Goal: Task Accomplishment & Management: Manage account settings

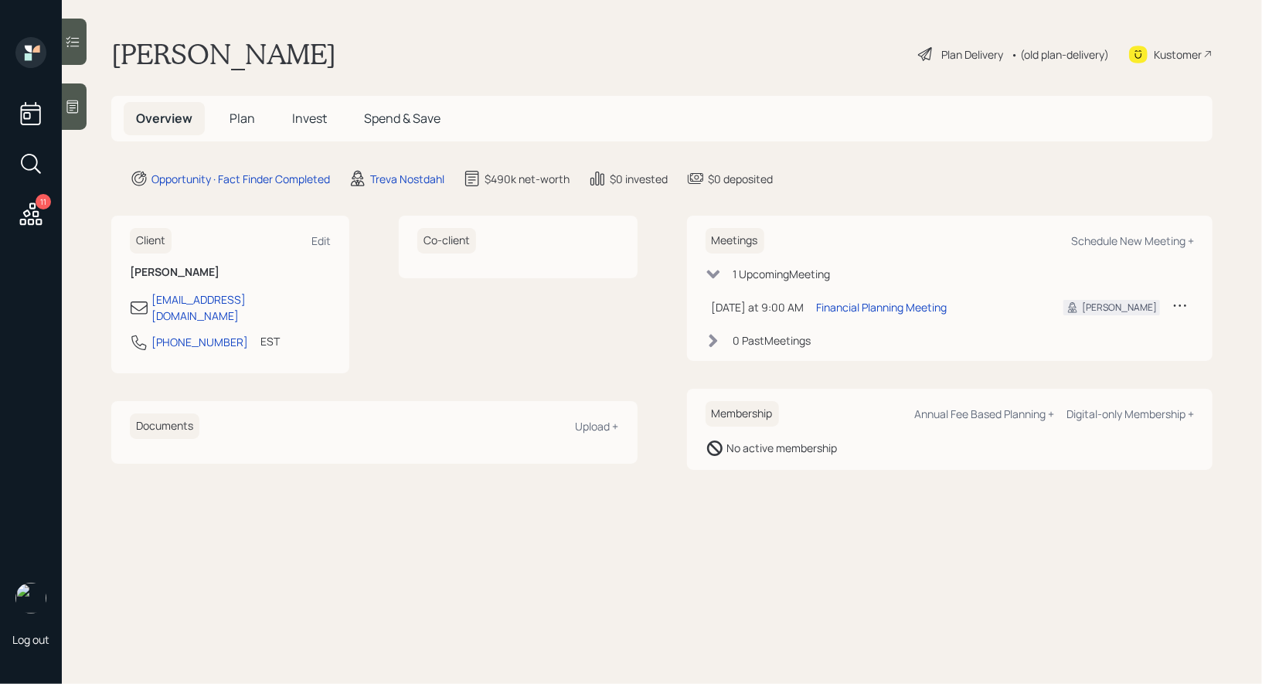
click at [80, 115] on div at bounding box center [74, 106] width 25 height 46
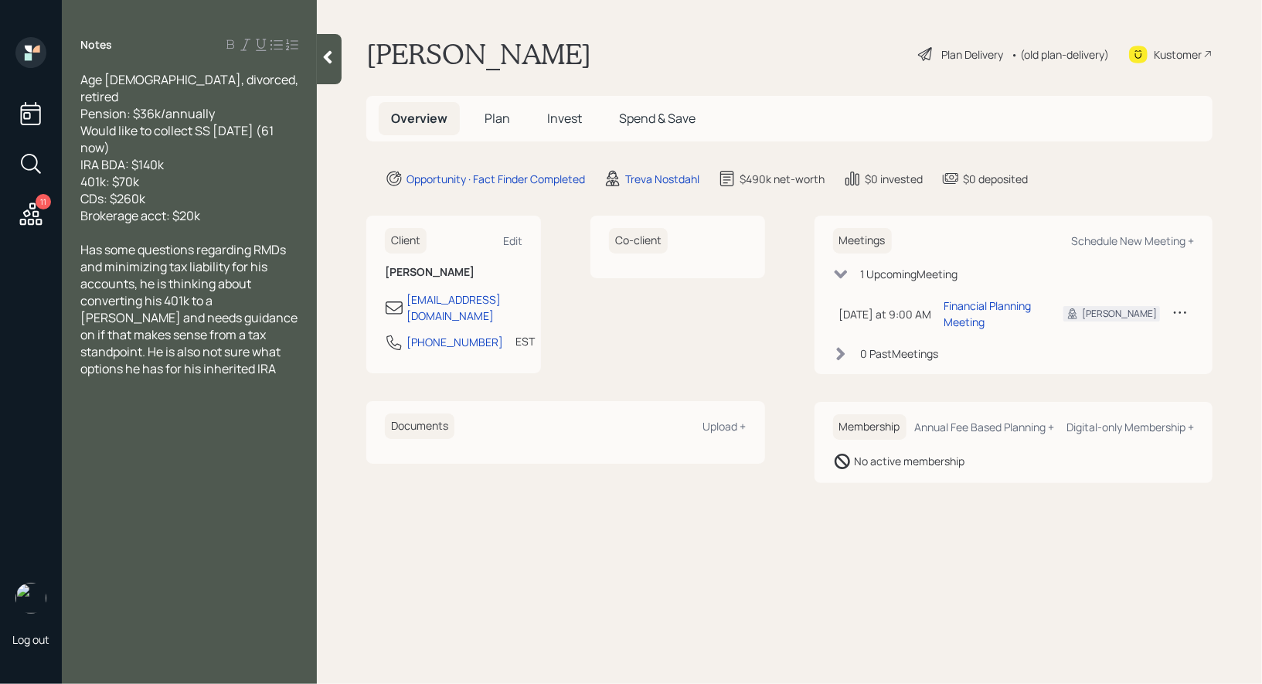
click at [494, 120] on span "Plan" at bounding box center [498, 118] width 26 height 17
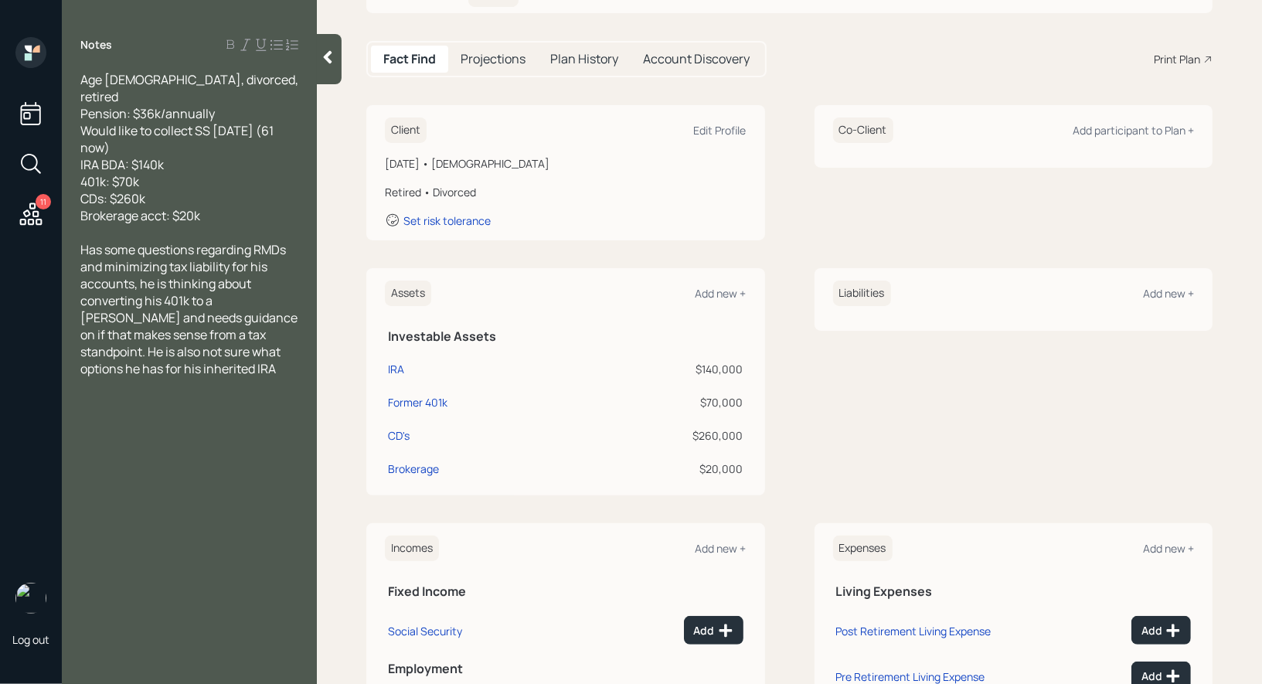
scroll to position [264, 0]
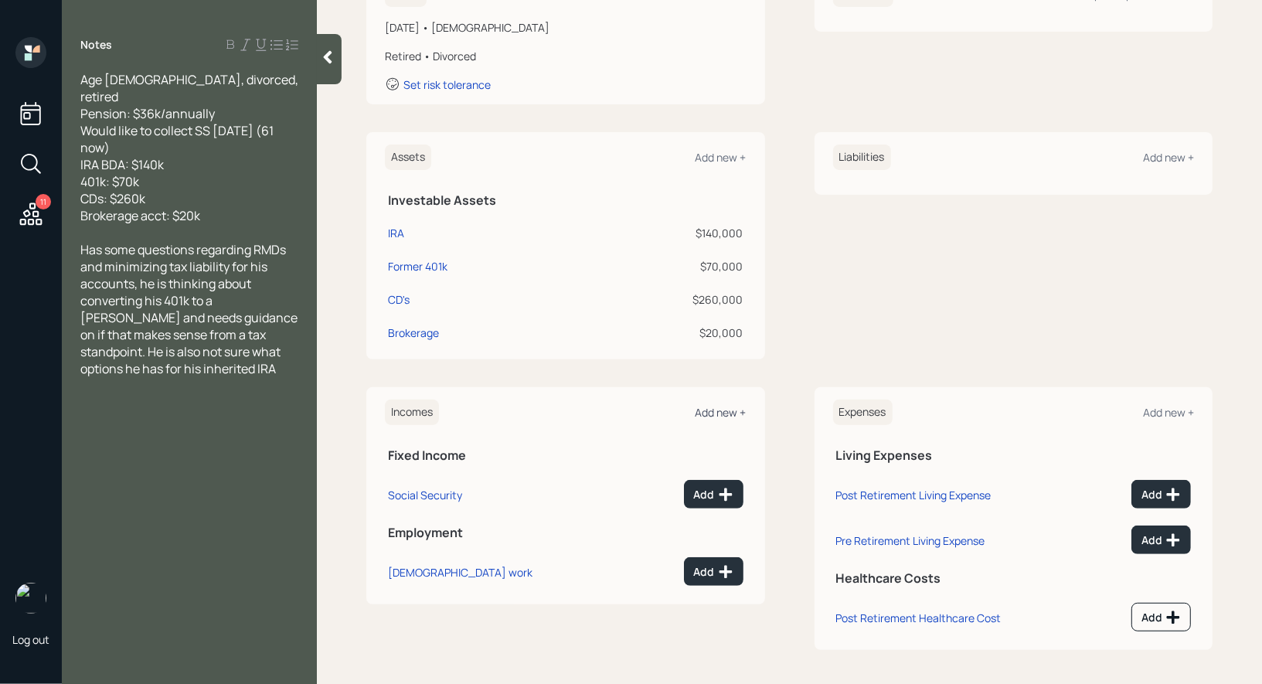
click at [740, 409] on div "Add new +" at bounding box center [721, 412] width 51 height 15
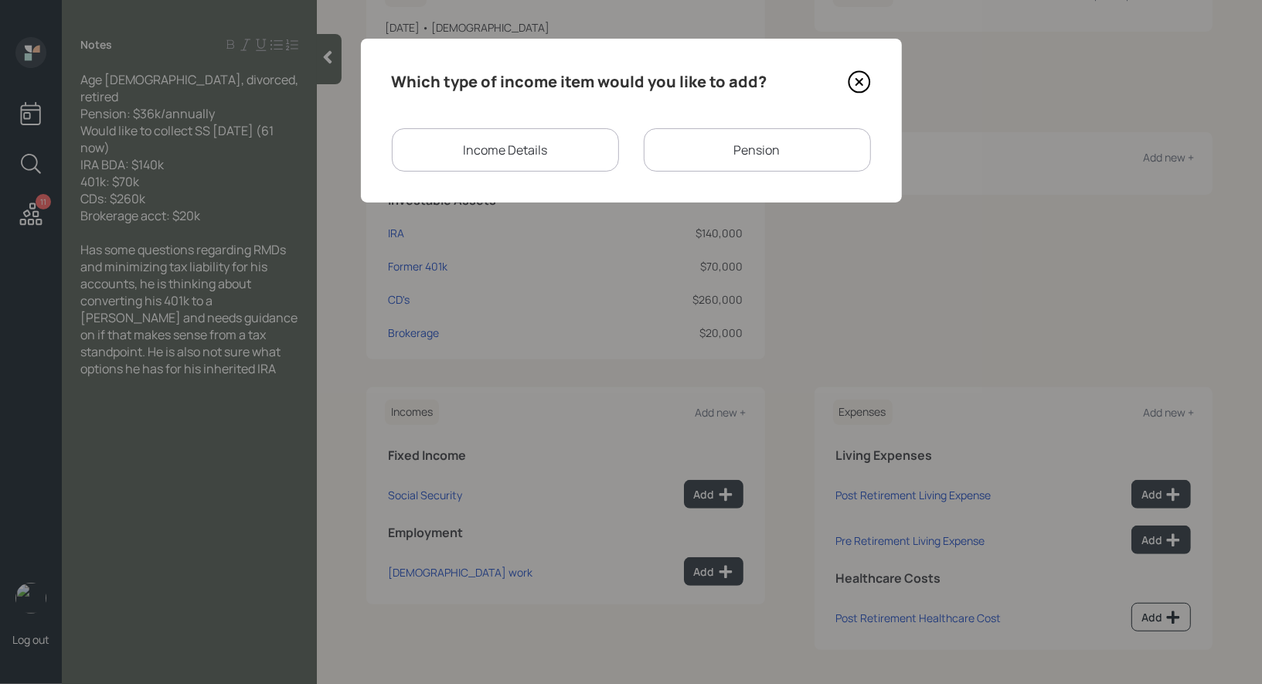
click at [735, 150] on div "Pension" at bounding box center [757, 149] width 227 height 43
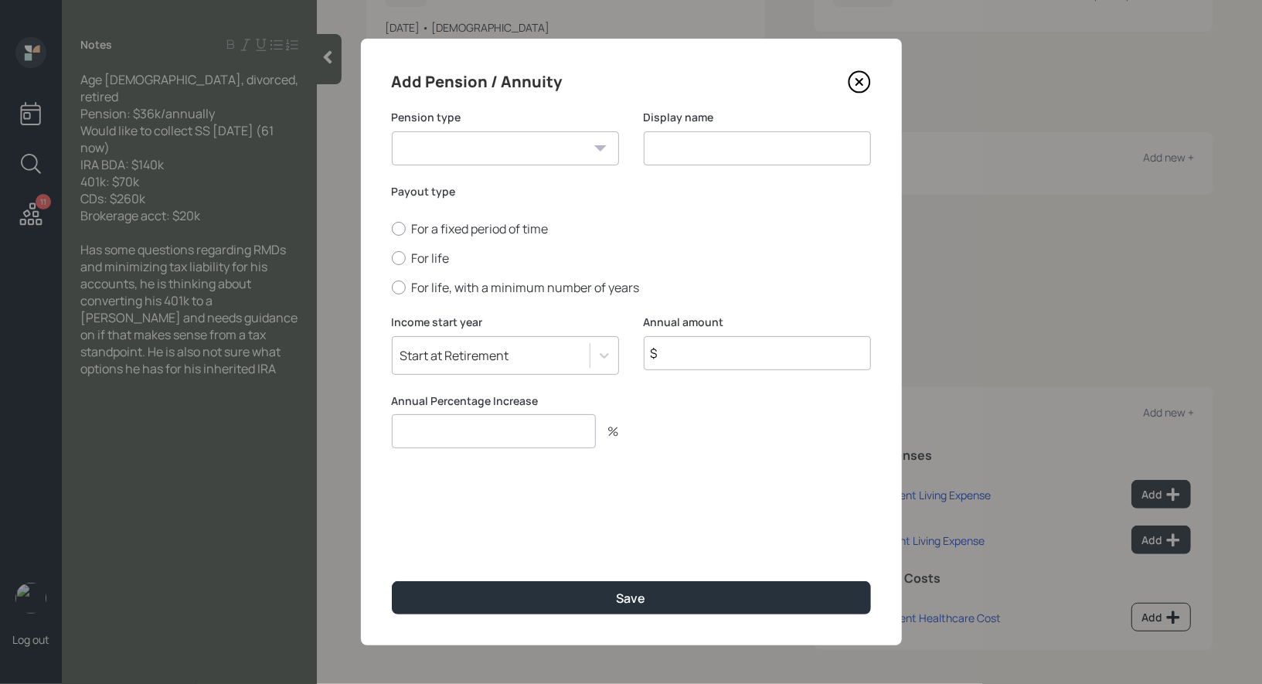
click at [577, 142] on select "Pension Annuity" at bounding box center [505, 148] width 227 height 34
select select "pension"
click at [392, 131] on select "Pension Annuity" at bounding box center [505, 148] width 227 height 34
click at [699, 146] on input at bounding box center [757, 148] width 227 height 34
type input "Pension"
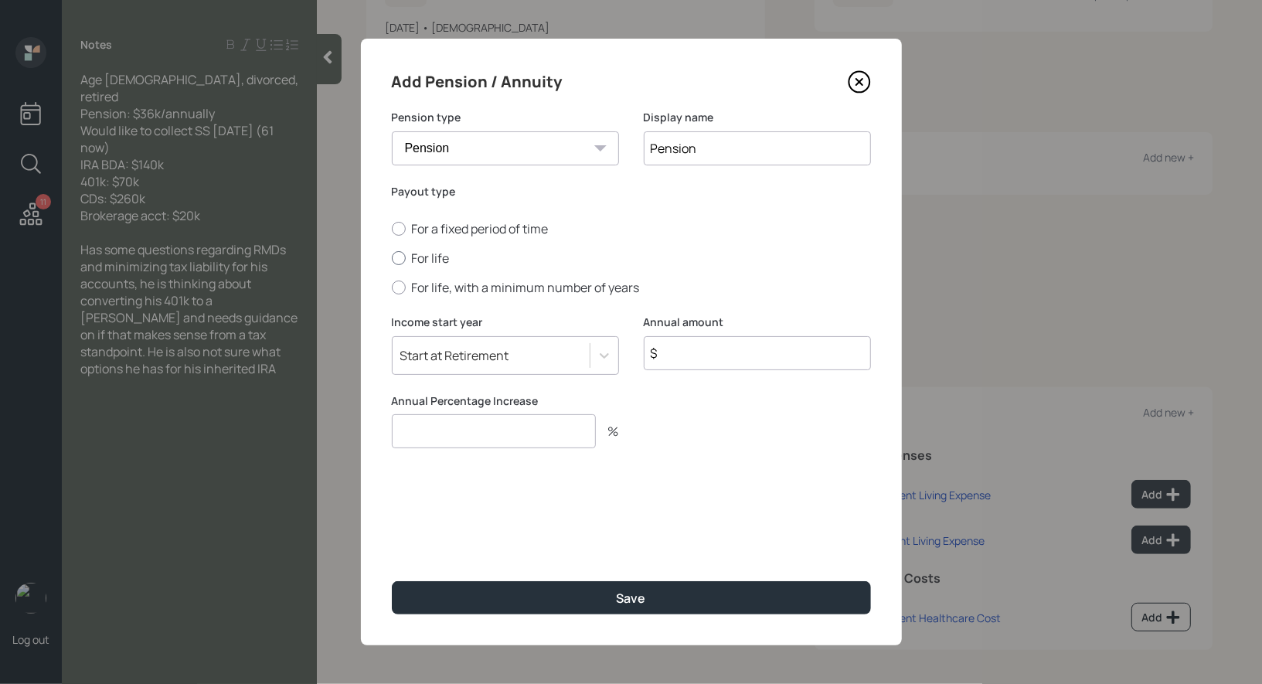
click at [401, 259] on div at bounding box center [399, 258] width 14 height 14
click at [392, 259] on input "For life" at bounding box center [391, 258] width 1 height 1
radio input "true"
click at [675, 360] on input "$" at bounding box center [757, 353] width 227 height 34
type input "$ 36,000"
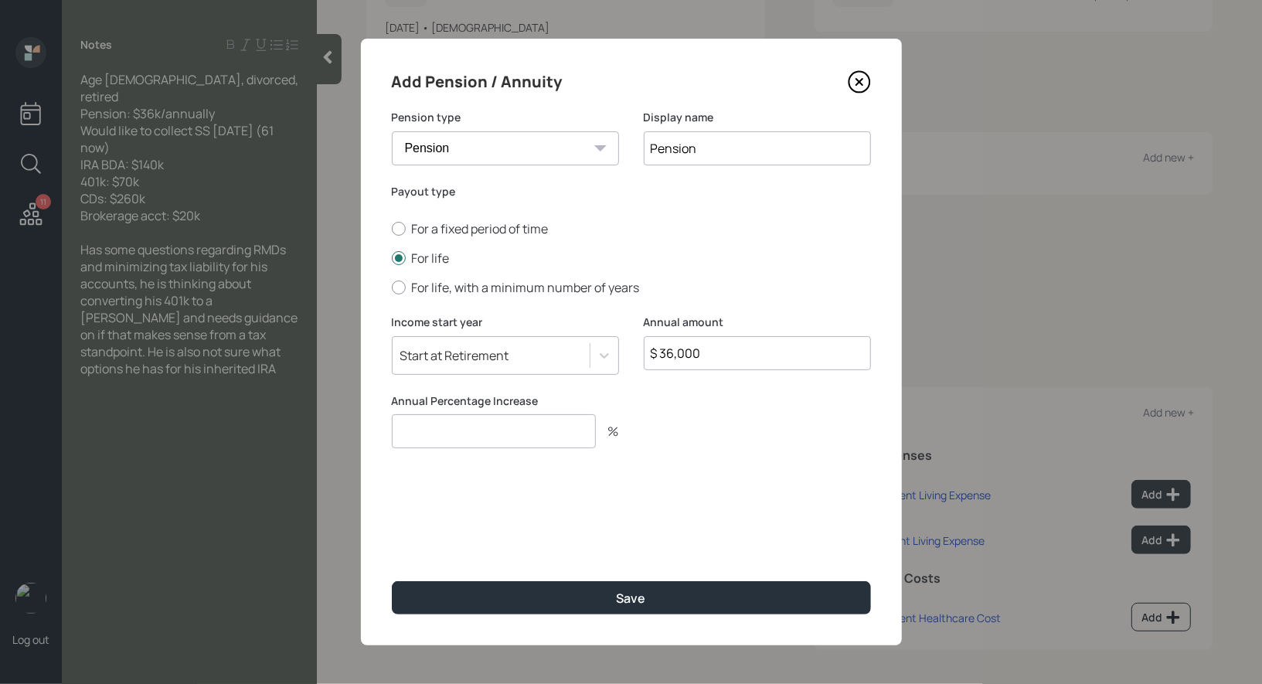
click at [466, 431] on input "number" at bounding box center [494, 431] width 204 height 34
type input "0"
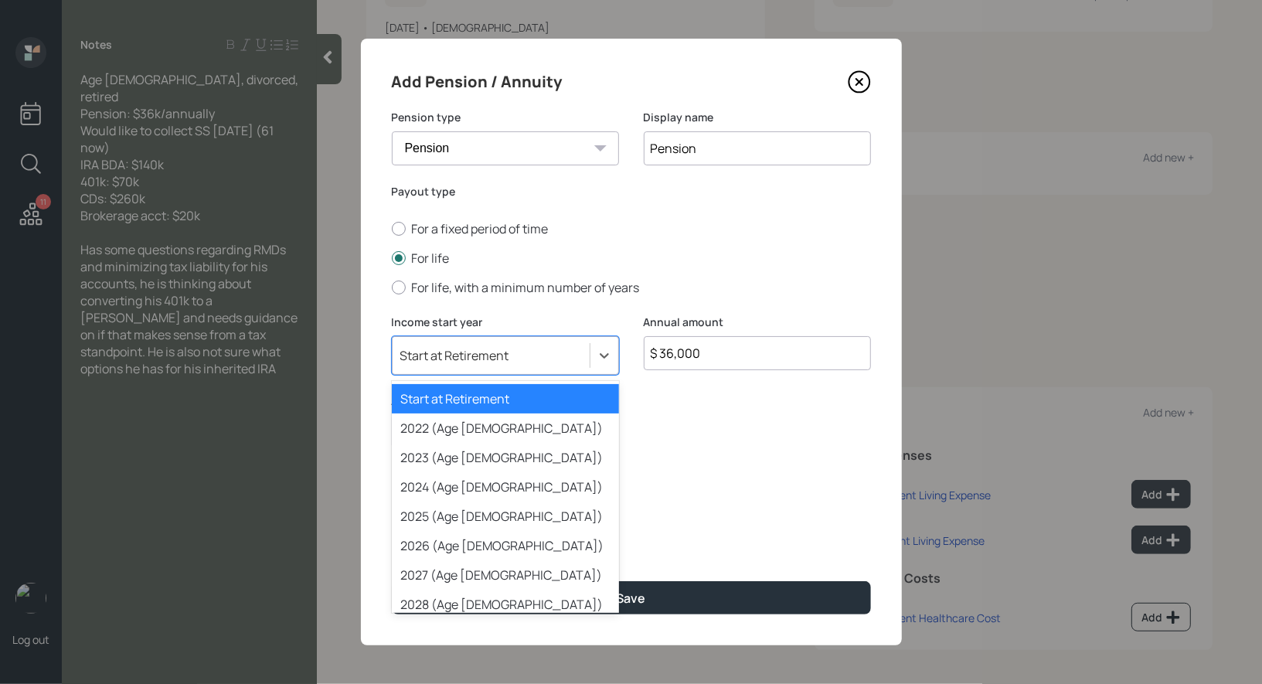
click at [494, 359] on div "Start at Retirement" at bounding box center [454, 355] width 109 height 17
click at [465, 519] on div "2025 (Age [DEMOGRAPHIC_DATA])" at bounding box center [505, 516] width 227 height 29
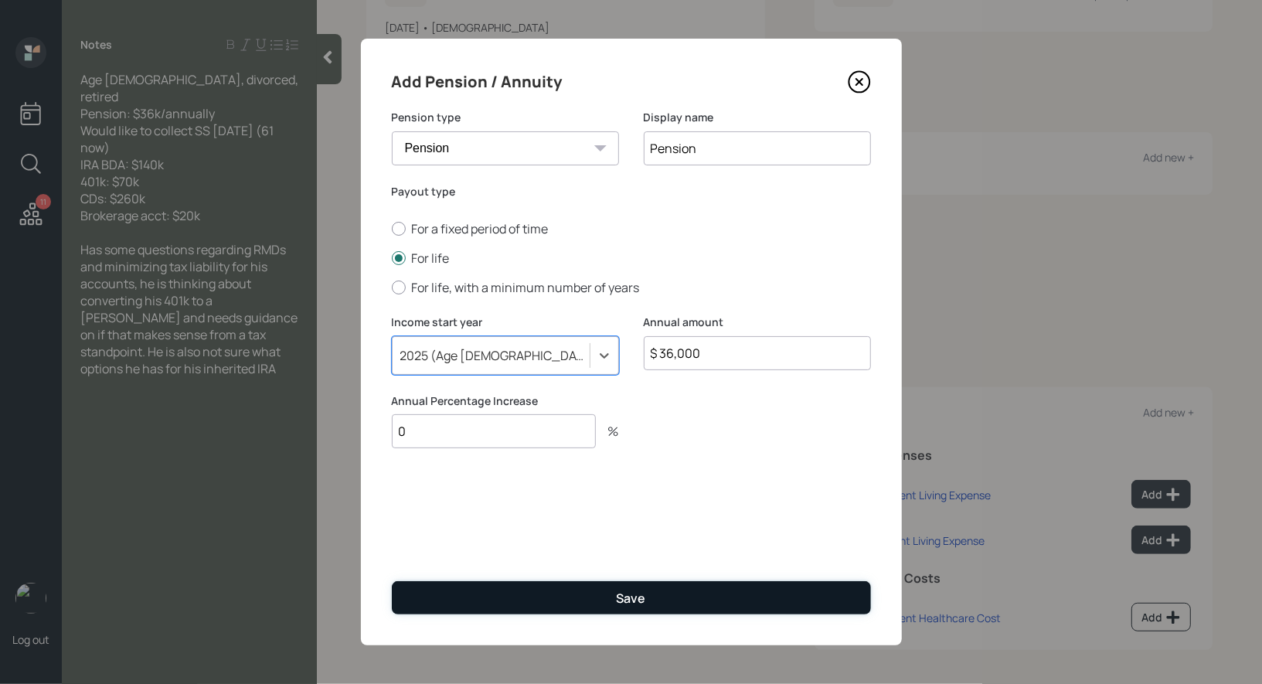
click at [463, 607] on button "Save" at bounding box center [631, 597] width 479 height 33
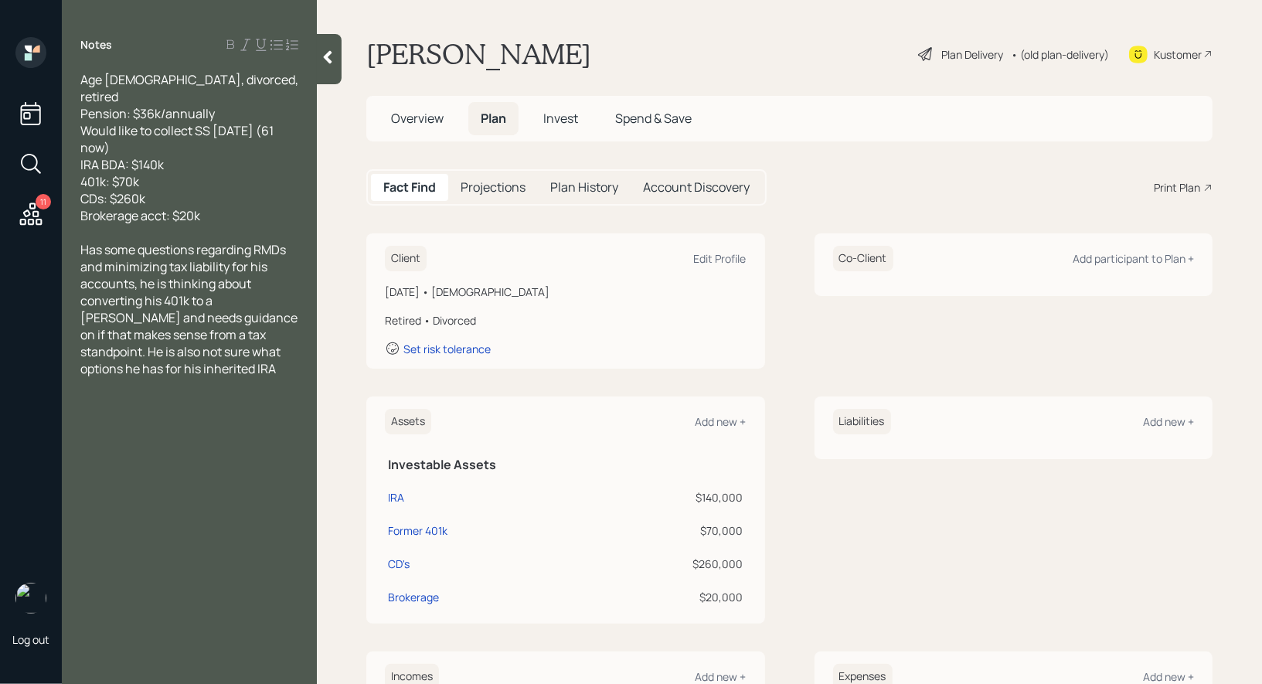
click at [969, 49] on div "Plan Delivery" at bounding box center [972, 54] width 62 height 16
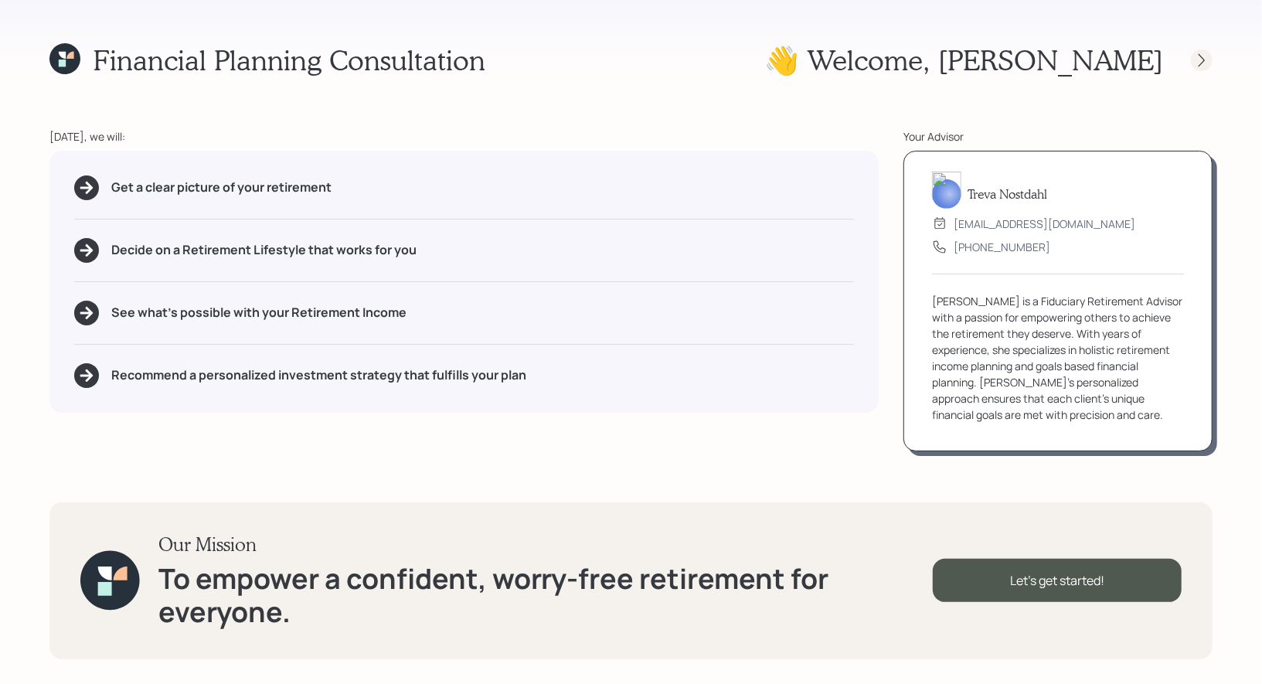
click at [1205, 57] on icon at bounding box center [1201, 60] width 15 height 15
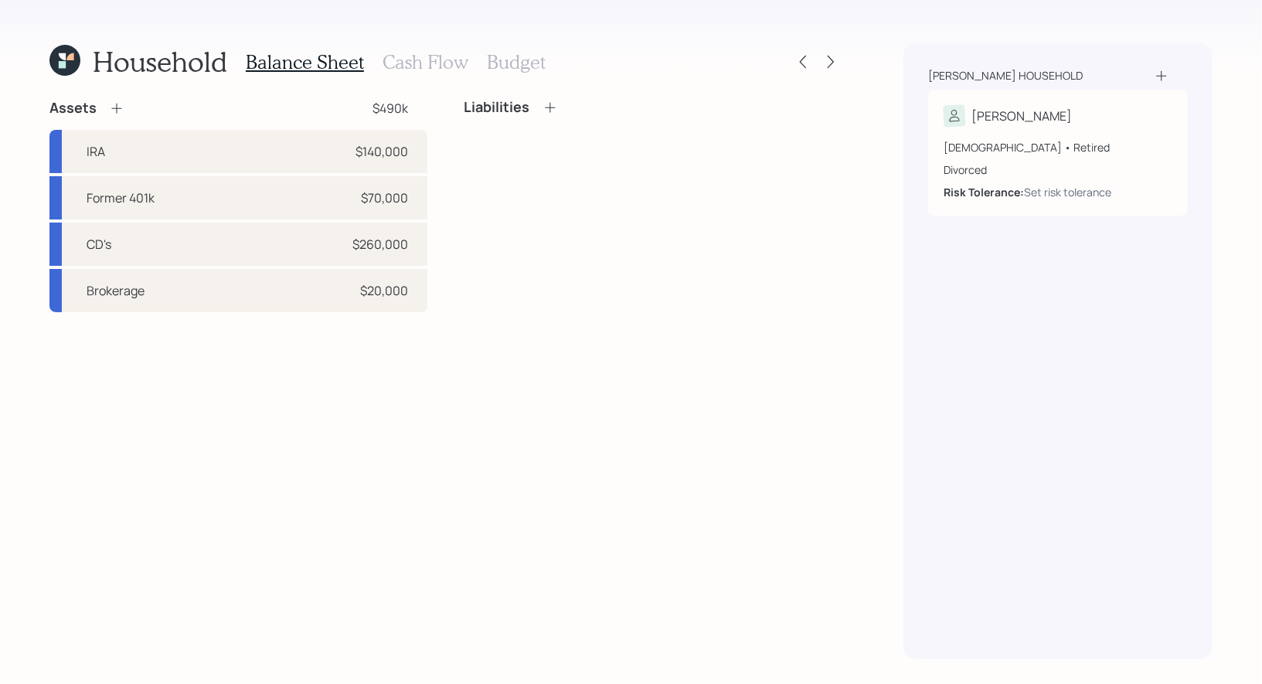
click at [69, 57] on icon at bounding box center [69, 56] width 7 height 7
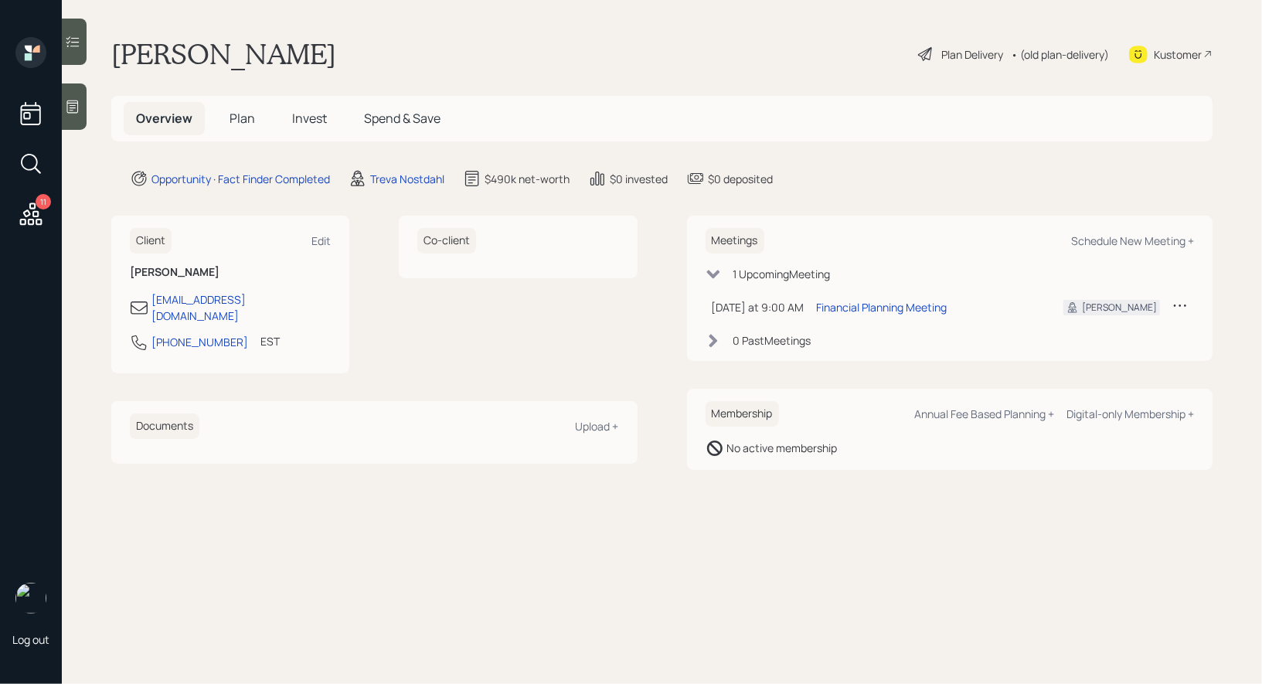
click at [927, 54] on icon at bounding box center [926, 54] width 19 height 19
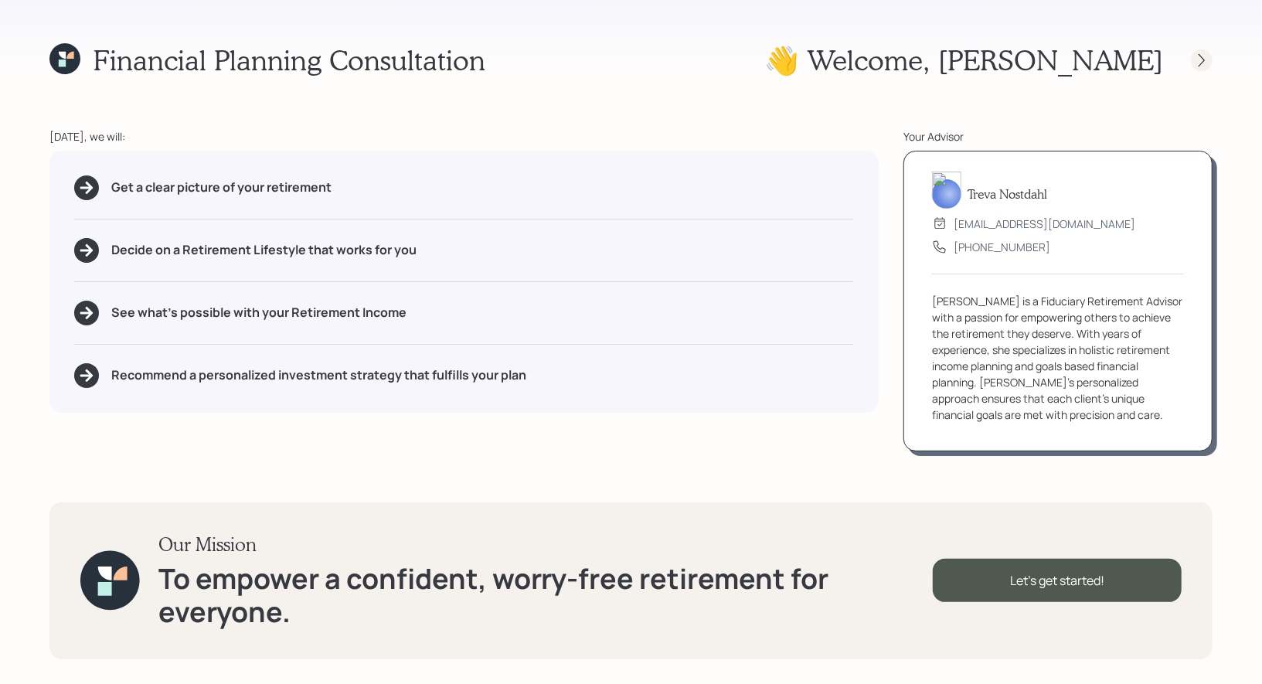
click at [1203, 60] on icon at bounding box center [1202, 59] width 6 height 13
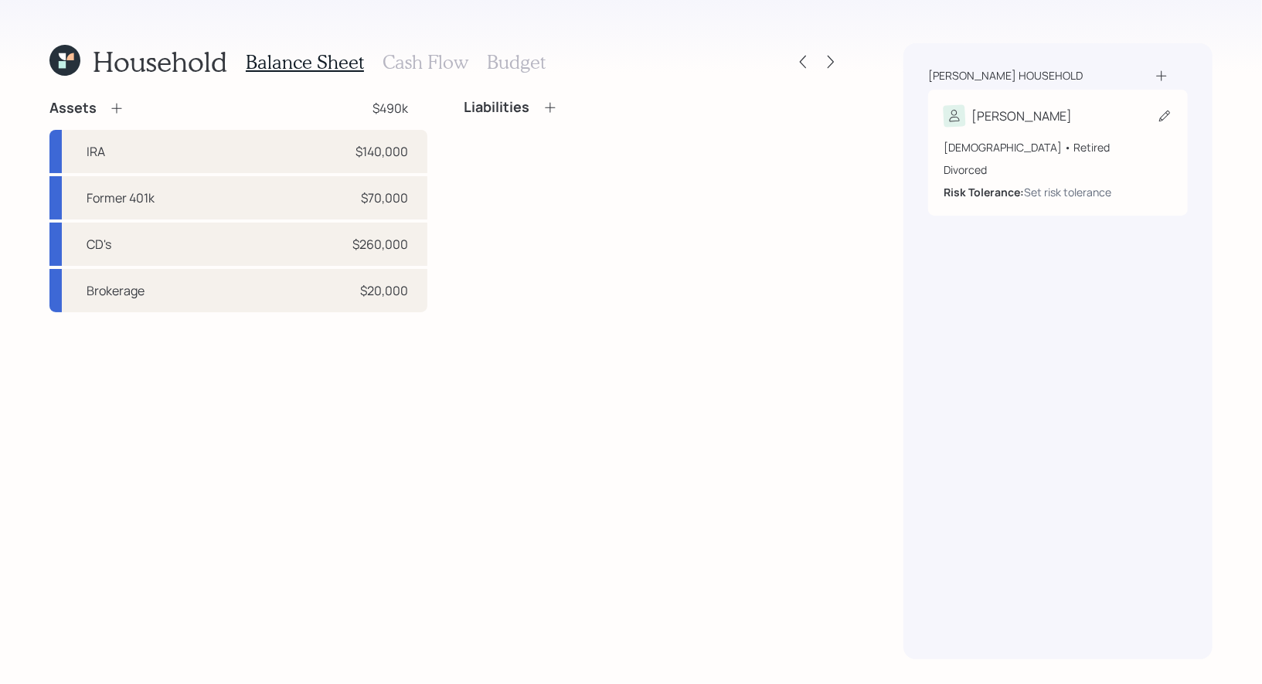
click at [1165, 117] on icon at bounding box center [1164, 115] width 15 height 15
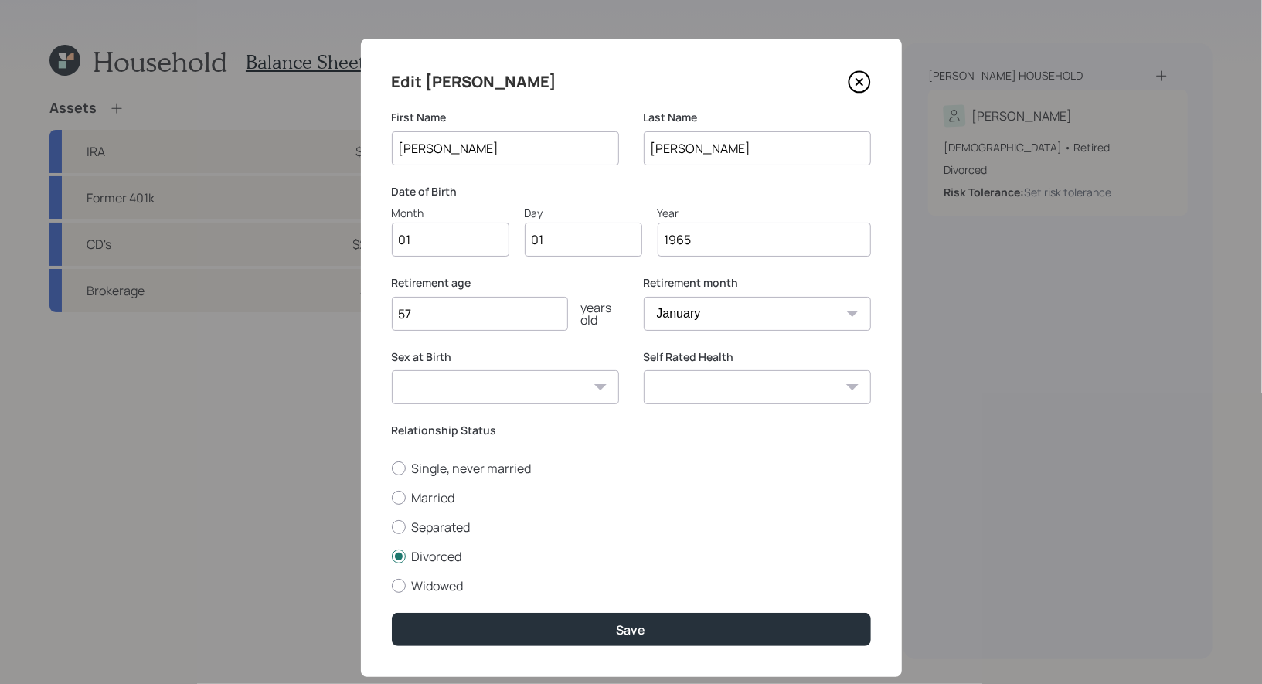
click at [478, 241] on input "01" at bounding box center [450, 240] width 117 height 34
type input "09"
type input "08"
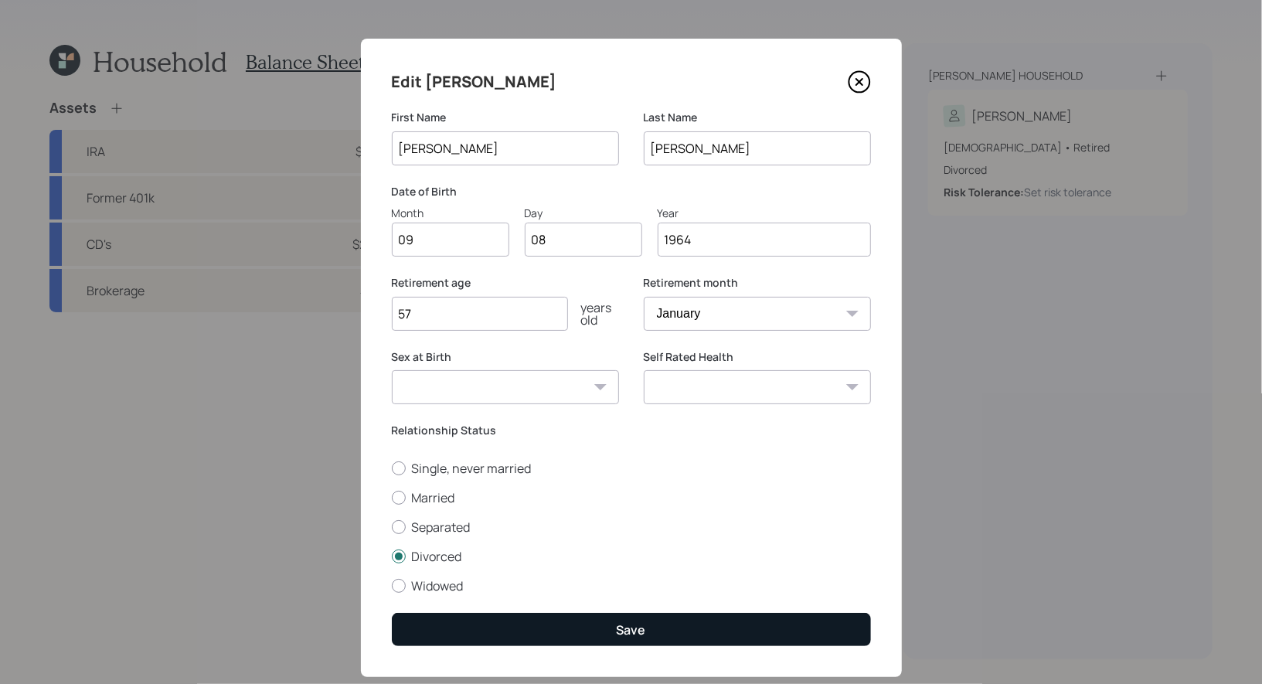
type input "1964"
click at [553, 632] on button "Save" at bounding box center [631, 629] width 479 height 33
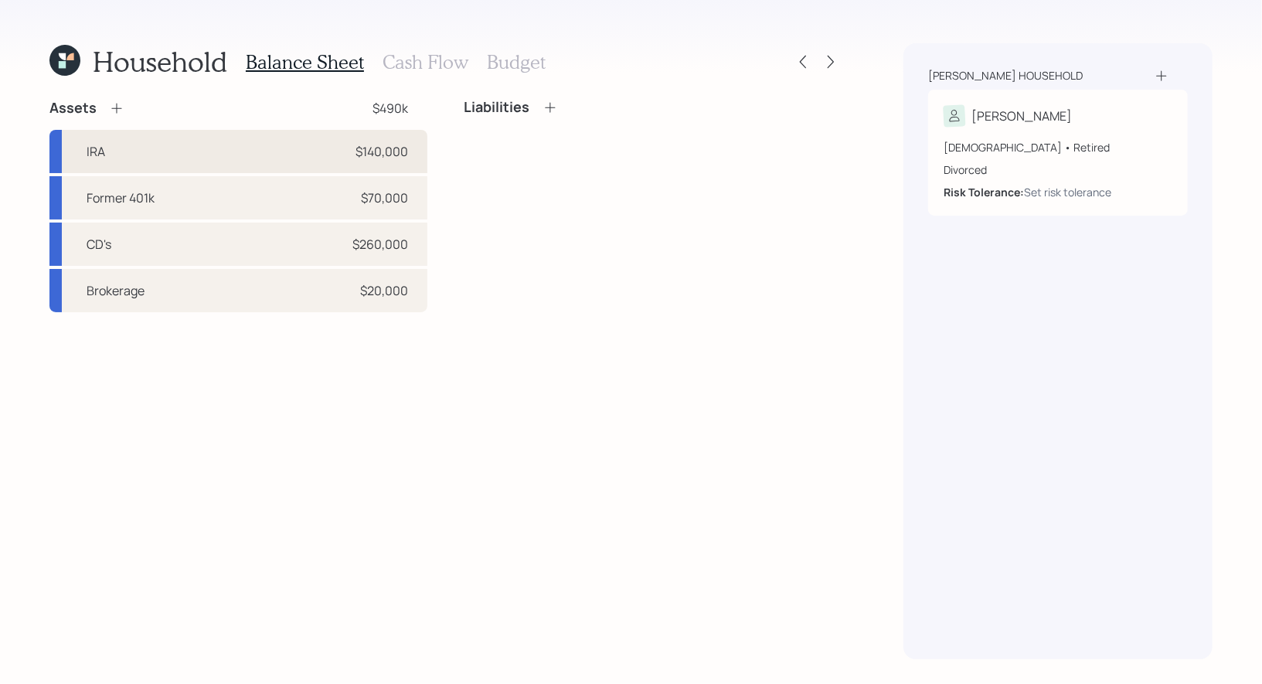
click at [155, 156] on div "IRA $140,000" at bounding box center [238, 151] width 378 height 43
select select "ira"
select select "balanced"
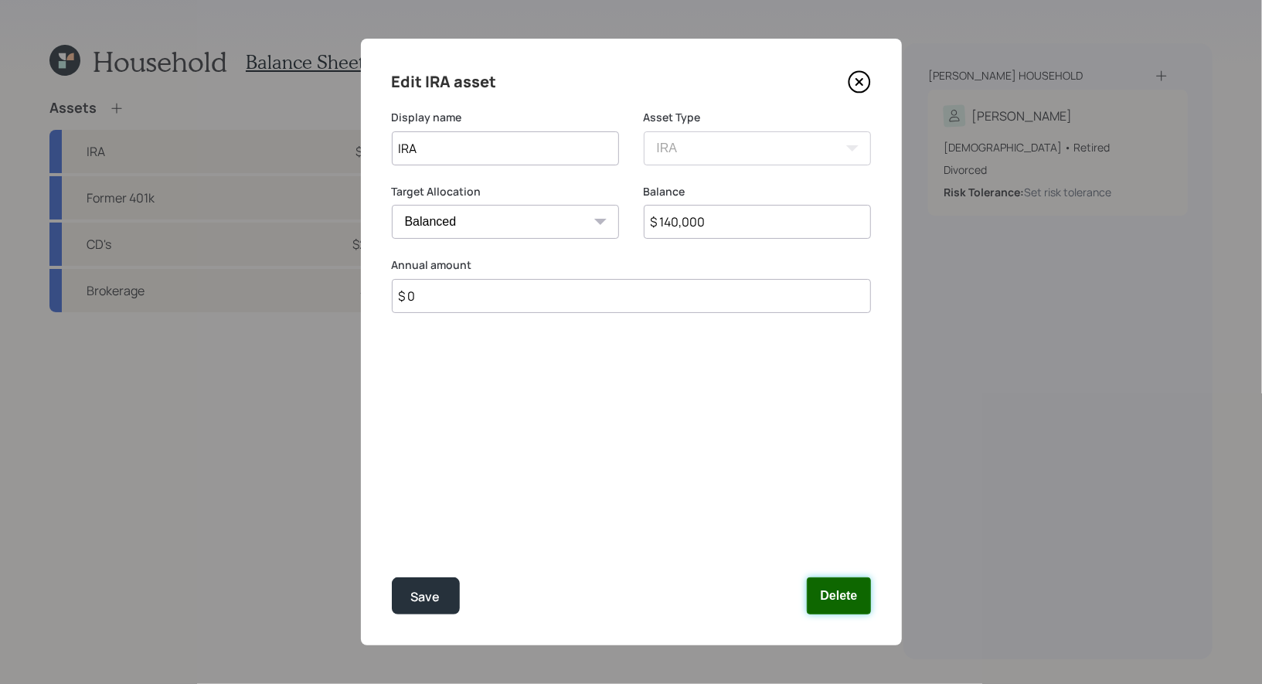
click at [843, 598] on button "Delete" at bounding box center [838, 595] width 63 height 37
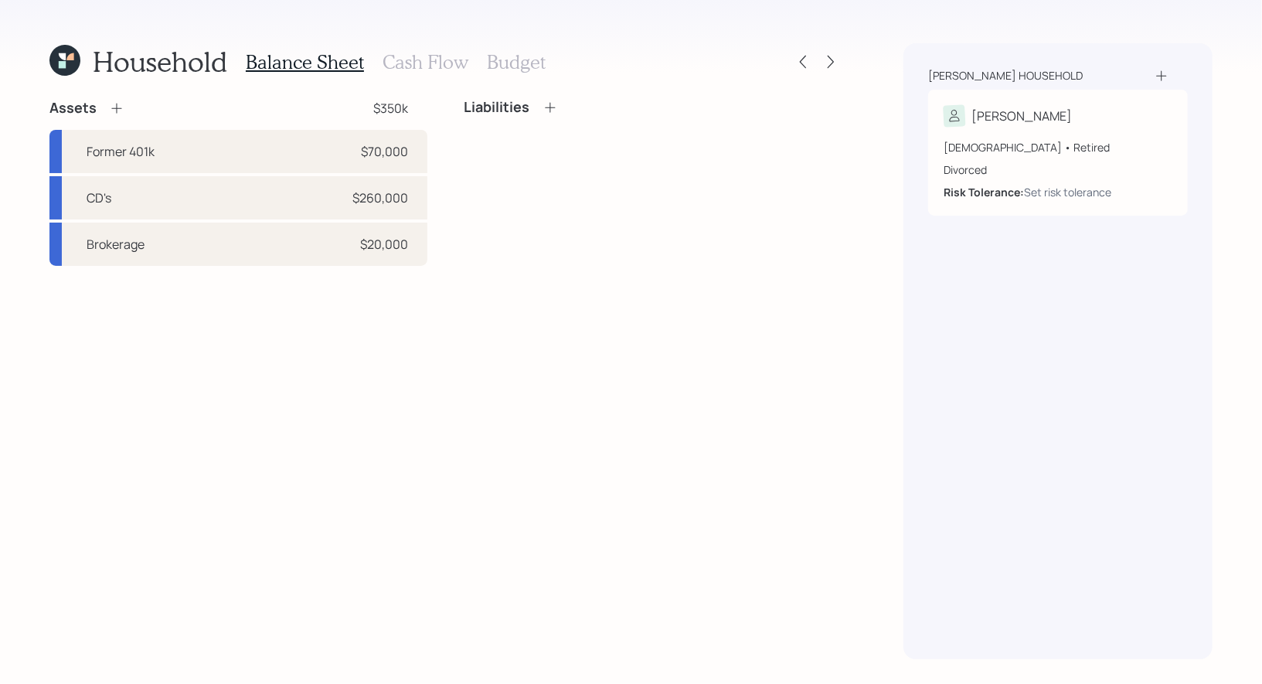
click at [121, 108] on icon at bounding box center [116, 107] width 15 height 15
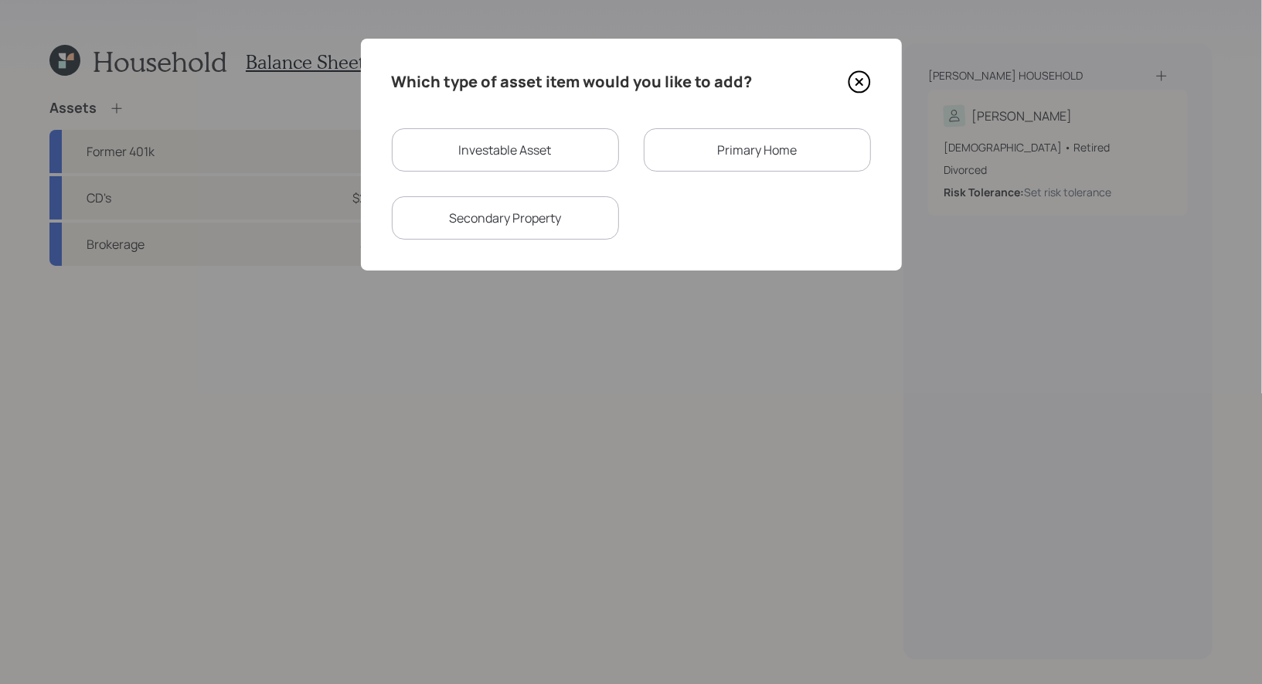
click at [460, 137] on div "Investable Asset" at bounding box center [505, 149] width 227 height 43
select select "taxable"
select select "balanced"
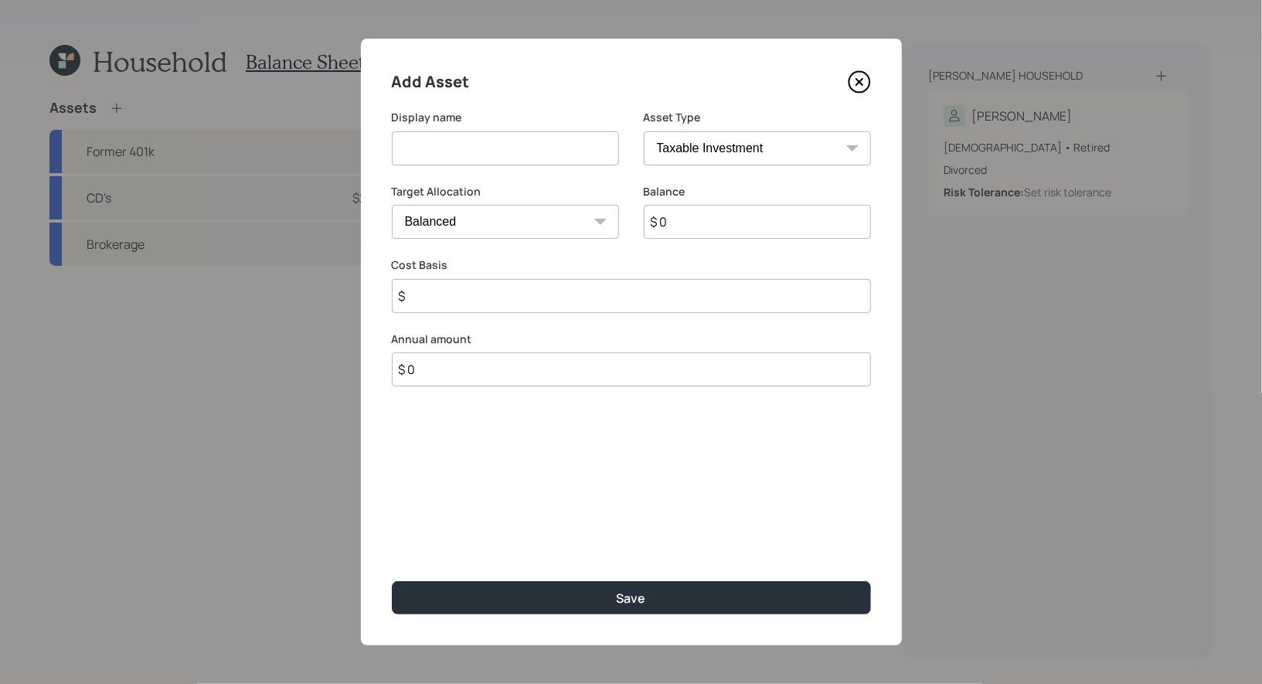
click at [468, 152] on input at bounding box center [505, 148] width 227 height 34
type input "Inherited IRA"
click at [719, 230] on input "$ 0" at bounding box center [757, 222] width 227 height 34
type input "$ 140,000"
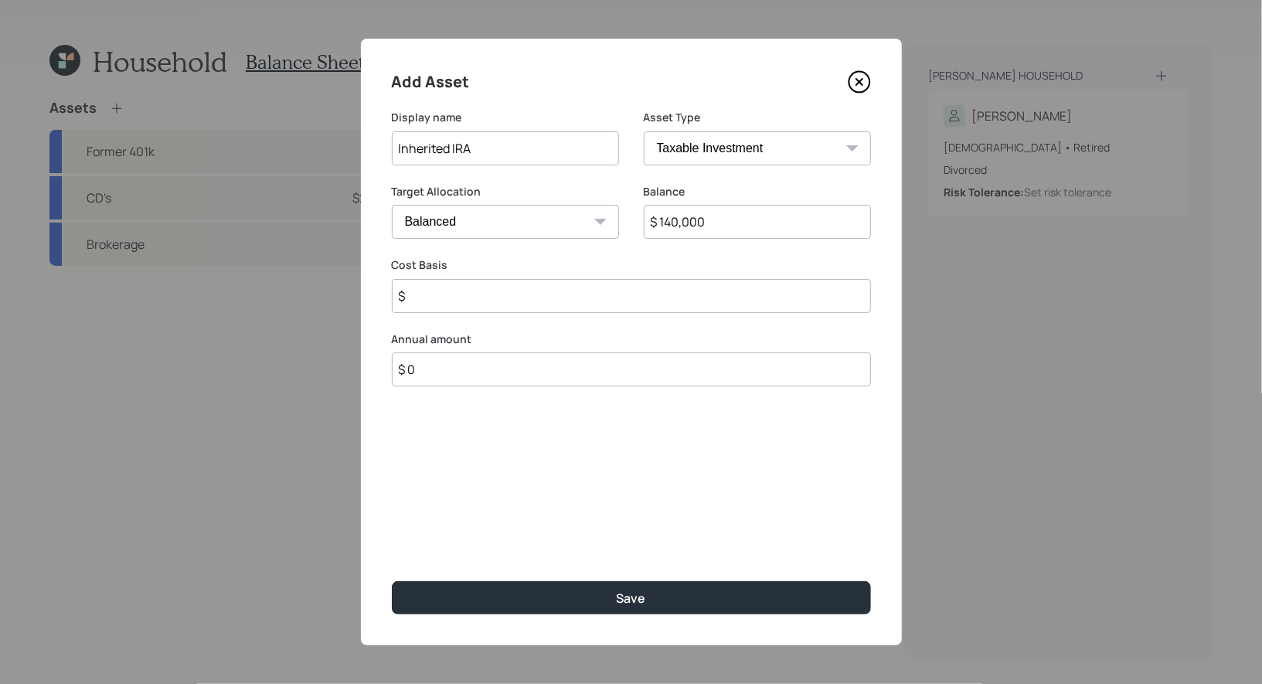
click at [639, 292] on input "$" at bounding box center [631, 296] width 479 height 34
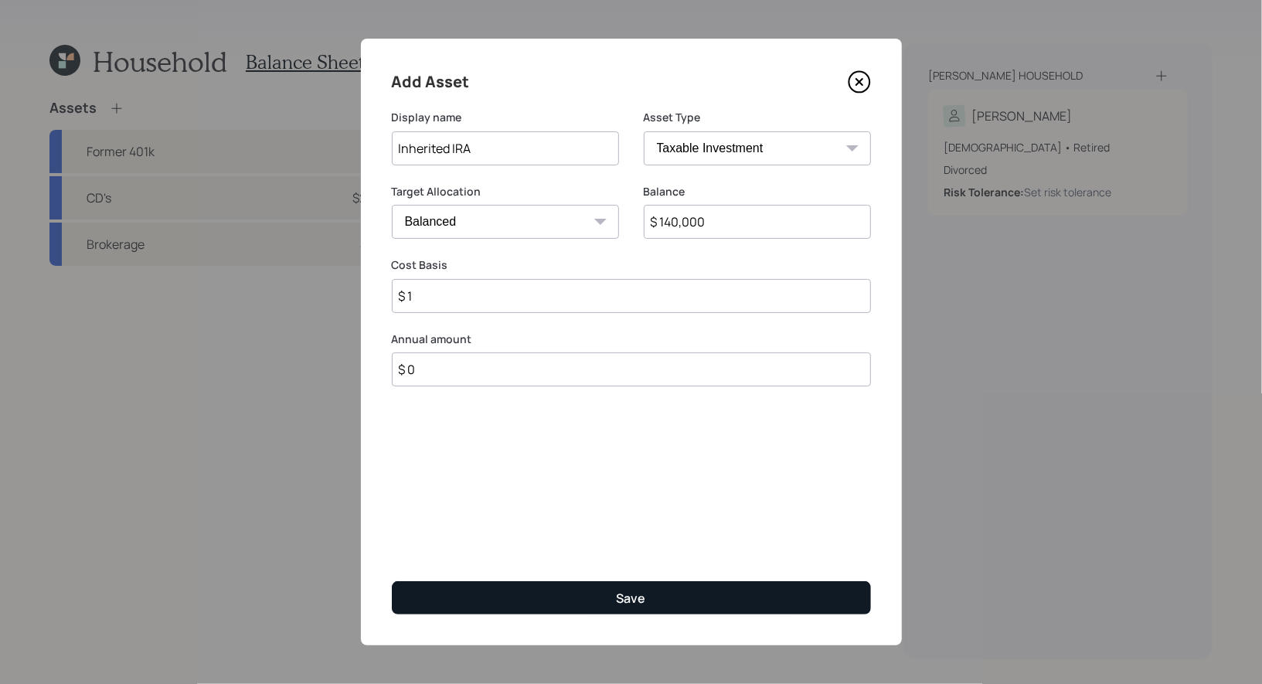
type input "$ 1"
click at [577, 604] on button "Save" at bounding box center [631, 597] width 479 height 33
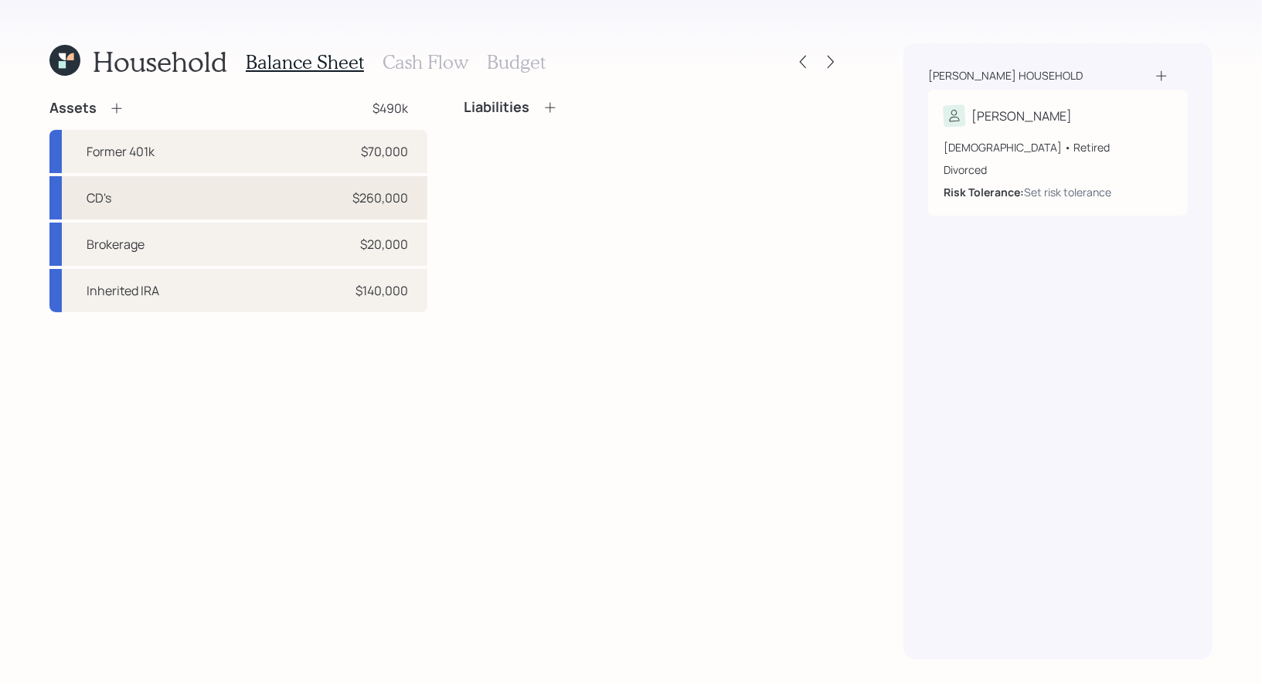
click at [213, 201] on div "CD's $260,000" at bounding box center [238, 197] width 378 height 43
select select "taxable"
select select "conservative"
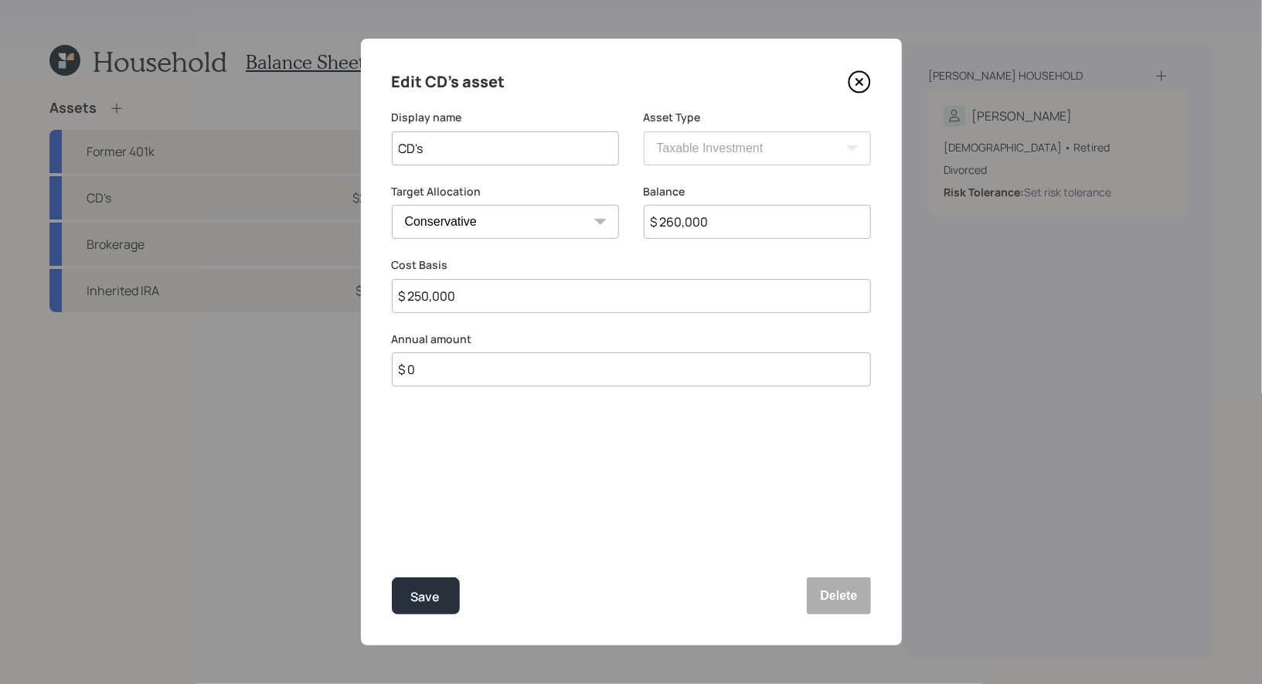
click at [454, 145] on input "CD's" at bounding box center [505, 148] width 227 height 34
type input "CD's (3 years)"
click at [441, 605] on button "Save" at bounding box center [426, 595] width 68 height 37
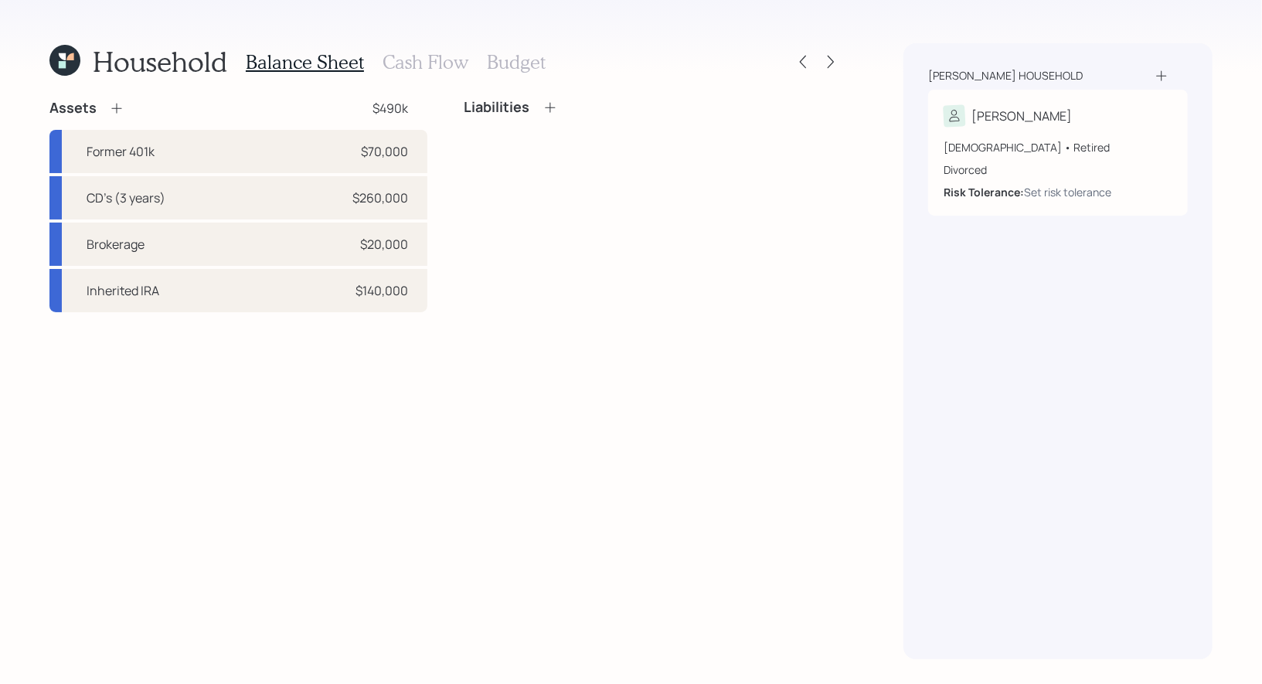
click at [115, 108] on icon at bounding box center [116, 109] width 10 height 10
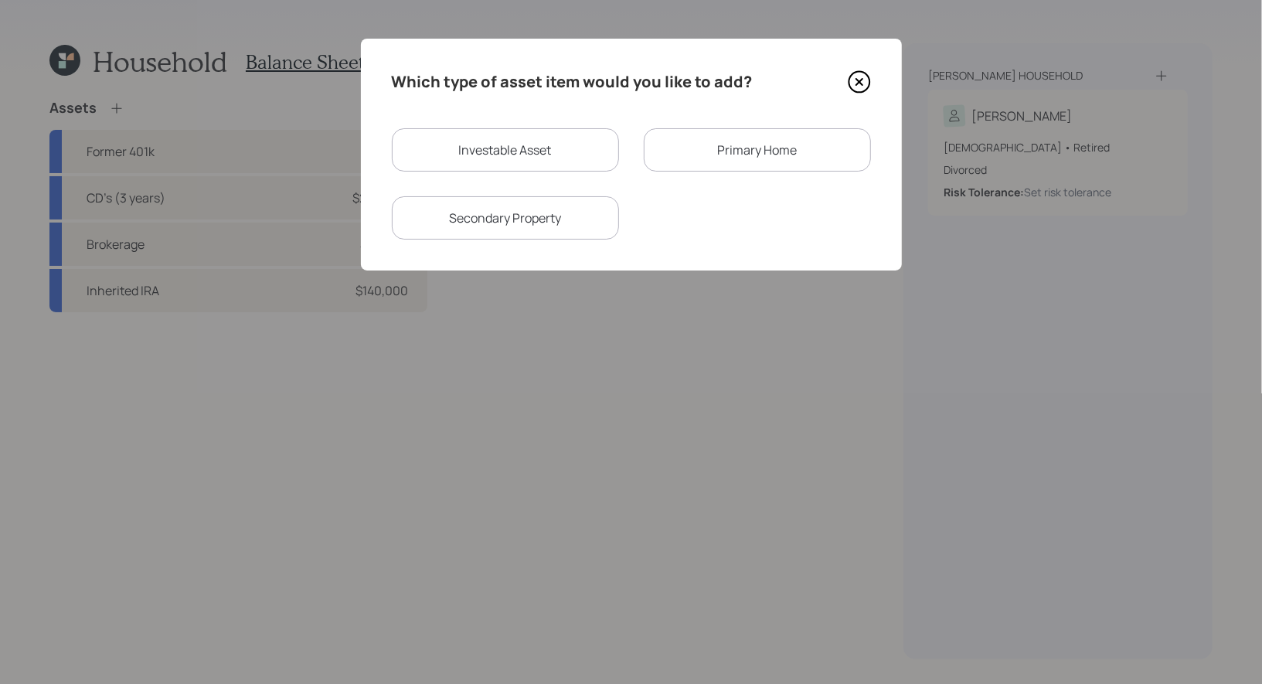
click at [420, 151] on div "Investable Asset" at bounding box center [505, 149] width 227 height 43
select select "taxable"
select select "balanced"
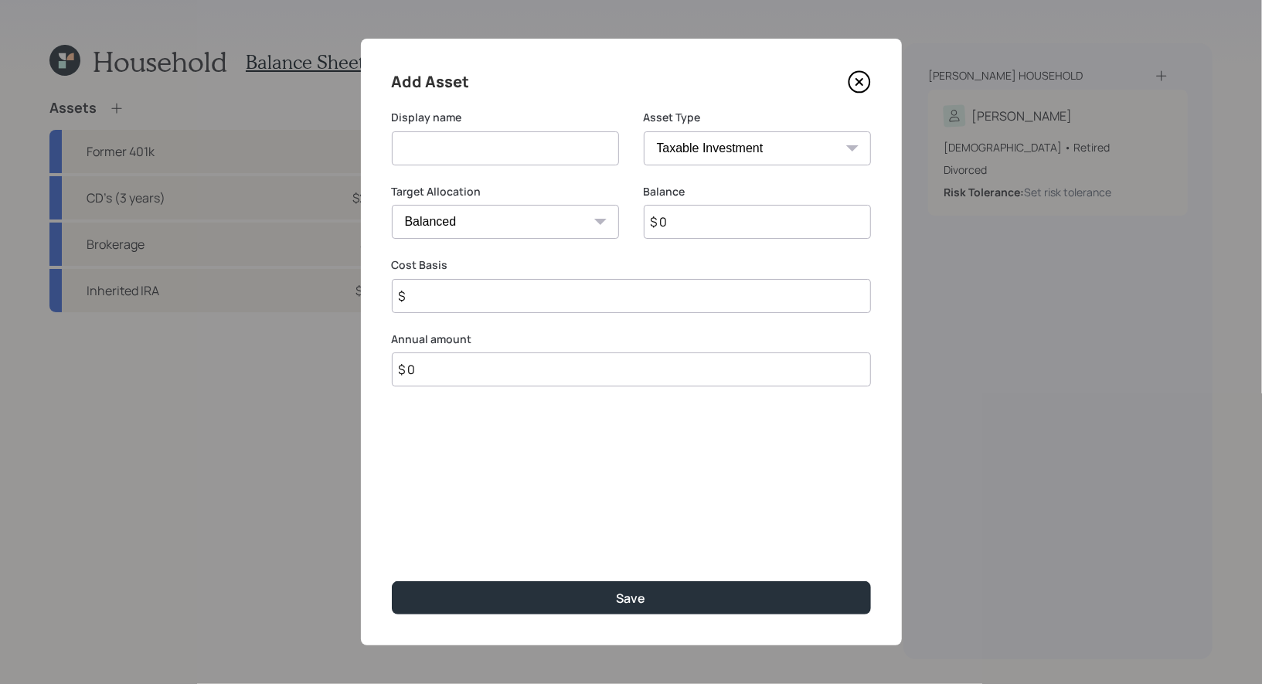
click at [430, 159] on input at bounding box center [505, 148] width 227 height 34
type input "Checking"
click at [682, 215] on input "$ 0" at bounding box center [757, 222] width 227 height 34
type input "$ 10,000"
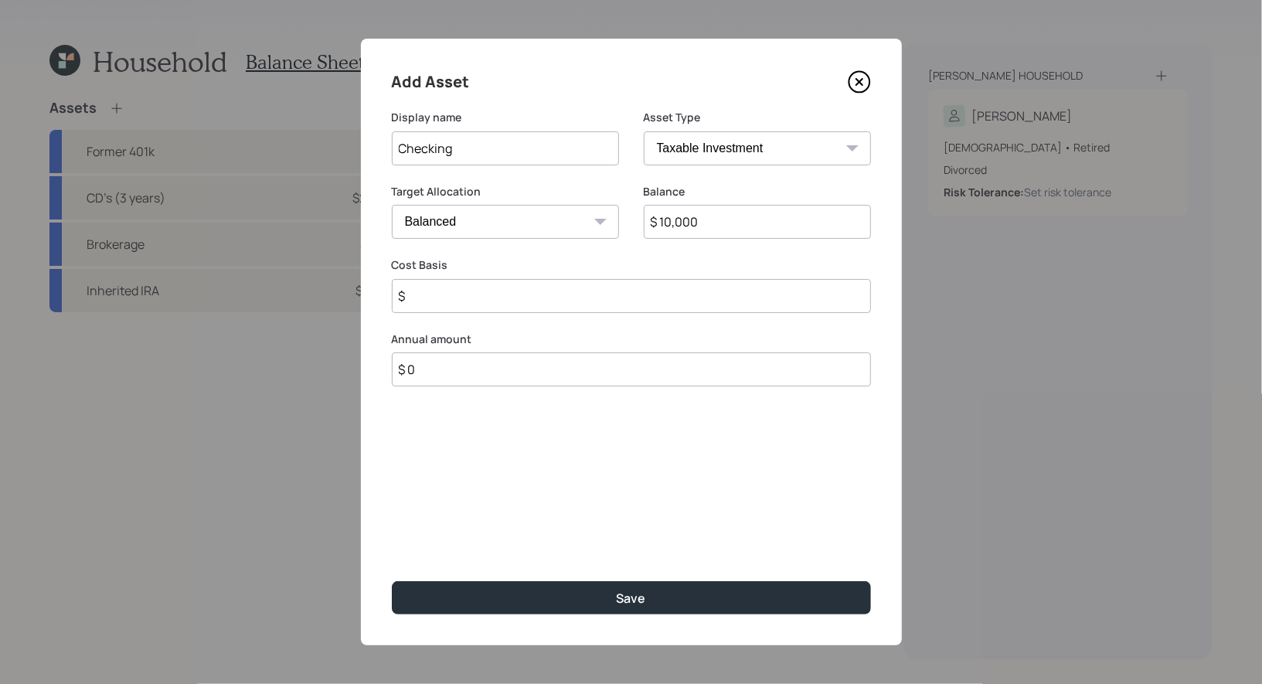
click at [556, 221] on select "Cash Conservative Balanced Aggressive" at bounding box center [505, 222] width 227 height 34
select select "uninvested"
click at [392, 205] on select "Cash Conservative Balanced Aggressive" at bounding box center [505, 222] width 227 height 34
click at [503, 308] on input "$" at bounding box center [631, 296] width 479 height 34
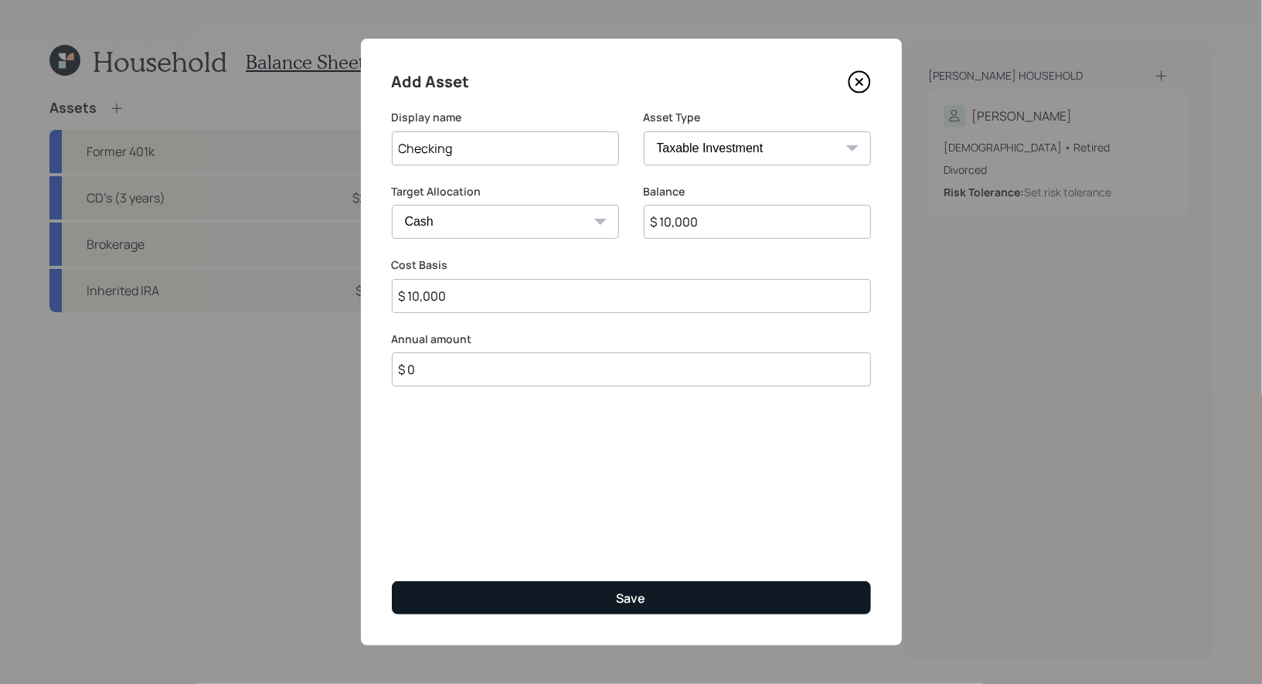
type input "$ 10,000"
click at [595, 600] on button "Save" at bounding box center [631, 597] width 479 height 33
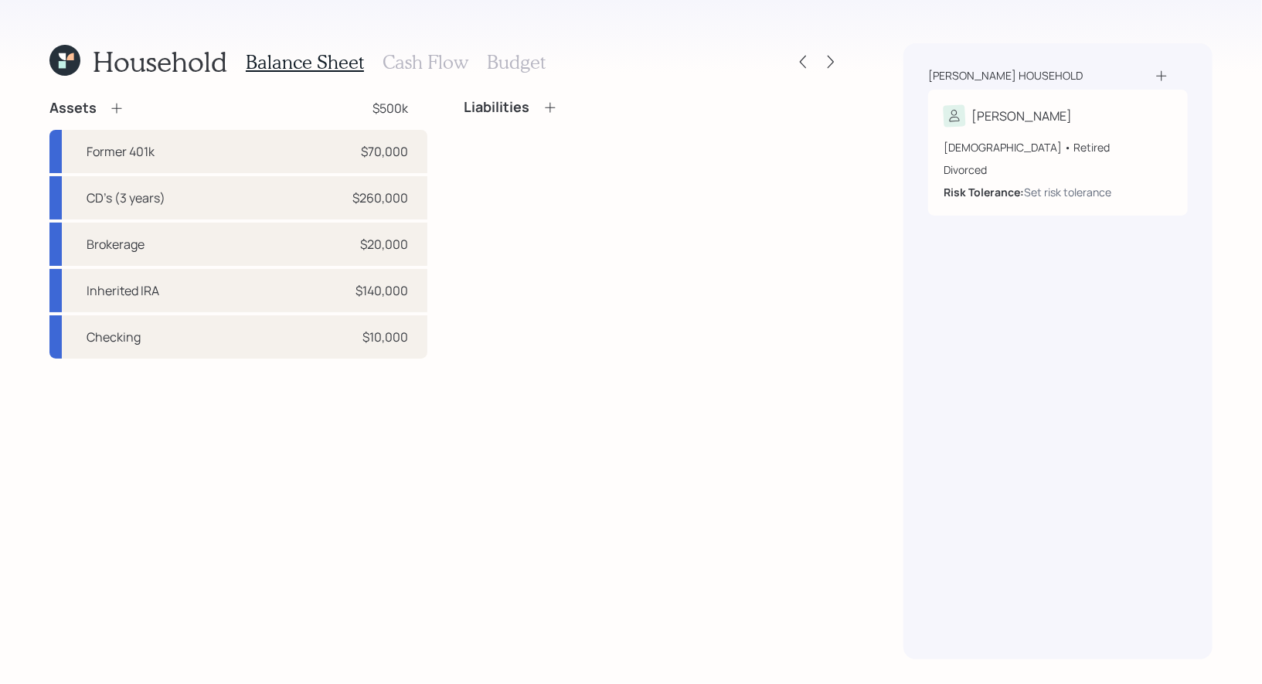
click at [114, 106] on icon at bounding box center [116, 107] width 15 height 15
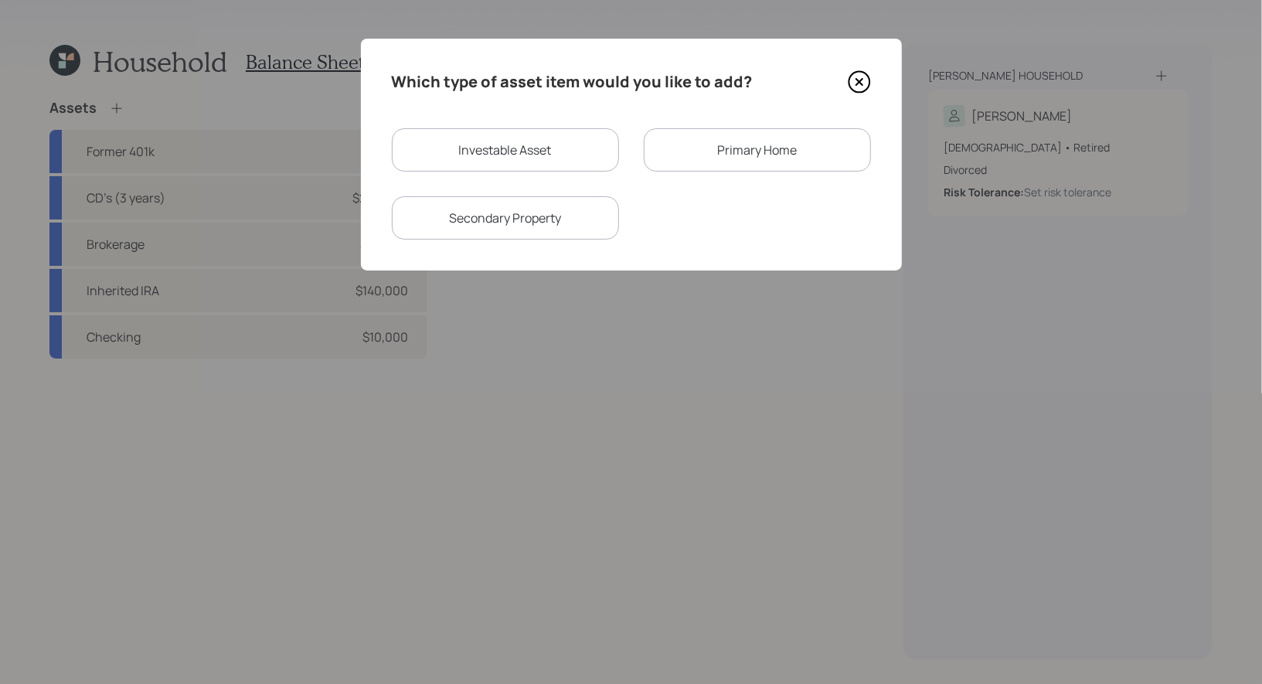
click at [680, 157] on div "Primary Home" at bounding box center [757, 149] width 227 height 43
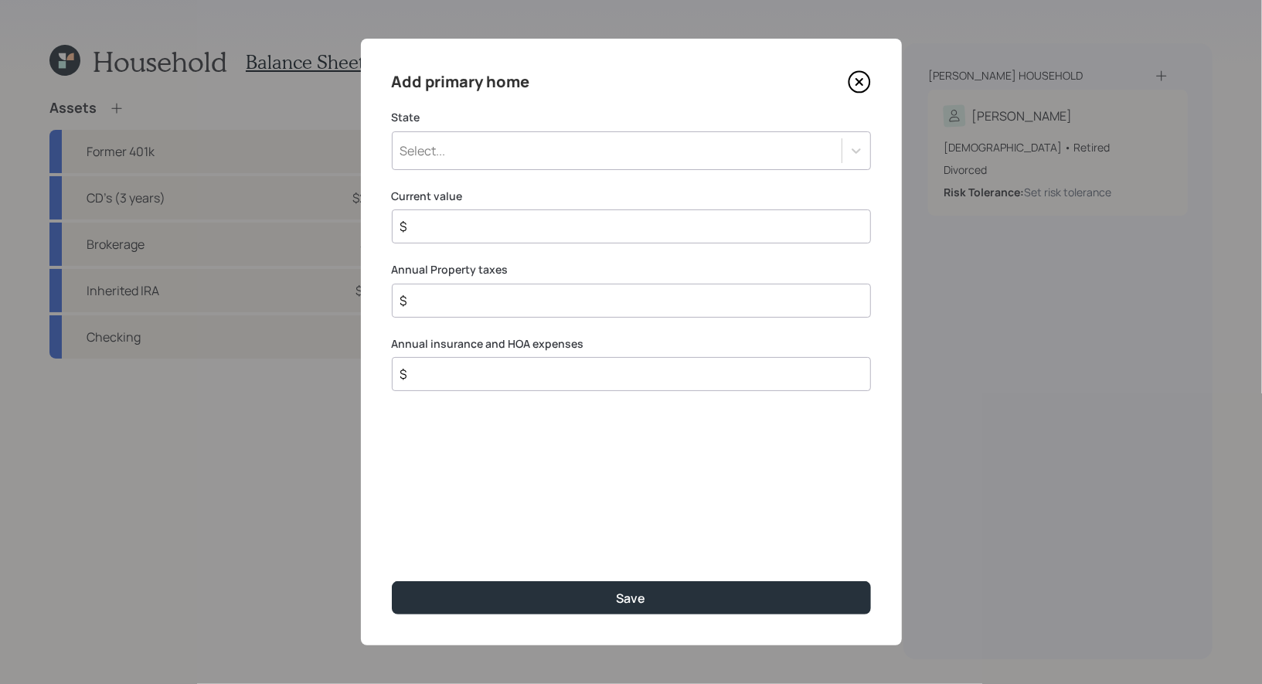
click at [597, 151] on div "Select..." at bounding box center [617, 151] width 449 height 26
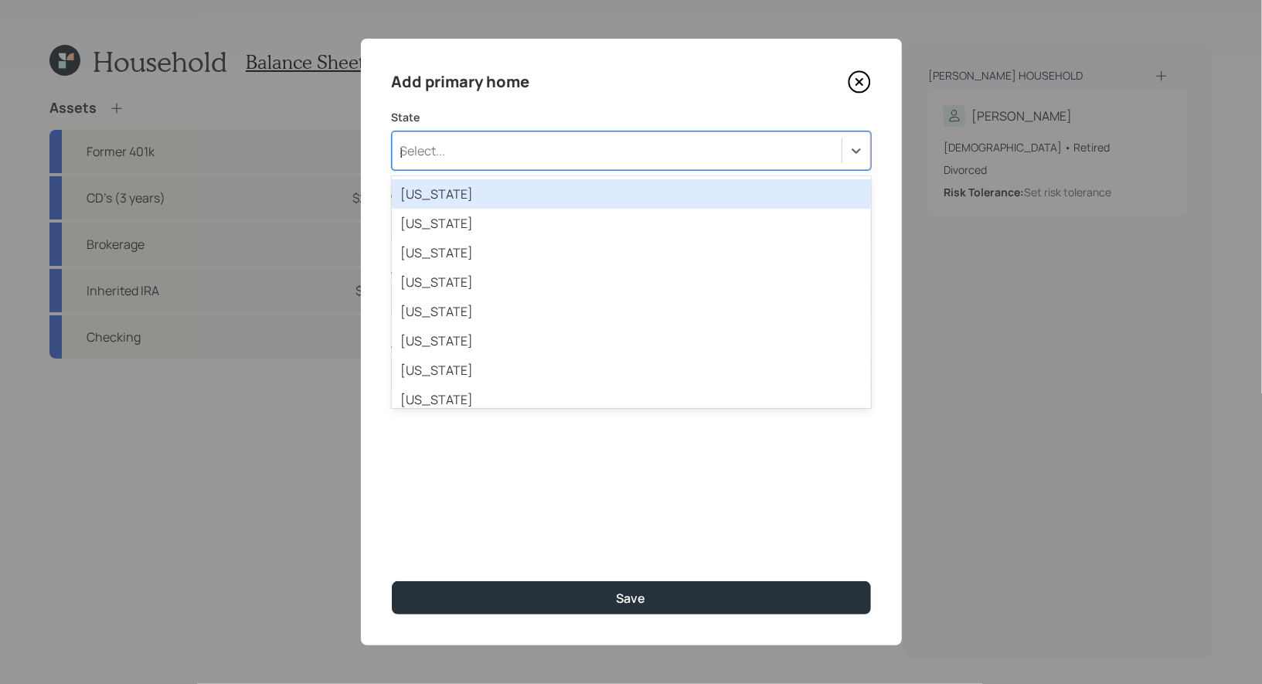
type input "pa"
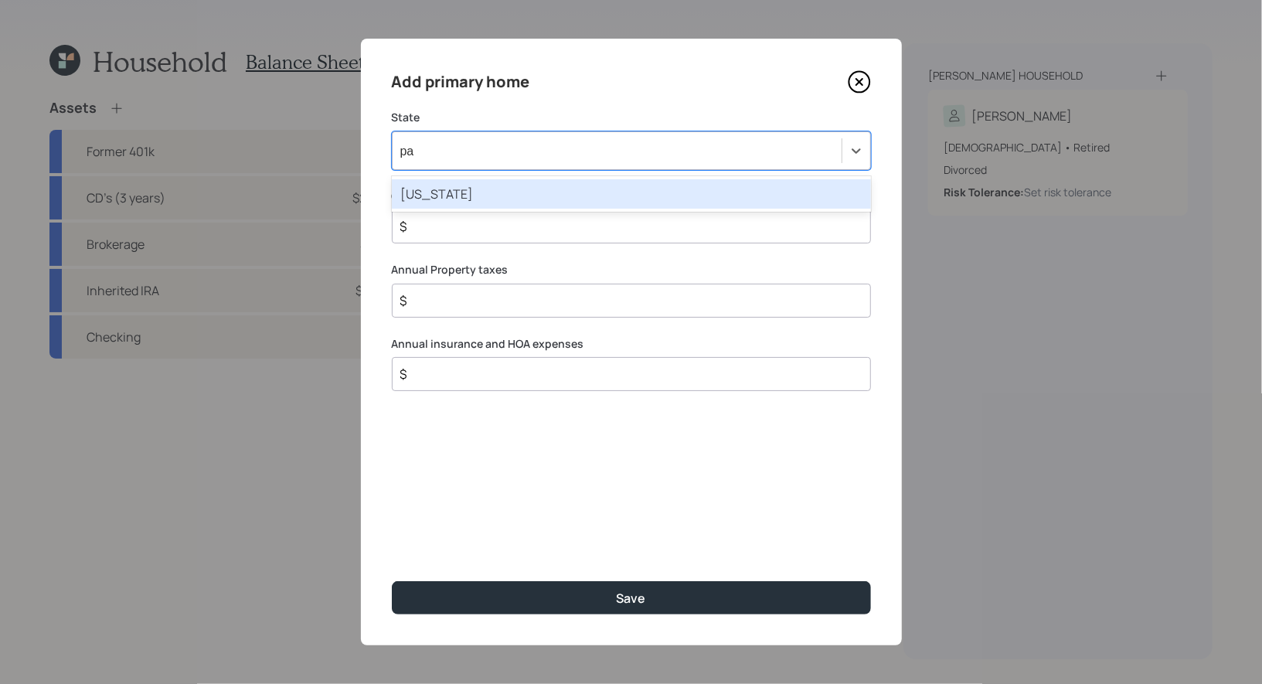
click at [556, 201] on div "[US_STATE]" at bounding box center [631, 193] width 479 height 29
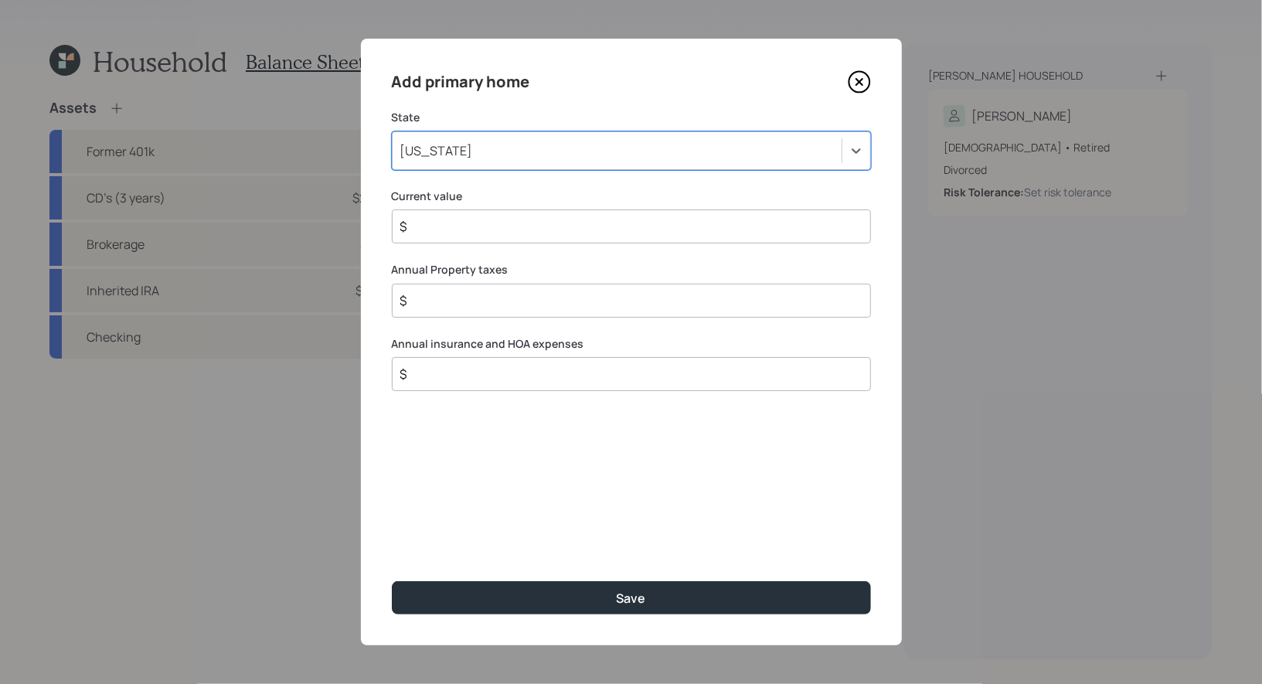
click at [507, 232] on input "$" at bounding box center [625, 226] width 453 height 19
type input "$ 140,000"
click at [460, 307] on input "$" at bounding box center [625, 300] width 453 height 19
type input "$ 0"
click at [431, 379] on input "$" at bounding box center [625, 374] width 453 height 19
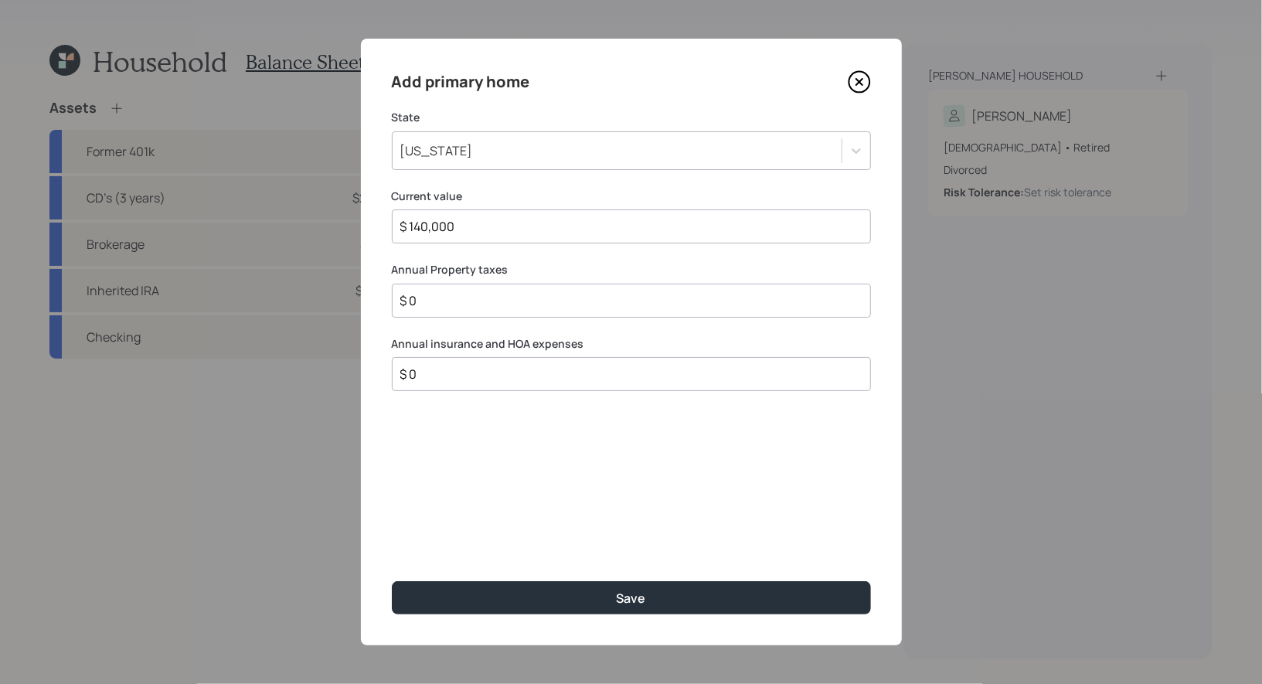
type input "$ 0"
click at [435, 302] on input "$ 0" at bounding box center [625, 300] width 453 height 19
type input "$ 400"
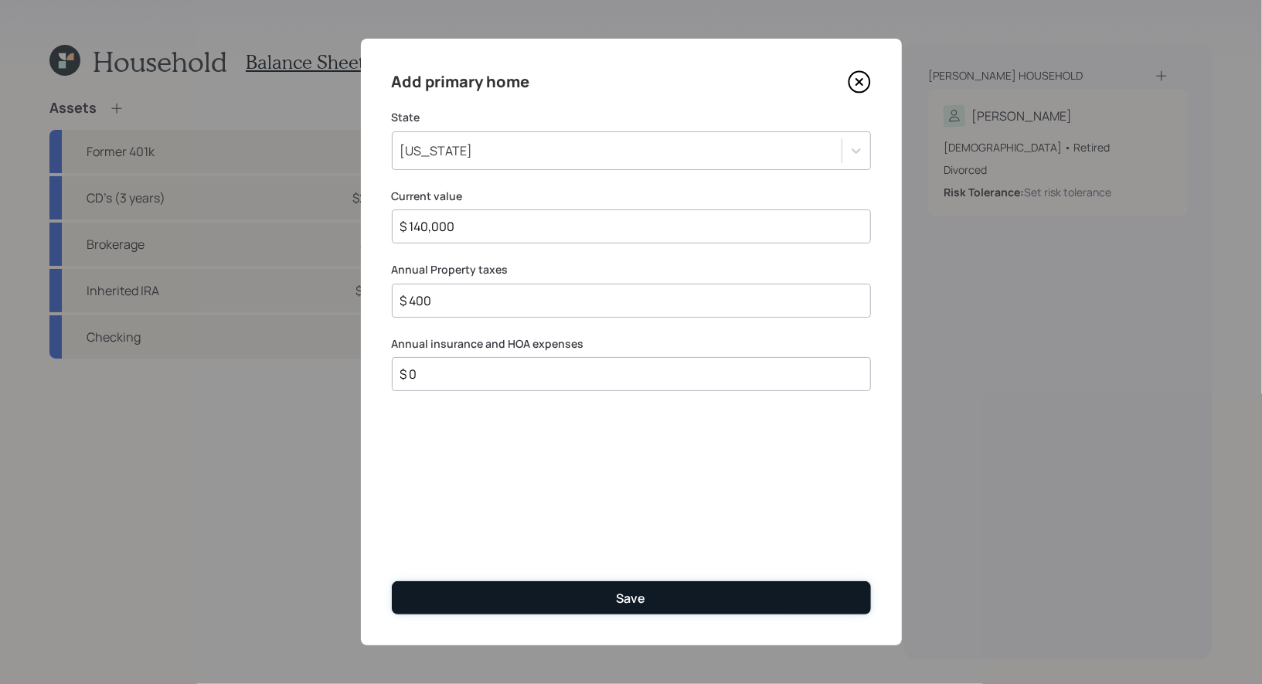
click at [561, 602] on button "Save" at bounding box center [631, 597] width 479 height 33
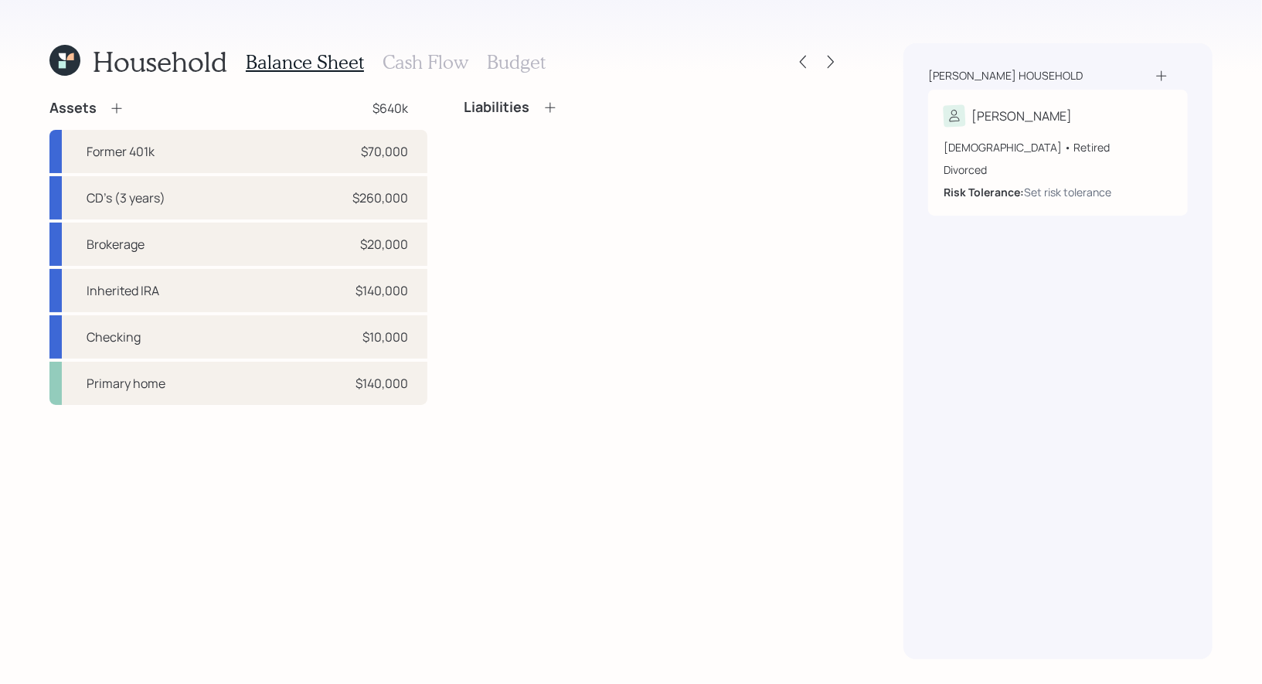
click at [411, 63] on h3 "Cash Flow" at bounding box center [426, 62] width 86 height 22
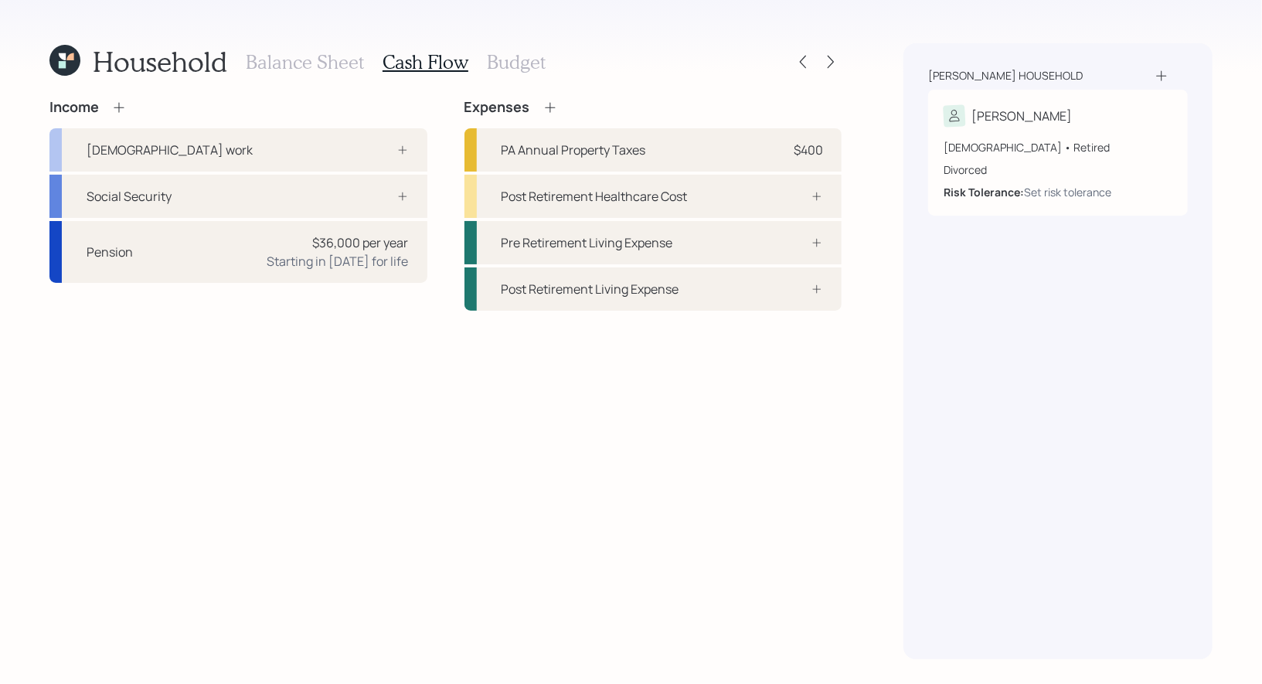
click at [552, 110] on icon at bounding box center [550, 107] width 15 height 15
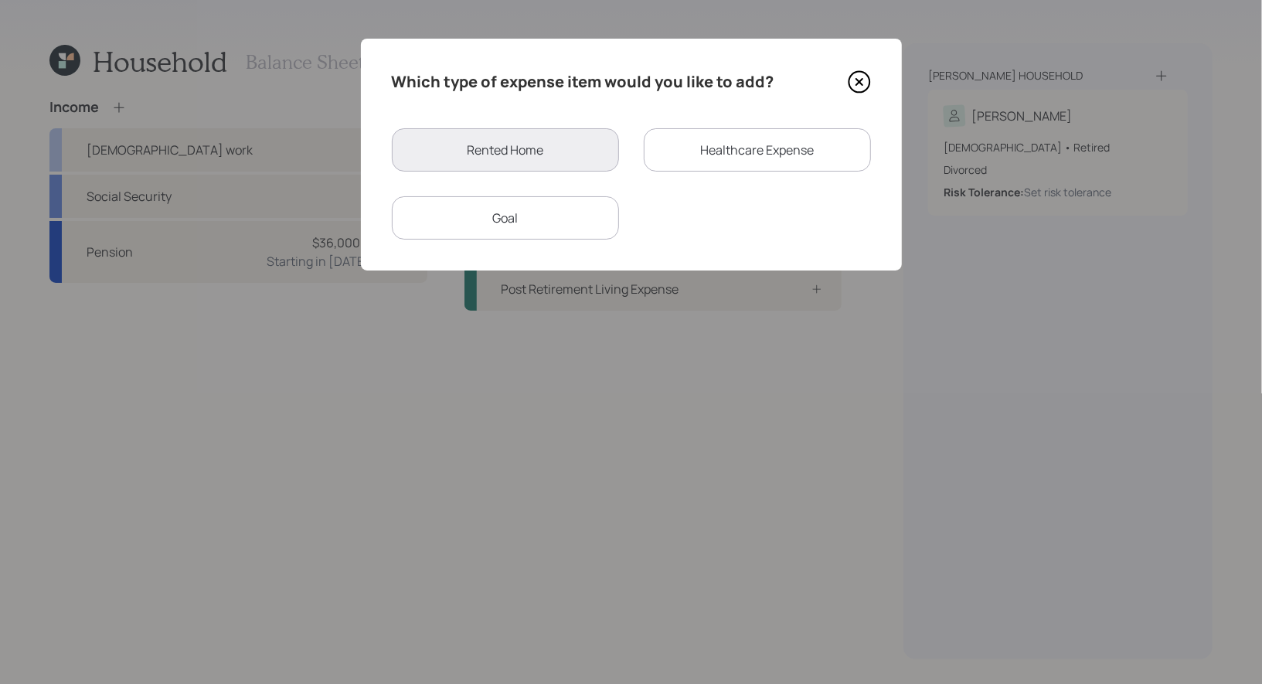
click at [522, 225] on div "Goal" at bounding box center [505, 217] width 227 height 43
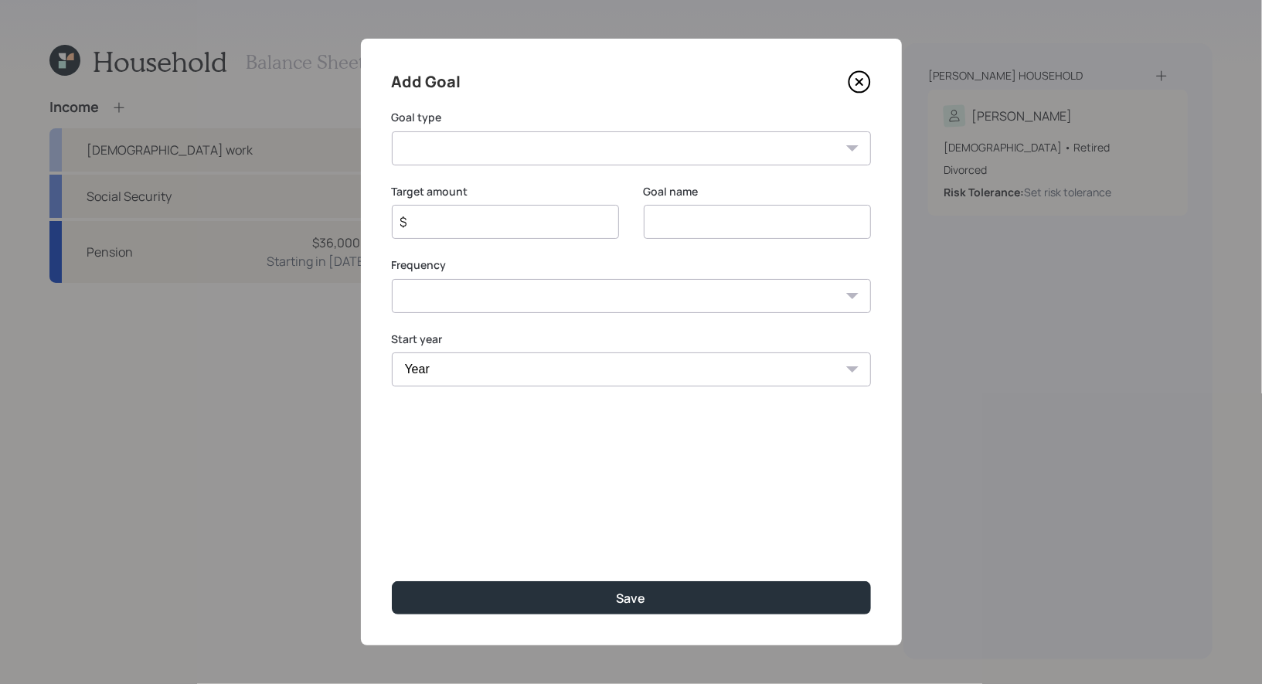
click at [546, 148] on select "Create an emergency fund Donate to charity Purchase a home Make a purchase Supp…" at bounding box center [631, 148] width 479 height 34
select select "other"
click at [392, 131] on select "Create an emergency fund Donate to charity Purchase a home Make a purchase Supp…" at bounding box center [631, 148] width 479 height 34
click at [723, 226] on input "Other" at bounding box center [757, 222] width 227 height 34
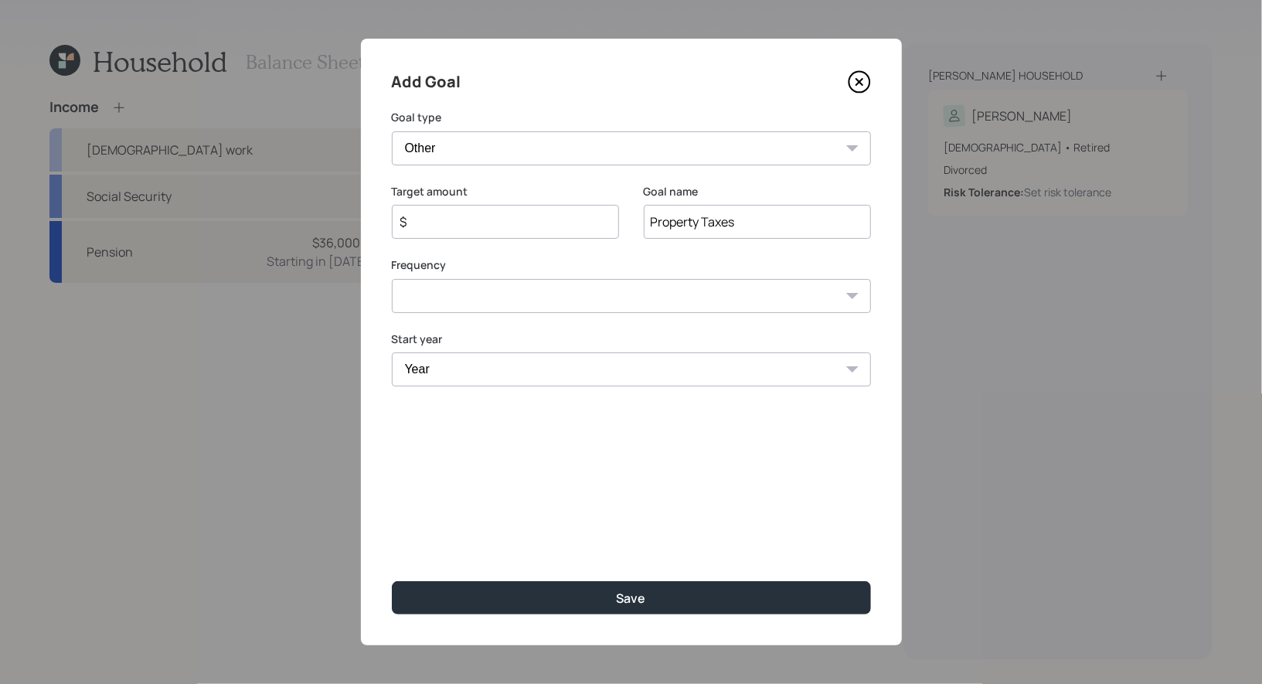
type input "Property Taxes"
click at [585, 220] on input "$" at bounding box center [499, 222] width 201 height 19
type input "$ 2,800"
click at [622, 298] on select "One time Every 1 year Every 2 years Every 3 years Every 4 years Every 5 years E…" at bounding box center [631, 296] width 479 height 34
select select "1"
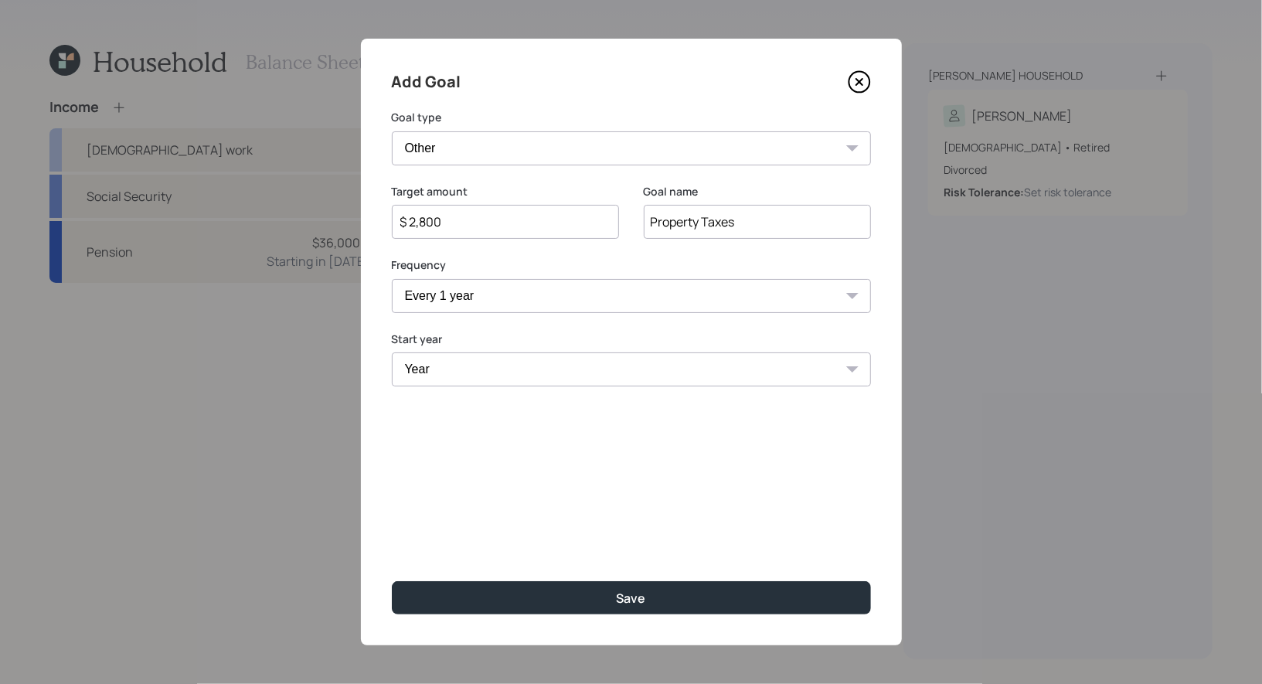
click at [392, 279] on select "One time Every 1 year Every 2 years Every 3 years Every 4 years Every 5 years E…" at bounding box center [631, 296] width 479 height 34
click at [500, 371] on select "Year [DATE] 2026 2027 2028 2029 2030 2031 2032 2033 2034 2035 2036 2037 2038 20…" at bounding box center [505, 369] width 227 height 34
select select "2025"
click at [392, 352] on select "Year [DATE] 2026 2027 2028 2029 2030 2031 2032 2033 2034 2035 2036 2037 2038 20…" at bounding box center [505, 369] width 227 height 34
click at [740, 372] on select "Year [DATE] 2026 2027 2028 2029 2030 2031 2032 2033 2034 2035 2036 2037 2038 20…" at bounding box center [757, 369] width 227 height 34
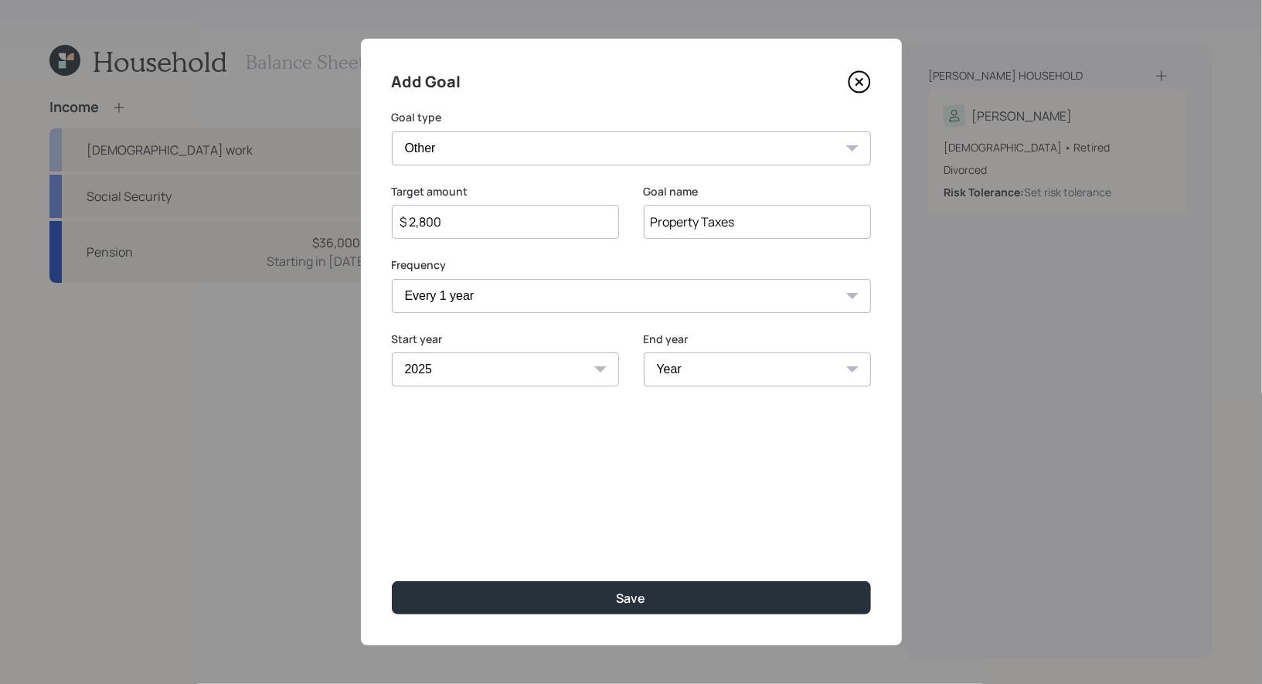
select select "2058"
click at [644, 352] on select "Year [DATE] 2026 2027 2028 2029 2030 2031 2032 2033 2034 2035 2036 2037 2038 20…" at bounding box center [757, 369] width 227 height 34
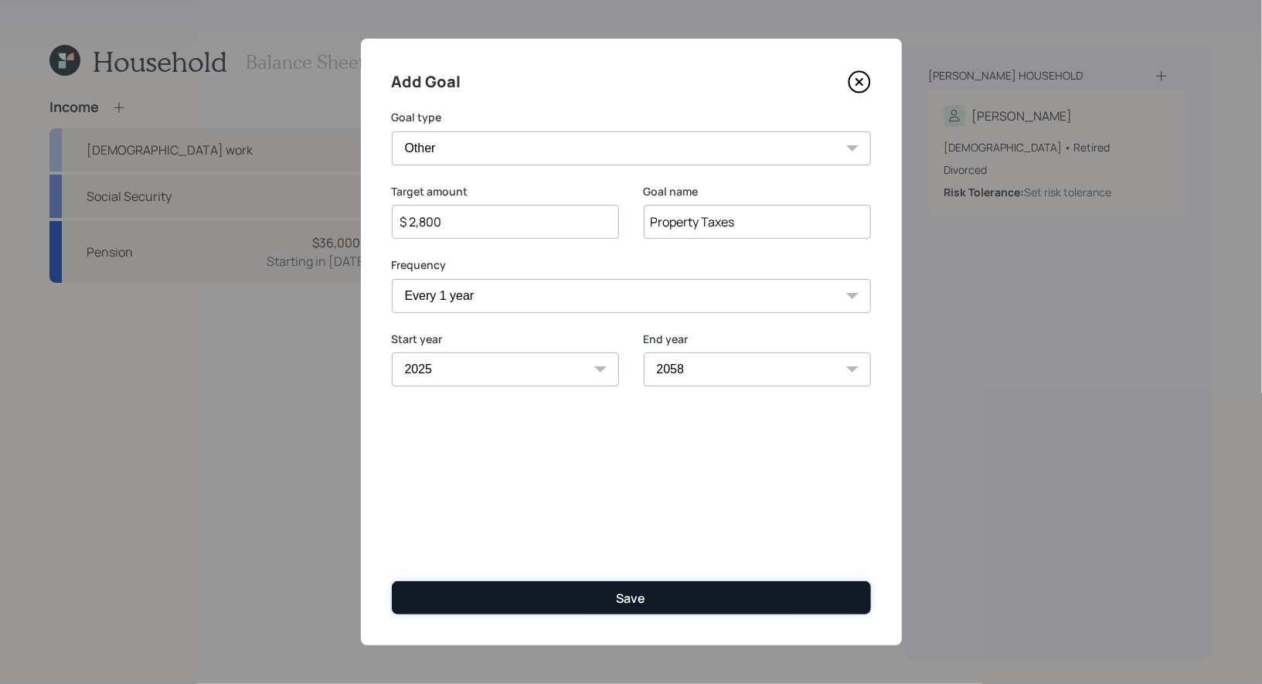
click at [612, 600] on button "Save" at bounding box center [631, 597] width 479 height 33
type input "$"
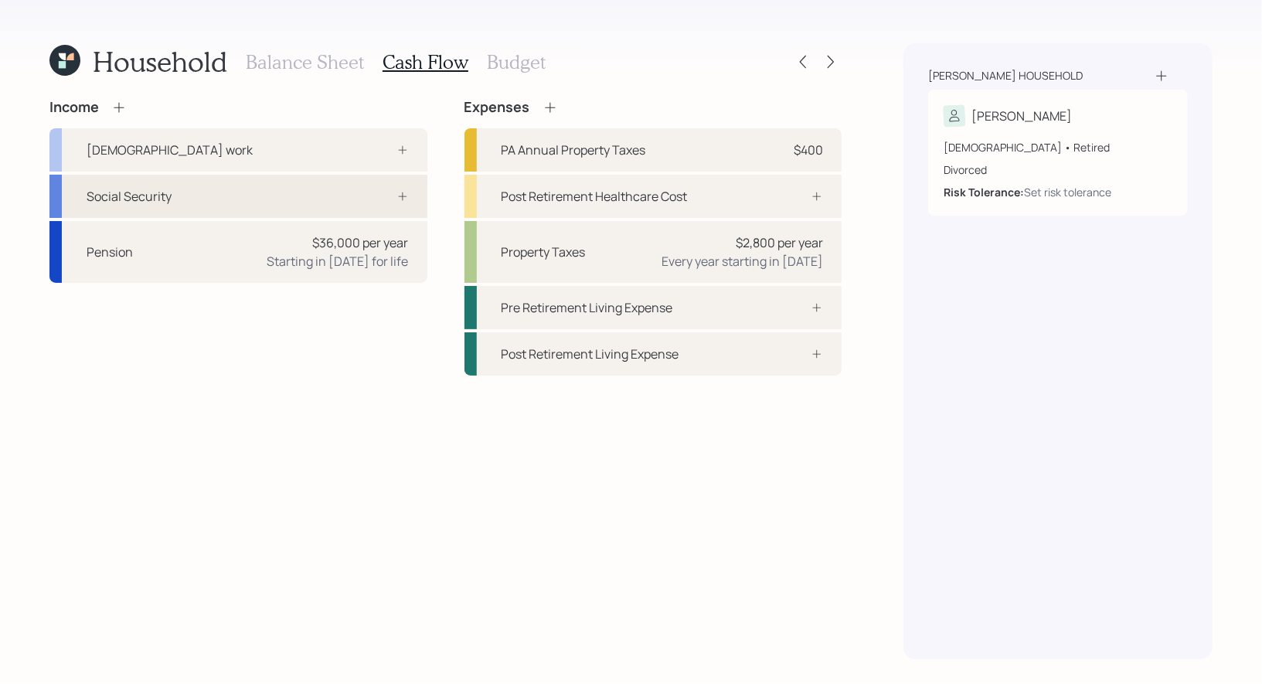
click at [237, 192] on div "Social Security" at bounding box center [238, 196] width 378 height 43
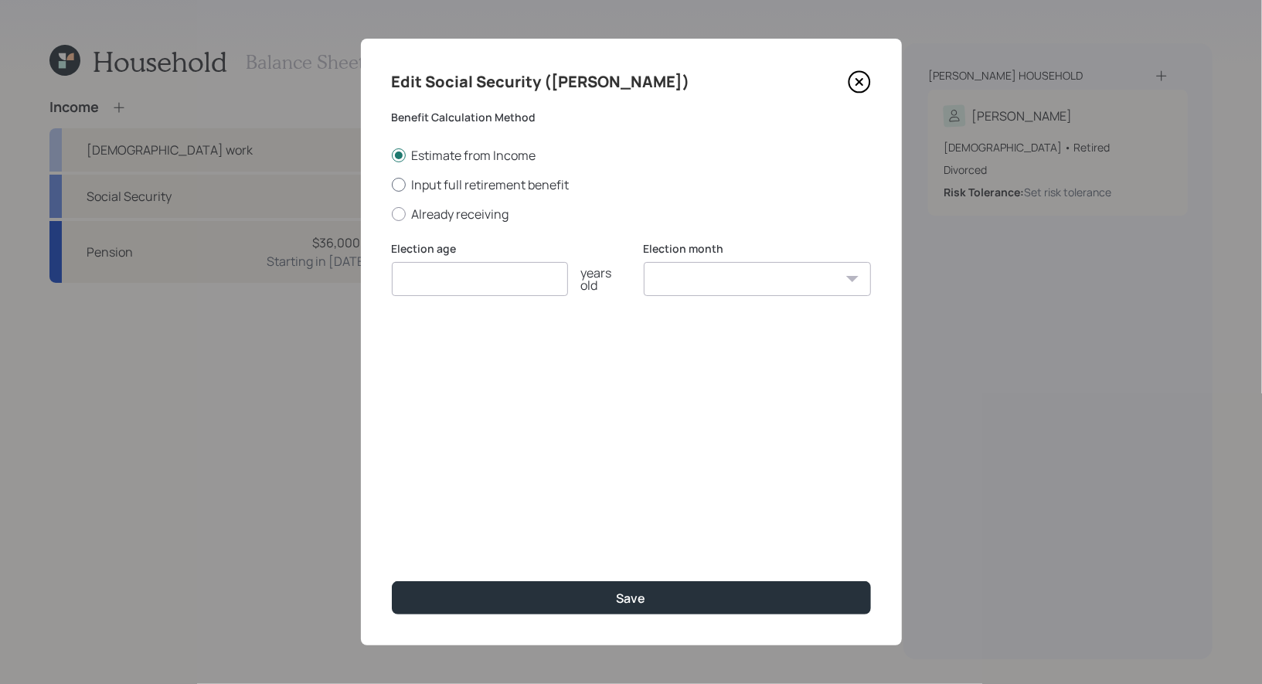
click at [396, 181] on div at bounding box center [399, 185] width 14 height 14
click at [392, 184] on input "Input full retirement benefit" at bounding box center [391, 184] width 1 height 1
radio input "true"
click at [458, 284] on input "number" at bounding box center [480, 279] width 176 height 34
type input "62"
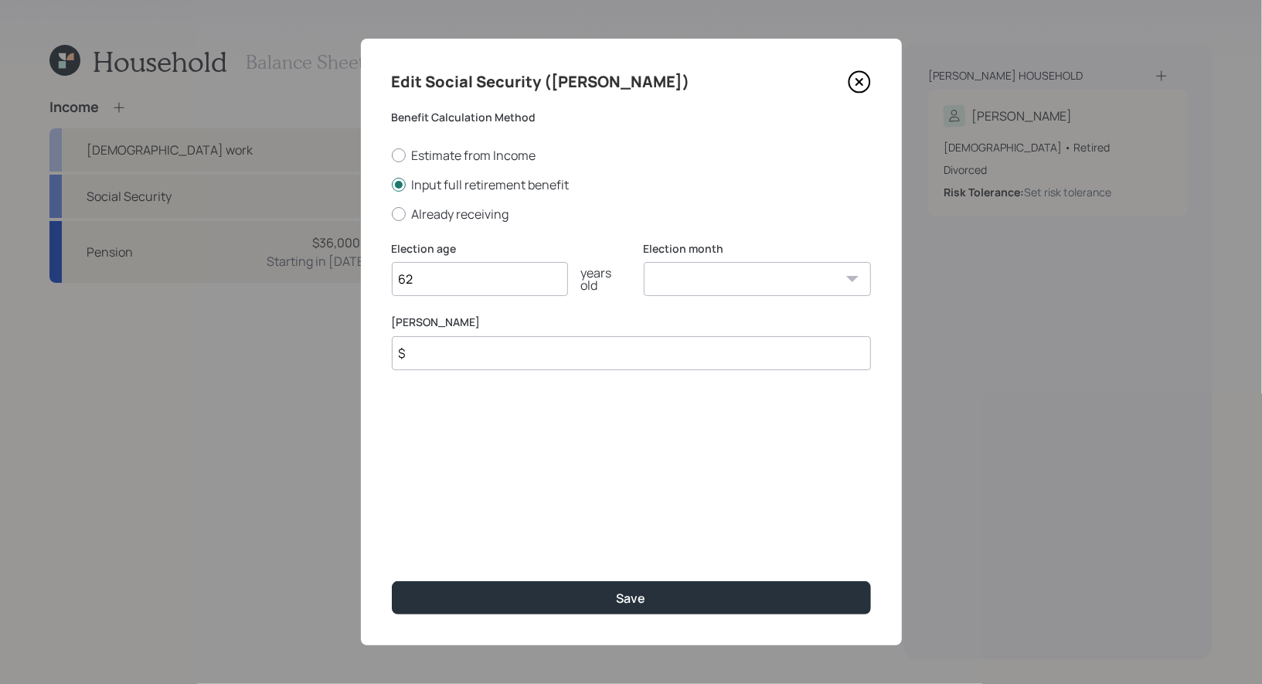
click at [431, 358] on input "$" at bounding box center [631, 353] width 479 height 34
type input "$ 2,200"
click at [741, 280] on select "January February March April May June July August September October November De…" at bounding box center [757, 279] width 227 height 34
select select "9"
click at [644, 262] on select "January February March April May June July August September October November De…" at bounding box center [757, 279] width 227 height 34
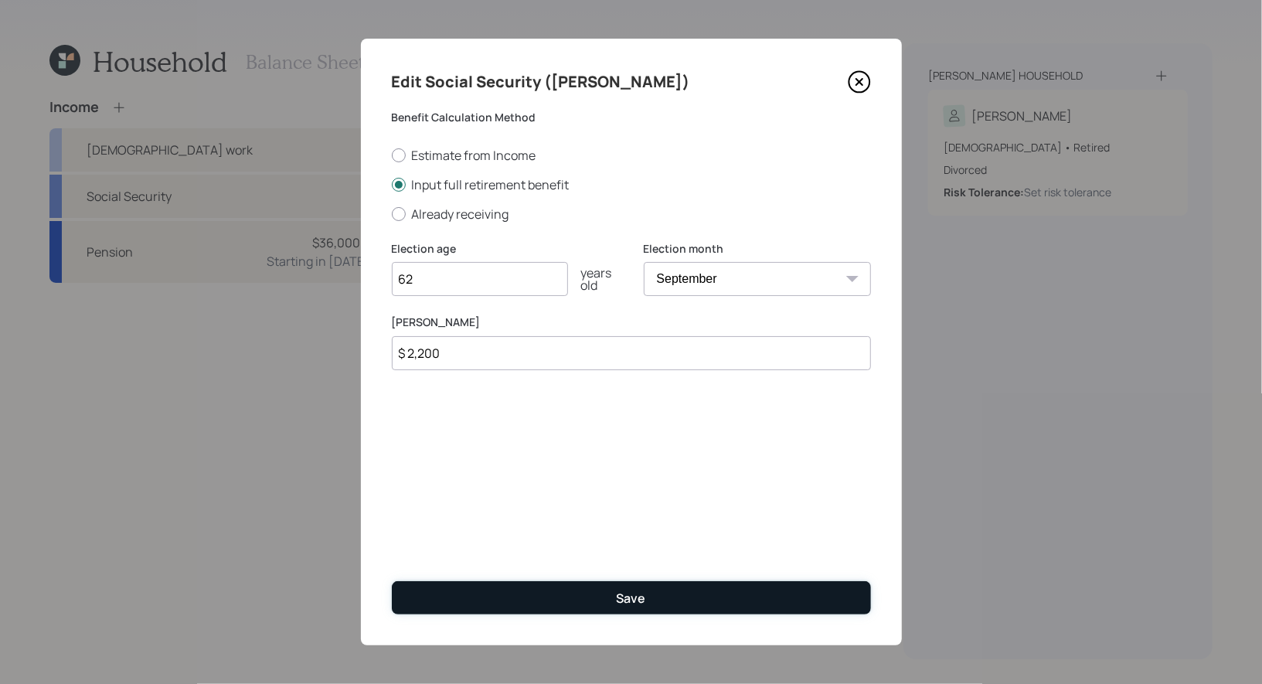
click at [586, 591] on button "Save" at bounding box center [631, 597] width 479 height 33
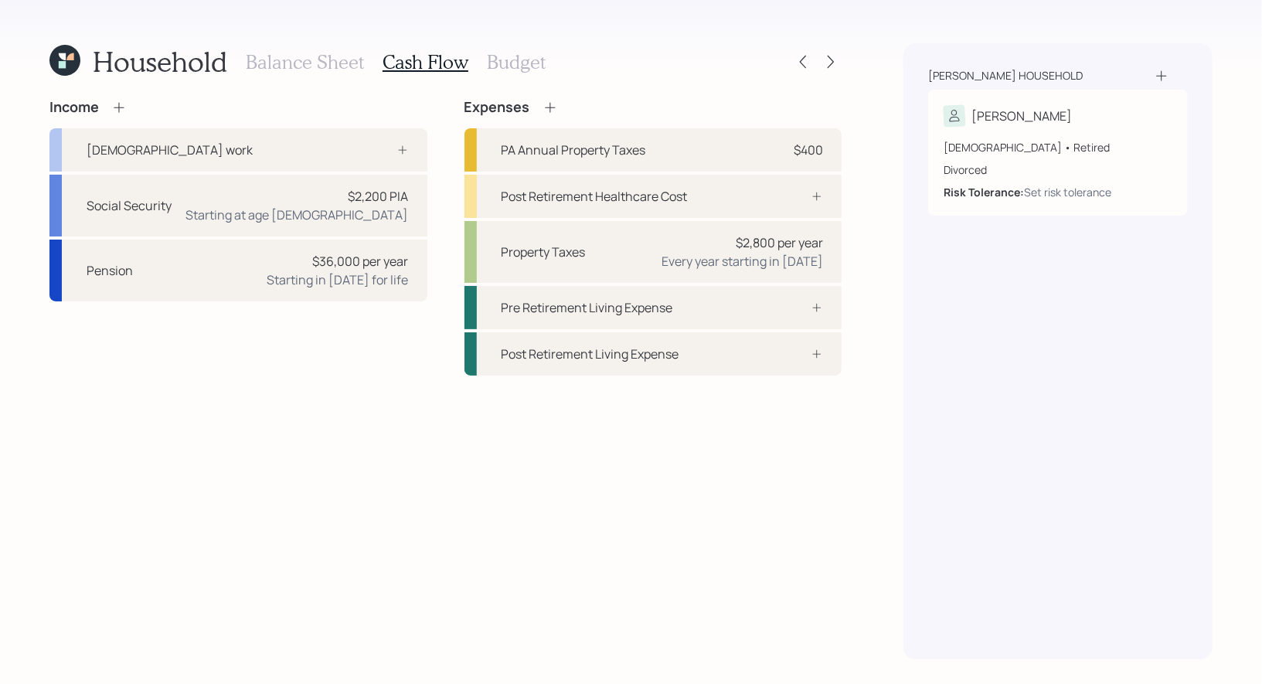
click at [492, 56] on h3 "Budget" at bounding box center [516, 62] width 59 height 22
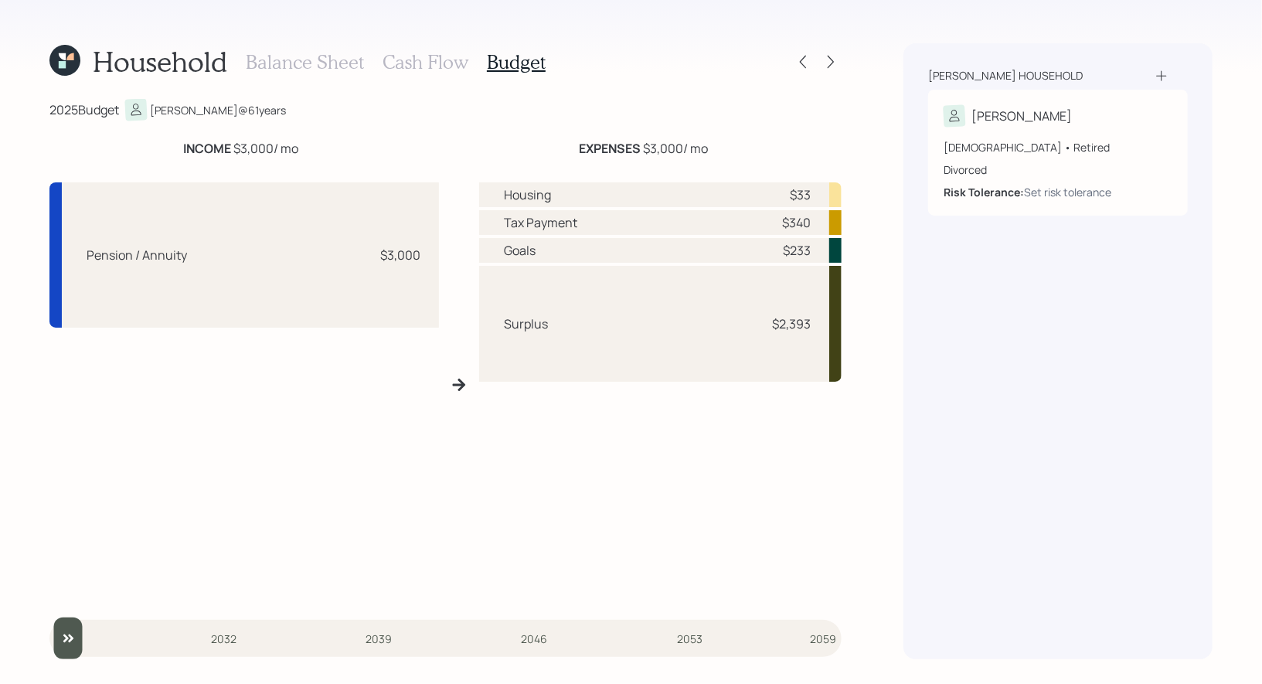
click at [401, 63] on h3 "Cash Flow" at bounding box center [426, 62] width 86 height 22
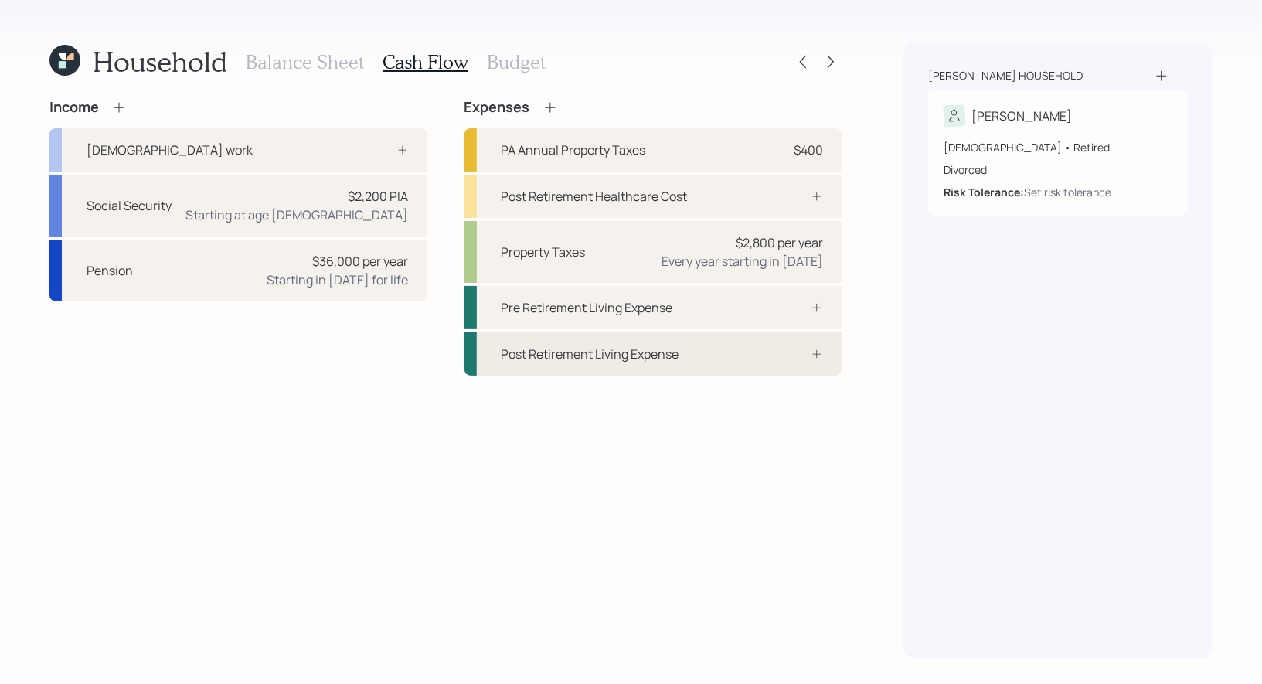
click at [710, 350] on div "Post Retirement Living Expense" at bounding box center [654, 353] width 378 height 43
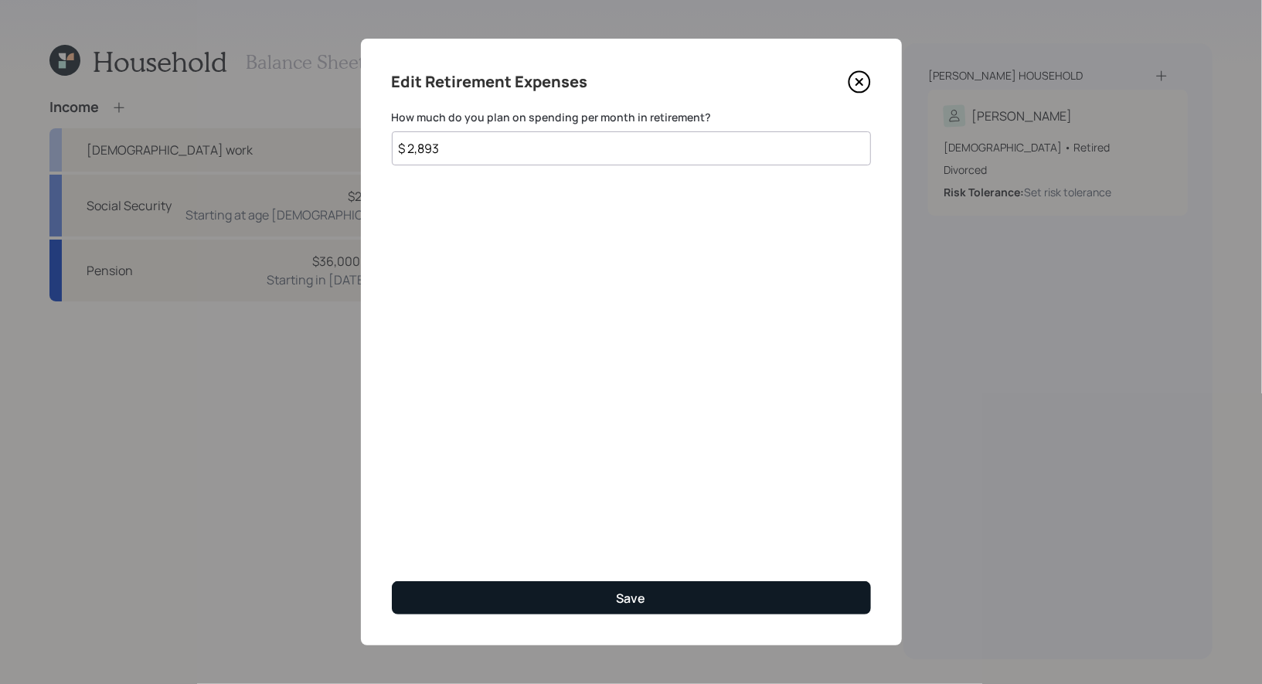
type input "$ 2,893"
click at [556, 603] on button "Save" at bounding box center [631, 597] width 479 height 33
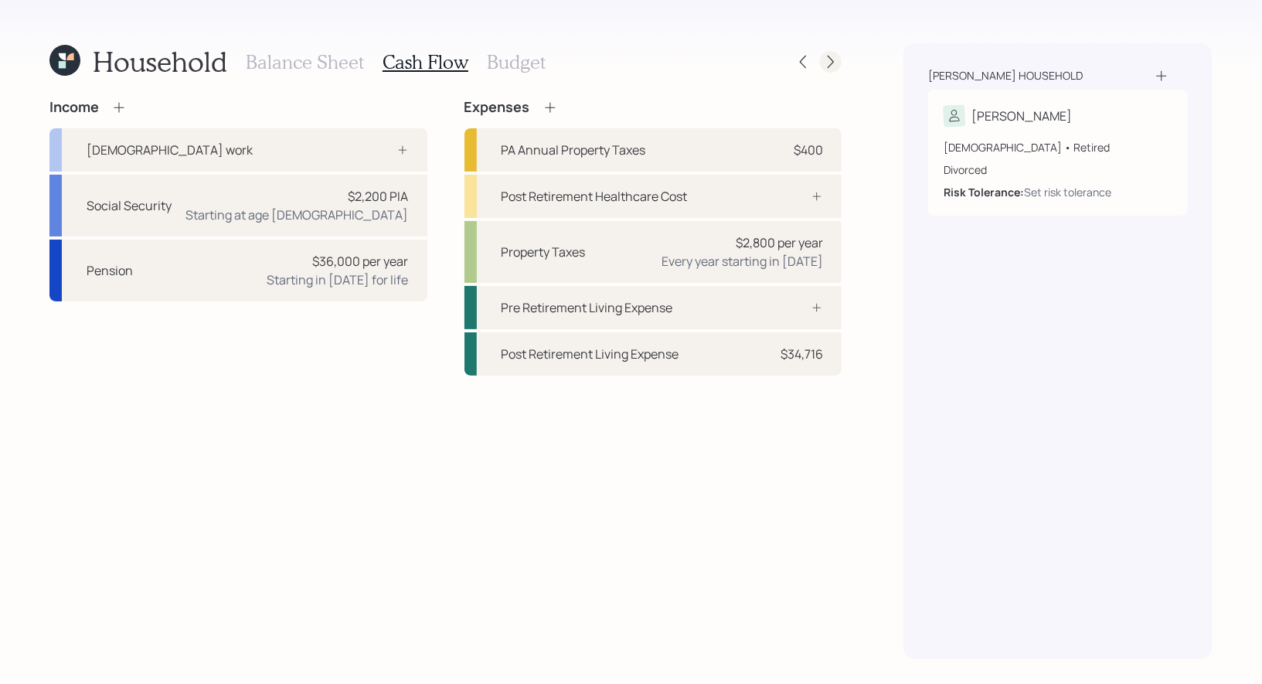
click at [829, 61] on icon at bounding box center [830, 61] width 15 height 15
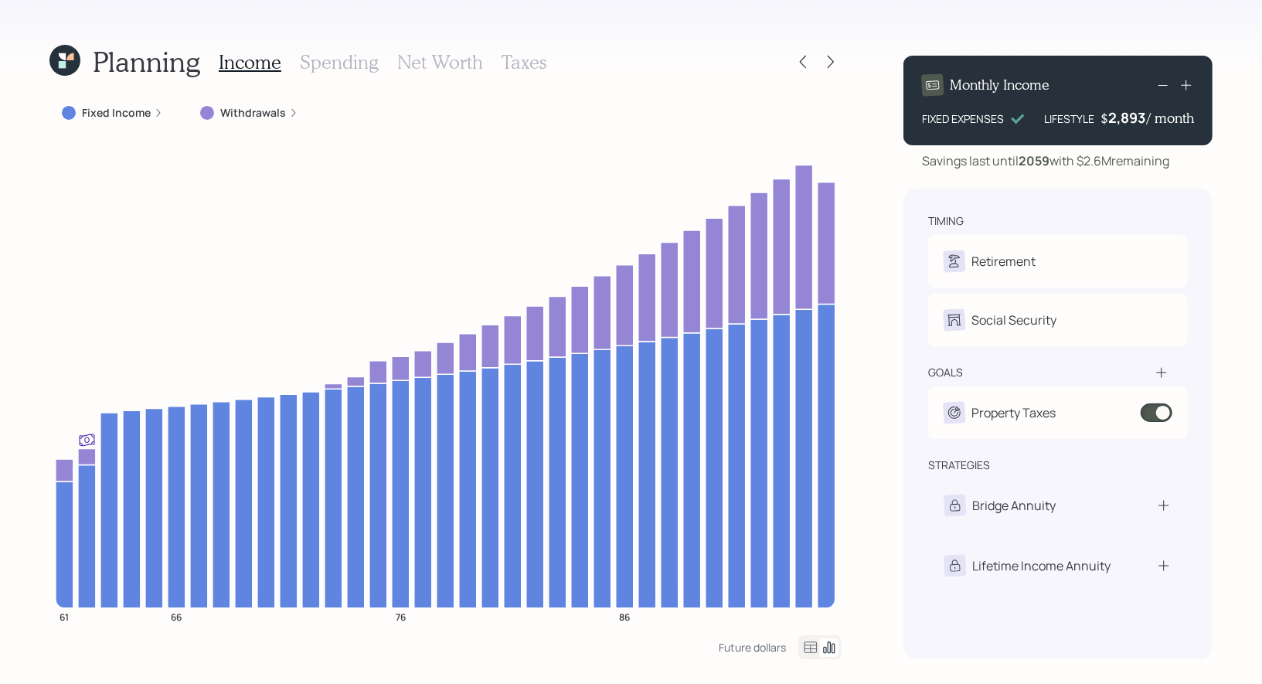
click at [252, 109] on label "Withdrawals" at bounding box center [253, 112] width 66 height 15
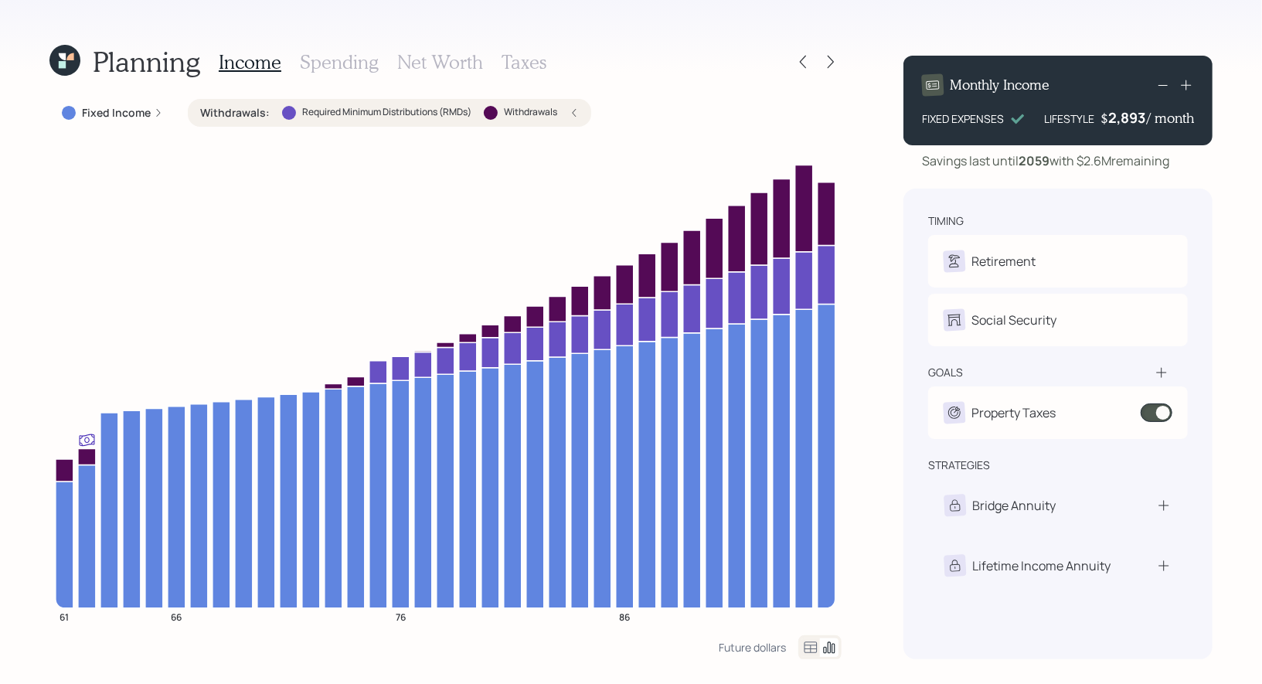
click at [431, 66] on h3 "Net Worth" at bounding box center [440, 62] width 86 height 22
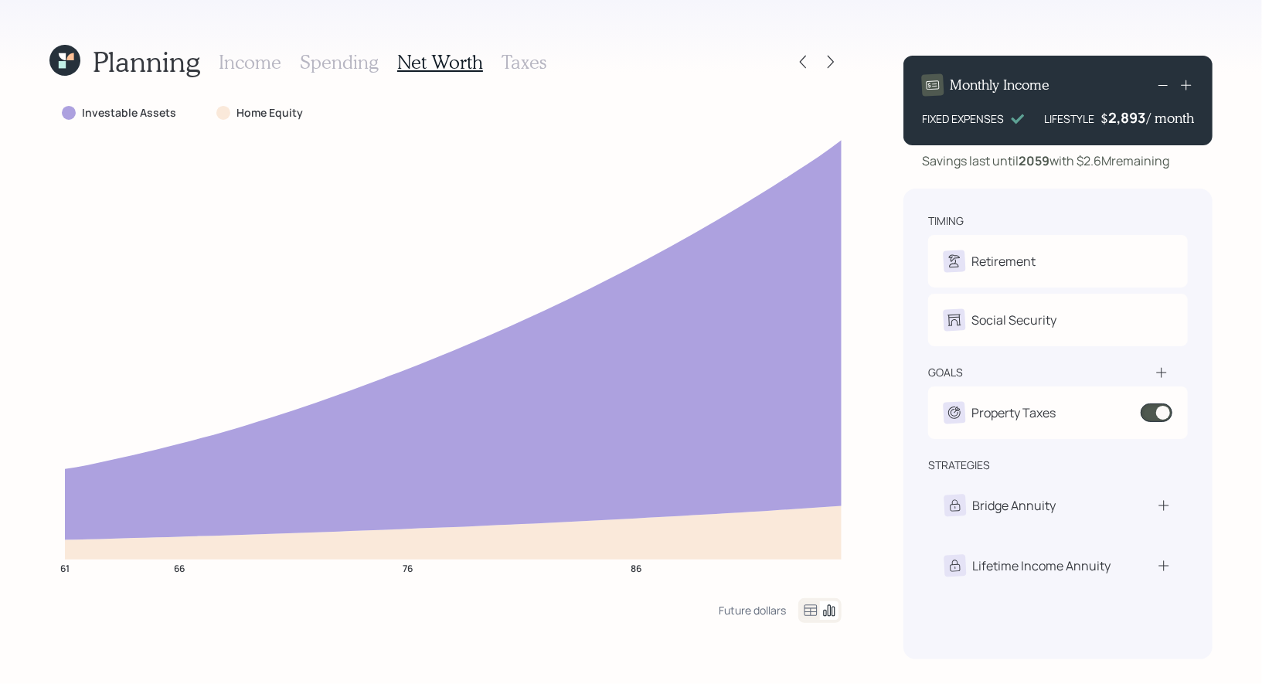
click at [257, 66] on h3 "Income" at bounding box center [250, 62] width 63 height 22
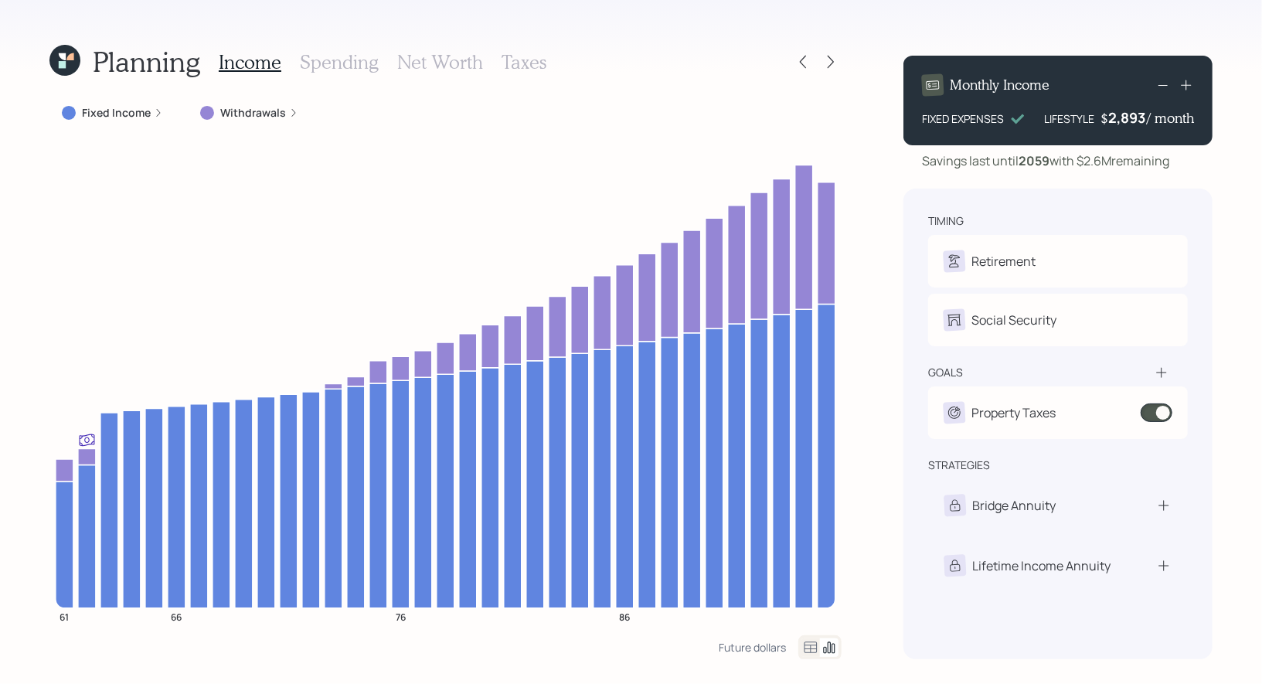
click at [507, 68] on h3 "Taxes" at bounding box center [524, 62] width 45 height 22
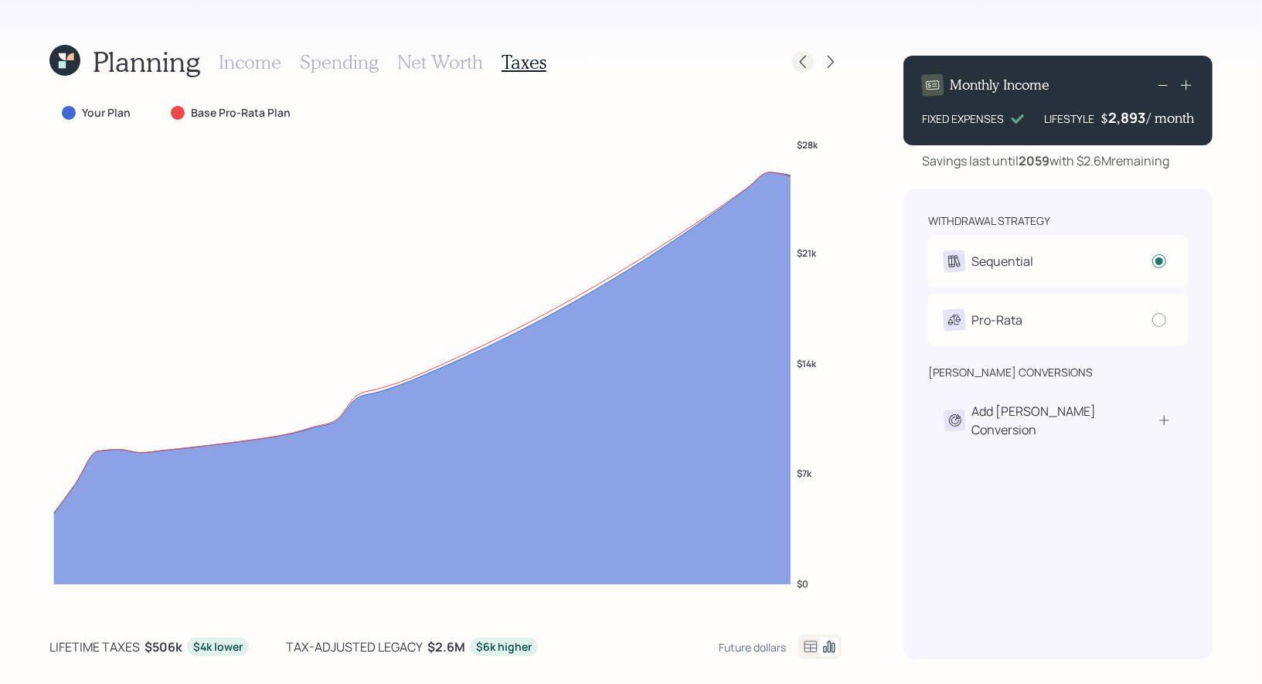
click at [808, 60] on icon at bounding box center [802, 61] width 15 height 15
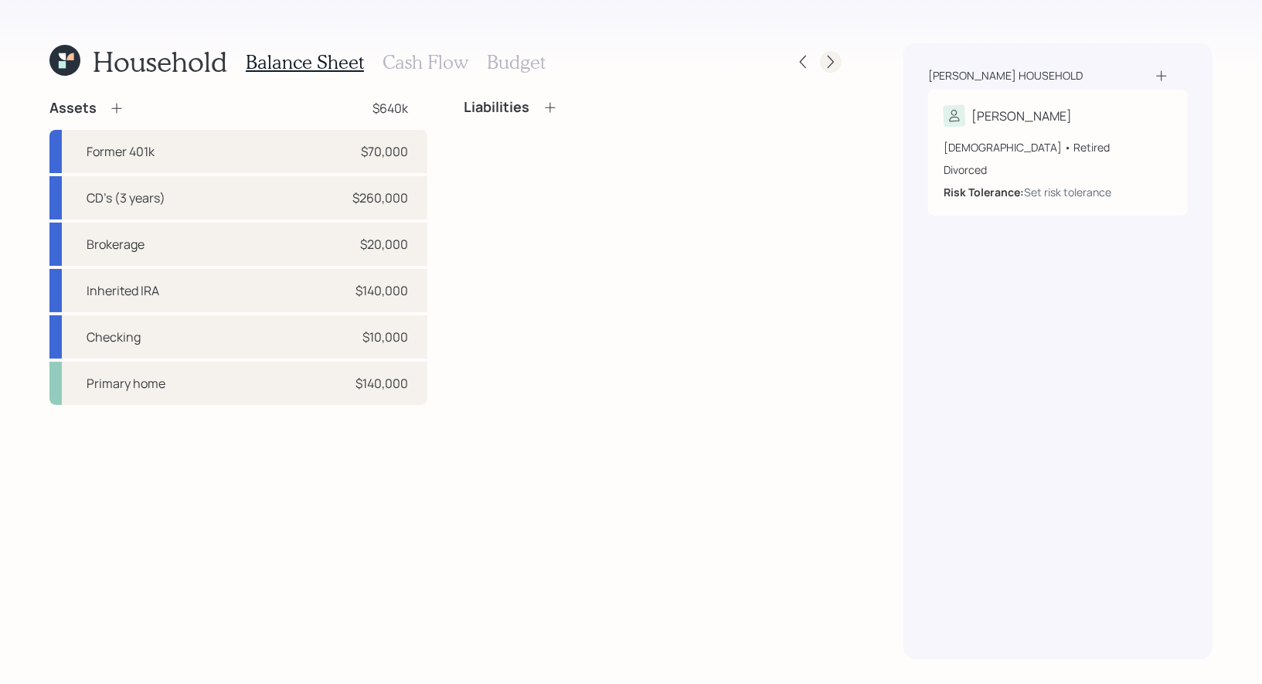
click at [831, 60] on icon at bounding box center [830, 61] width 15 height 15
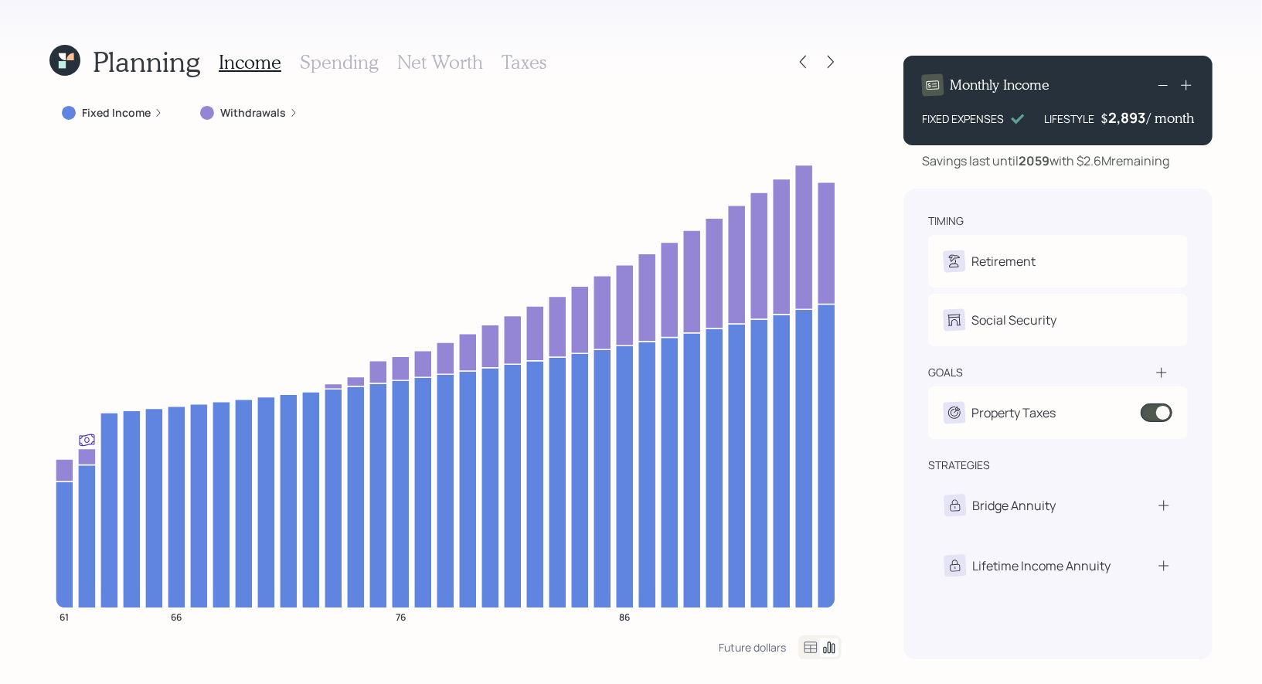
click at [513, 61] on h3 "Taxes" at bounding box center [524, 62] width 45 height 22
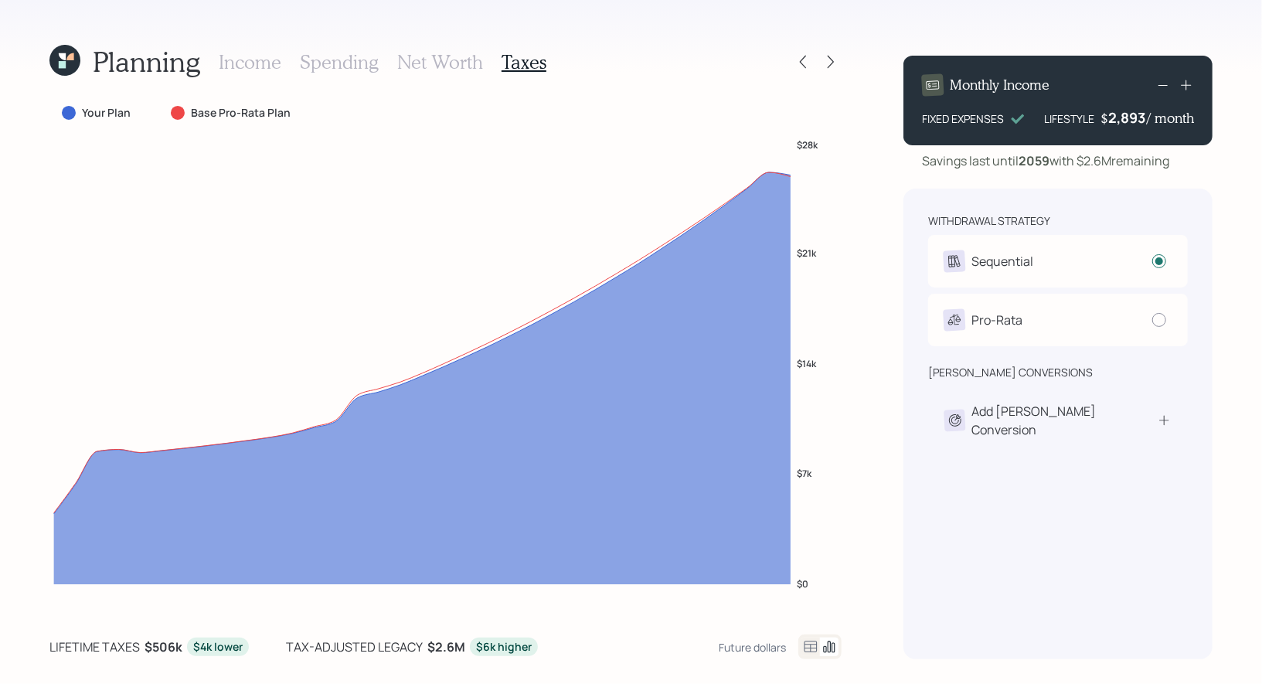
click at [408, 61] on h3 "Net Worth" at bounding box center [440, 62] width 86 height 22
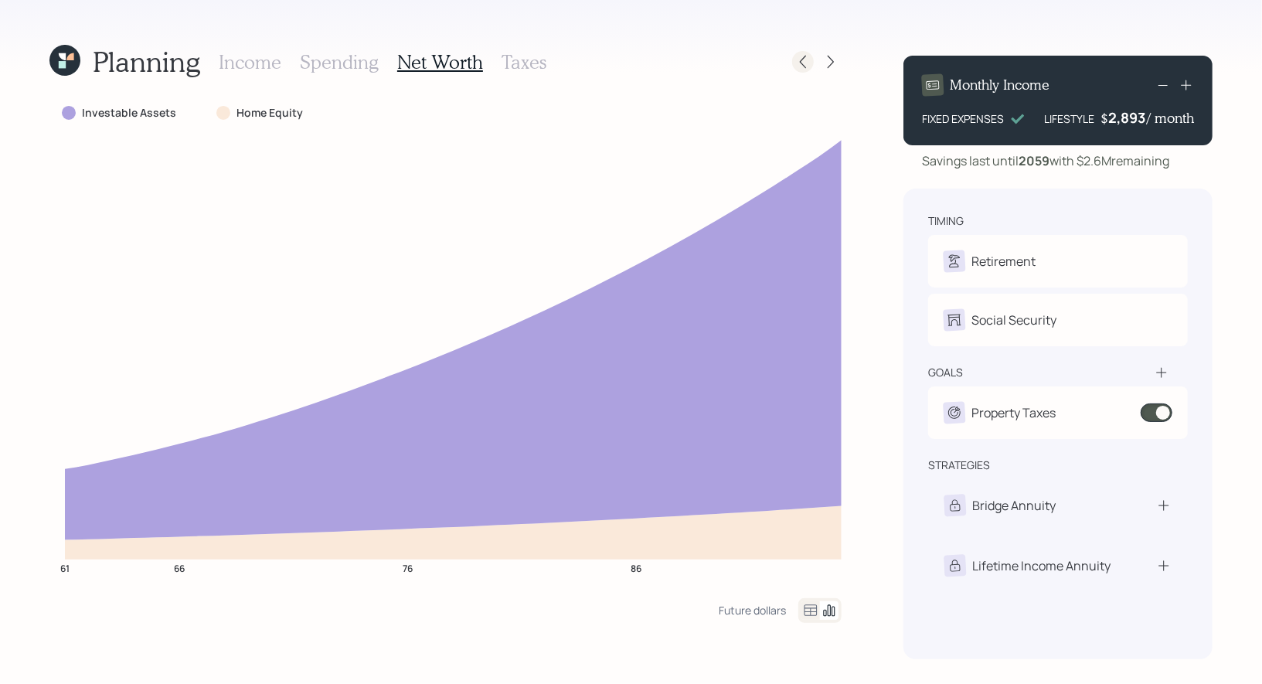
click at [801, 60] on icon at bounding box center [803, 62] width 6 height 13
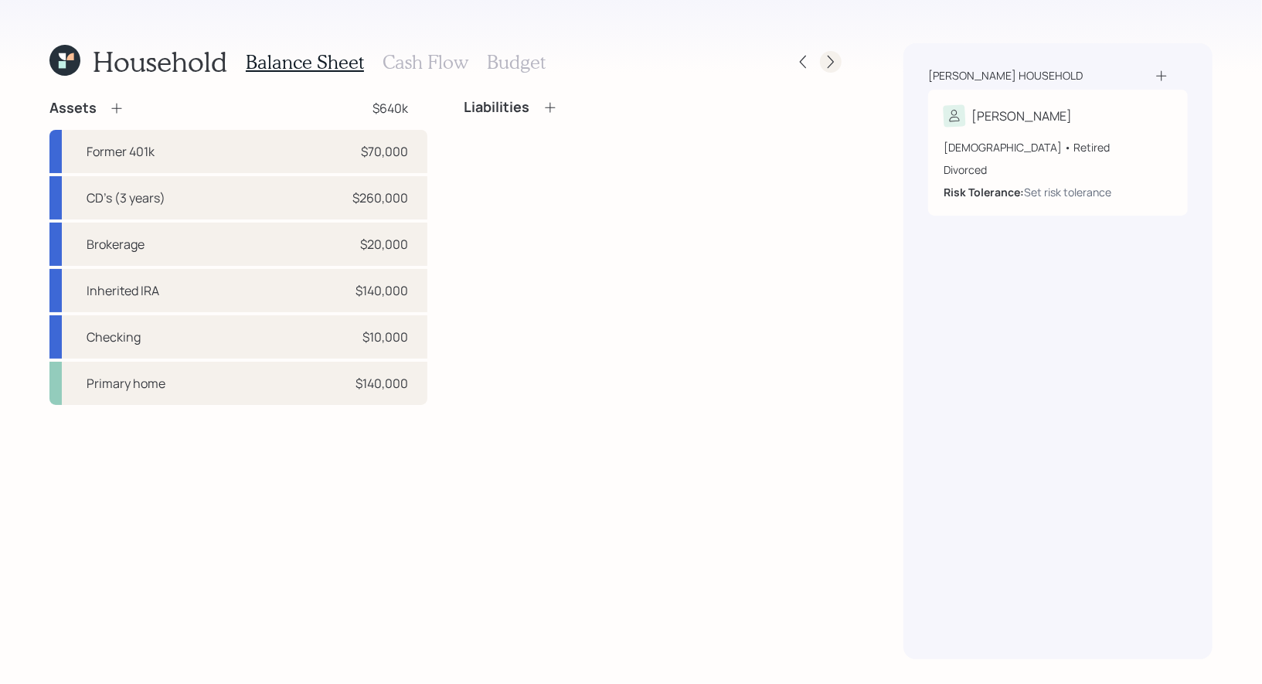
click at [836, 58] on icon at bounding box center [830, 61] width 15 height 15
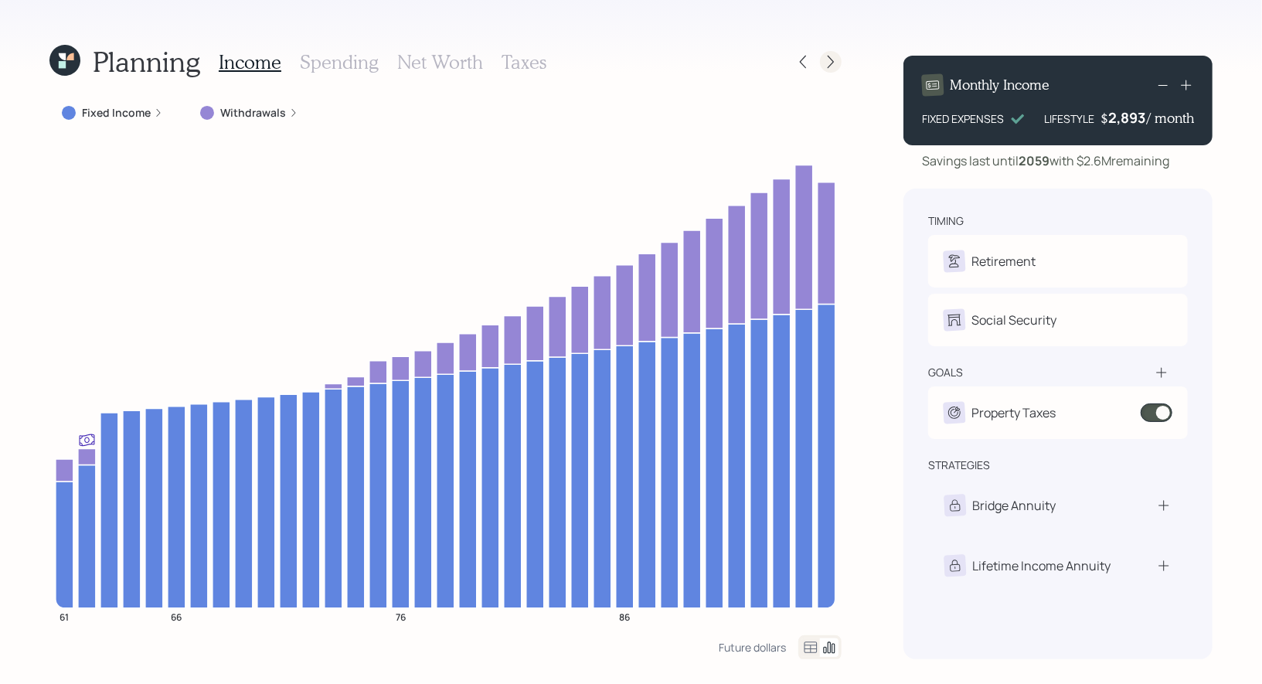
click at [837, 56] on icon at bounding box center [830, 61] width 15 height 15
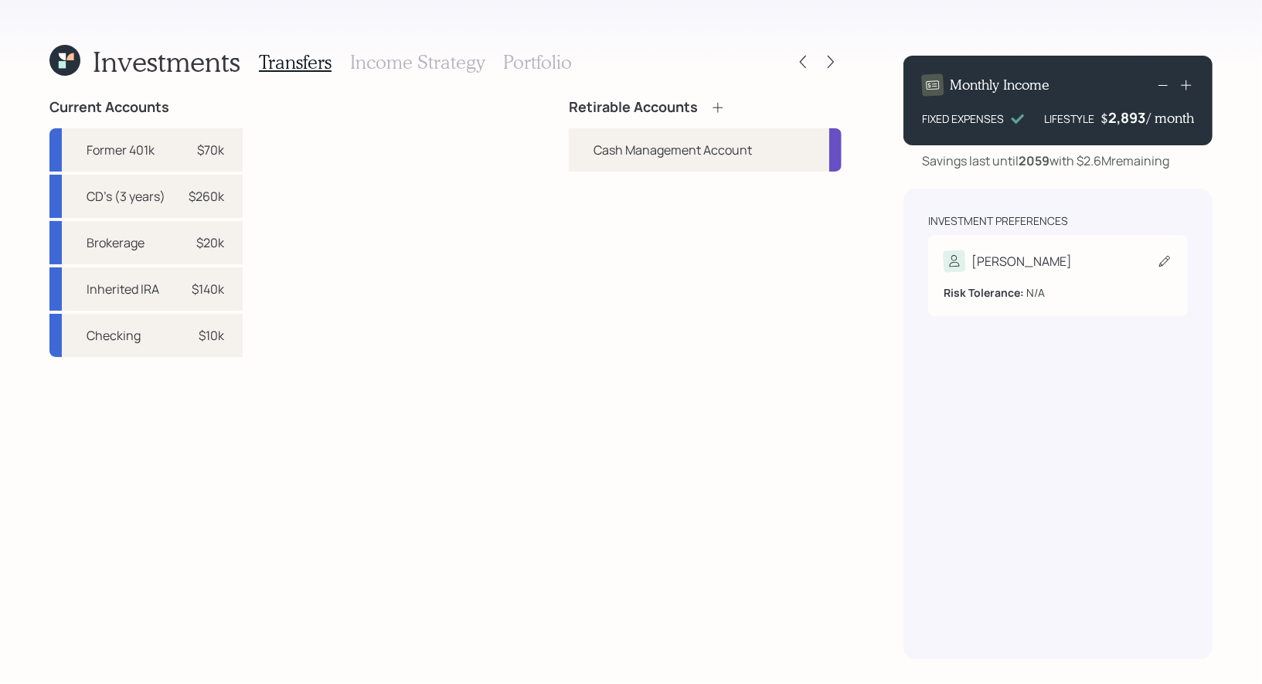
click at [1166, 264] on icon at bounding box center [1164, 261] width 15 height 15
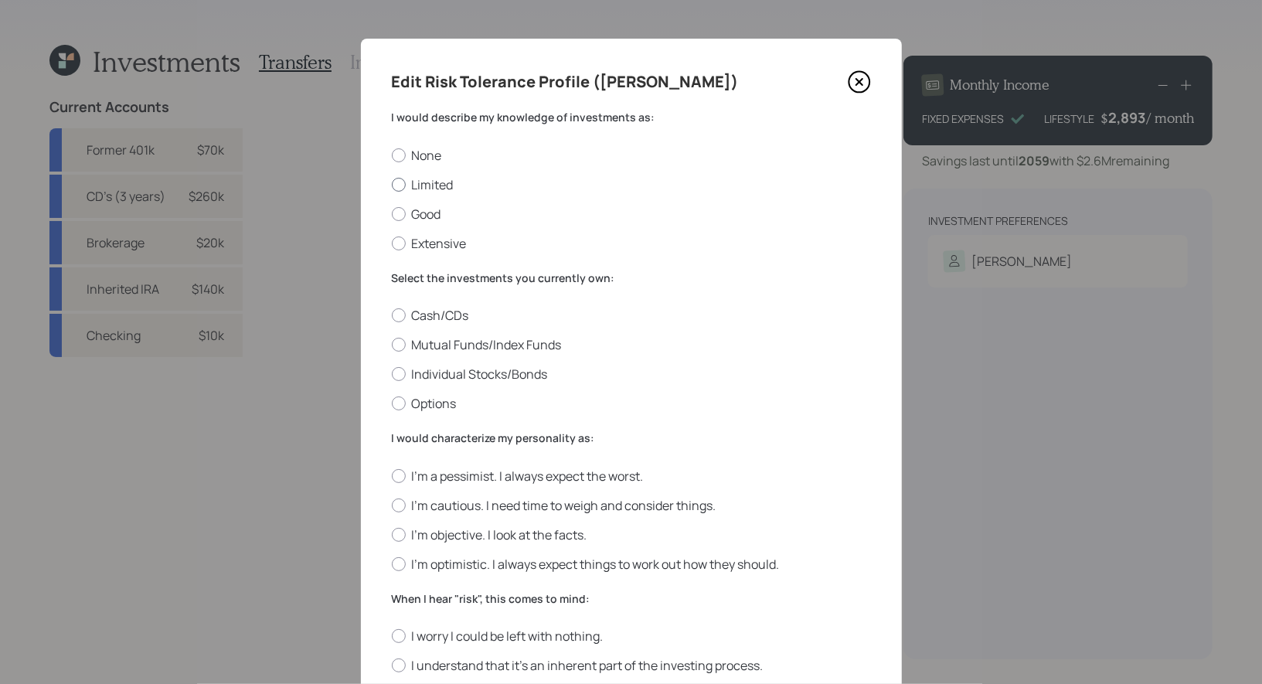
click at [443, 189] on label "Limited" at bounding box center [631, 184] width 479 height 17
click at [392, 185] on input "Limited" at bounding box center [391, 184] width 1 height 1
radio input "true"
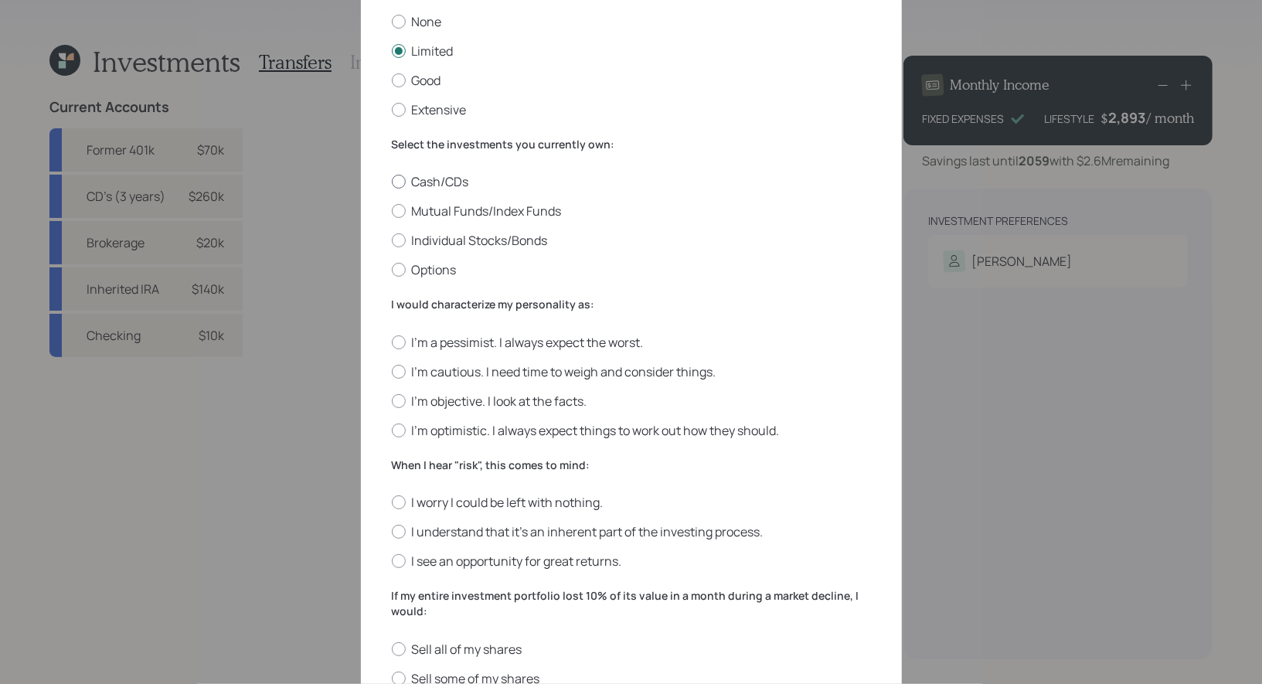
scroll to position [135, 0]
click at [447, 185] on label "Cash/CDs" at bounding box center [631, 180] width 479 height 17
click at [392, 181] on input "Cash/CDs" at bounding box center [391, 180] width 1 height 1
radio input "true"
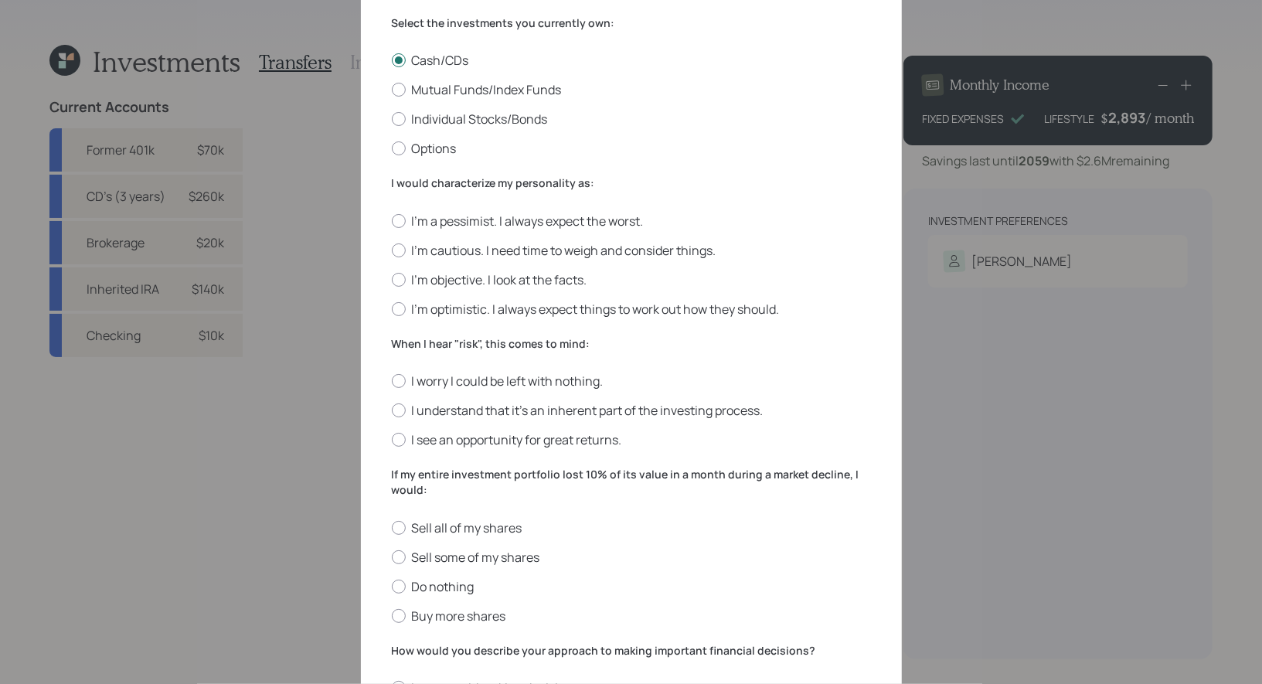
scroll to position [256, 0]
click at [620, 250] on label "I'm cautious. I need time to weigh and consider things." at bounding box center [631, 249] width 479 height 17
click at [392, 250] on input "I'm cautious. I need time to weigh and consider things." at bounding box center [391, 249] width 1 height 1
radio input "true"
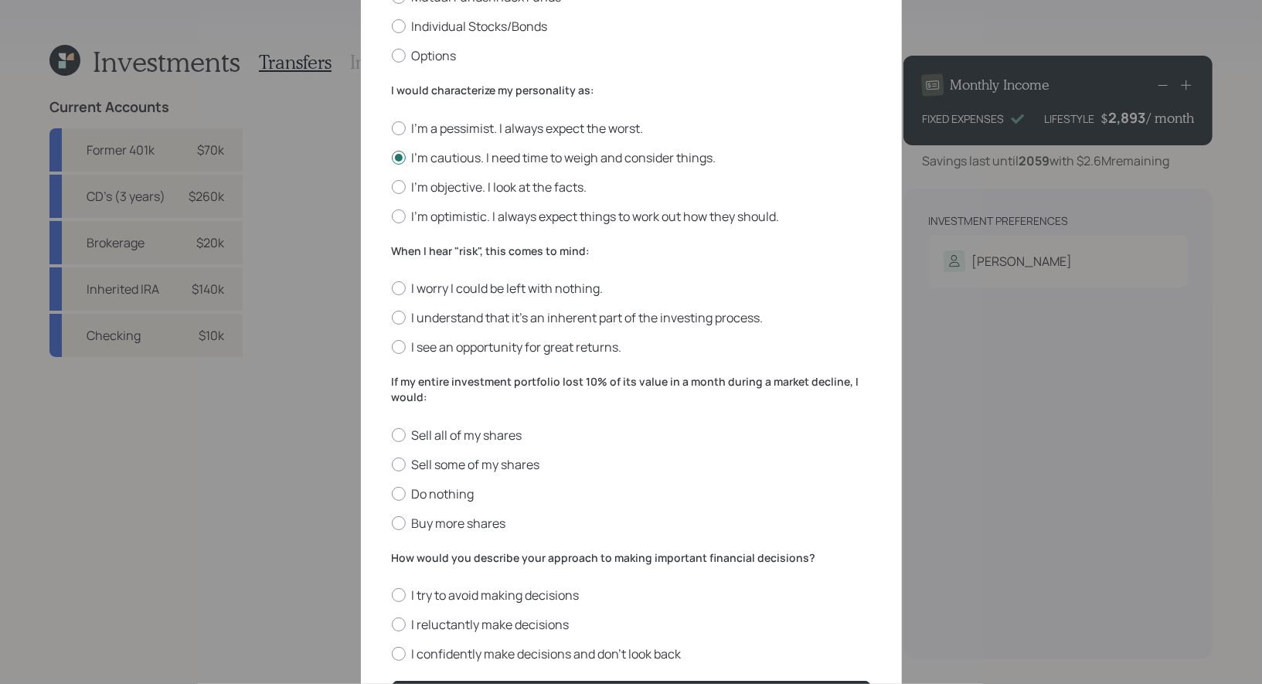
scroll to position [361, 0]
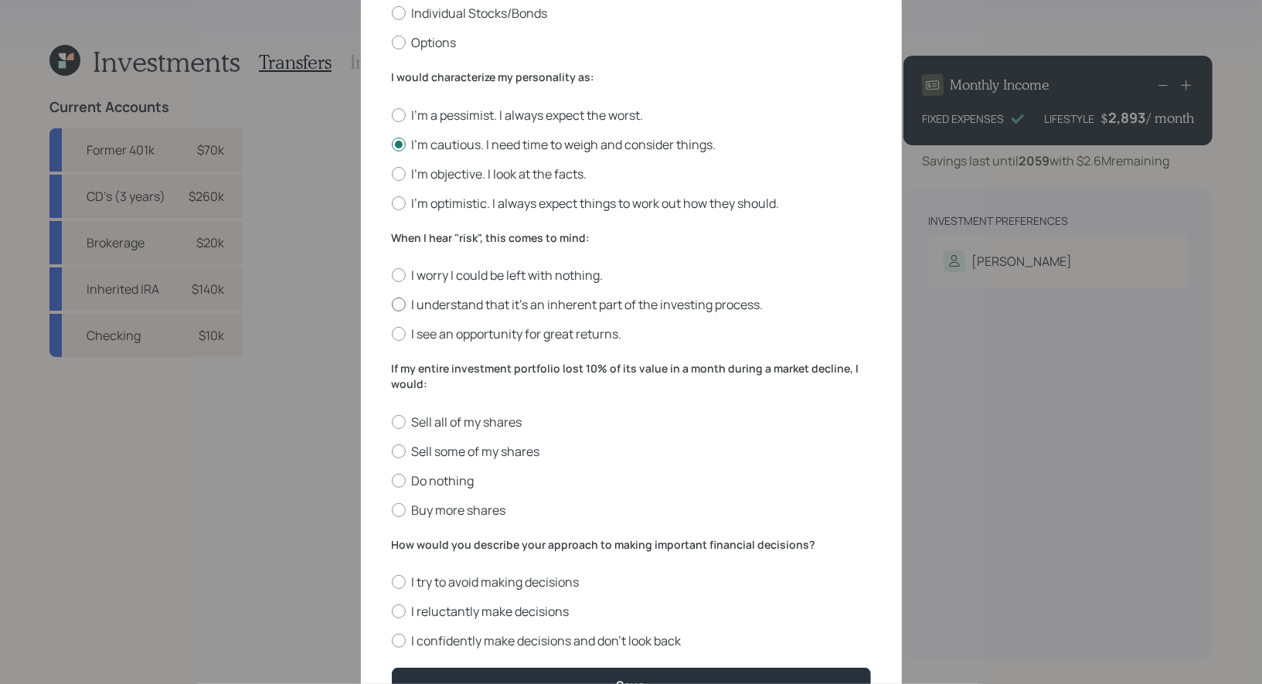
click at [635, 304] on label "I understand that it’s an inherent part of the investing process." at bounding box center [631, 304] width 479 height 17
click at [392, 305] on input "I understand that it’s an inherent part of the investing process." at bounding box center [391, 305] width 1 height 1
radio input "true"
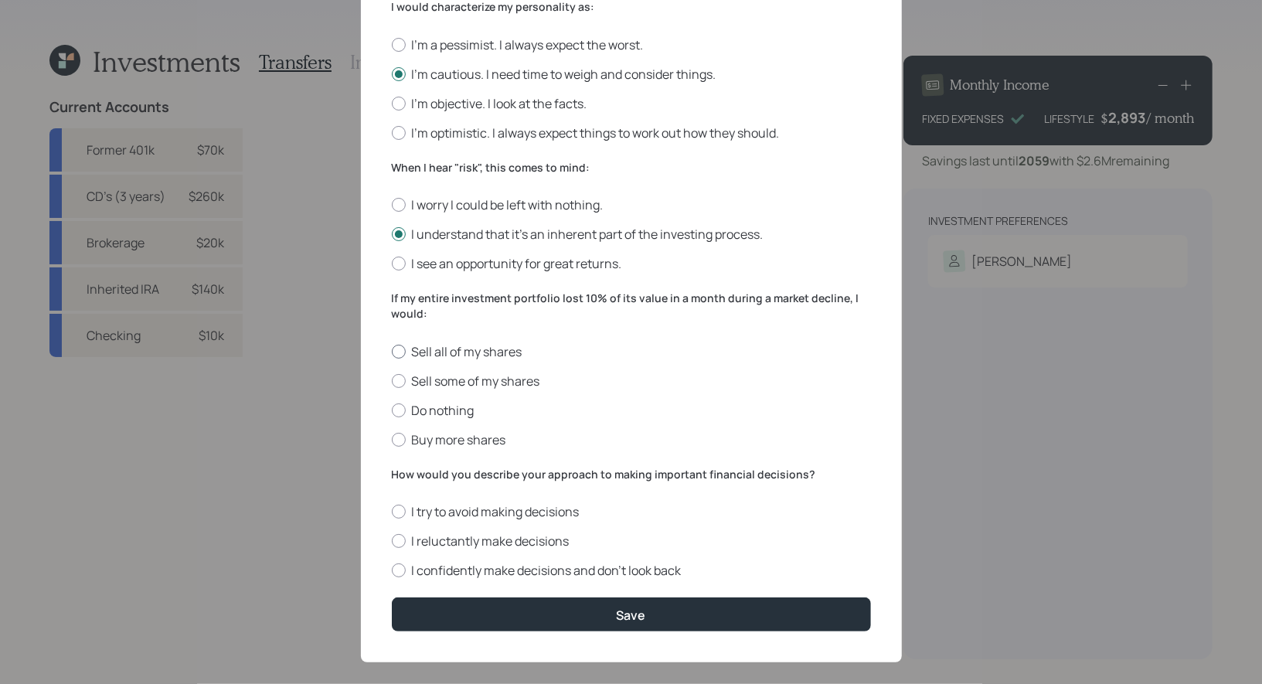
scroll to position [451, 0]
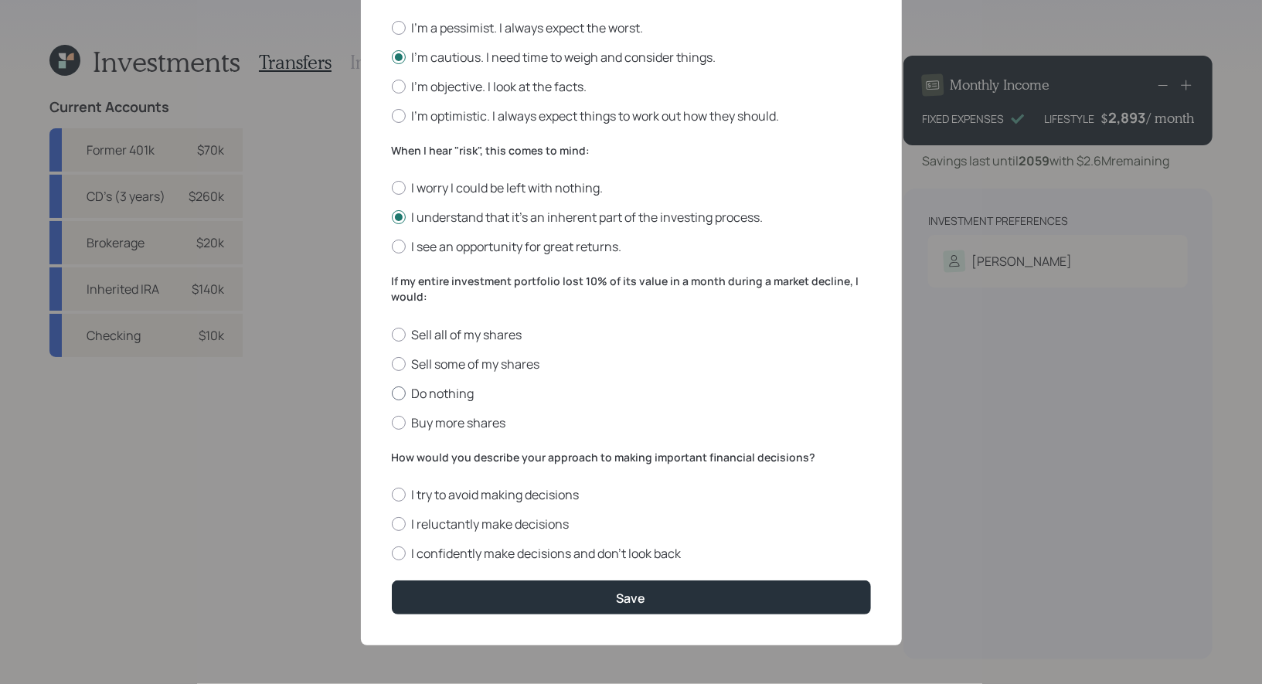
click at [427, 398] on label "Do nothing" at bounding box center [631, 393] width 479 height 17
click at [392, 393] on input "Do nothing" at bounding box center [391, 393] width 1 height 1
radio input "true"
click at [534, 552] on label "I confidently make decisions and don’t look back" at bounding box center [631, 553] width 479 height 17
click at [392, 553] on input "I confidently make decisions and don’t look back" at bounding box center [391, 553] width 1 height 1
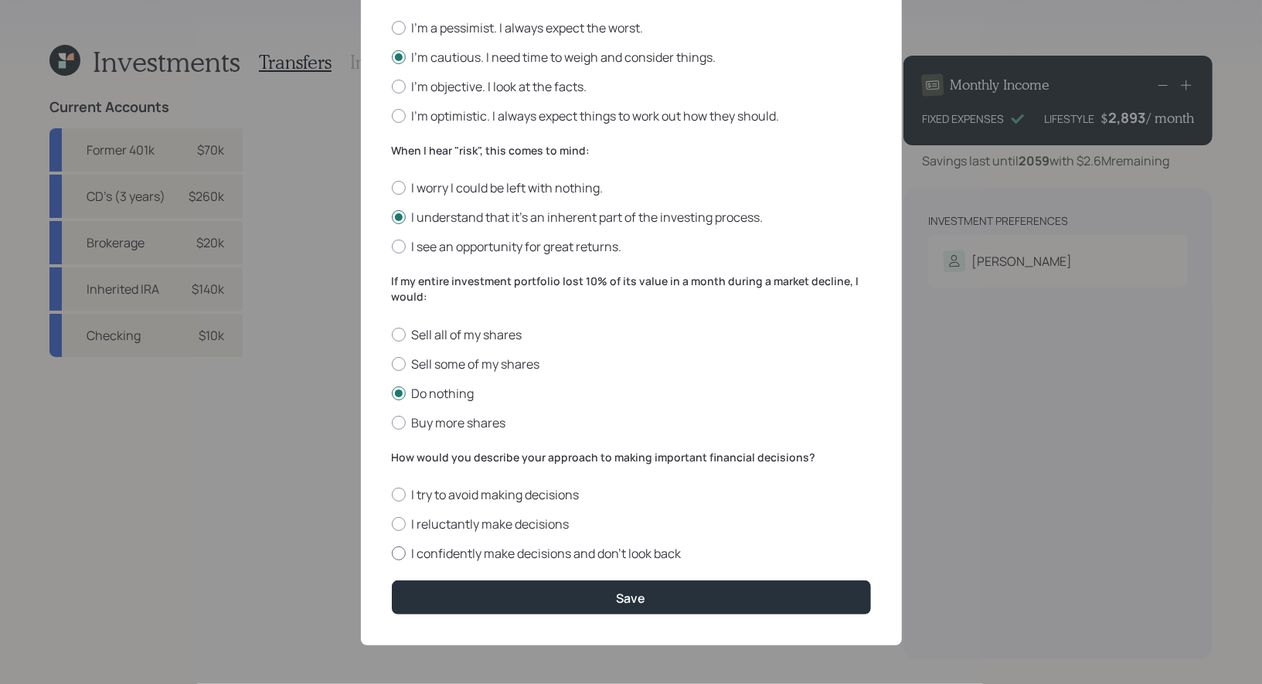
radio input "true"
click at [524, 553] on label "I confidently make decisions and don’t look back" at bounding box center [631, 553] width 479 height 17
click at [392, 553] on input "I confidently make decisions and don’t look back" at bounding box center [391, 553] width 1 height 1
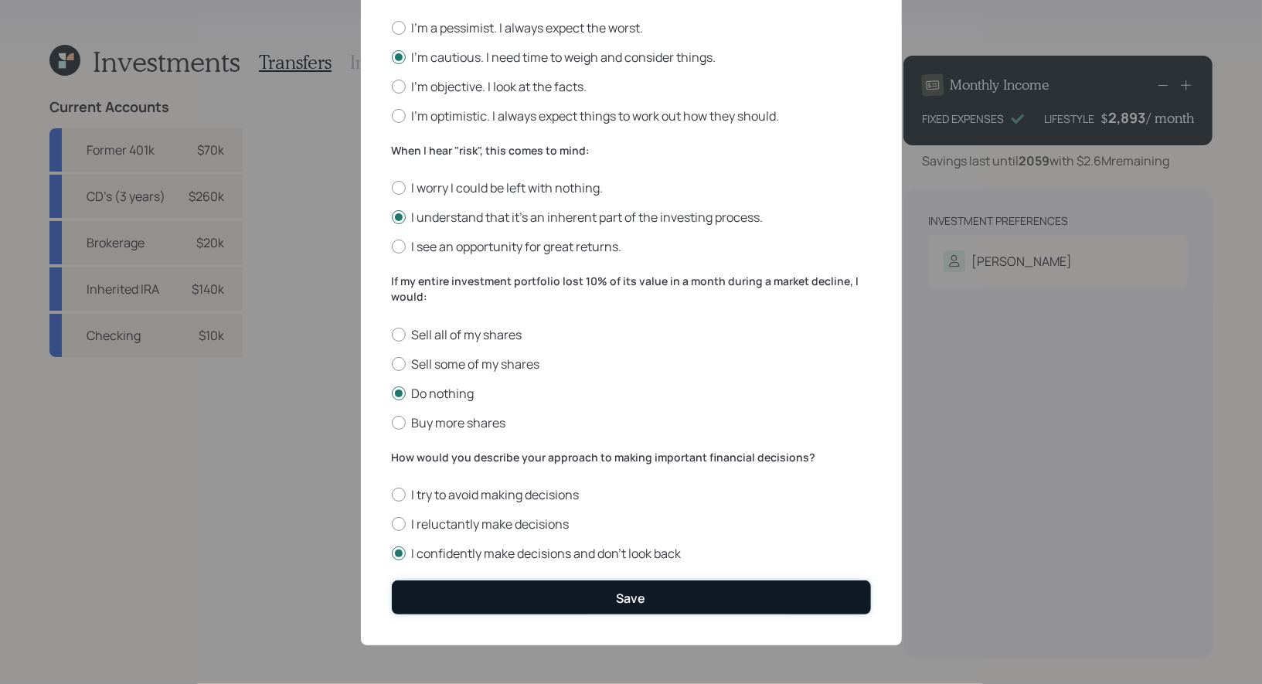
click at [551, 600] on button "Save" at bounding box center [631, 596] width 479 height 33
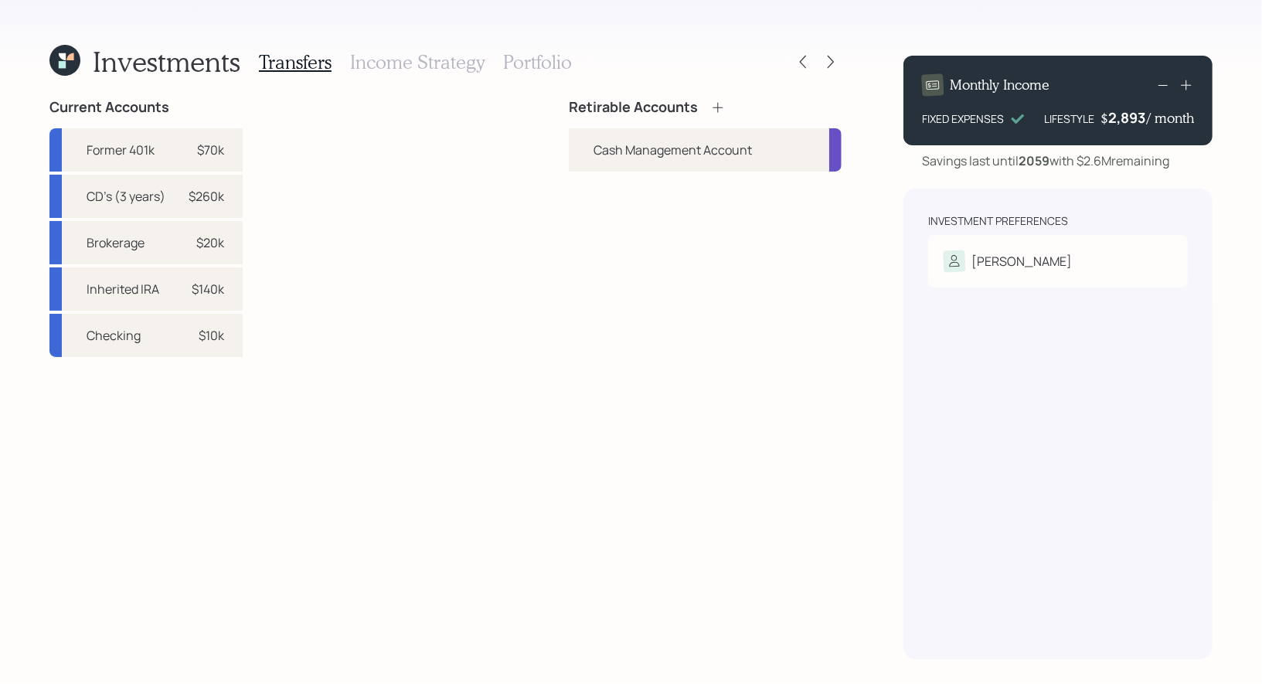
click at [719, 104] on icon at bounding box center [718, 107] width 10 height 10
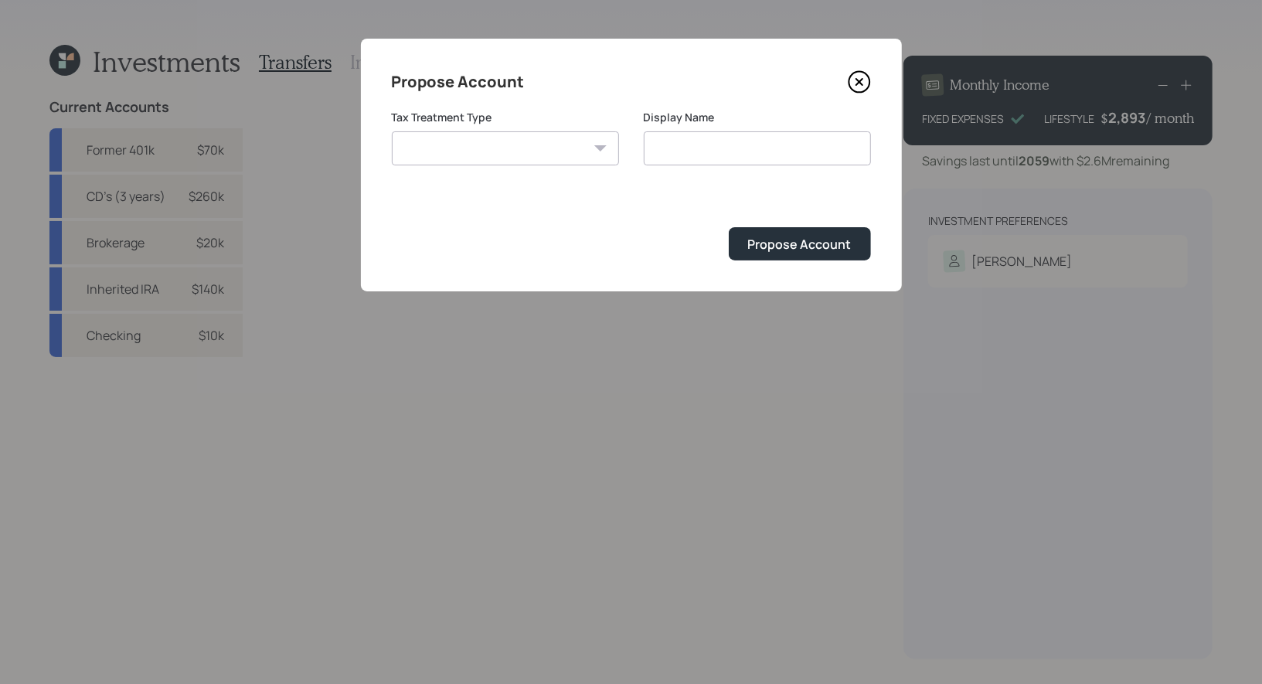
click at [551, 154] on select "[PERSON_NAME] Taxable Traditional" at bounding box center [505, 148] width 227 height 34
select select "taxable"
click at [392, 131] on select "[PERSON_NAME] Taxable Traditional" at bounding box center [505, 148] width 227 height 34
click at [770, 148] on input "Taxable" at bounding box center [757, 148] width 227 height 34
type input "Taxable Brokerage"
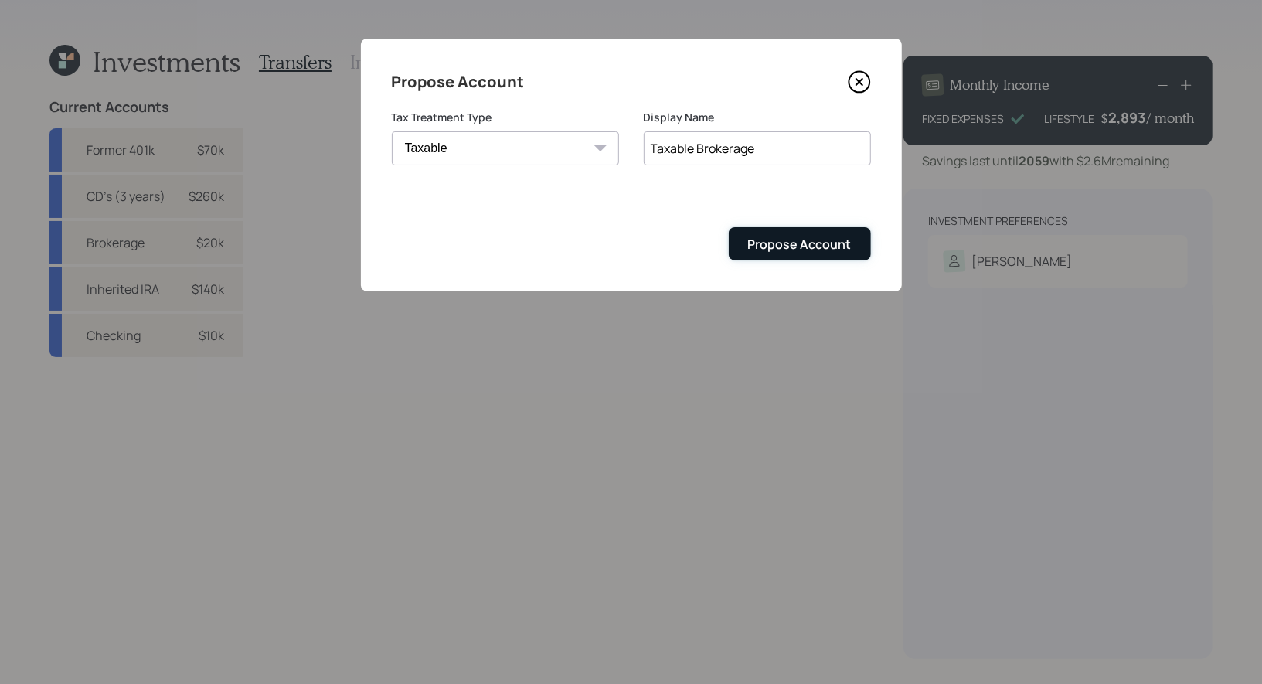
click at [792, 240] on div "Propose Account" at bounding box center [800, 244] width 104 height 17
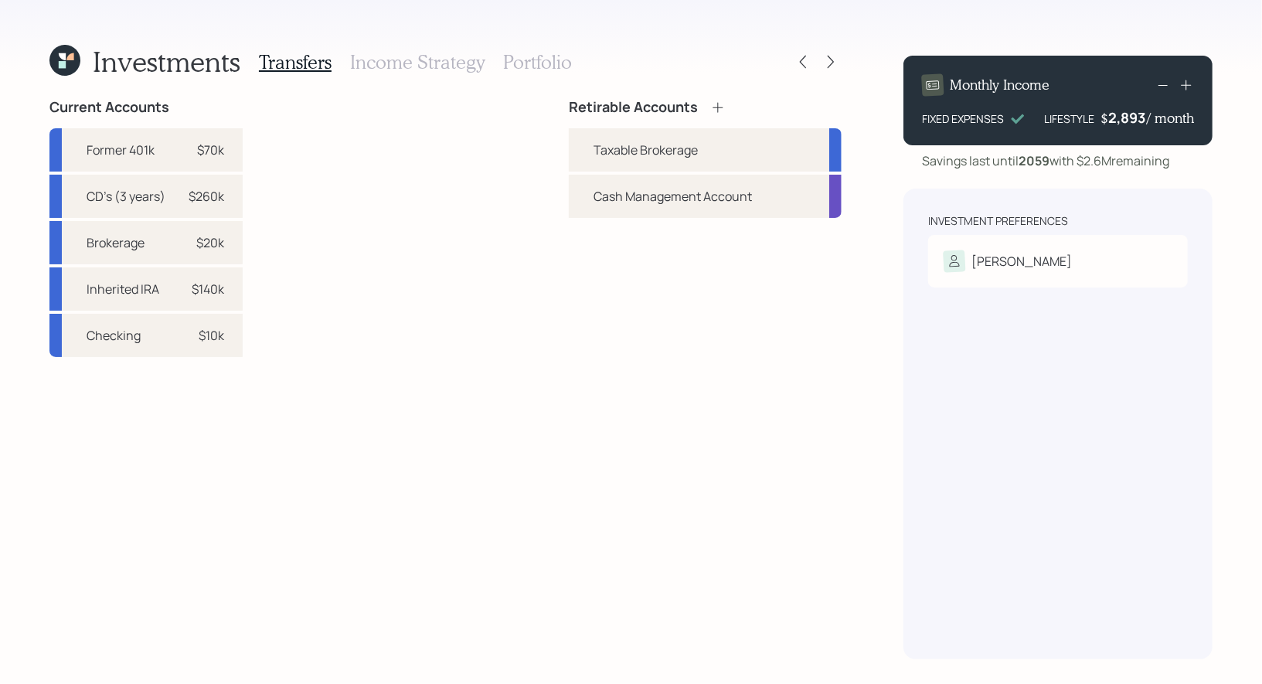
click at [718, 108] on icon at bounding box center [718, 107] width 10 height 10
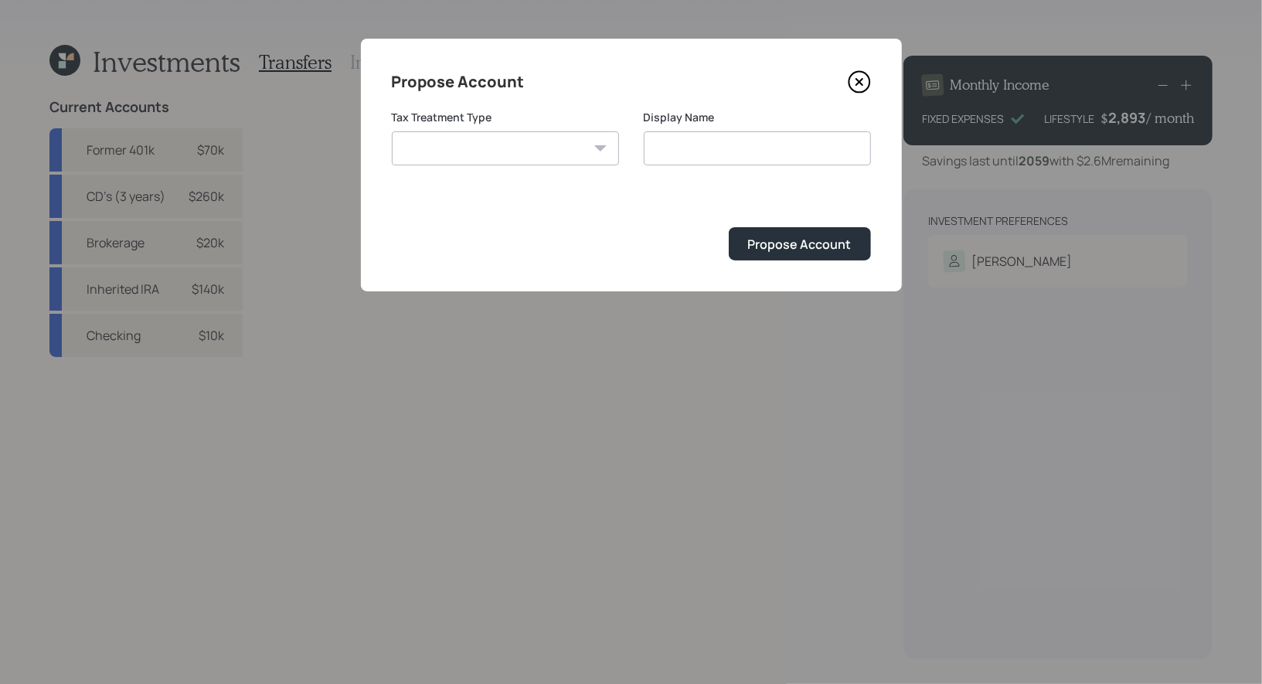
click at [529, 151] on select "[PERSON_NAME] Taxable Traditional" at bounding box center [505, 148] width 227 height 34
select select "traditional"
click at [392, 131] on select "[PERSON_NAME] Taxable Traditional" at bounding box center [505, 148] width 227 height 34
click at [751, 138] on input "Traditional" at bounding box center [757, 148] width 227 height 34
click at [751, 139] on input "Traditional" at bounding box center [757, 148] width 227 height 34
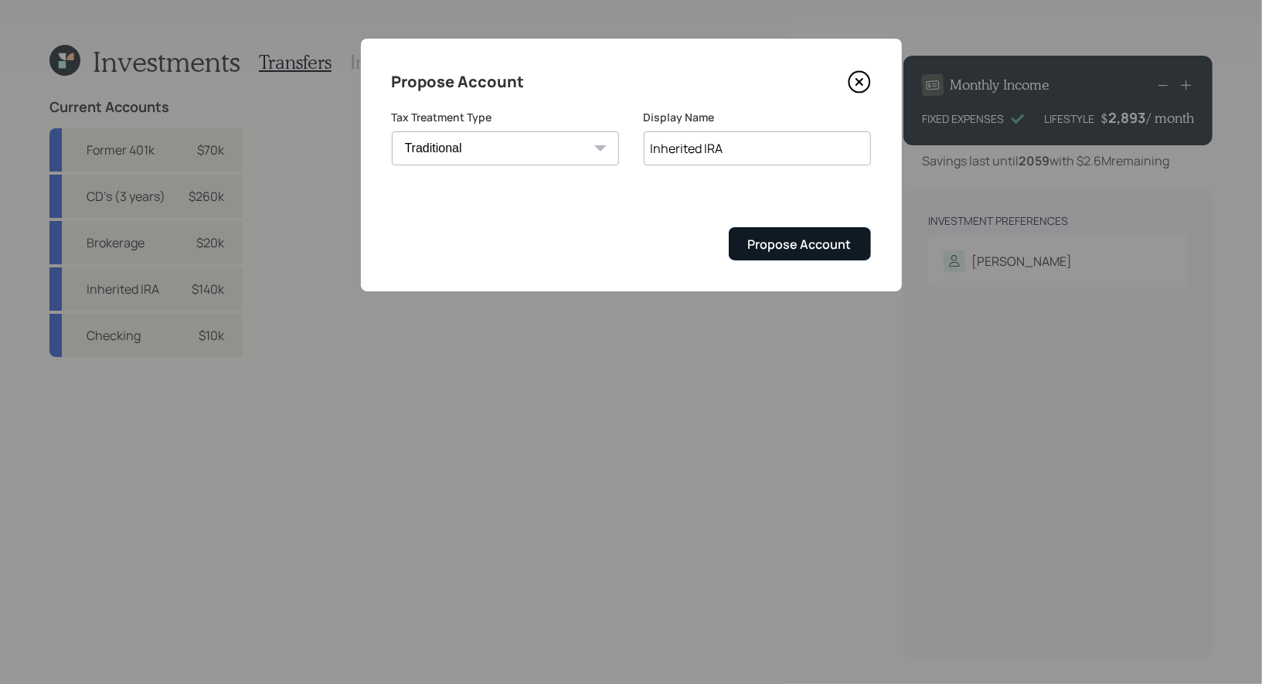
type input "Inherited IRA"
click at [790, 241] on div "Propose Account" at bounding box center [800, 244] width 104 height 17
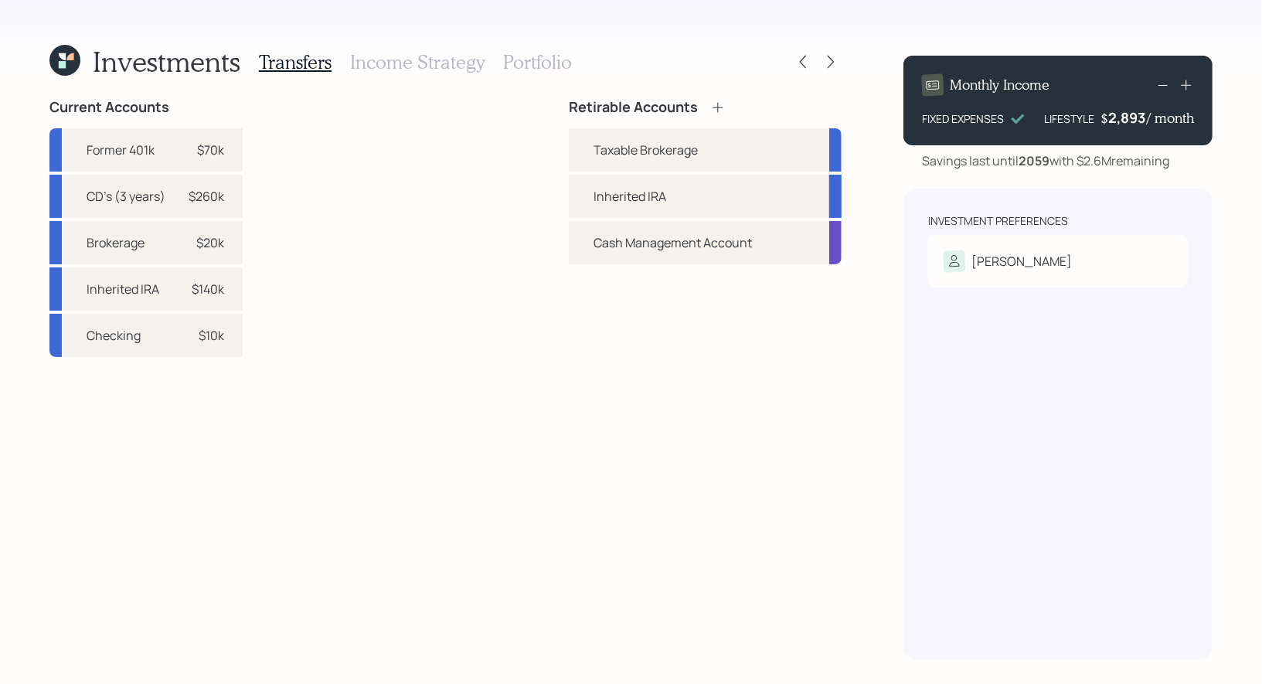
click at [720, 104] on icon at bounding box center [717, 107] width 15 height 15
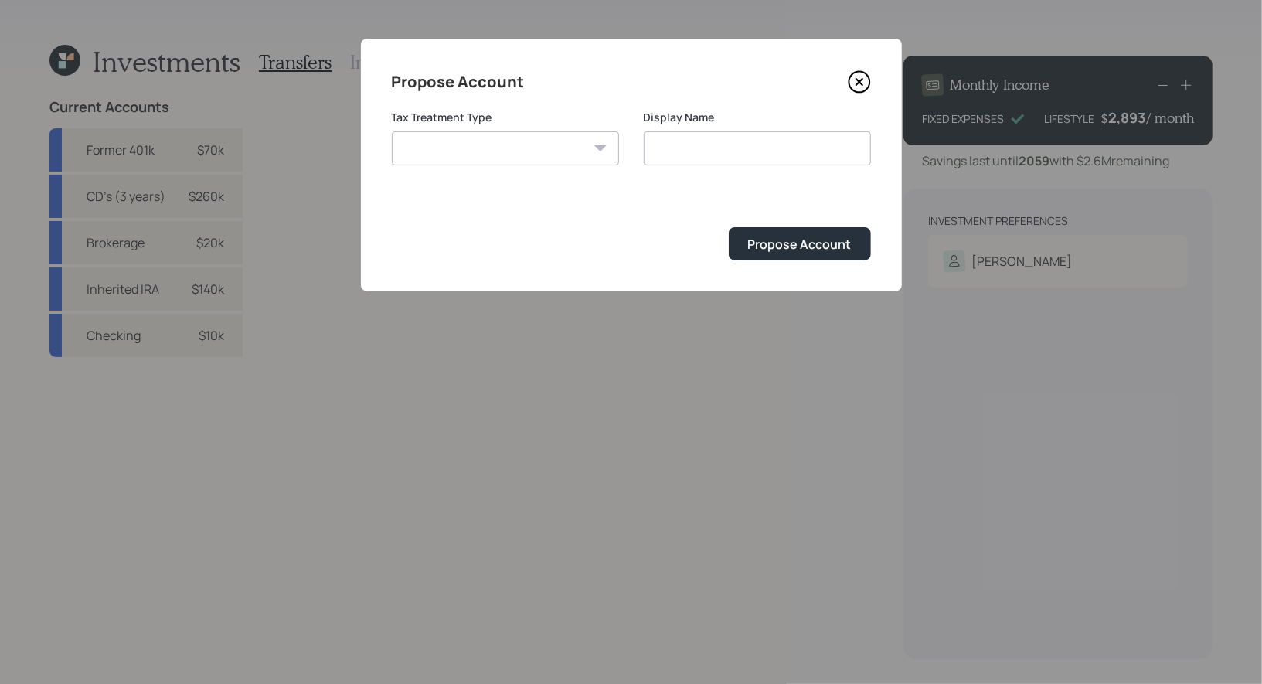
click at [541, 149] on select "[PERSON_NAME] Taxable Traditional" at bounding box center [505, 148] width 227 height 34
select select "traditional"
click at [392, 131] on select "[PERSON_NAME] Taxable Traditional" at bounding box center [505, 148] width 227 height 34
click at [732, 141] on input "Traditional" at bounding box center [757, 148] width 227 height 34
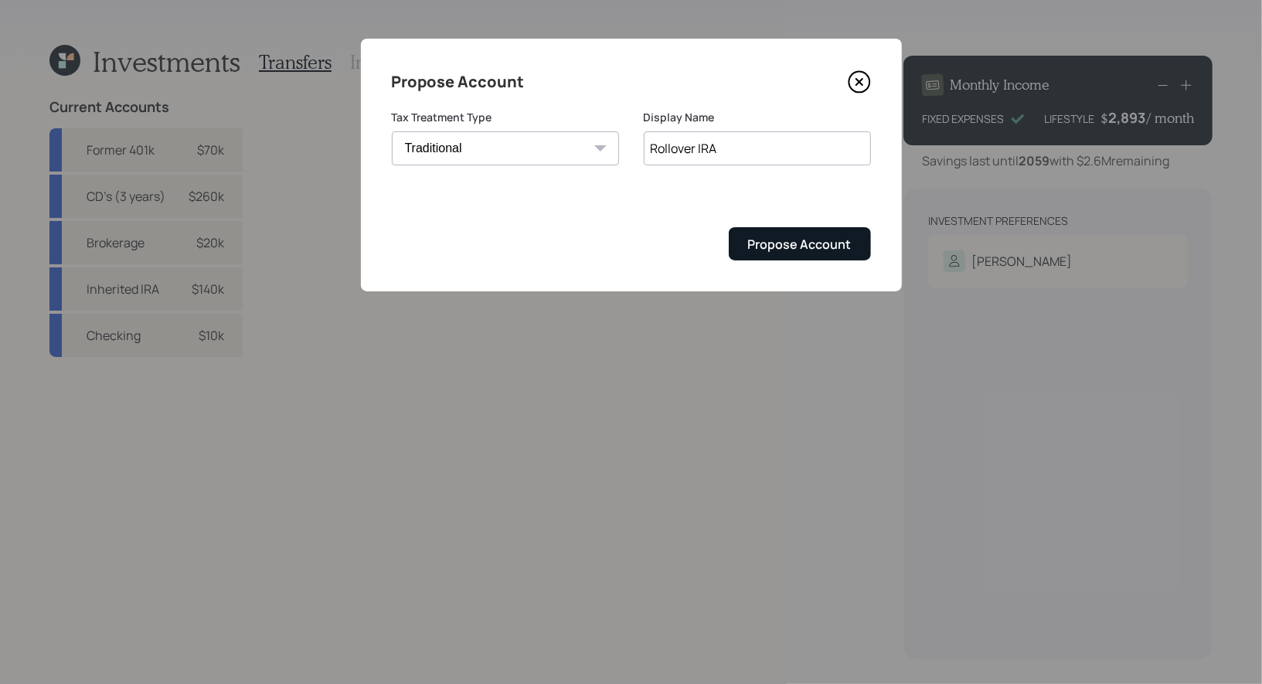
type input "Rollover IRA"
click at [819, 240] on div "Propose Account" at bounding box center [800, 244] width 104 height 17
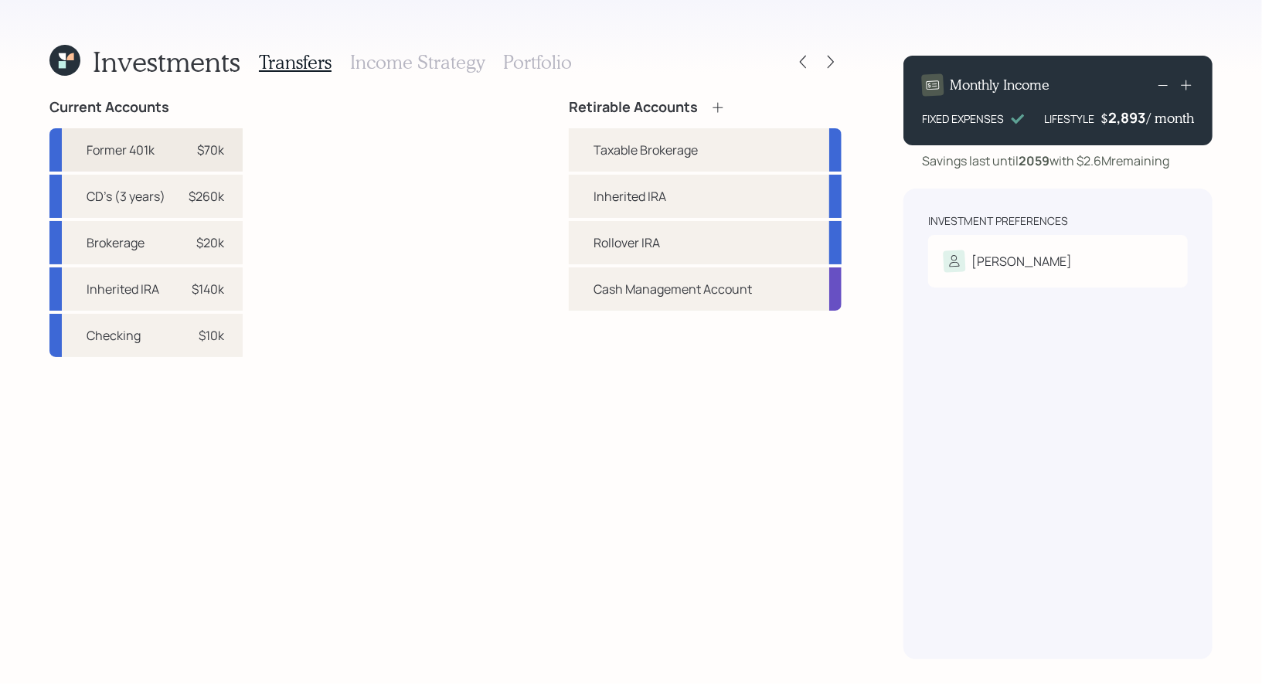
click at [179, 148] on div "$70k" at bounding box center [201, 150] width 46 height 19
click at [584, 250] on div "Rollover IRA" at bounding box center [705, 242] width 273 height 43
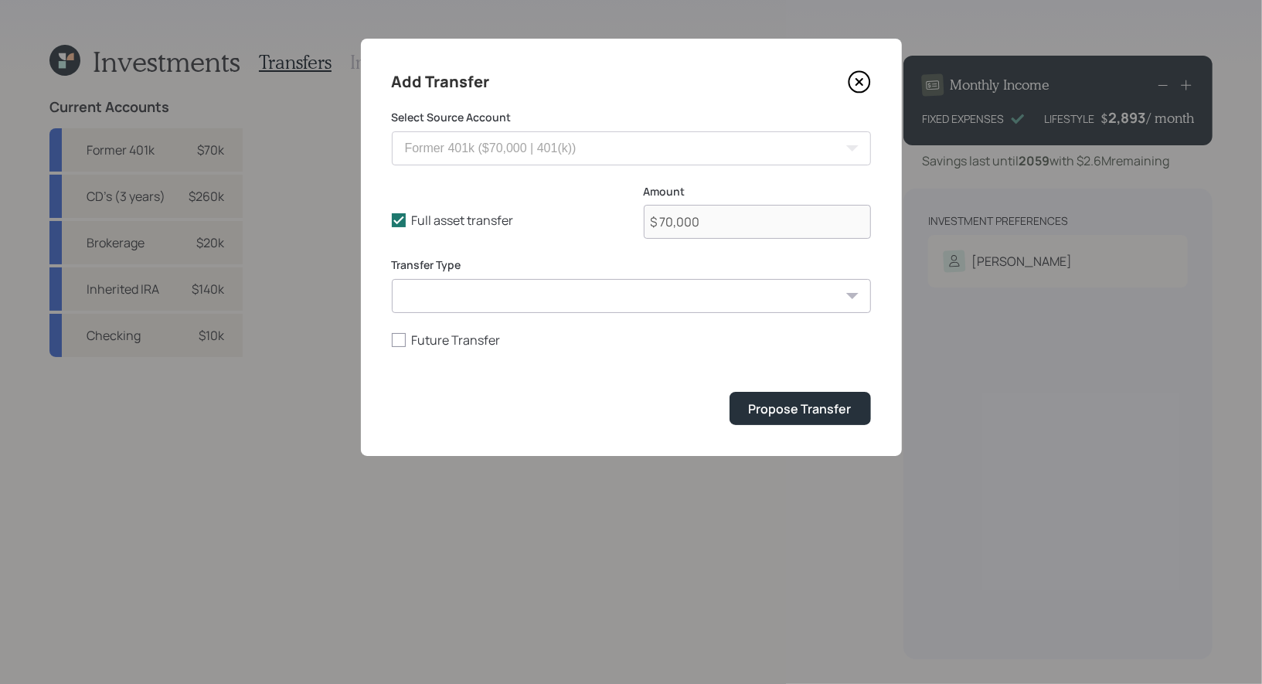
click at [502, 302] on select "ACAT Transfer Non ACAT Transfer Capitalize Rollover Rollover Deposit" at bounding box center [631, 296] width 479 height 34
select select "rollover"
click at [392, 279] on select "ACAT Transfer Non ACAT Transfer Capitalize Rollover Rollover Deposit" at bounding box center [631, 296] width 479 height 34
click at [809, 403] on div "Propose Transfer" at bounding box center [800, 408] width 103 height 17
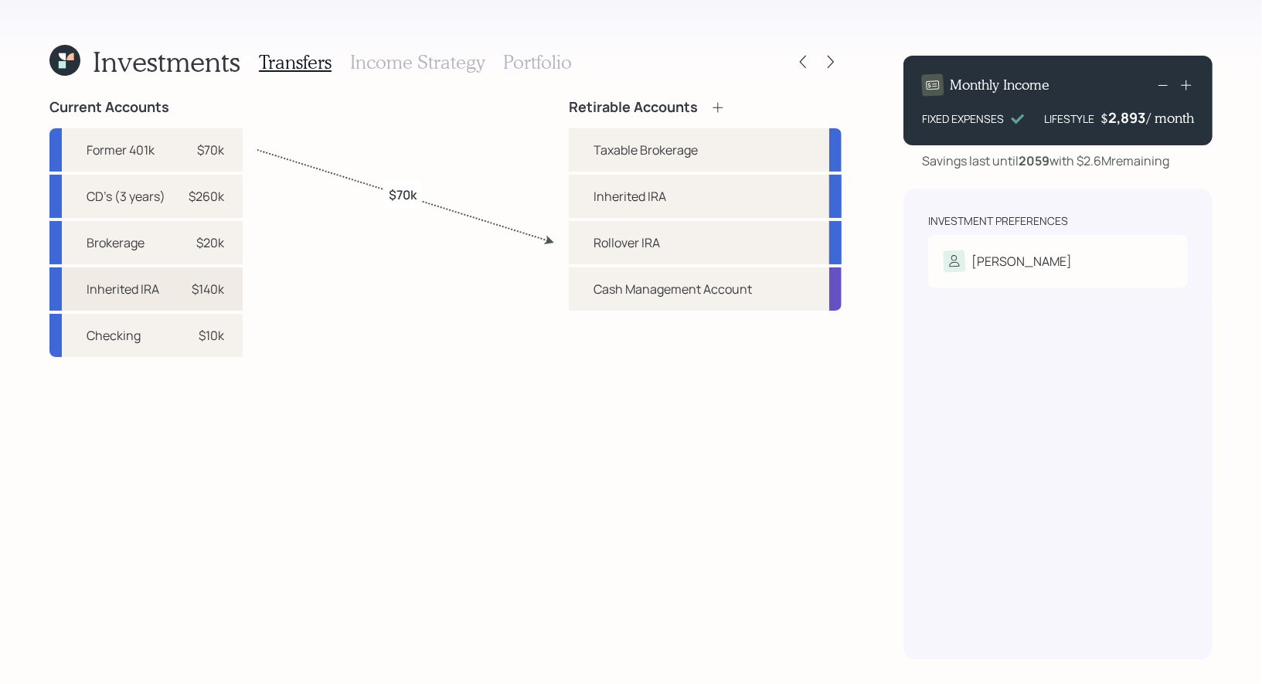
click at [166, 287] on div "Inherited IRA $140k" at bounding box center [145, 288] width 193 height 43
click at [596, 199] on div "Inherited IRA" at bounding box center [630, 196] width 73 height 19
select select "37d713d1-ee59-4938-94fd-856b3d7ba6e7"
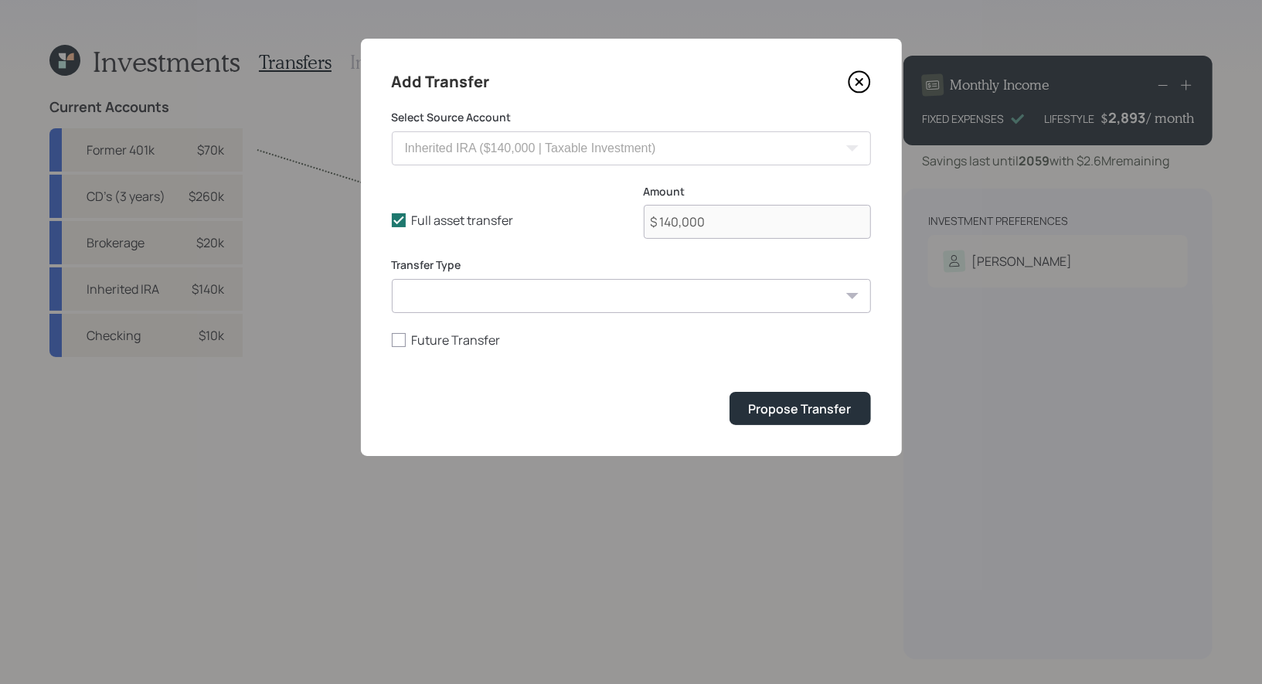
click at [470, 294] on select "ACAT Transfer Non ACAT Transfer Capitalize Rollover Rollover Deposit" at bounding box center [631, 296] width 479 height 34
select select "acat_transfer"
click at [392, 279] on select "ACAT Transfer Non ACAT Transfer Capitalize Rollover Rollover Deposit" at bounding box center [631, 296] width 479 height 34
click at [758, 410] on div "Propose Transfer" at bounding box center [800, 408] width 103 height 17
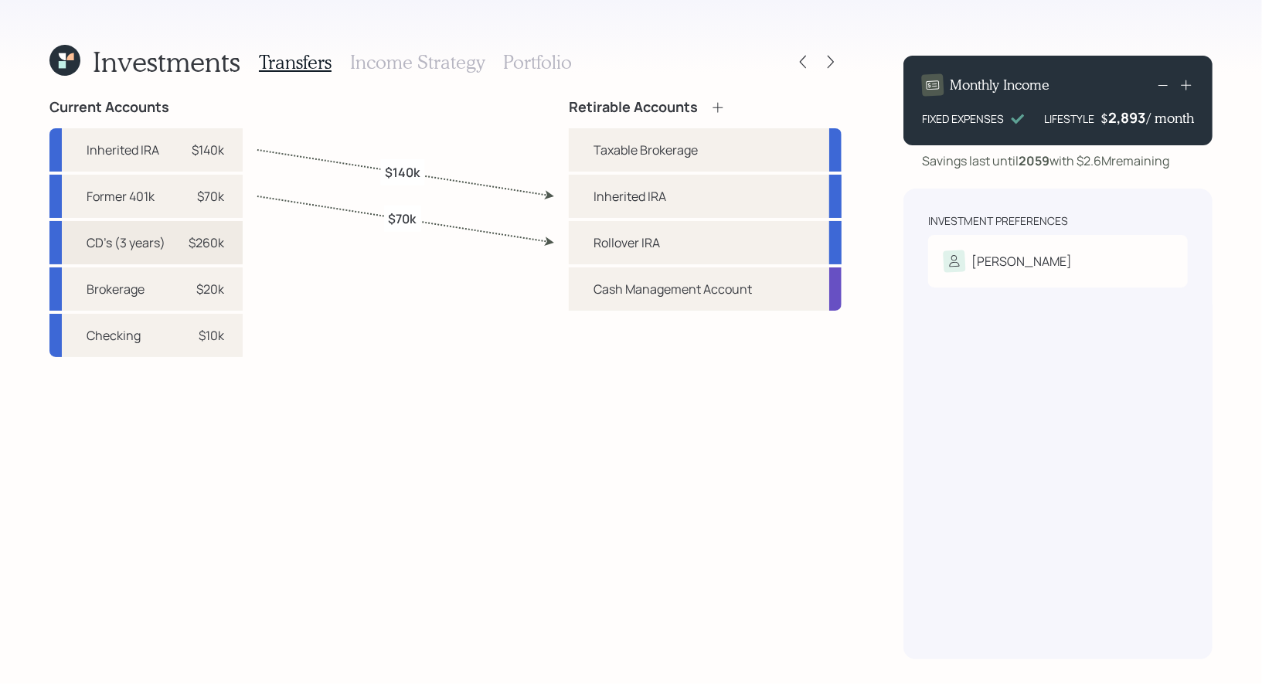
click at [210, 246] on div "$260k" at bounding box center [207, 242] width 36 height 19
click at [631, 149] on div "Taxable Brokerage" at bounding box center [646, 150] width 104 height 19
select select "422b6446-4106-4367-bc98-776a364d2efc"
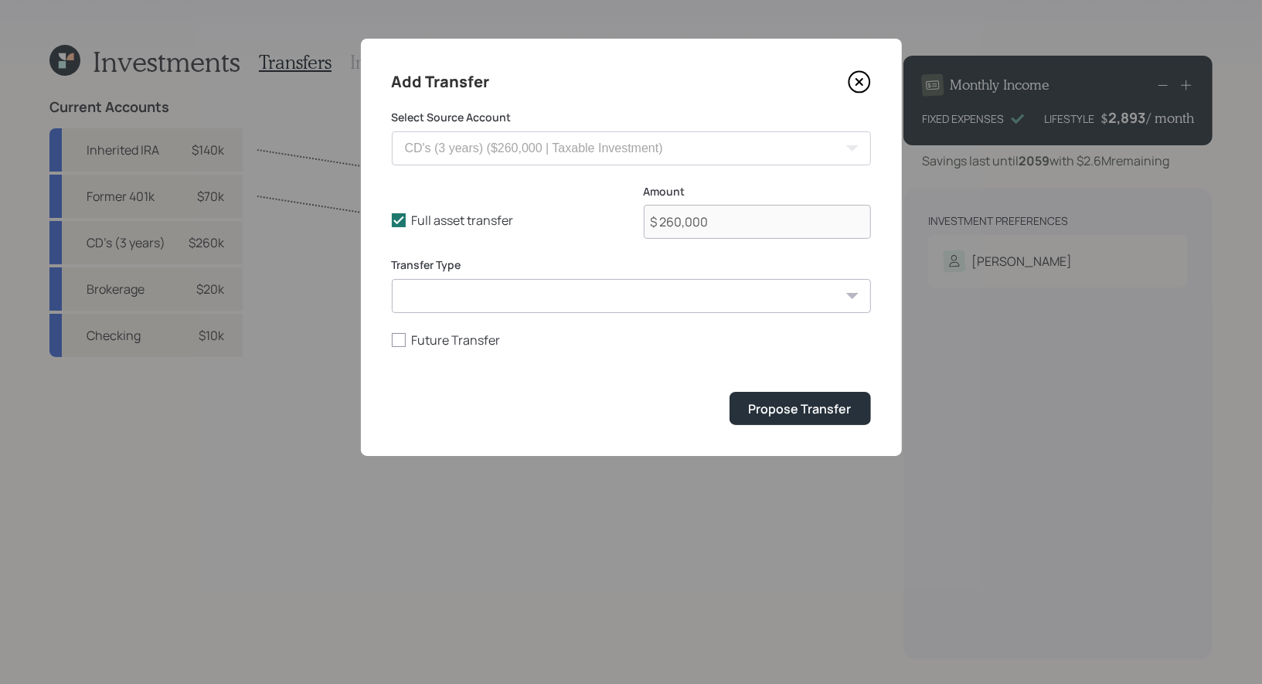
click at [536, 295] on select "ACAT Transfer Non ACAT Transfer Capitalize Rollover Rollover Deposit" at bounding box center [631, 296] width 479 height 34
select select "acat_transfer"
click at [392, 279] on select "ACAT Transfer Non ACAT Transfer Capitalize Rollover Rollover Deposit" at bounding box center [631, 296] width 479 height 34
click at [823, 409] on div "Propose Transfer" at bounding box center [800, 408] width 103 height 17
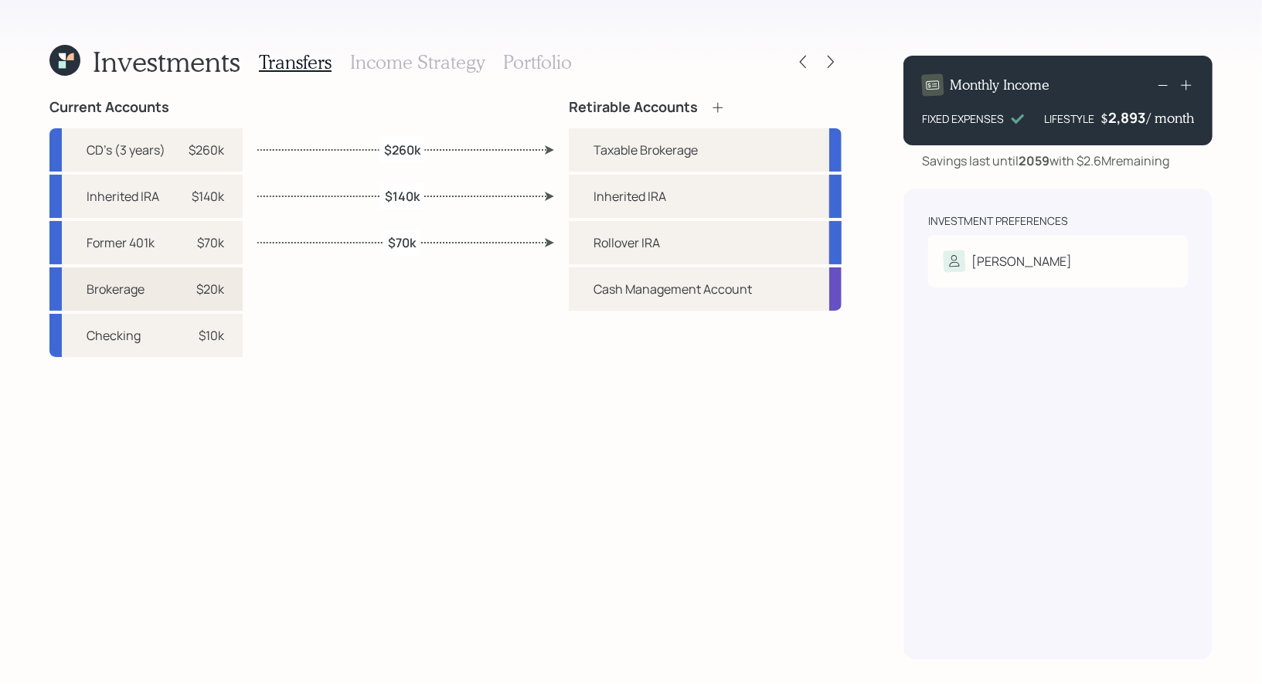
click at [206, 288] on div "$20k" at bounding box center [210, 289] width 28 height 19
click at [649, 145] on div "Taxable Brokerage" at bounding box center [646, 150] width 104 height 19
select select "f5c75044-4687-4641-b73a-eaafd1fe27b0"
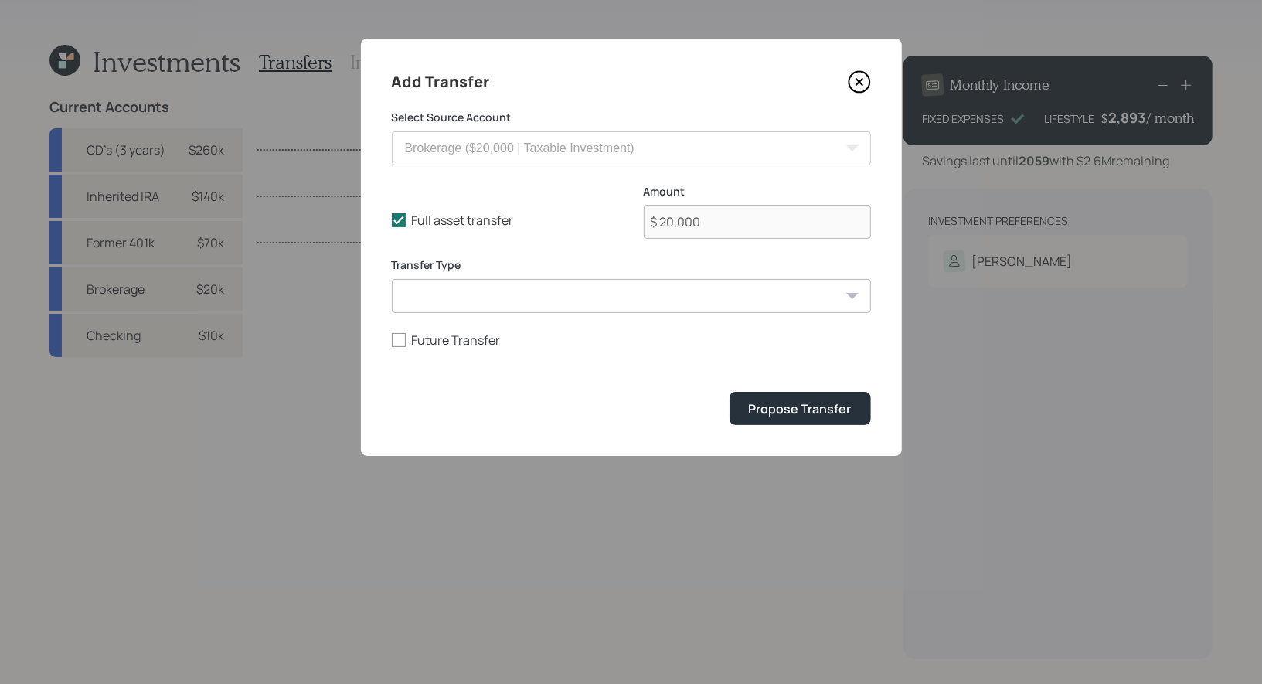
click at [524, 300] on select "ACAT Transfer Non ACAT Transfer Capitalize Rollover Rollover Deposit" at bounding box center [631, 296] width 479 height 34
select select "acat_transfer"
click at [392, 279] on select "ACAT Transfer Non ACAT Transfer Capitalize Rollover Rollover Deposit" at bounding box center [631, 296] width 479 height 34
click at [808, 407] on div "Propose Transfer" at bounding box center [800, 408] width 103 height 17
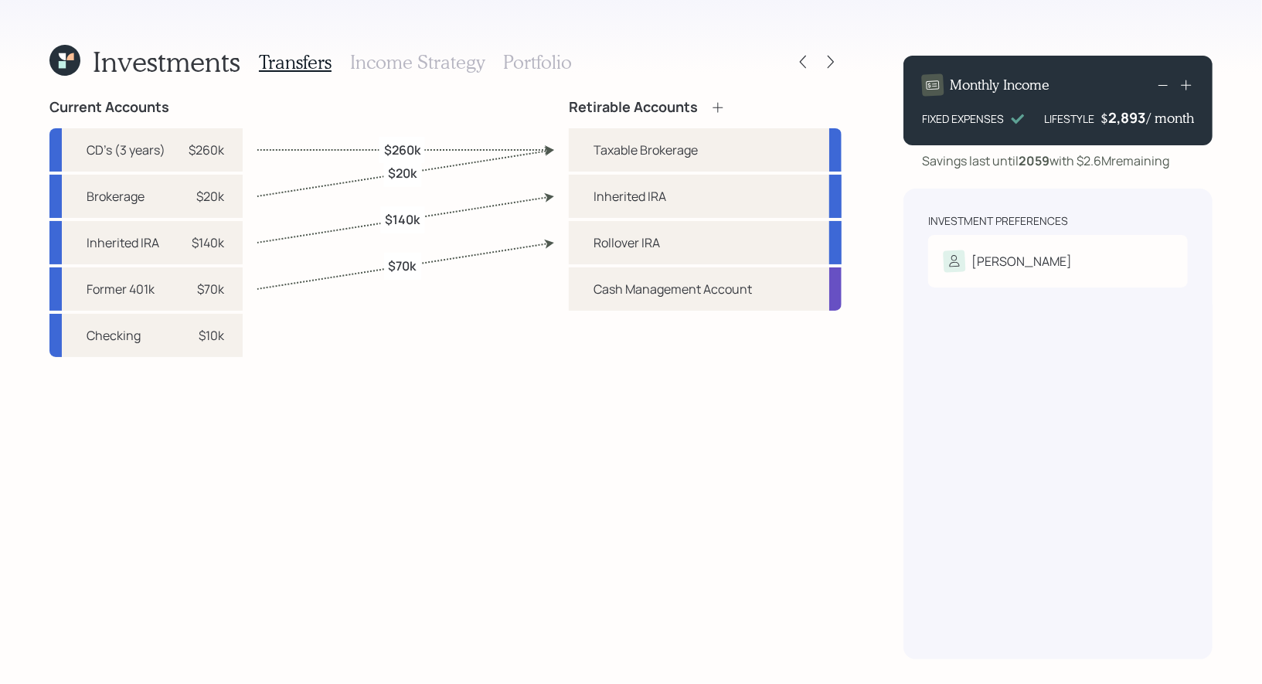
click at [542, 62] on h3 "Portfolio" at bounding box center [537, 62] width 69 height 22
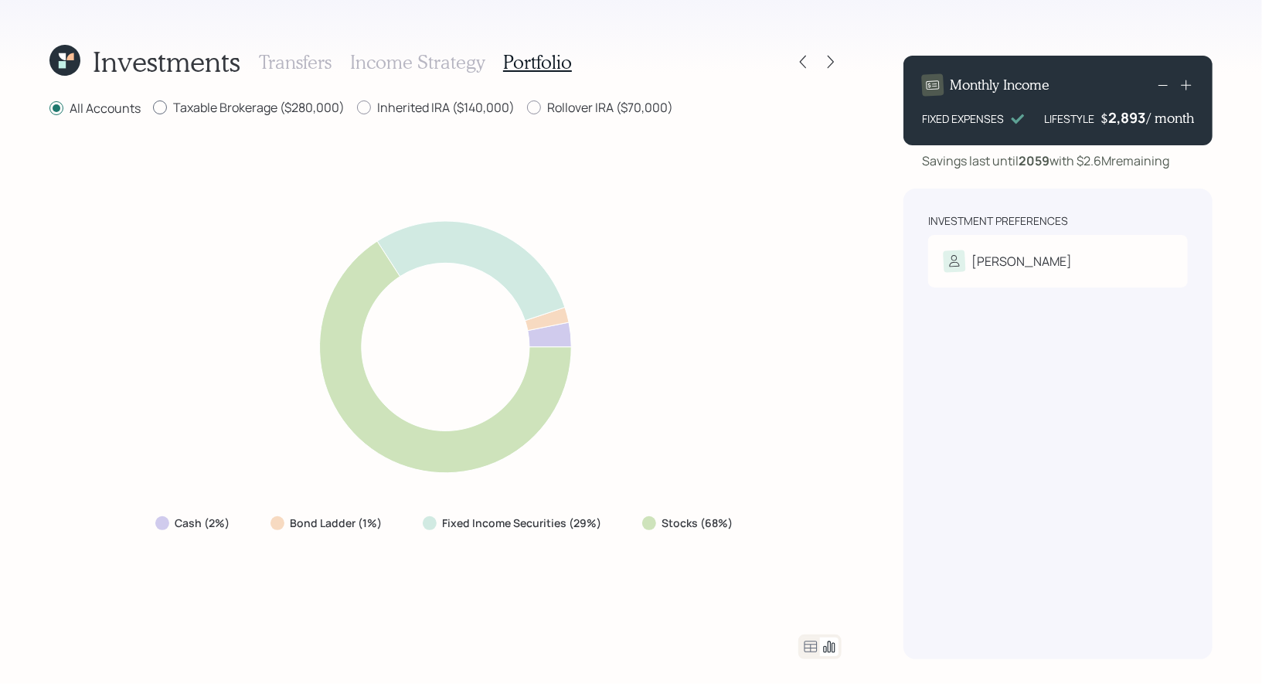
click at [162, 104] on div at bounding box center [160, 107] width 14 height 14
click at [153, 107] on input "Taxable Brokerage ($280,000)" at bounding box center [152, 107] width 1 height 1
radio input "true"
radio input "false"
click at [368, 107] on div at bounding box center [364, 107] width 14 height 14
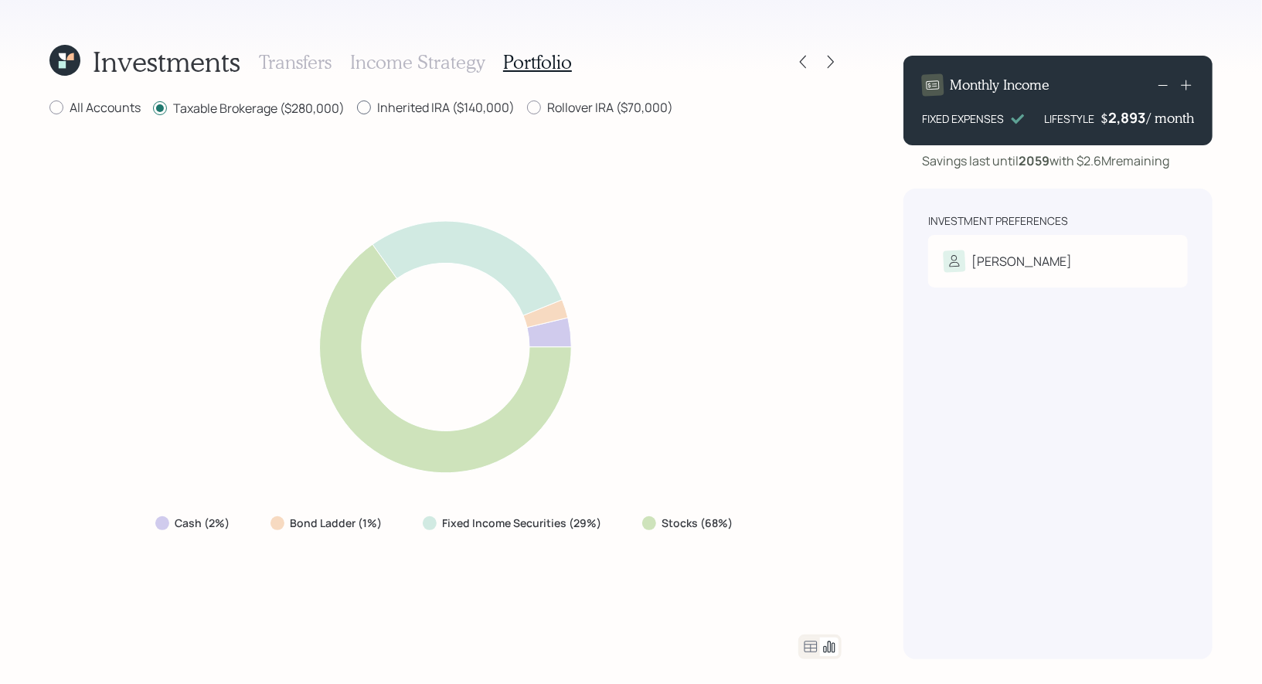
click at [357, 107] on input "Inherited IRA ($140,000)" at bounding box center [356, 107] width 1 height 1
radio input "true"
click at [159, 106] on div at bounding box center [160, 107] width 14 height 14
click at [153, 107] on input "Taxable Brokerage ($280,000)" at bounding box center [152, 107] width 1 height 1
radio input "true"
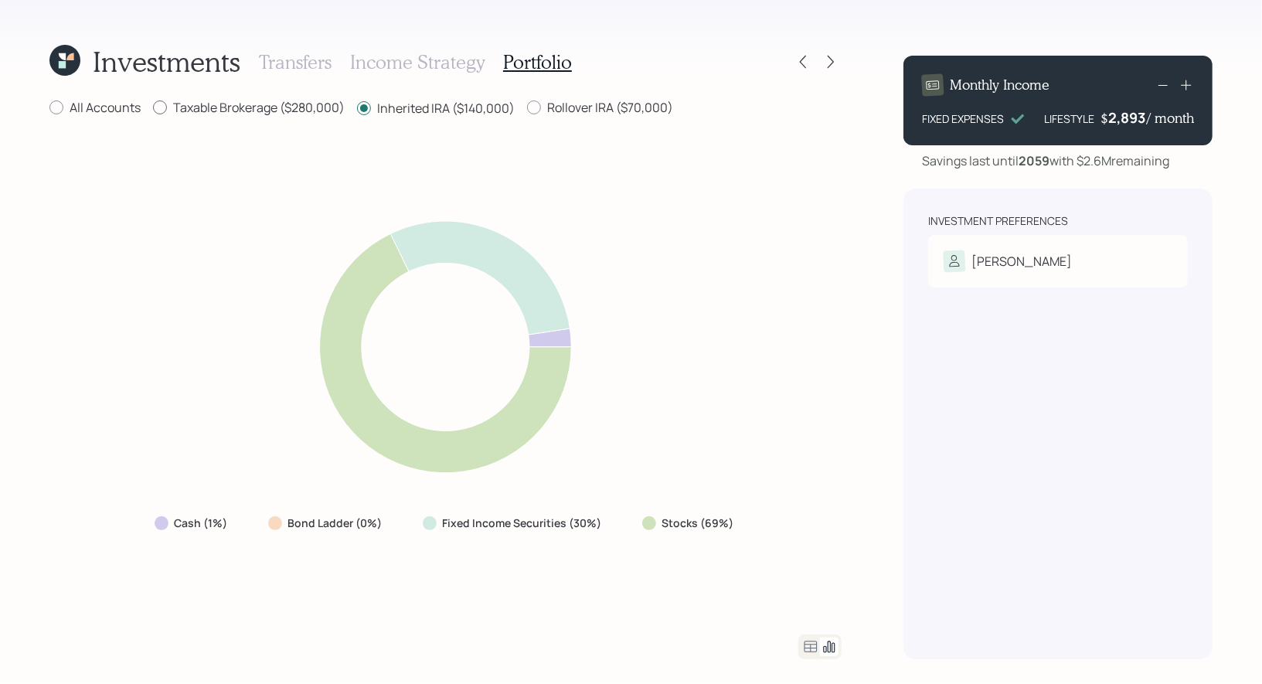
radio input "false"
click at [57, 107] on div at bounding box center [56, 107] width 14 height 14
click at [49, 107] on input "All Accounts" at bounding box center [49, 107] width 1 height 1
radio input "true"
radio input "false"
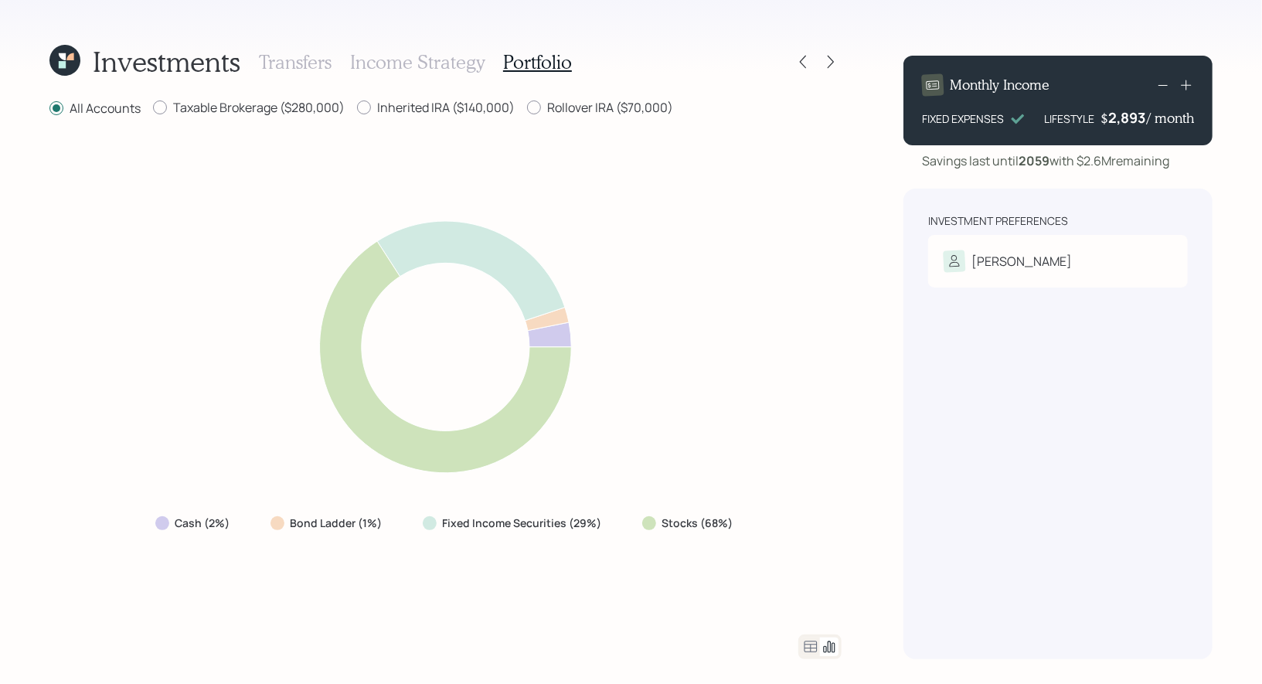
click at [263, 57] on h3 "Transfers" at bounding box center [295, 62] width 73 height 22
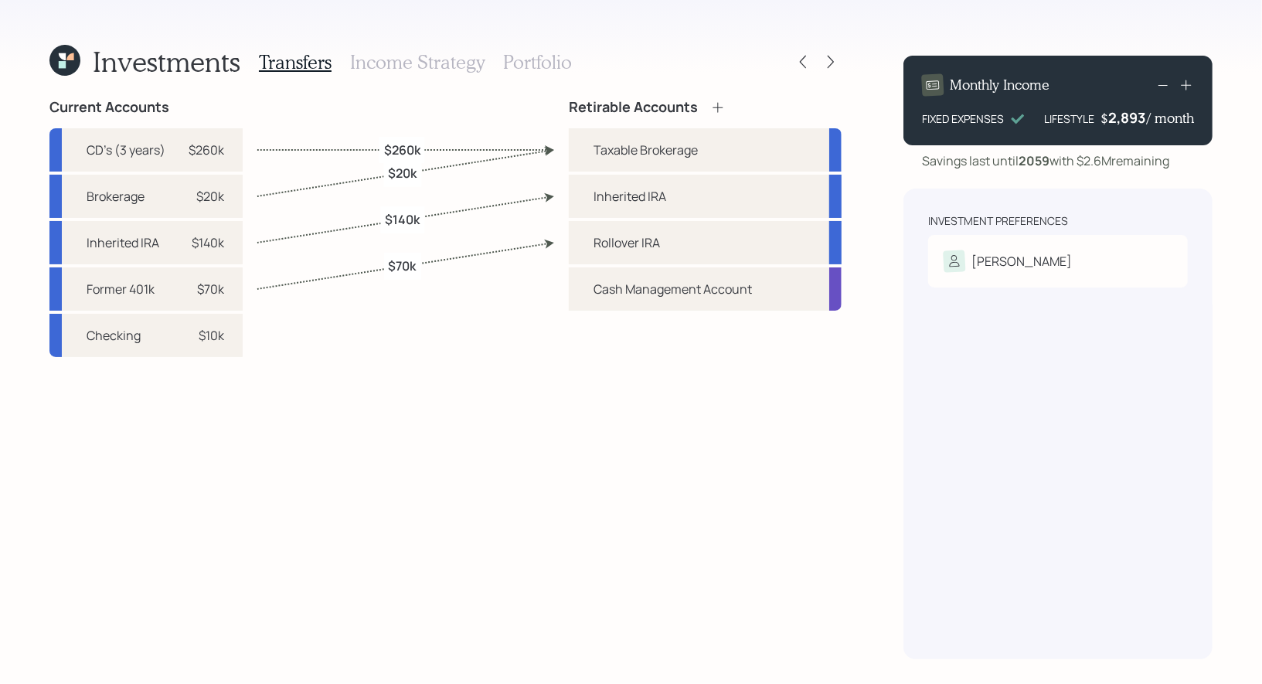
click at [373, 61] on h3 "Income Strategy" at bounding box center [417, 62] width 134 height 22
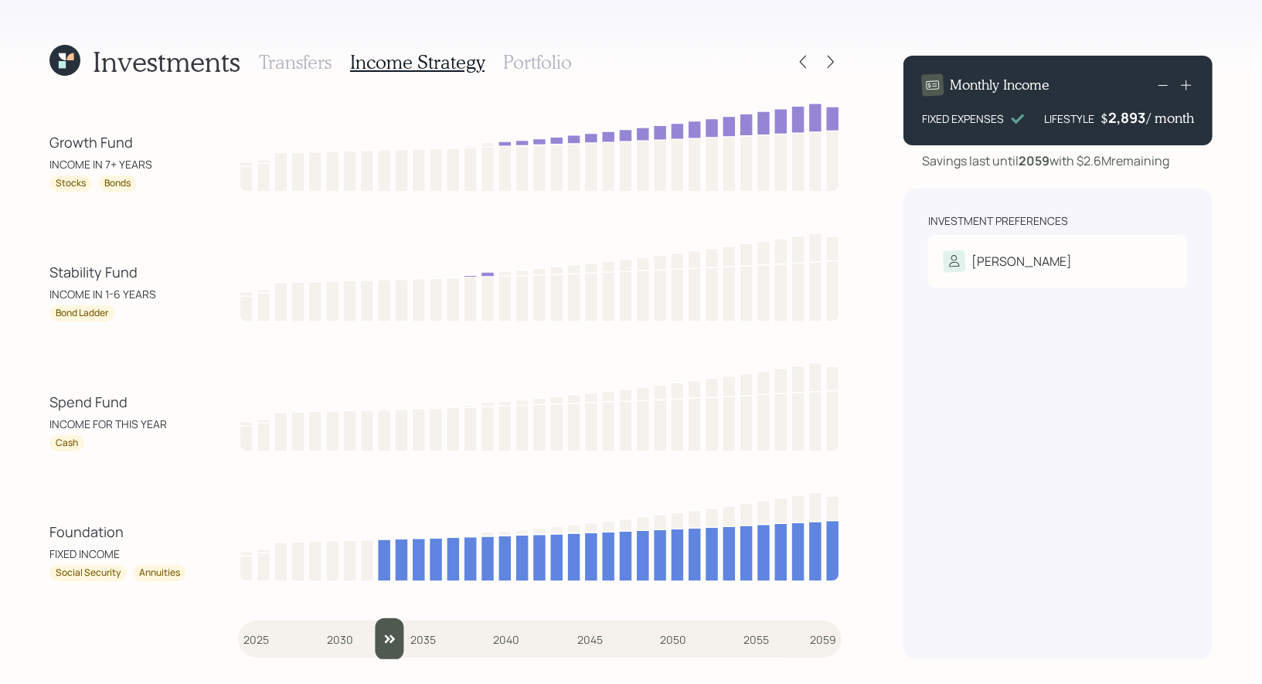
drag, startPoint x: 255, startPoint y: 641, endPoint x: 386, endPoint y: 628, distance: 132.0
click at [386, 628] on input "slider" at bounding box center [540, 639] width 604 height 42
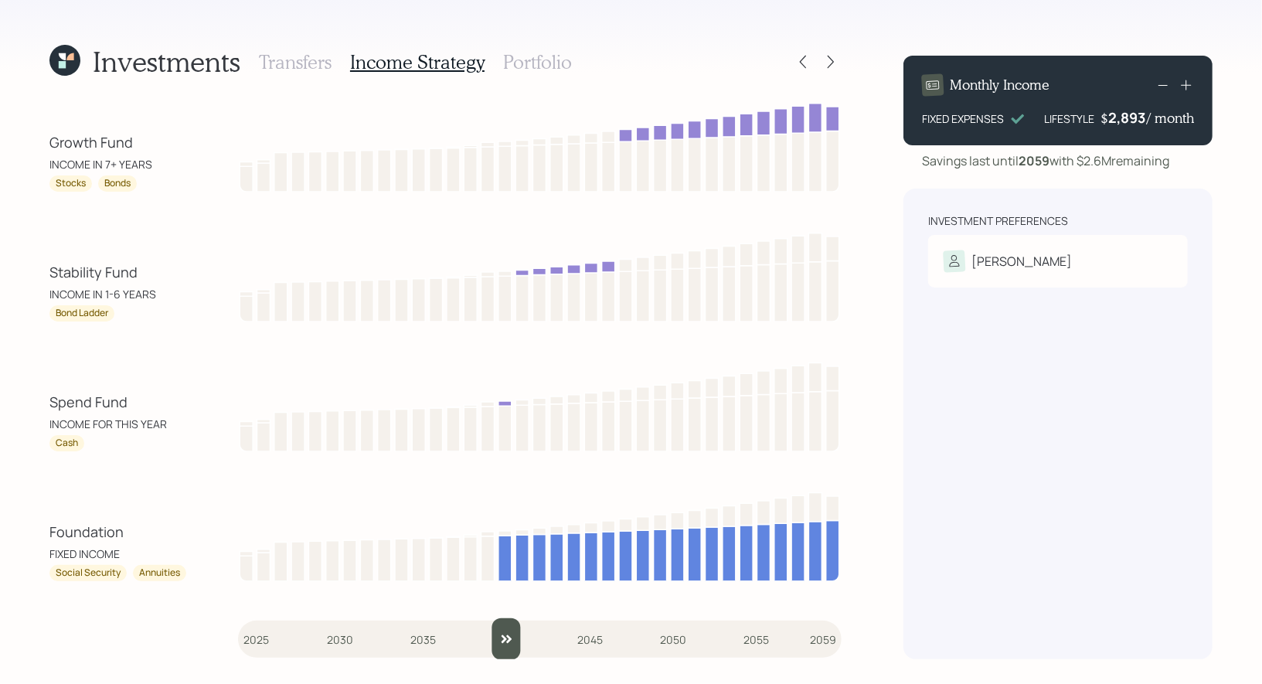
drag, startPoint x: 390, startPoint y: 637, endPoint x: 497, endPoint y: 635, distance: 107.5
click at [499, 635] on input "slider" at bounding box center [540, 639] width 604 height 42
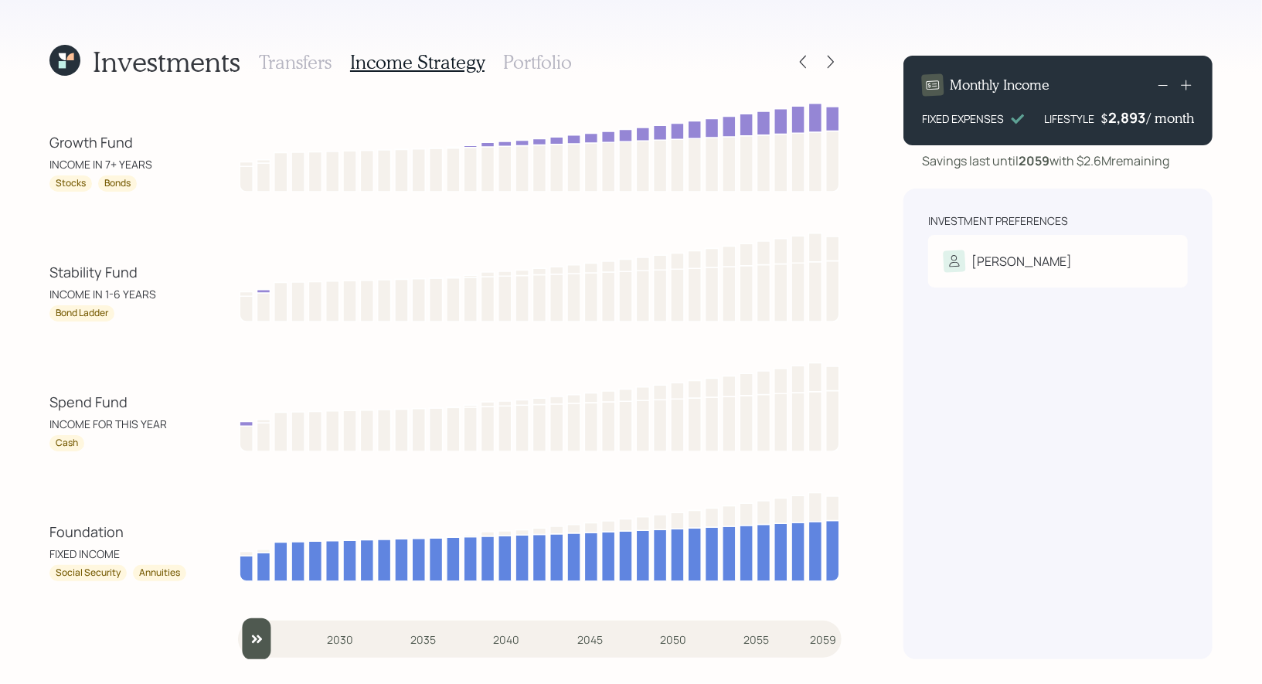
drag, startPoint x: 505, startPoint y: 640, endPoint x: 246, endPoint y: 648, distance: 259.8
type input "2025"
click at [246, 648] on input "slider" at bounding box center [540, 639] width 604 height 42
click at [835, 57] on icon at bounding box center [830, 61] width 15 height 15
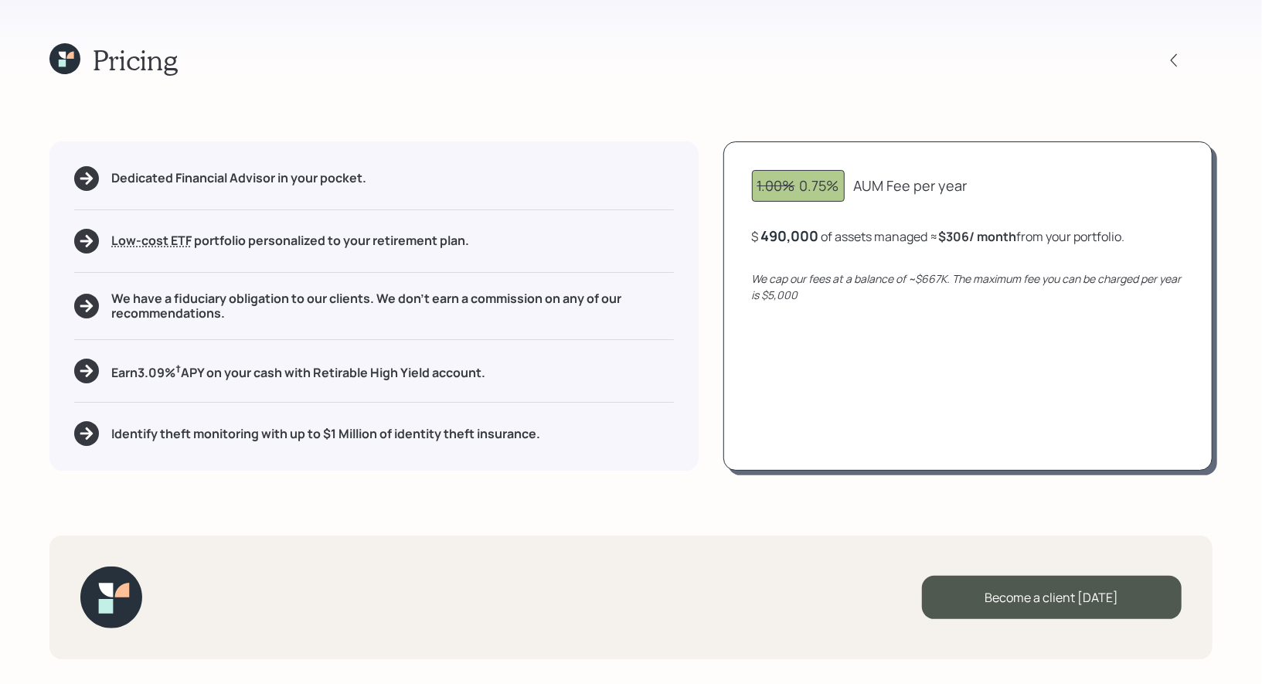
click at [66, 60] on icon at bounding box center [64, 58] width 31 height 31
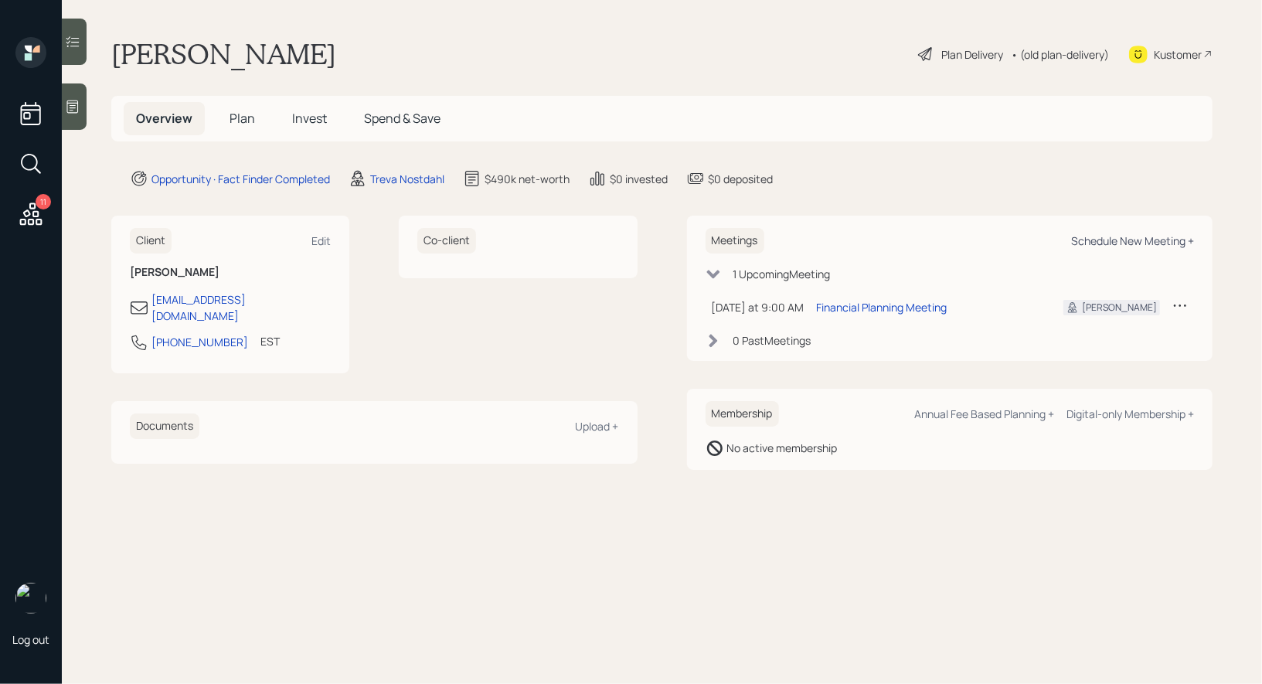
click at [1136, 240] on div "Schedule New Meeting +" at bounding box center [1132, 240] width 123 height 15
select select "8b79112e-3cfb-44f9-89e7-15267fe946c1"
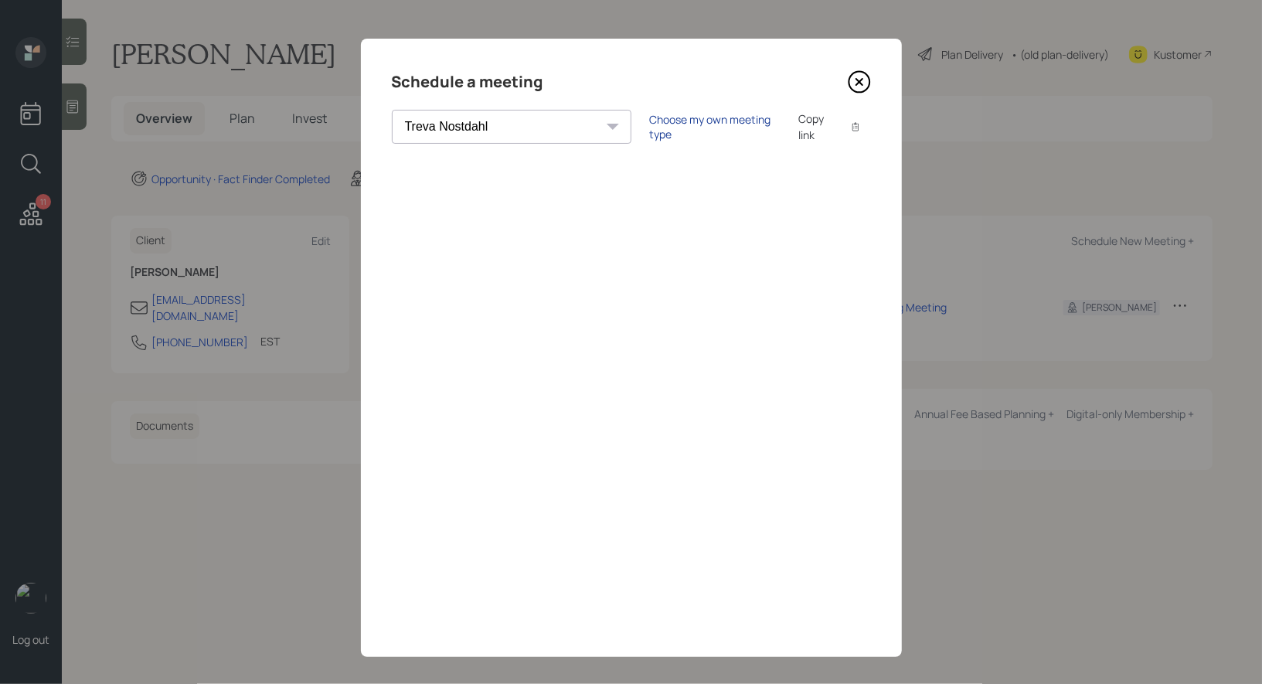
click at [650, 125] on div "Choose my own meeting type" at bounding box center [715, 126] width 130 height 29
click at [861, 82] on icon at bounding box center [859, 81] width 23 height 23
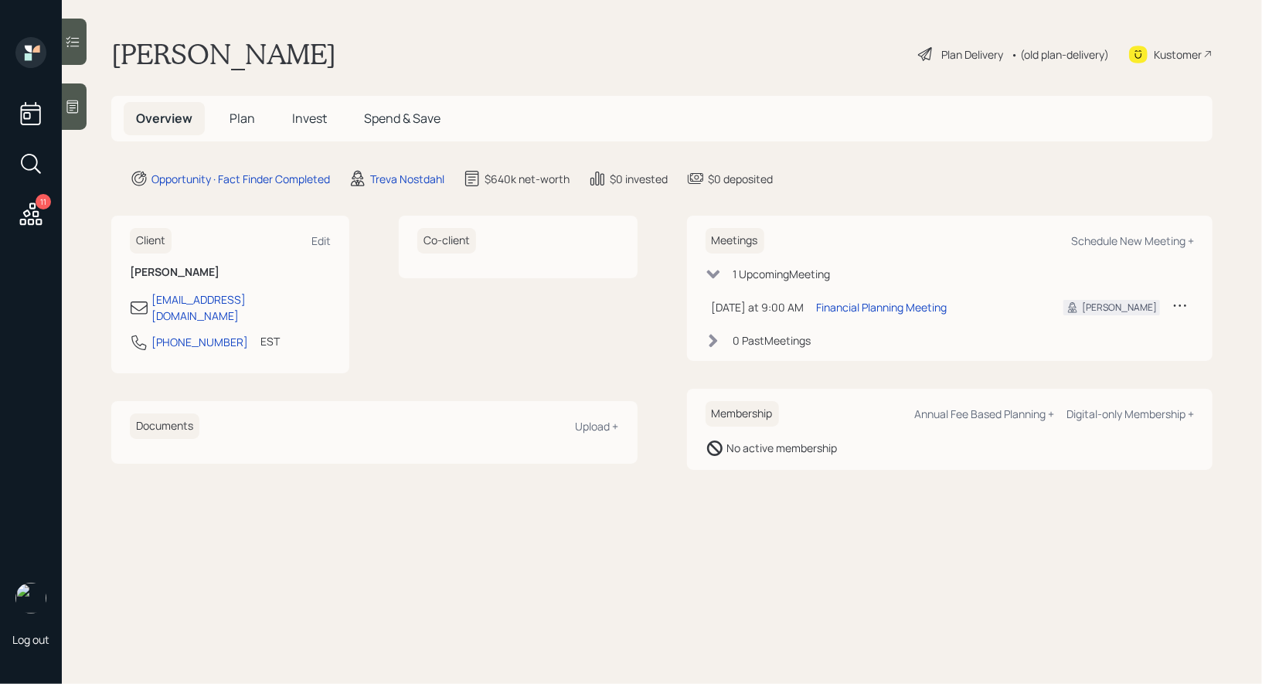
click at [239, 119] on span "Plan" at bounding box center [243, 118] width 26 height 17
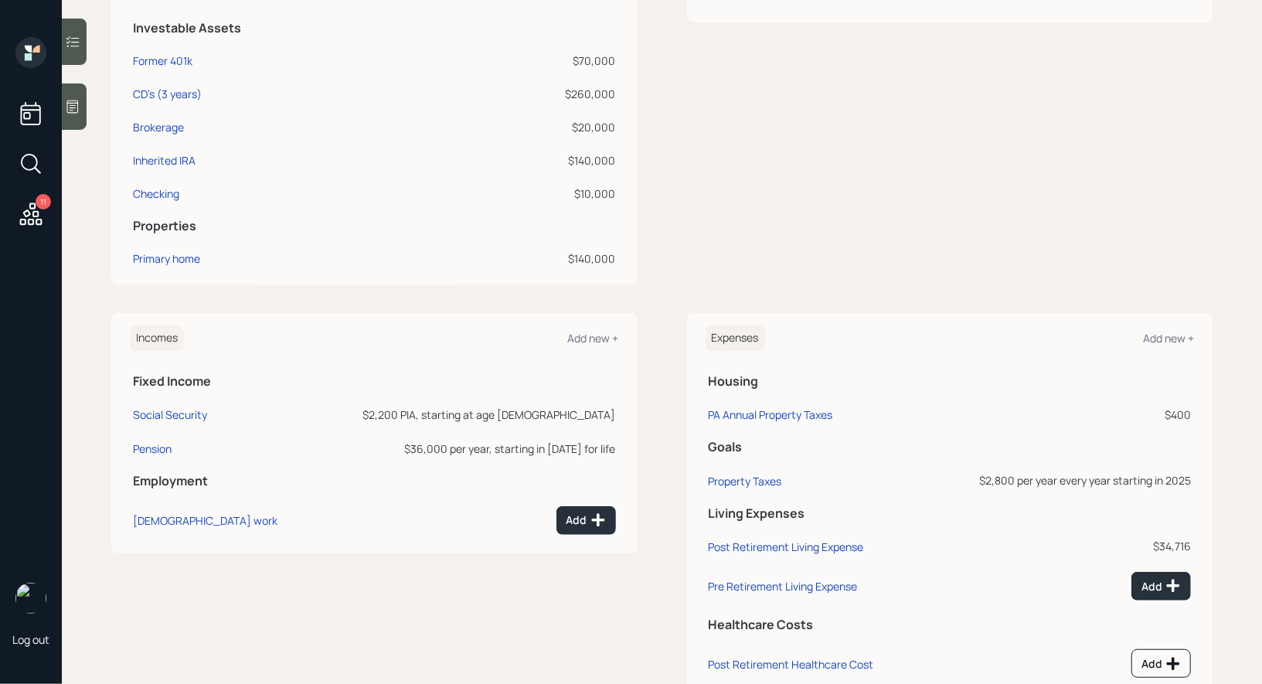
scroll to position [484, 0]
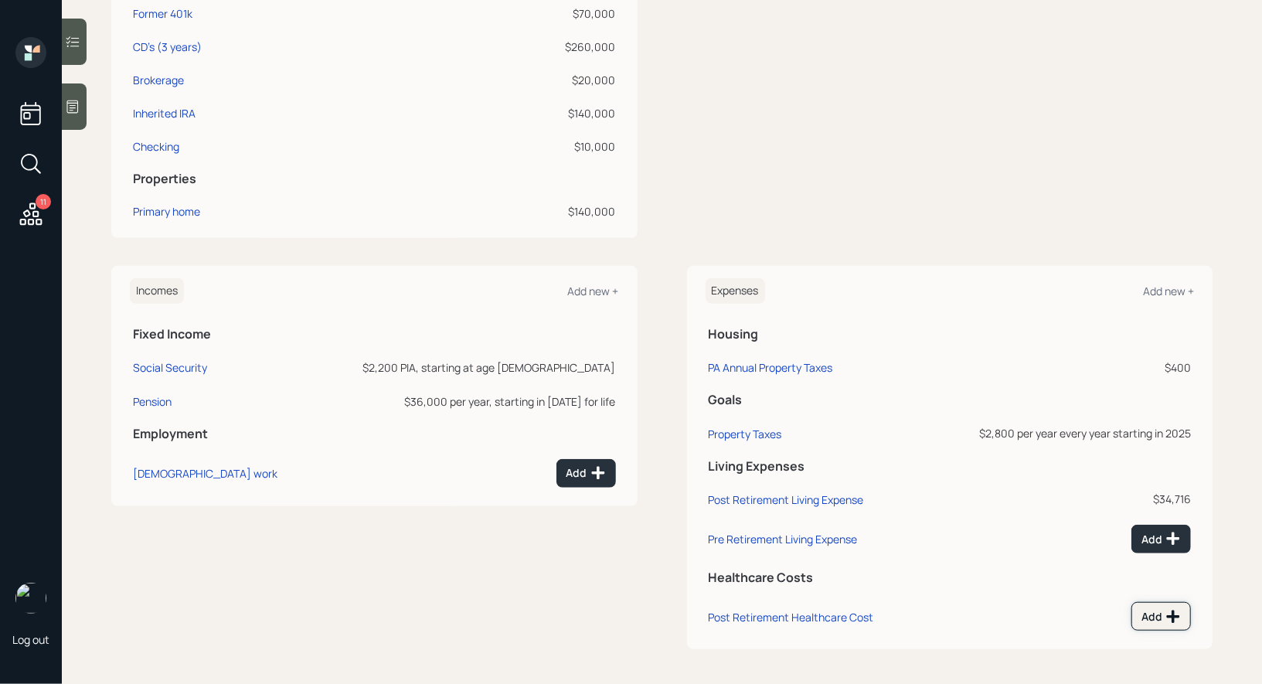
click at [1159, 605] on button "Add" at bounding box center [1162, 616] width 60 height 29
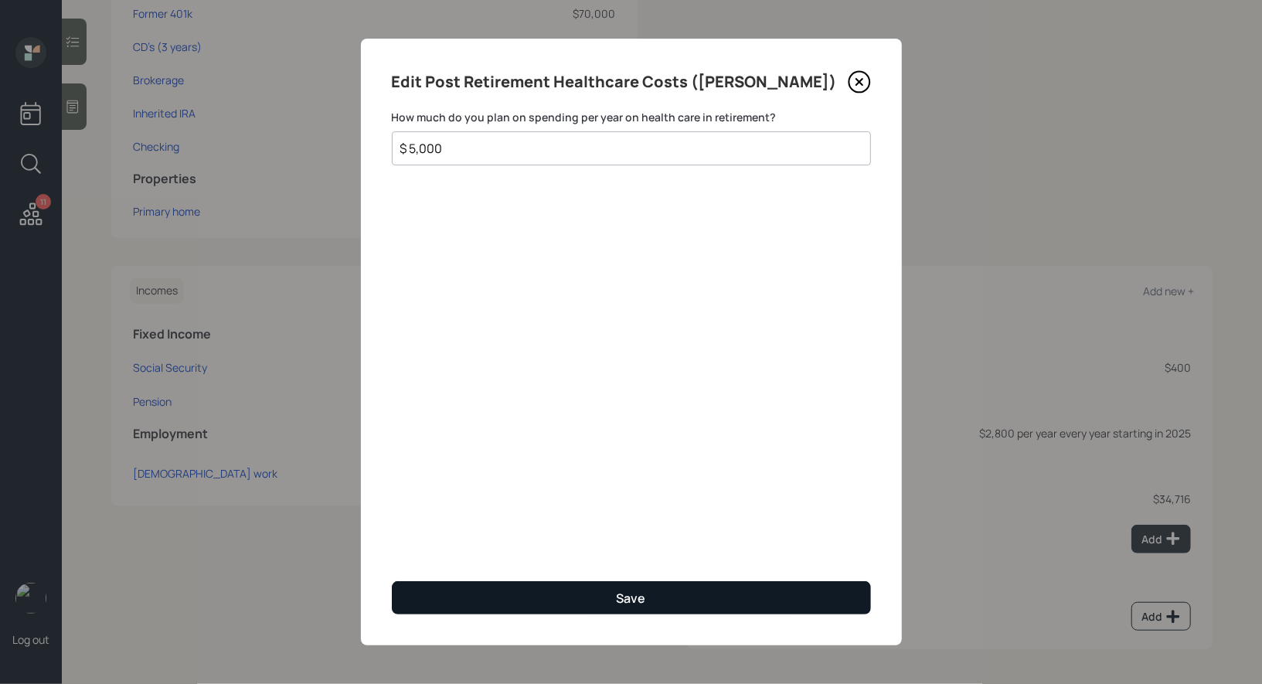
type input "$ 5,000"
click at [756, 595] on button "Save" at bounding box center [631, 597] width 479 height 33
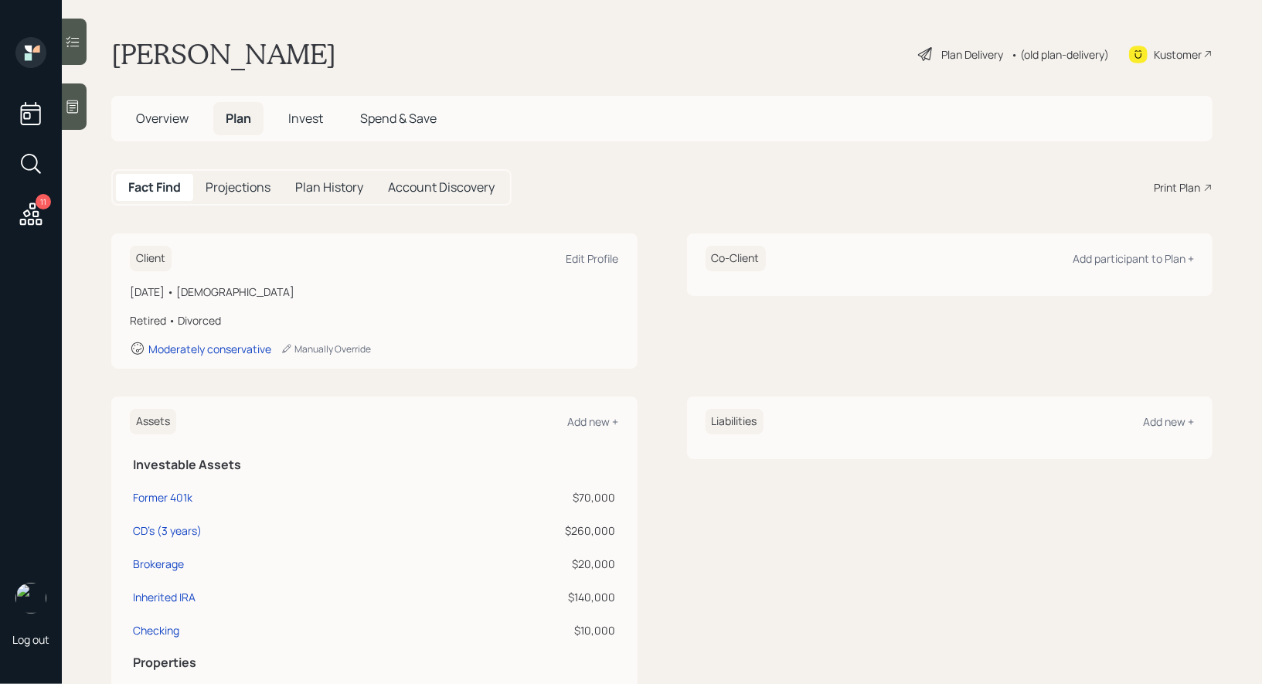
click at [925, 51] on icon at bounding box center [925, 54] width 14 height 14
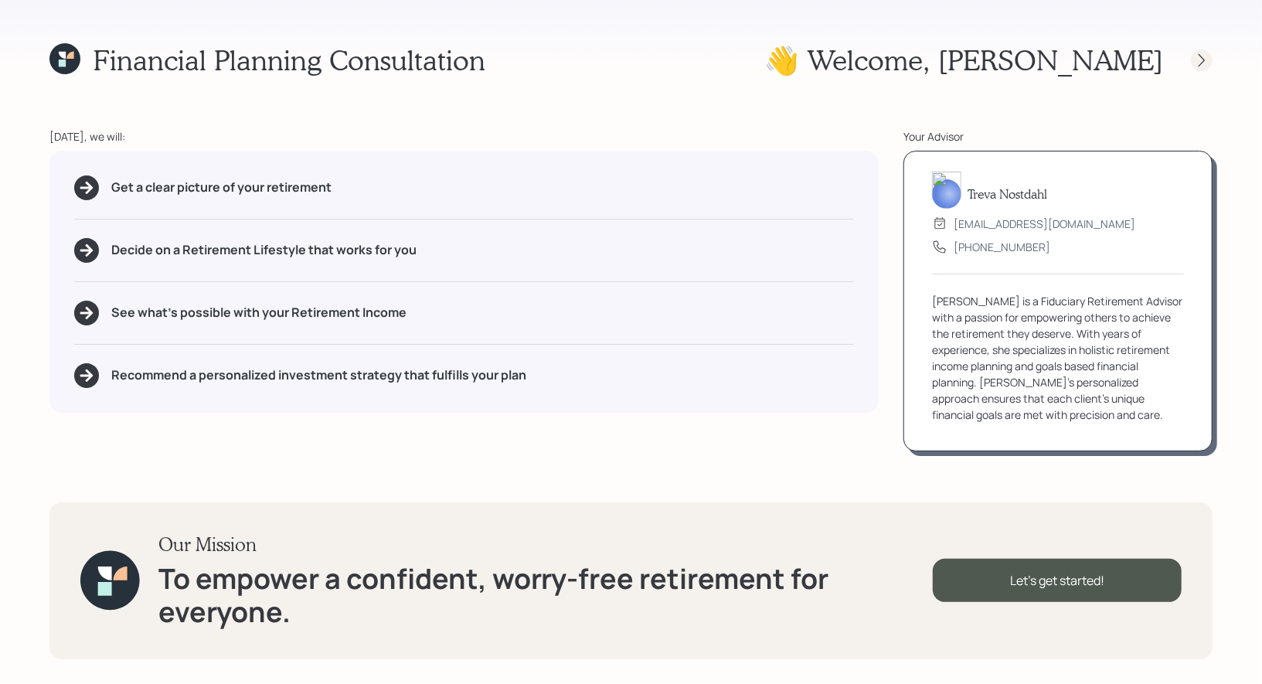
click at [1200, 58] on icon at bounding box center [1201, 60] width 15 height 15
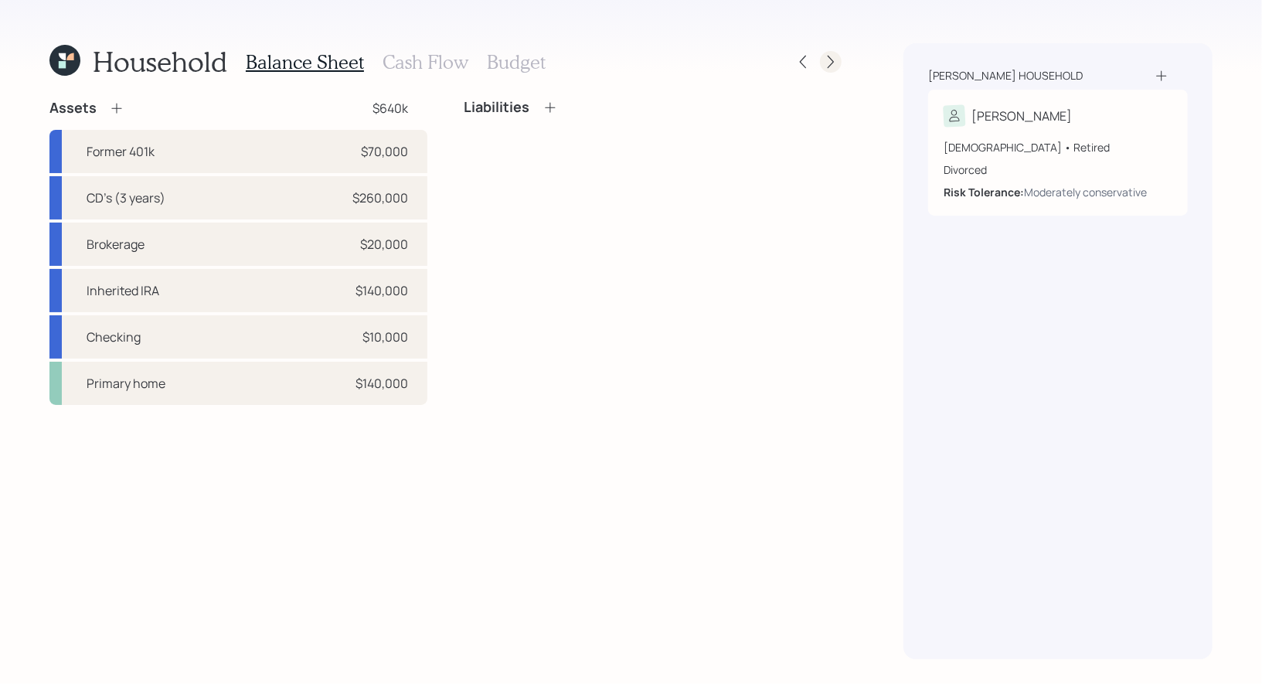
click at [829, 55] on icon at bounding box center [830, 61] width 15 height 15
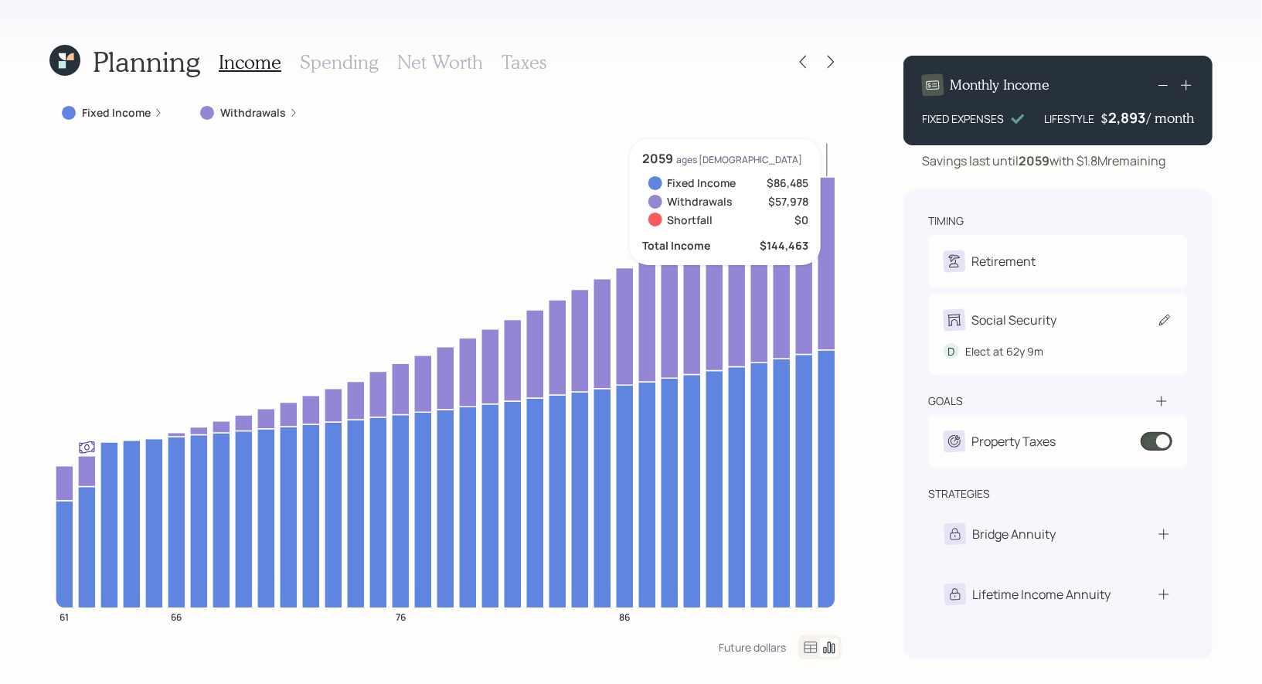
click at [1167, 320] on icon at bounding box center [1164, 320] width 11 height 11
select select "9"
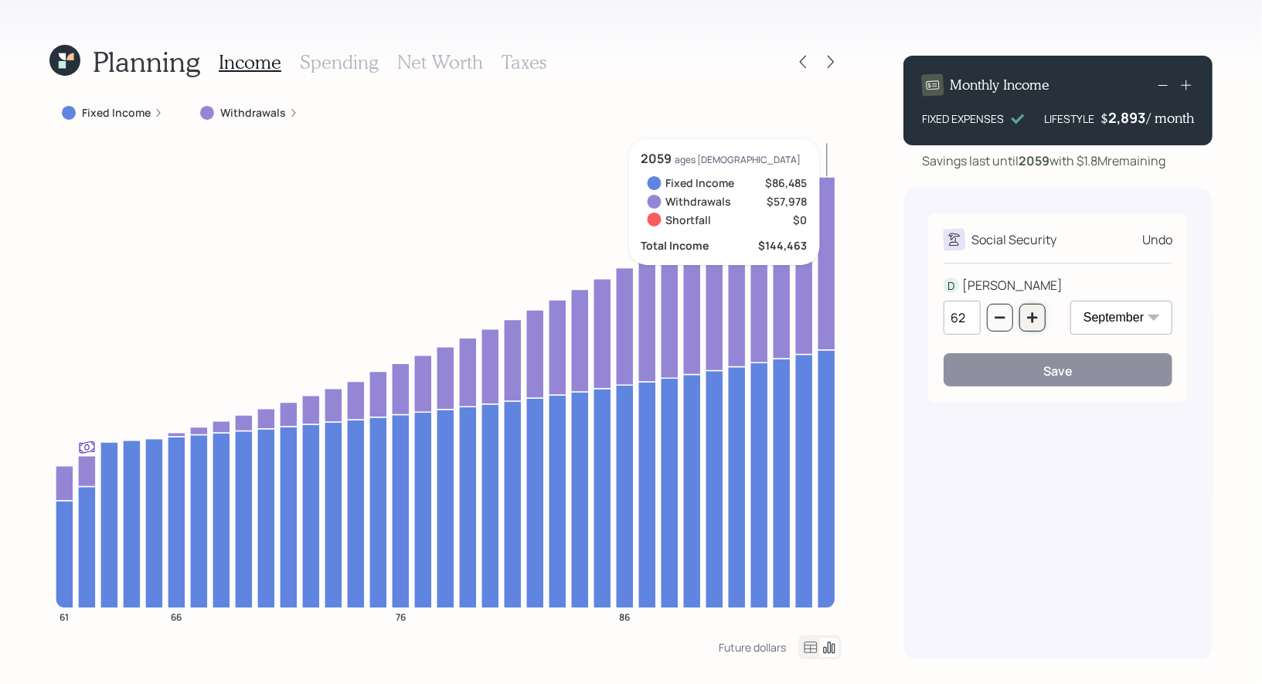
click at [1032, 325] on button "button" at bounding box center [1032, 318] width 26 height 28
click at [1034, 321] on icon "button" at bounding box center [1032, 317] width 12 height 12
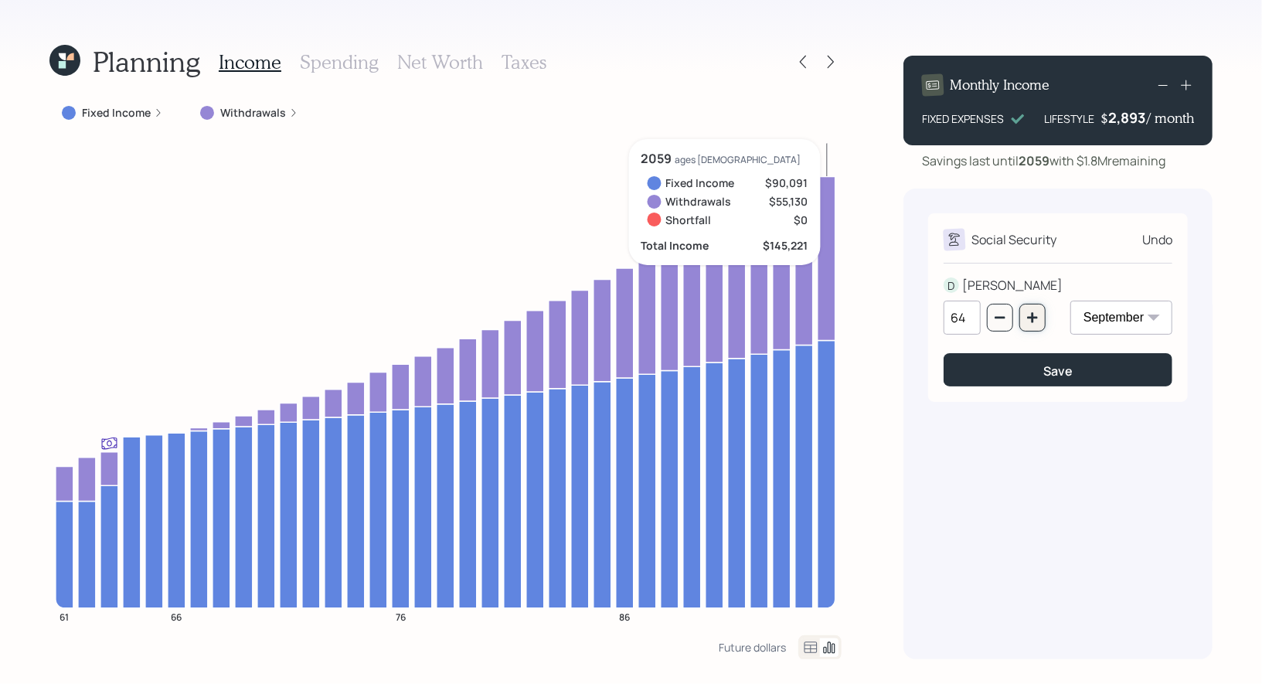
click at [1034, 321] on icon "button" at bounding box center [1032, 317] width 12 height 12
type input "65"
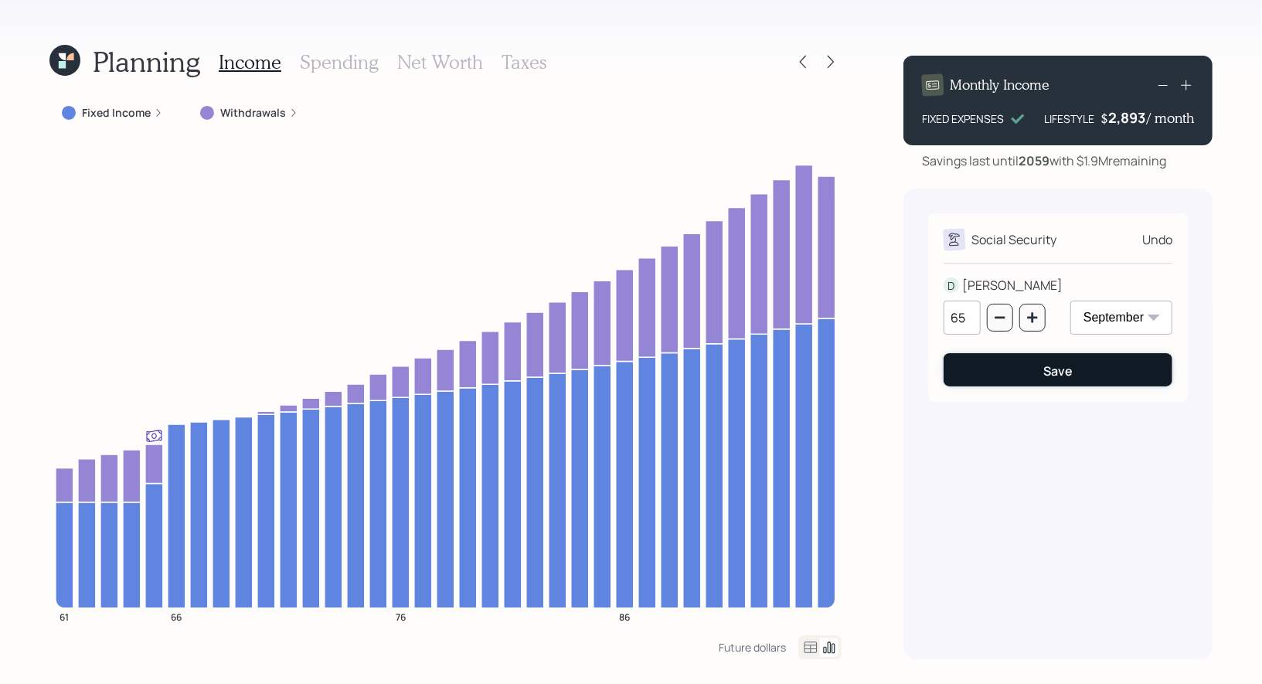
click at [1007, 367] on button "Save" at bounding box center [1058, 369] width 229 height 33
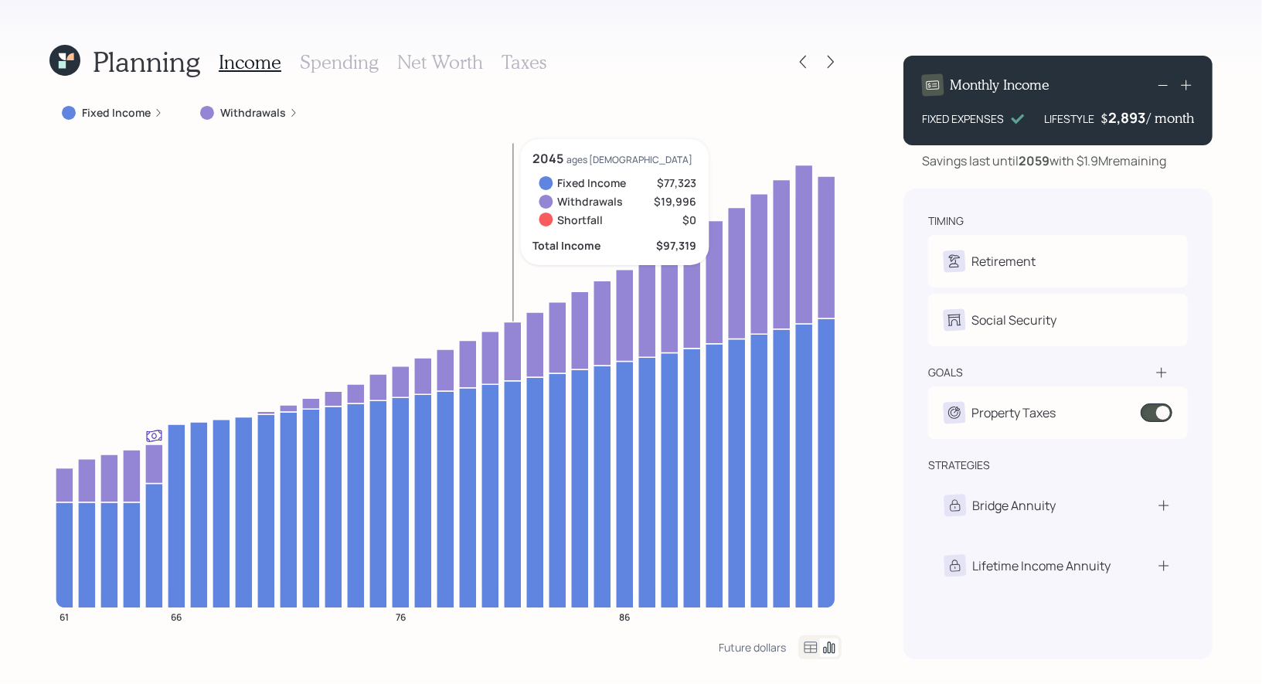
click at [522, 62] on h3 "Taxes" at bounding box center [524, 62] width 45 height 22
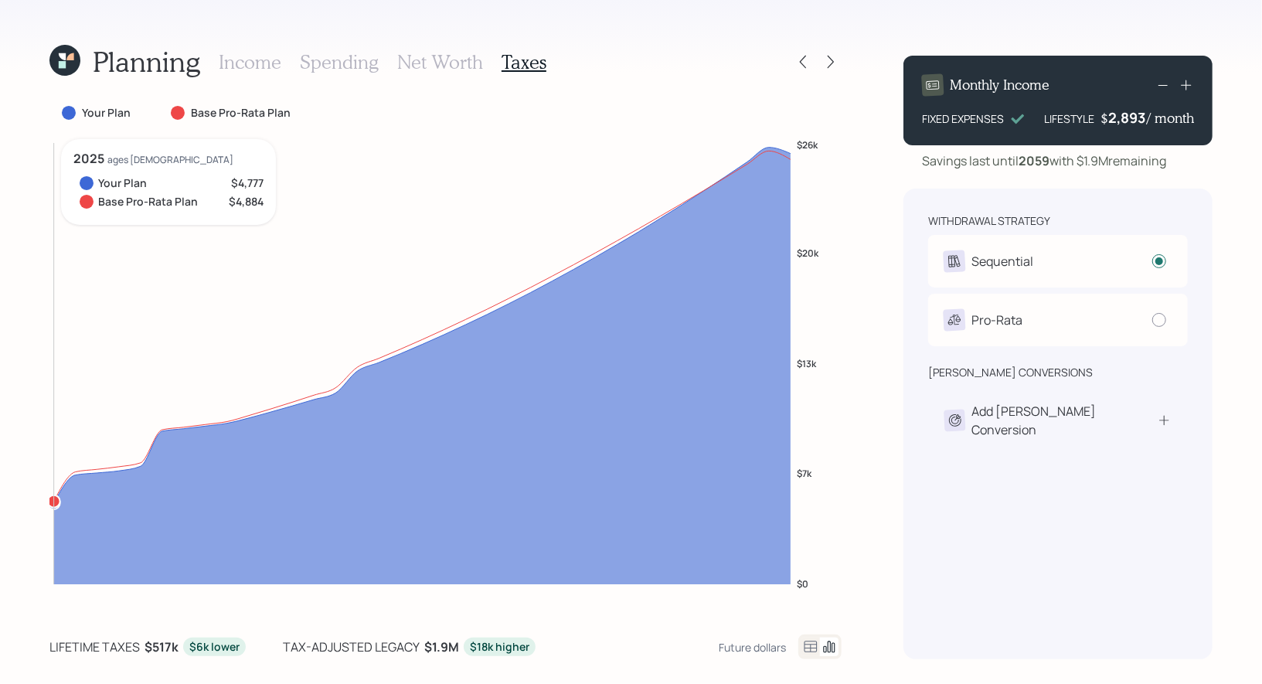
drag, startPoint x: 53, startPoint y: 482, endPoint x: 46, endPoint y: 494, distance: 13.9
click at [46, 494] on div "Planning Income Spending Net Worth Taxes Your Plan Base Pro-Rata Plan $0 $7k $1…" at bounding box center [631, 342] width 1262 height 684
click at [1163, 414] on icon at bounding box center [1164, 420] width 15 height 15
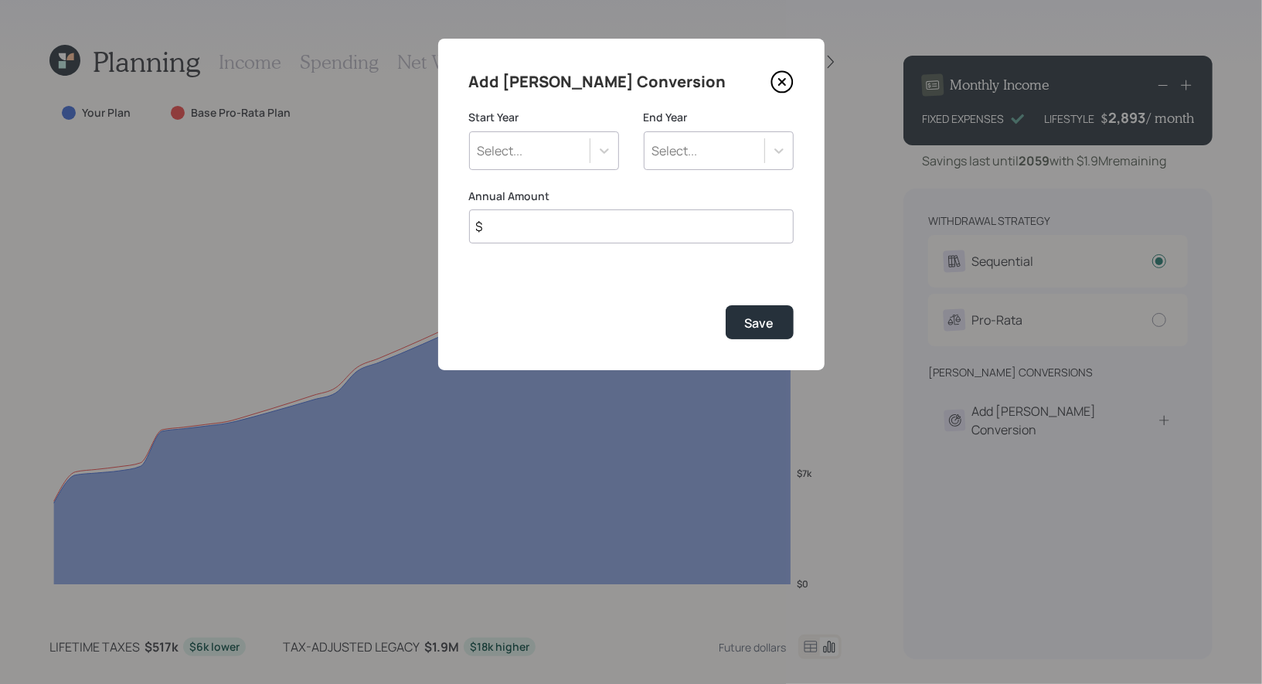
click at [492, 229] on input "$" at bounding box center [631, 226] width 325 height 34
type input "$ 20,000"
click at [535, 148] on div "Select..." at bounding box center [530, 151] width 120 height 26
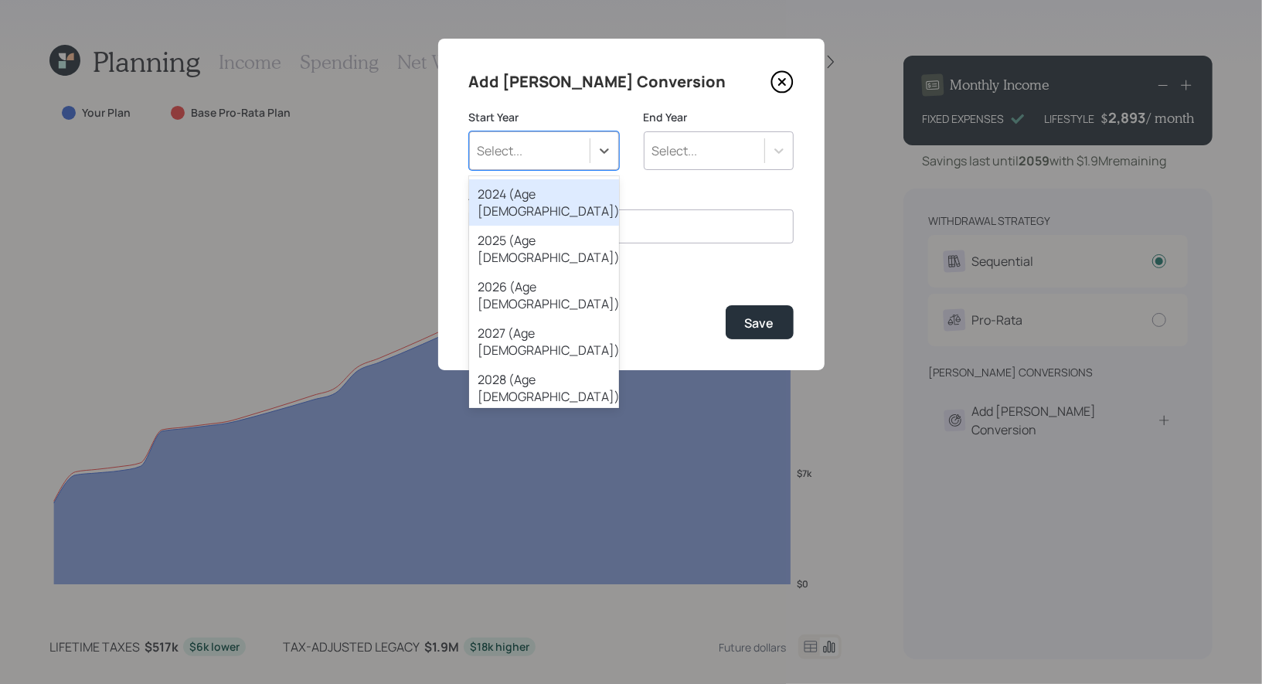
click at [514, 195] on div "2024 (Age 60)" at bounding box center [544, 202] width 150 height 46
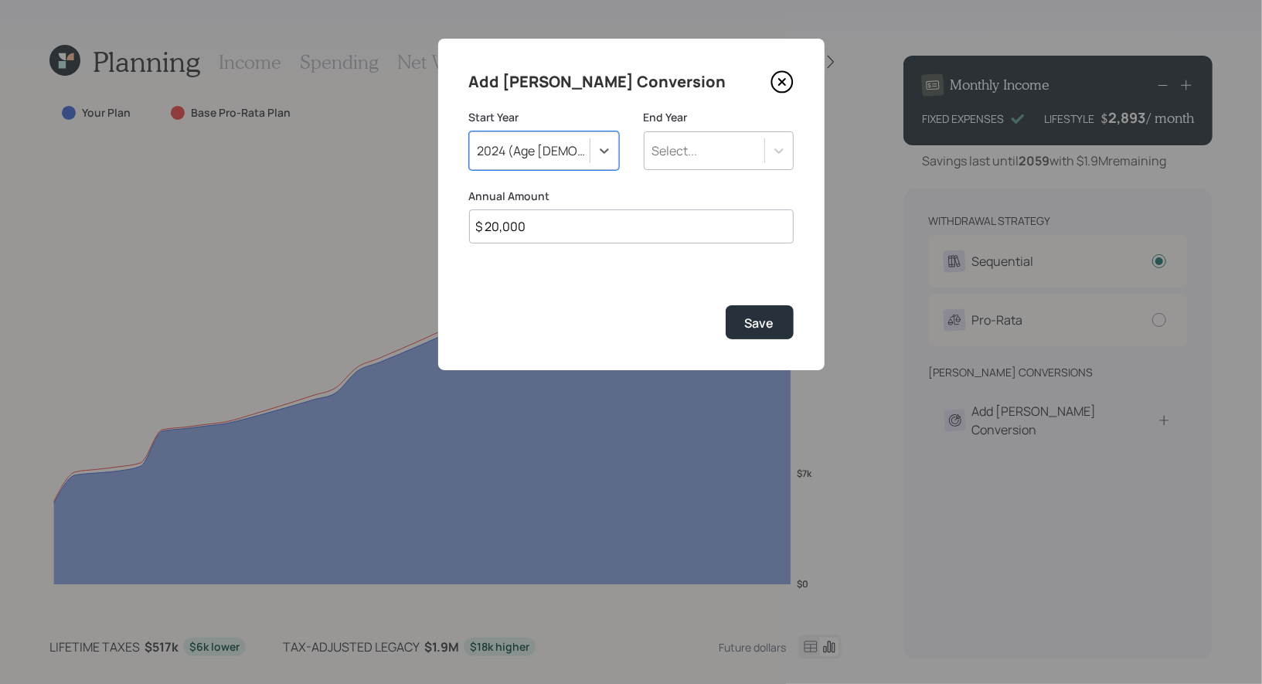
click at [520, 155] on div "2024 (Age 60)" at bounding box center [535, 150] width 114 height 17
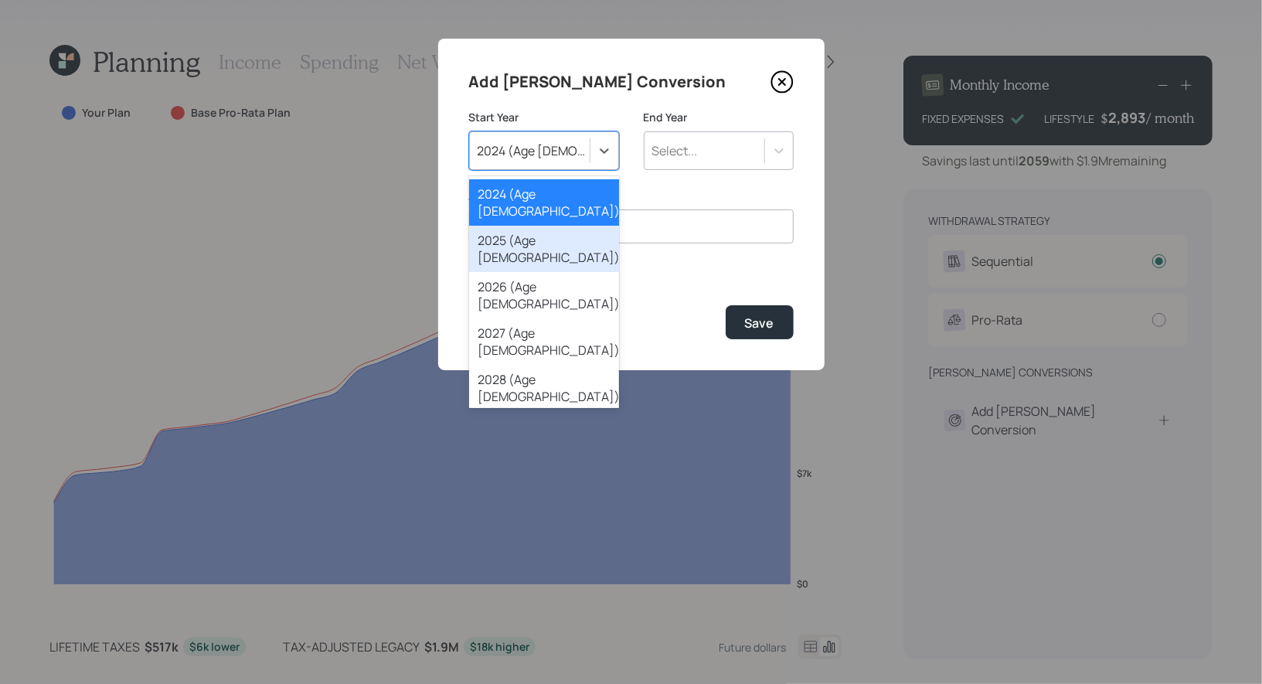
click at [509, 226] on div "2025 (Age 61)" at bounding box center [544, 249] width 150 height 46
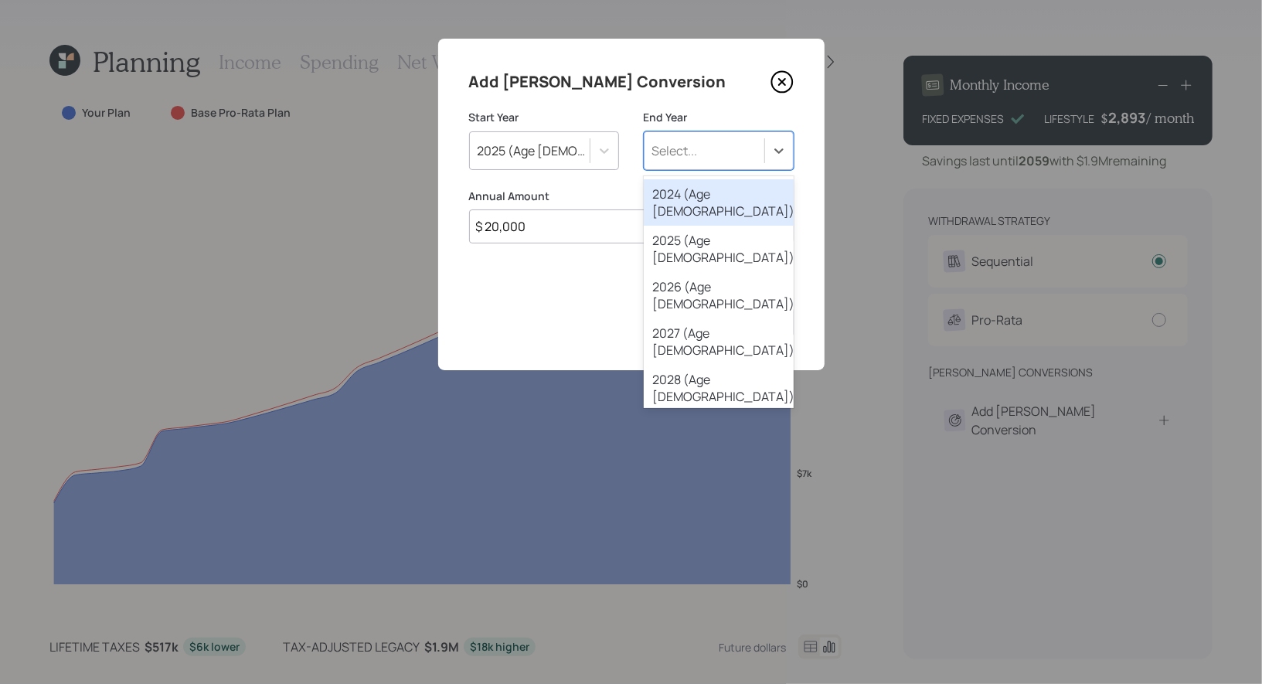
click at [696, 152] on div "Select..." at bounding box center [675, 150] width 46 height 17
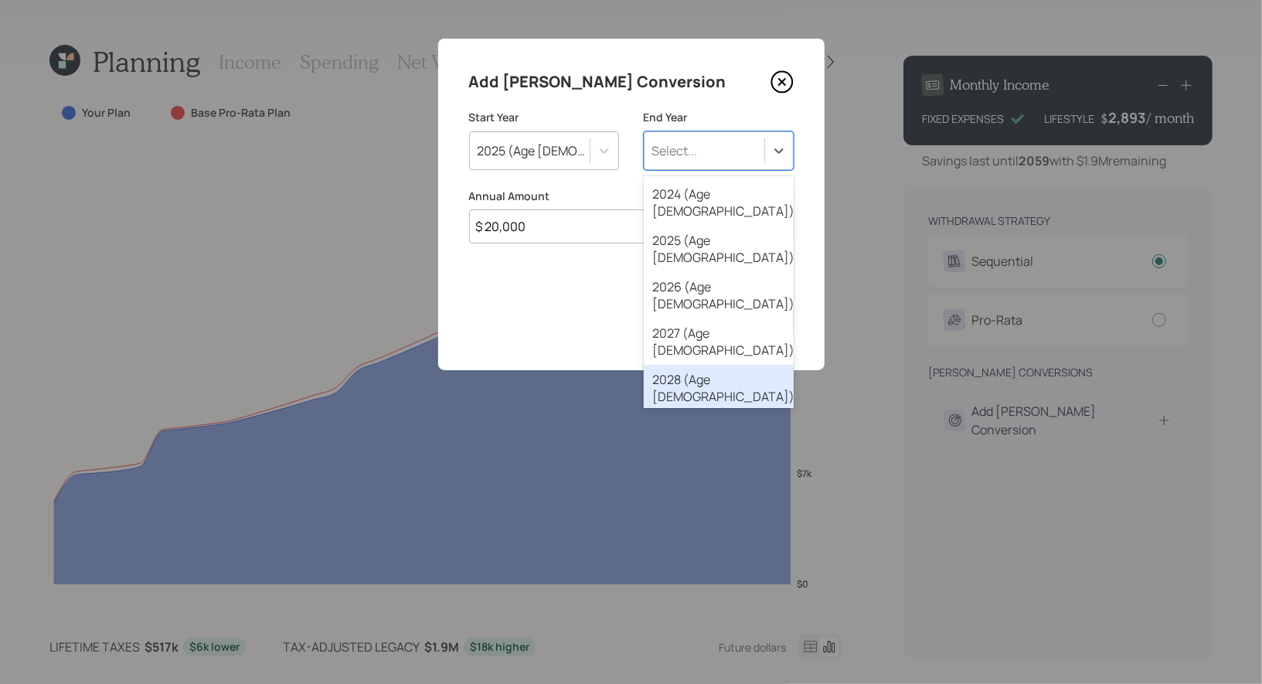
click at [677, 365] on div "2028 (Age 64)" at bounding box center [719, 388] width 150 height 46
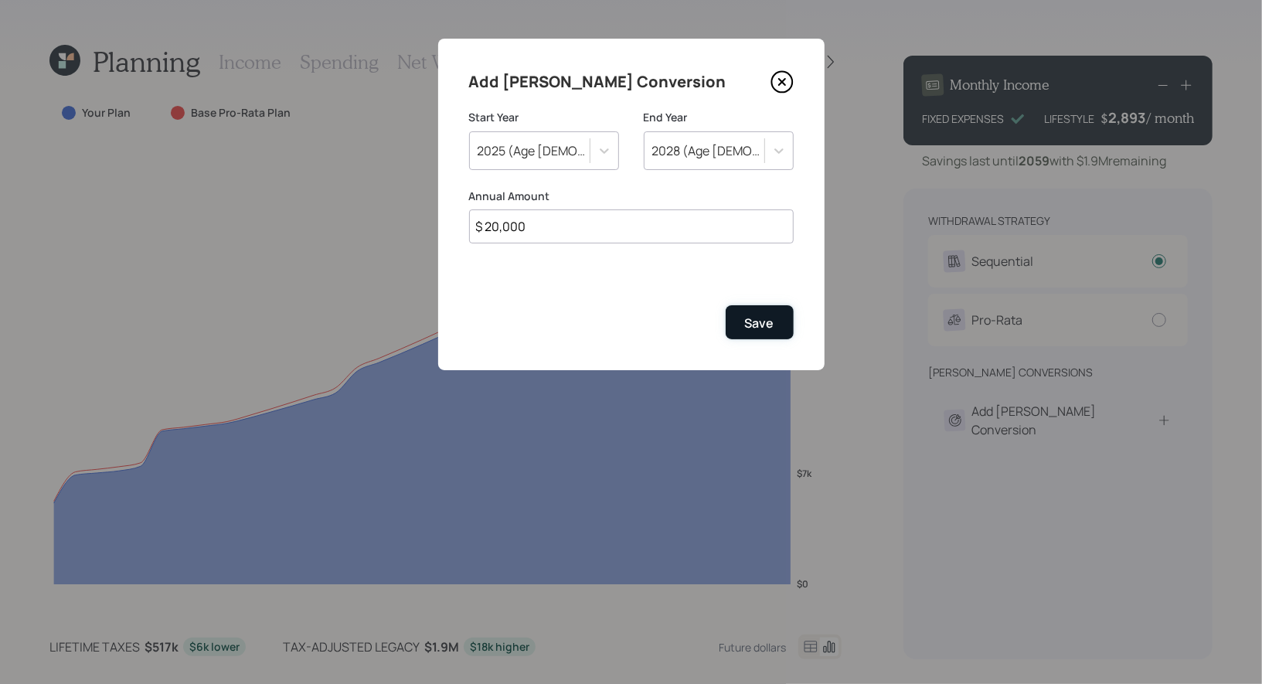
click at [773, 322] on div "Save" at bounding box center [759, 323] width 29 height 17
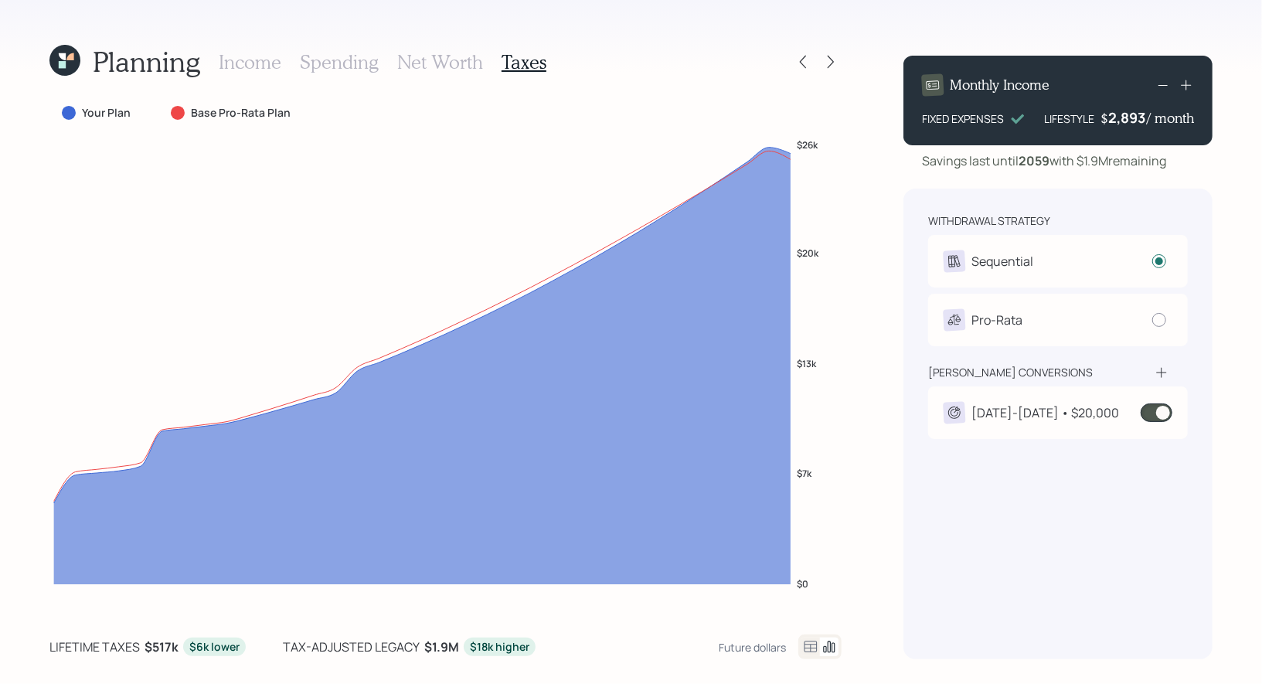
click at [237, 63] on h3 "Income" at bounding box center [250, 62] width 63 height 22
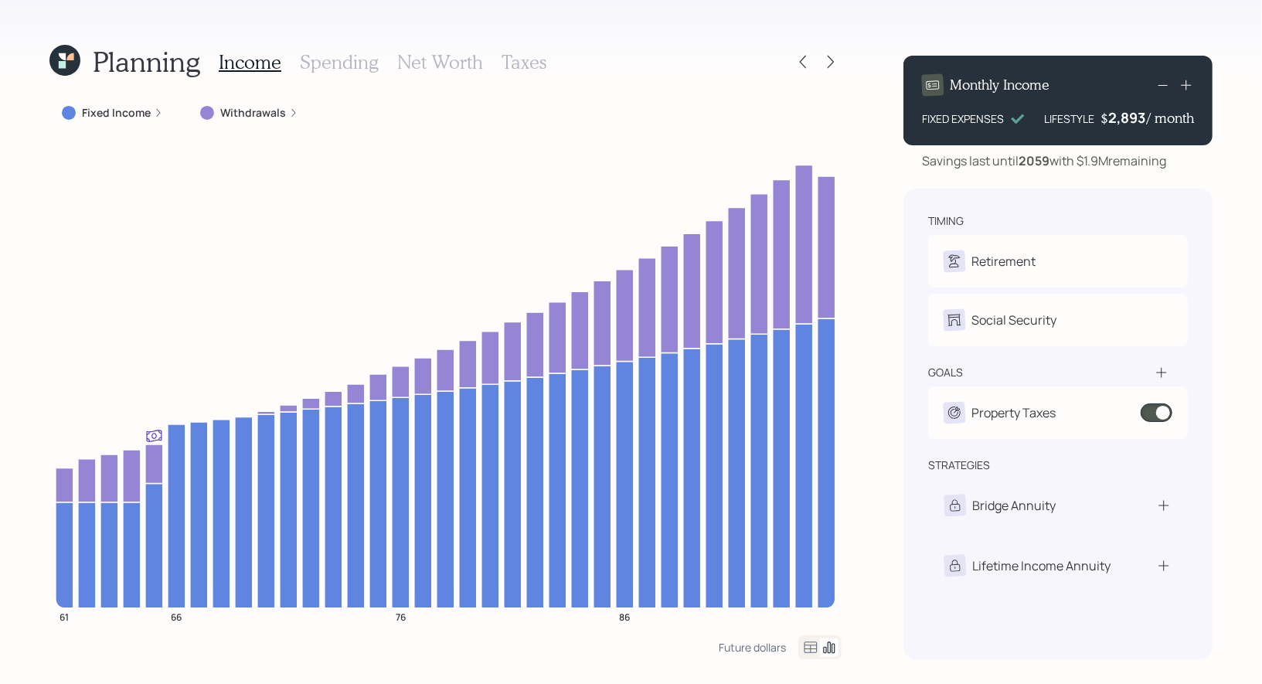
click at [51, 59] on icon at bounding box center [64, 60] width 43 height 43
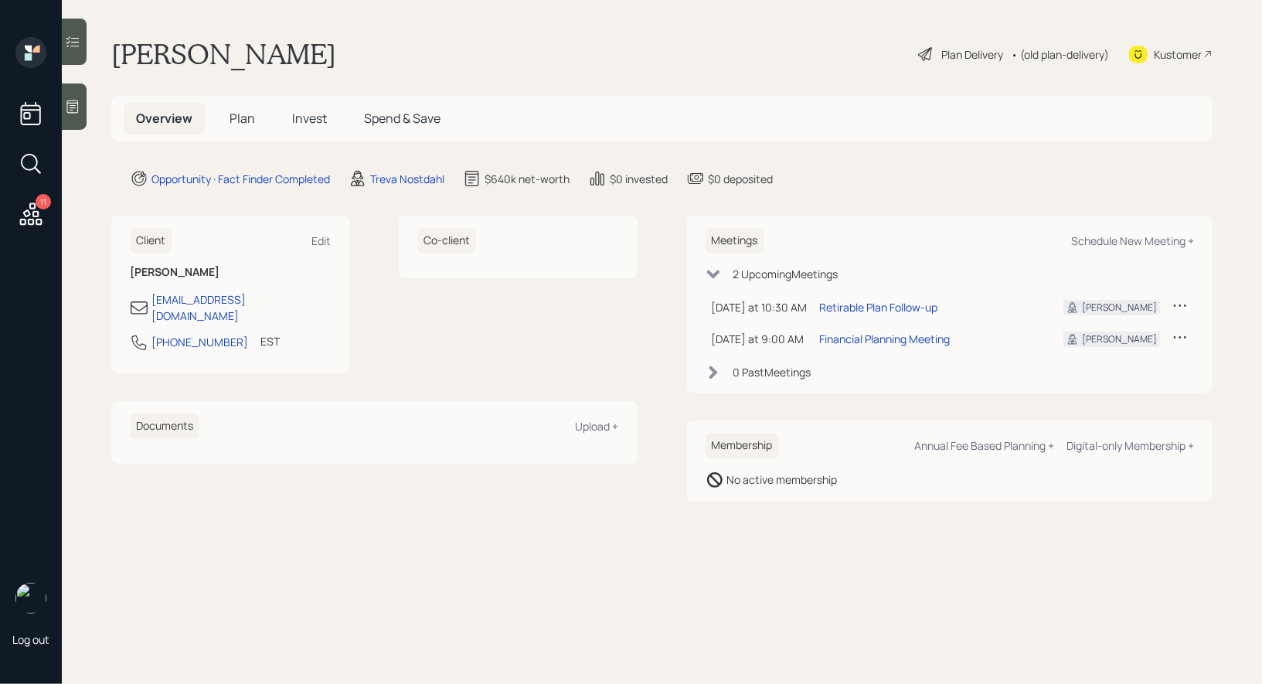
click at [240, 117] on span "Plan" at bounding box center [243, 118] width 26 height 17
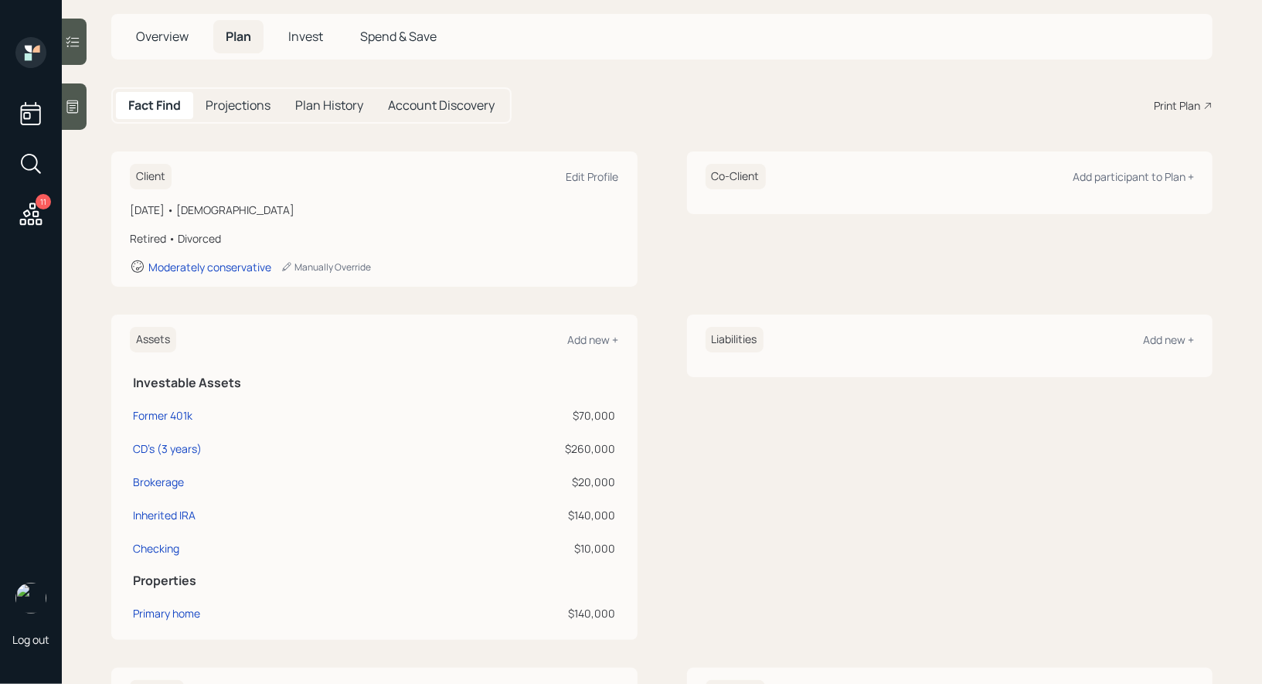
scroll to position [83, 0]
click at [155, 415] on div "Former 401k" at bounding box center [163, 414] width 60 height 16
select select "company_sponsored"
select select "balanced"
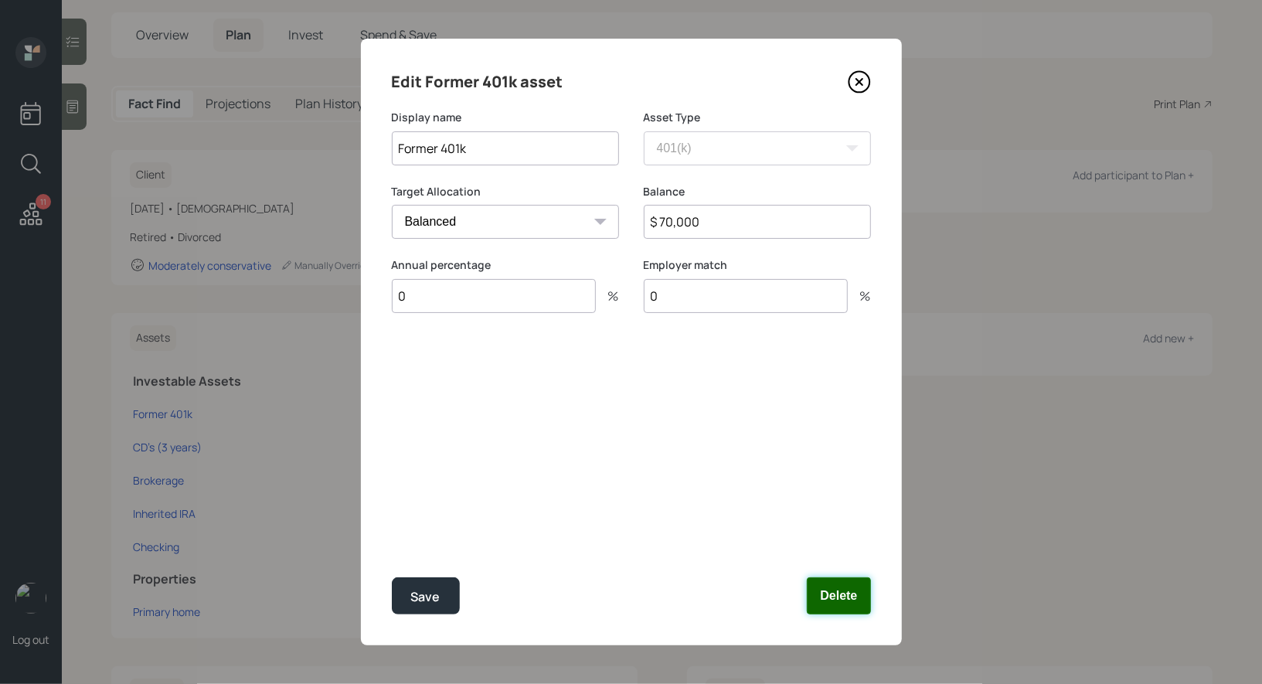
click at [849, 599] on button "Delete" at bounding box center [838, 595] width 63 height 37
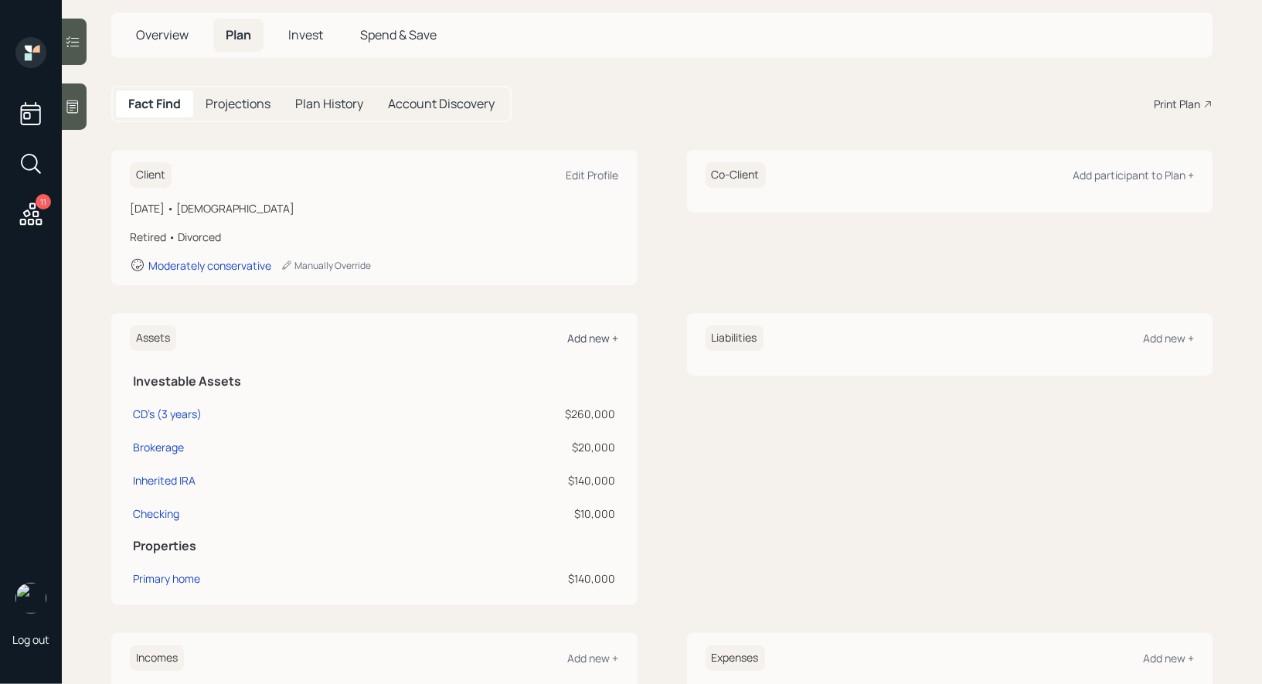
click at [580, 333] on div "Add new +" at bounding box center [593, 338] width 51 height 15
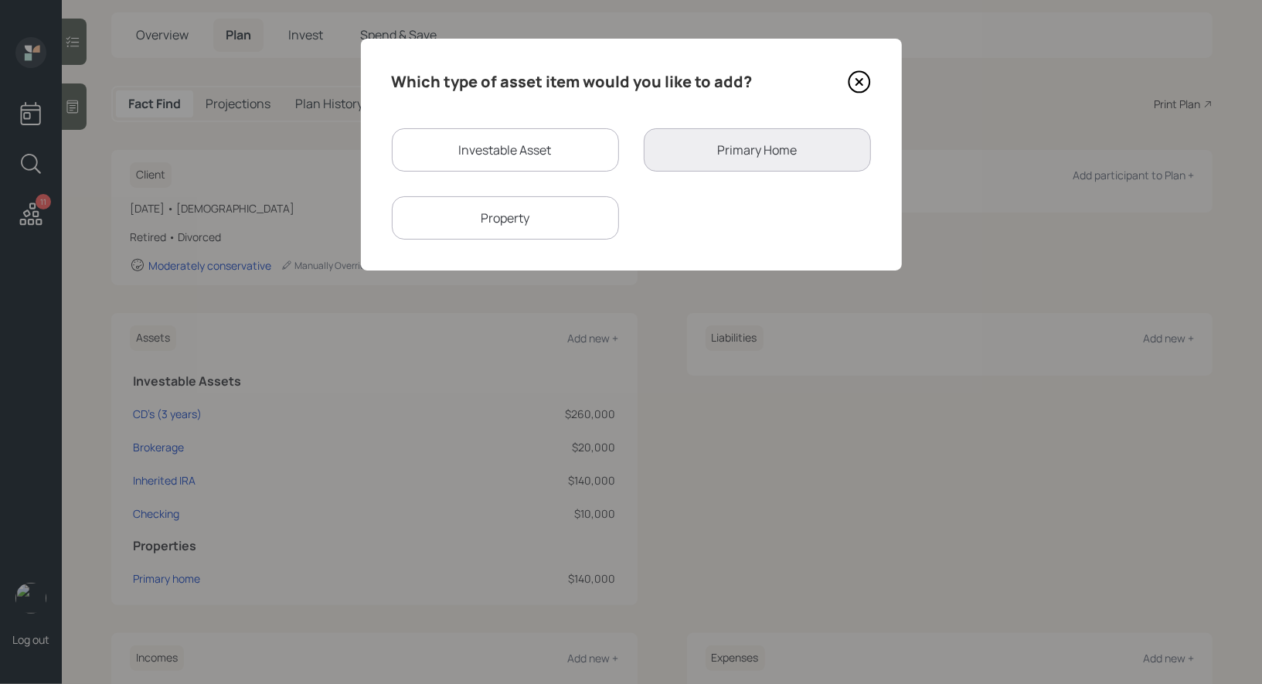
click at [485, 148] on div "Investable Asset" at bounding box center [505, 149] width 227 height 43
select select "taxable"
select select "balanced"
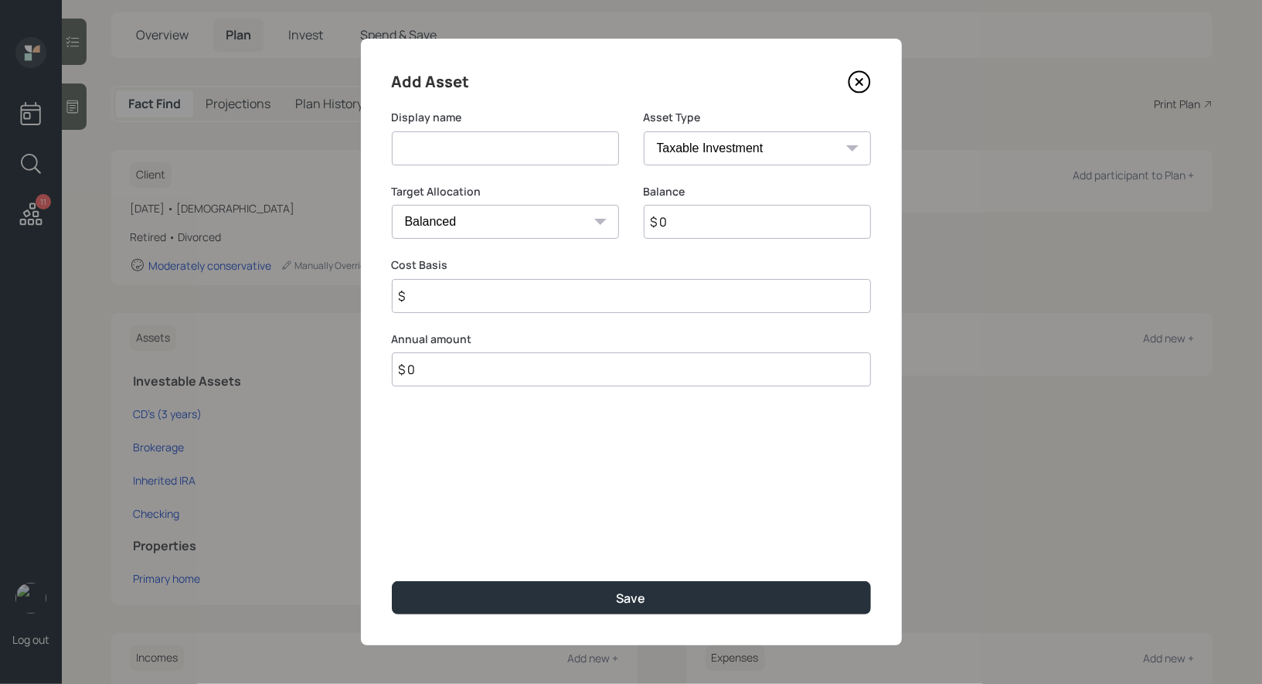
click at [481, 146] on input at bounding box center [505, 148] width 227 height 34
type input "Former 401k"
click at [710, 142] on select "SEP IRA IRA Roth IRA 401(k) Roth 401(k) 403(b) Roth 403(b) 457(b) Roth 457(b) H…" at bounding box center [757, 148] width 227 height 34
select select "ira"
click at [644, 131] on select "SEP IRA IRA Roth IRA 401(k) Roth 401(k) 403(b) Roth 403(b) 457(b) Roth 457(b) H…" at bounding box center [757, 148] width 227 height 34
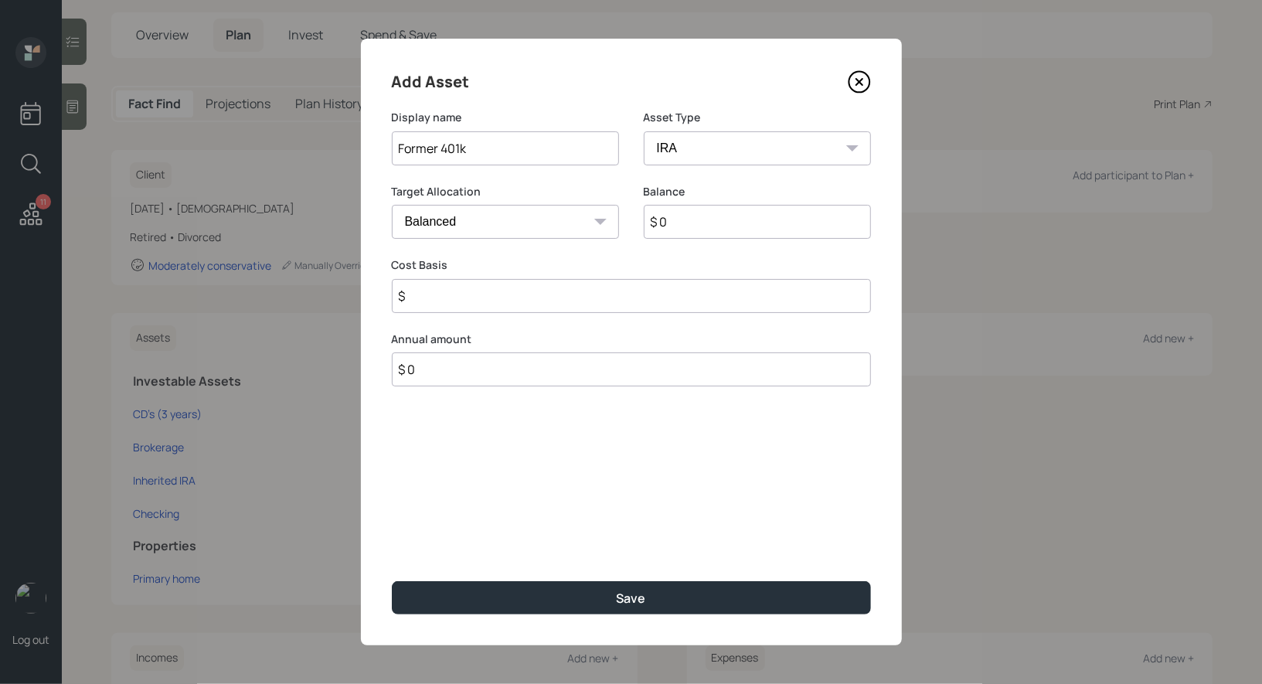
type input "$"
click at [688, 226] on input "$ 0" at bounding box center [757, 222] width 227 height 34
type input "$ 70,000"
click at [588, 298] on input "$" at bounding box center [631, 296] width 479 height 34
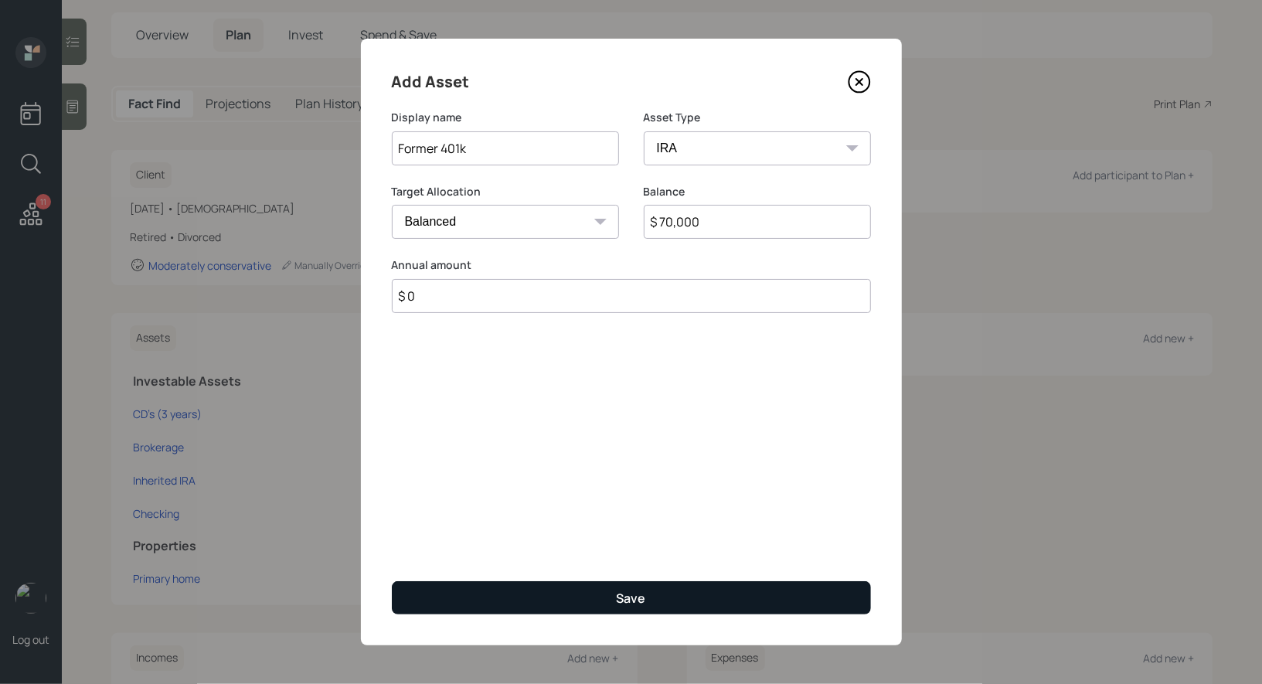
type input "$ 0"
click at [573, 590] on button "Save" at bounding box center [631, 597] width 479 height 33
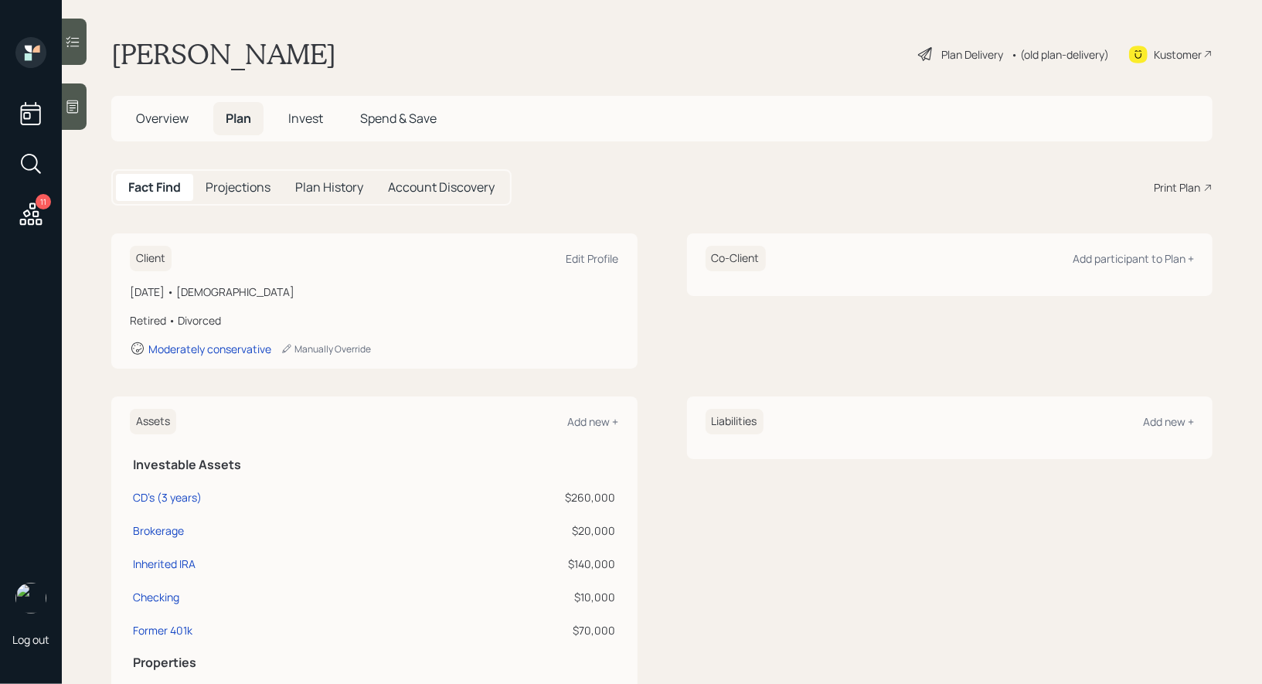
click at [960, 53] on div "Plan Delivery" at bounding box center [972, 54] width 62 height 16
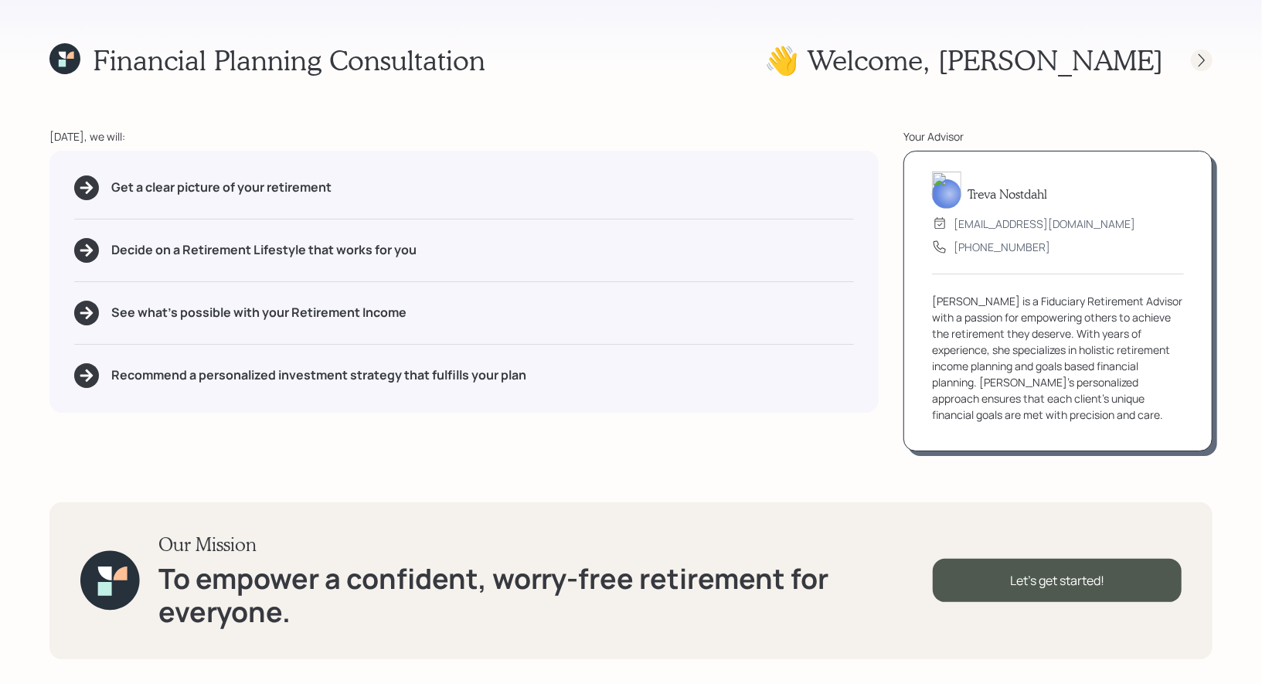
click at [1201, 58] on icon at bounding box center [1201, 60] width 15 height 15
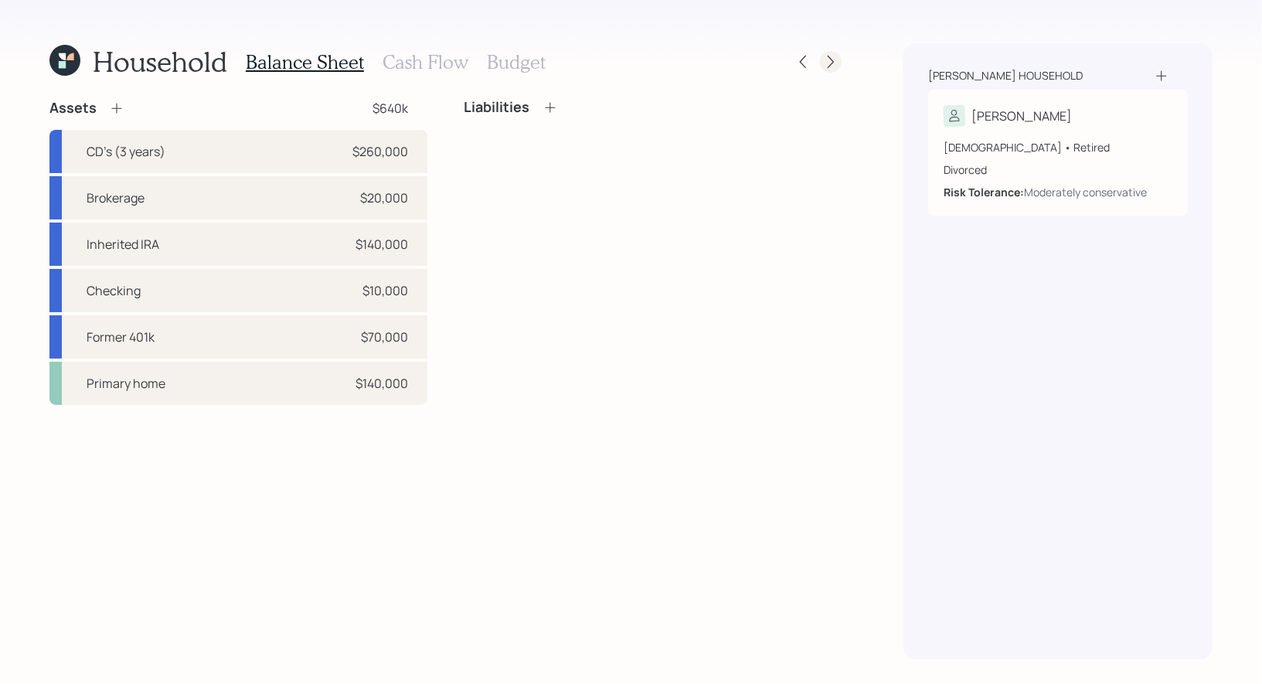
click at [836, 60] on icon at bounding box center [830, 61] width 15 height 15
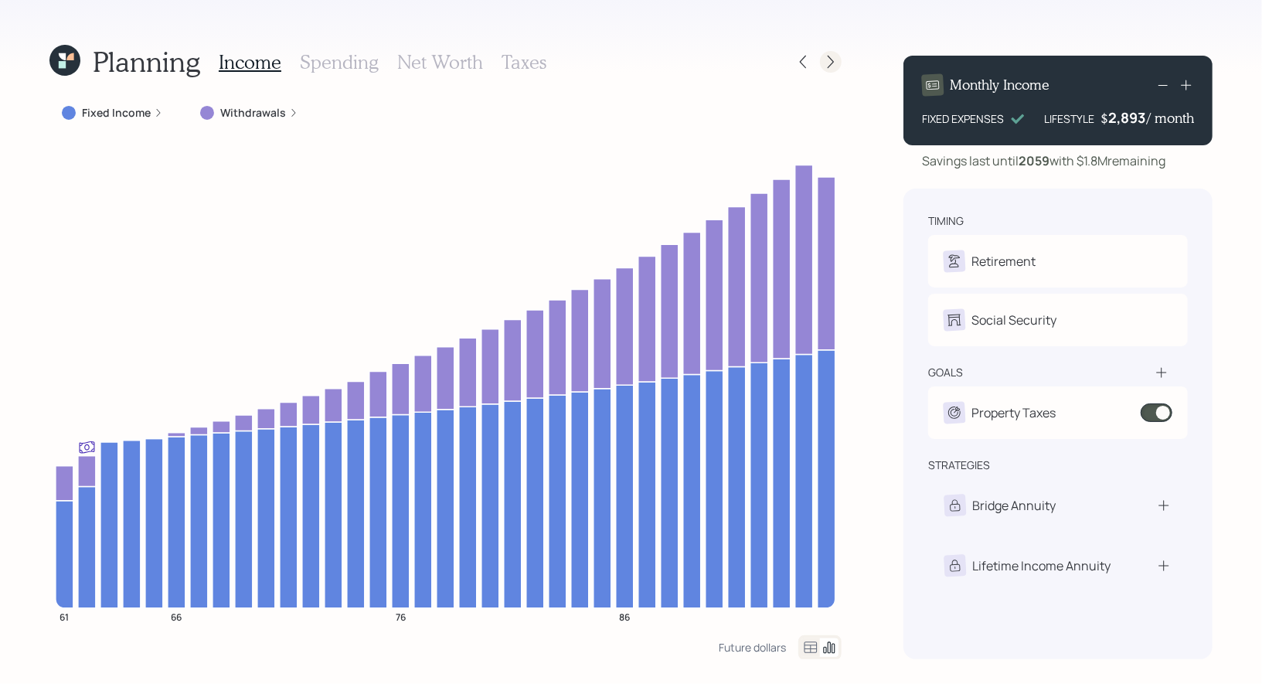
click at [828, 63] on icon at bounding box center [830, 61] width 15 height 15
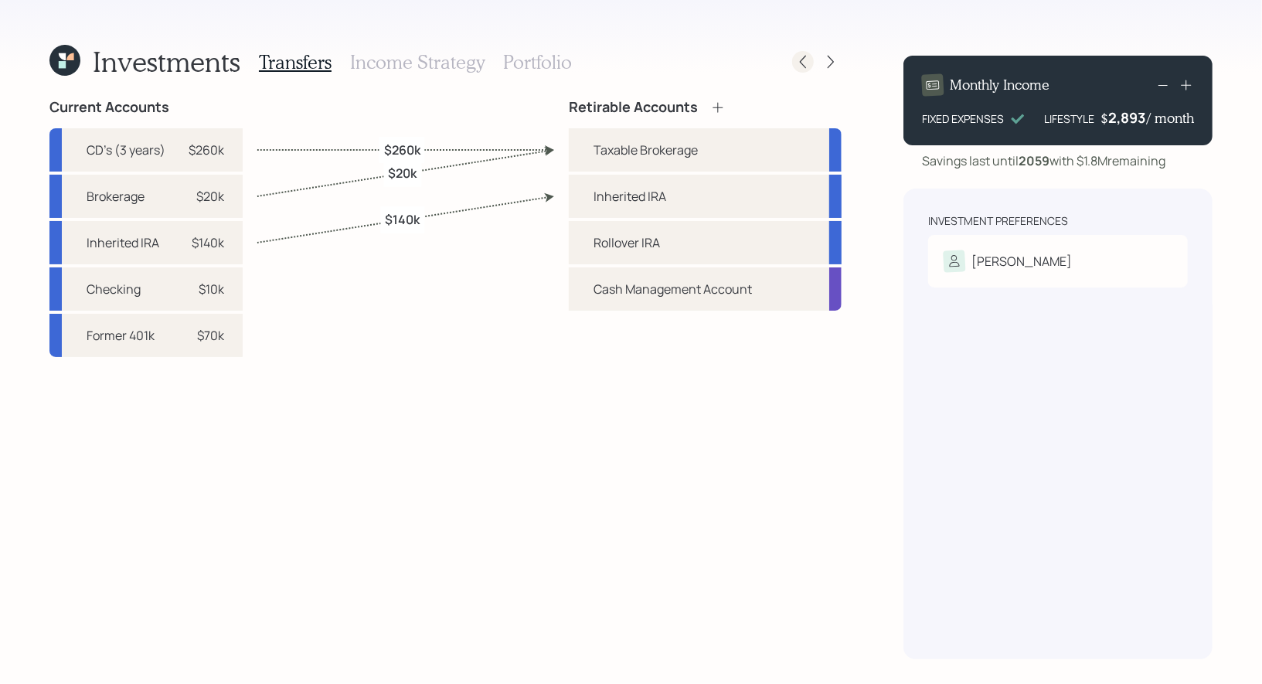
click at [798, 66] on icon at bounding box center [802, 61] width 15 height 15
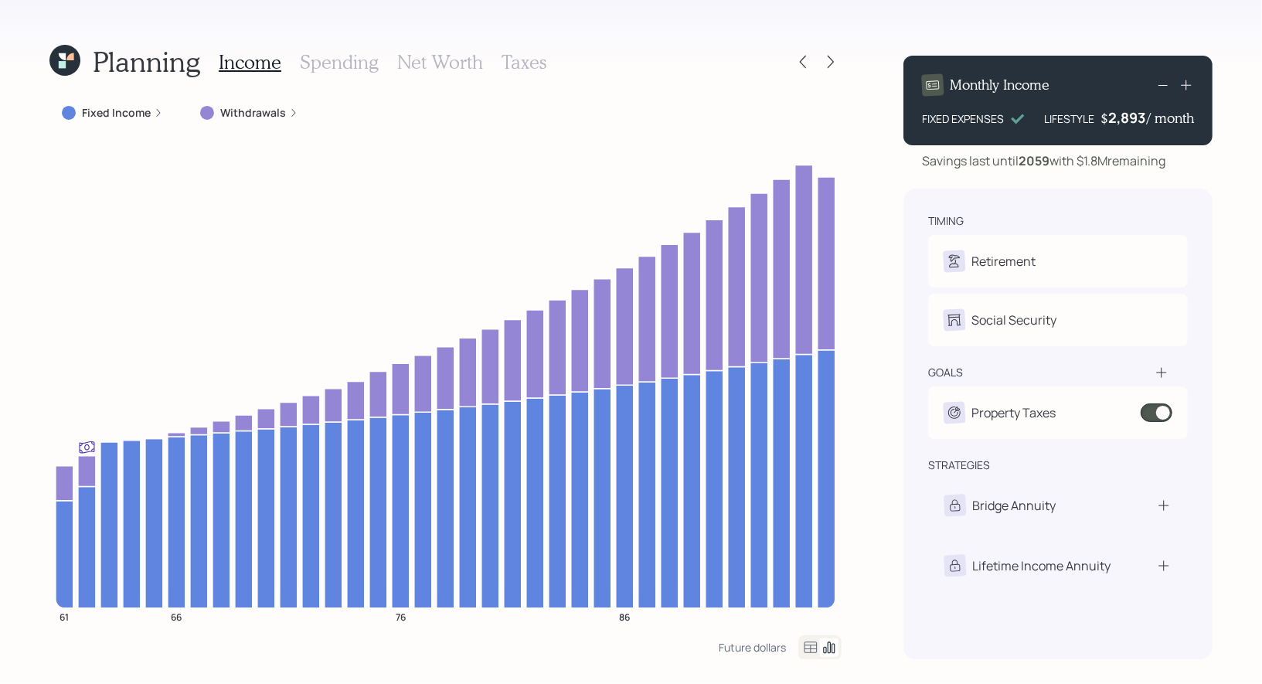
click at [526, 59] on h3 "Taxes" at bounding box center [524, 62] width 45 height 22
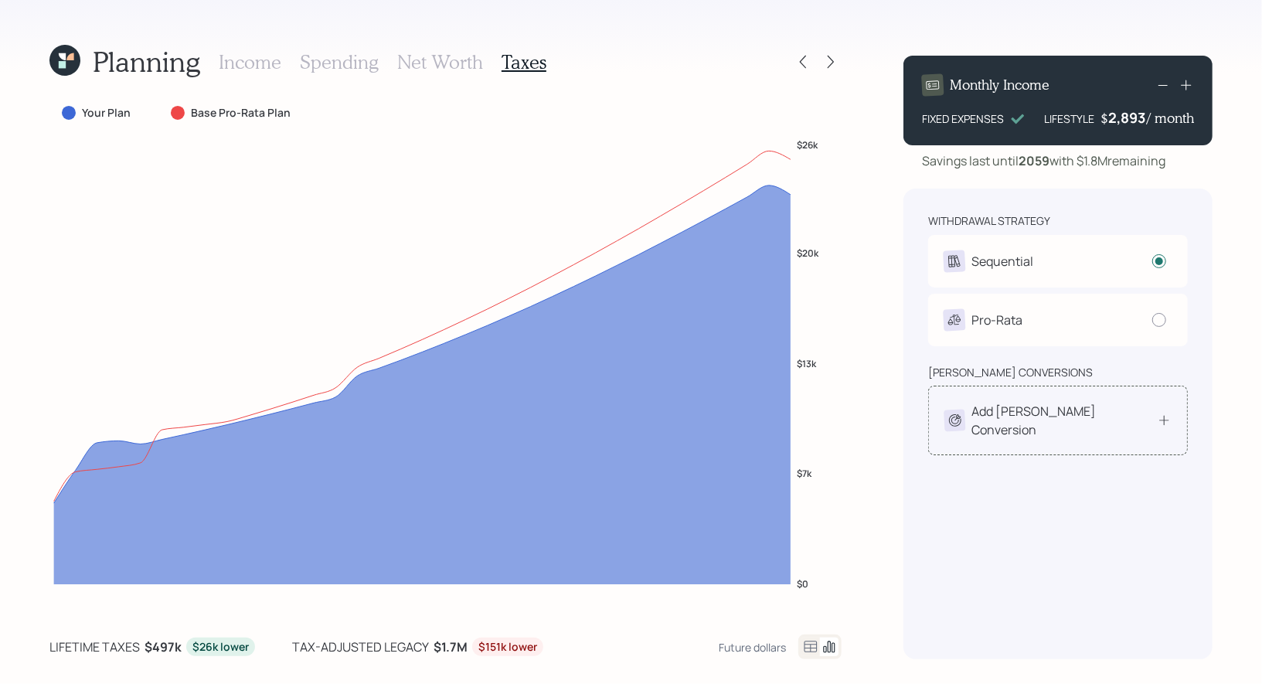
click at [1069, 414] on div "Add [PERSON_NAME] Conversion" at bounding box center [1064, 420] width 185 height 37
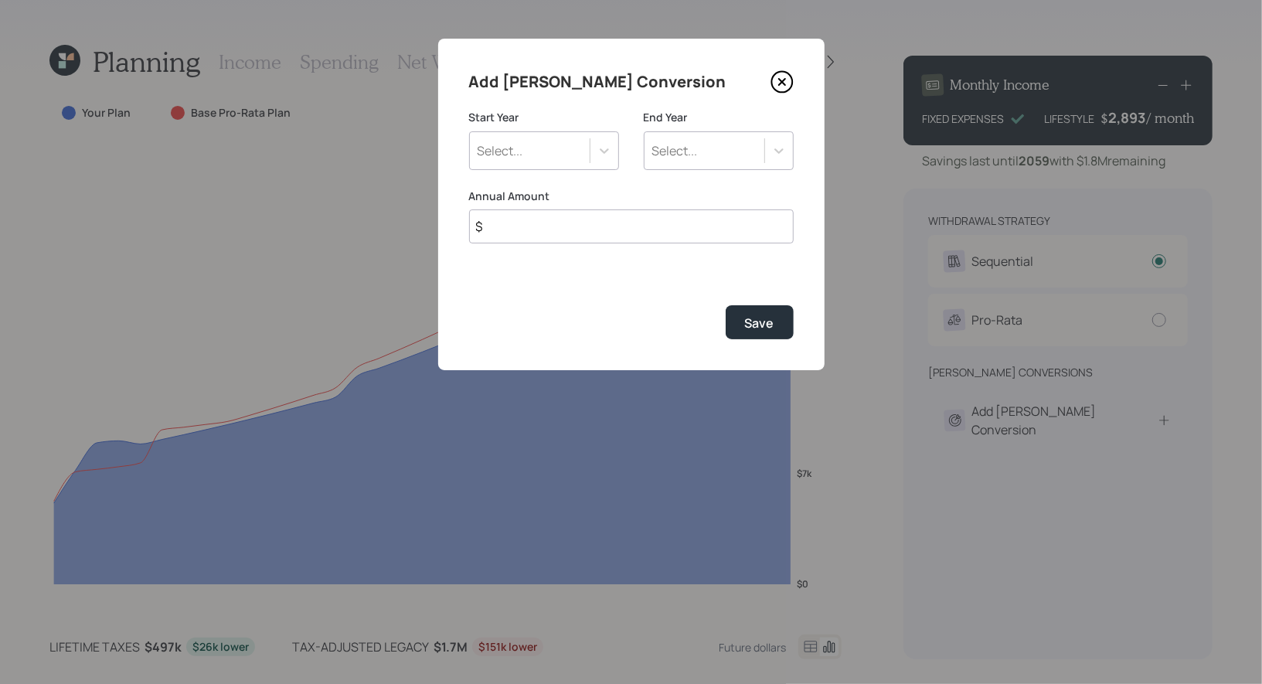
click at [557, 143] on div "Select..." at bounding box center [530, 151] width 120 height 26
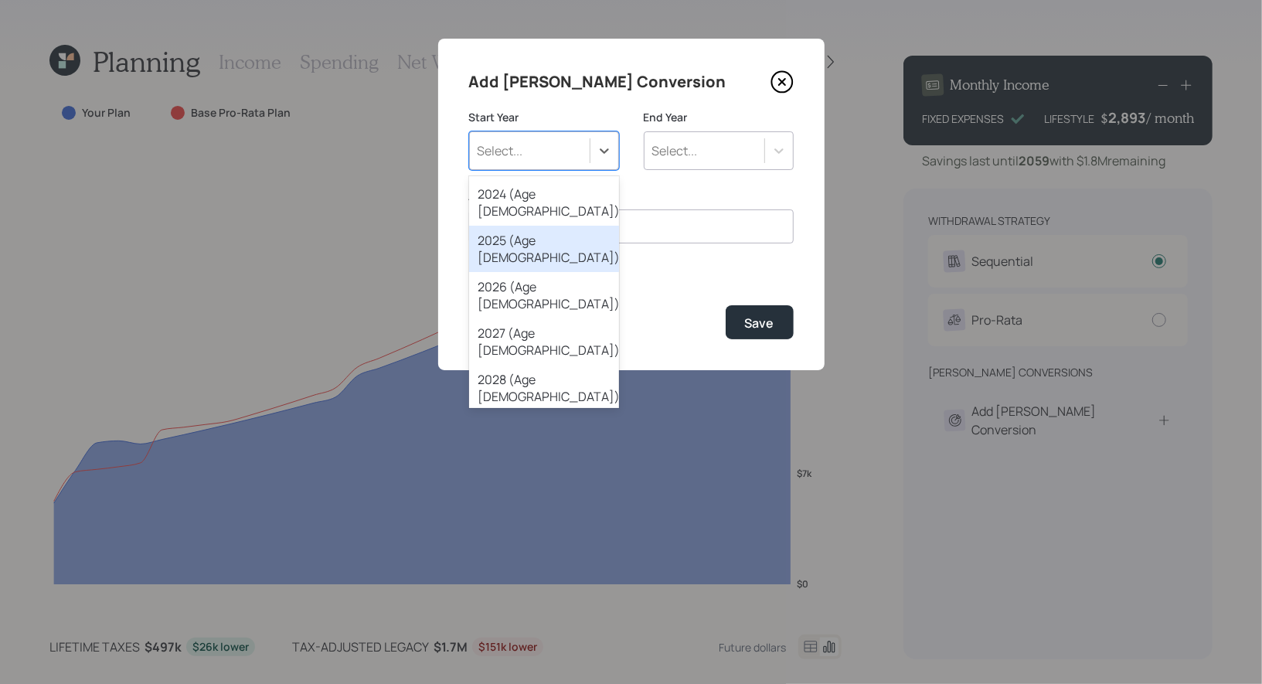
click at [508, 226] on div "2025 (Age 61)" at bounding box center [544, 249] width 150 height 46
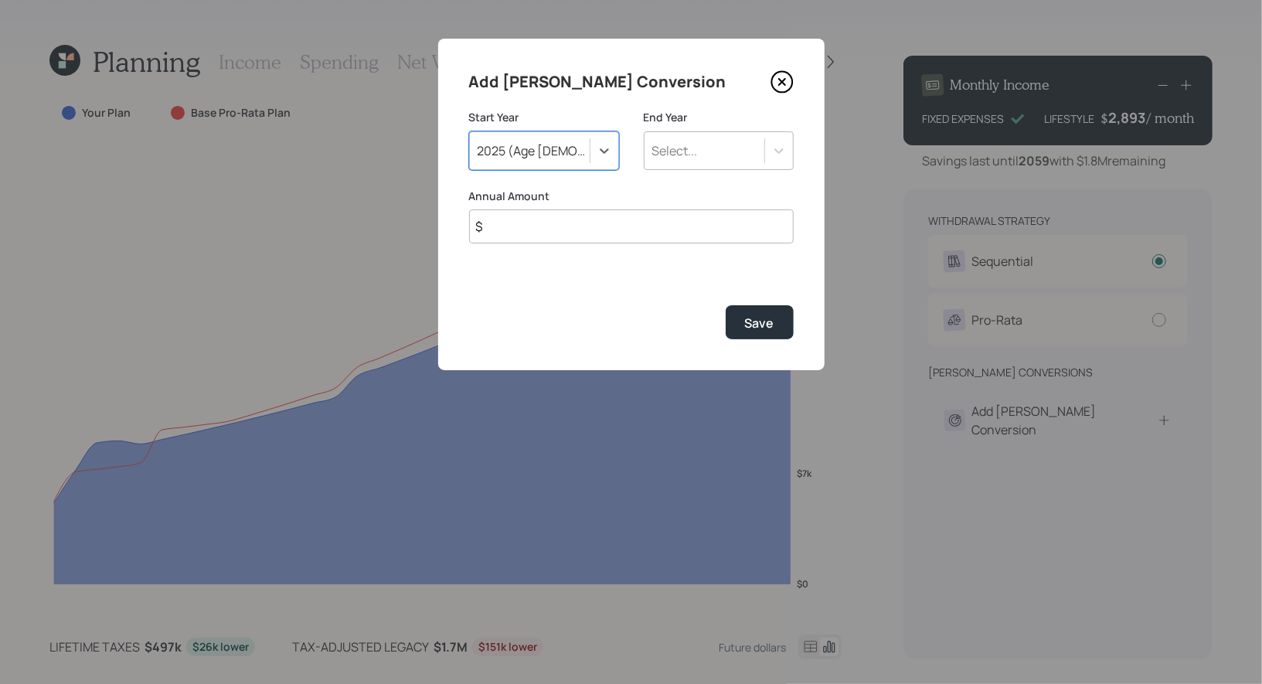
click at [693, 148] on div "Select..." at bounding box center [675, 150] width 46 height 17
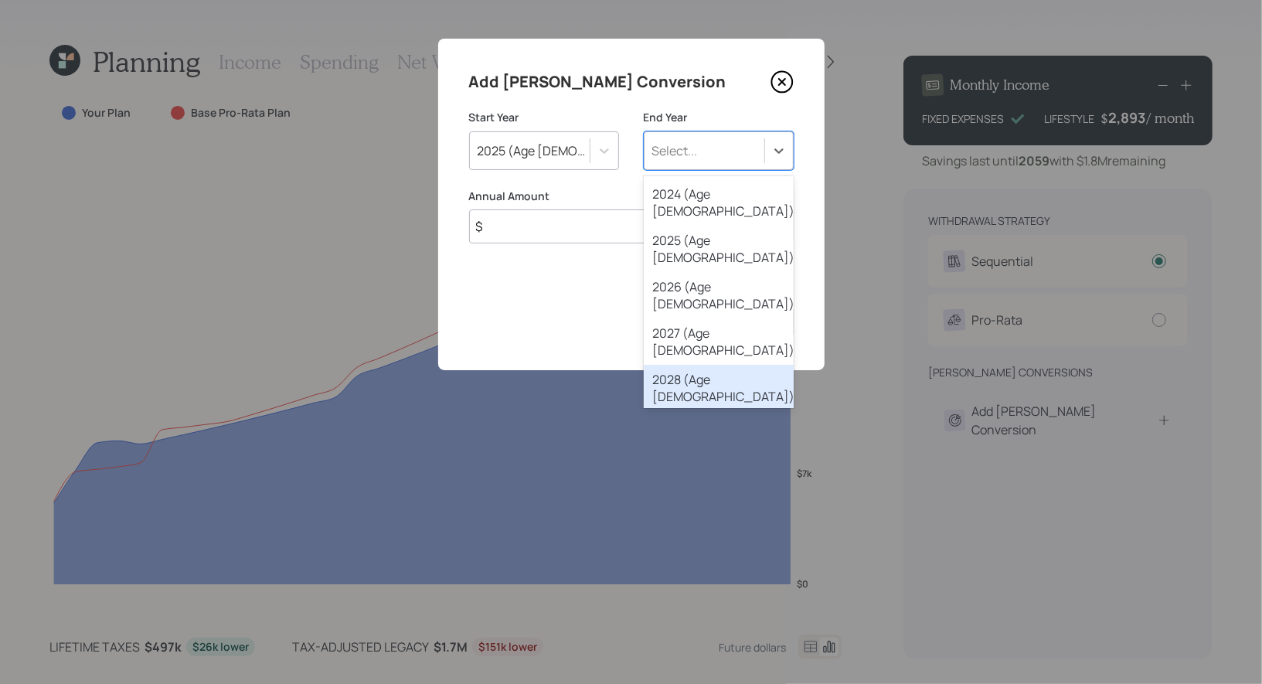
click at [680, 365] on div "2028 (Age 64)" at bounding box center [719, 388] width 150 height 46
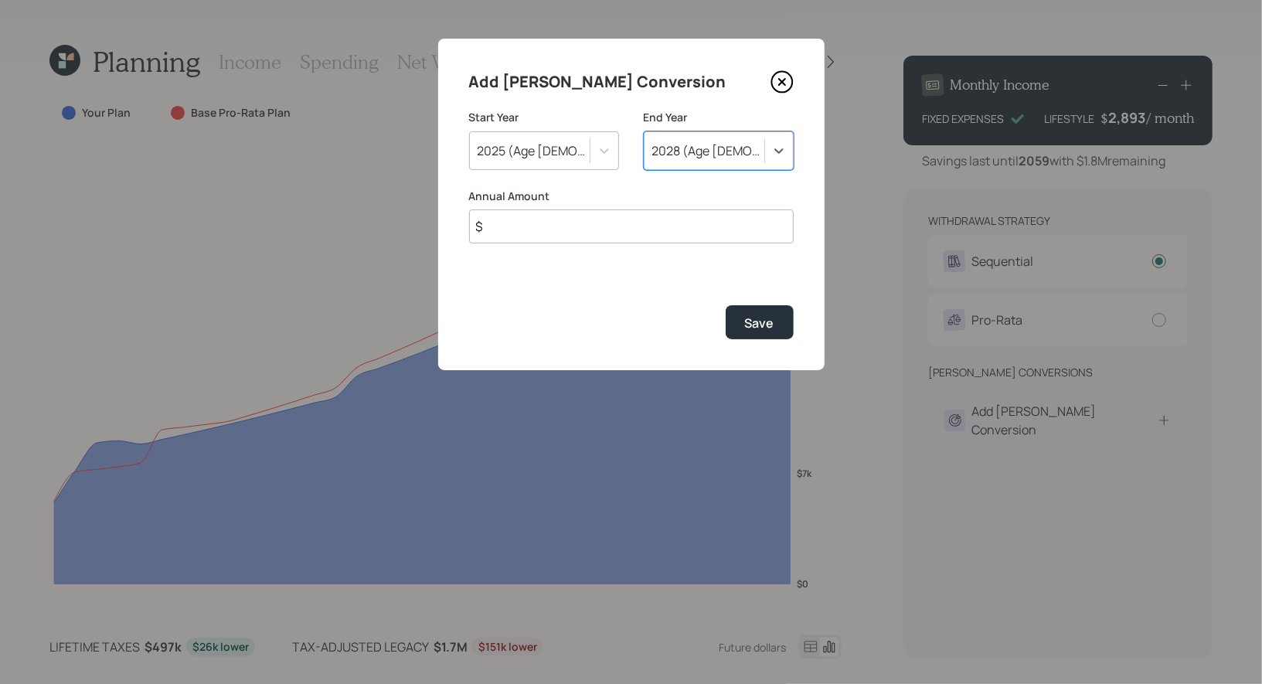
click at [502, 233] on input "$" at bounding box center [631, 226] width 325 height 34
type input "$ 20,000"
click at [777, 325] on button "Save" at bounding box center [760, 321] width 68 height 33
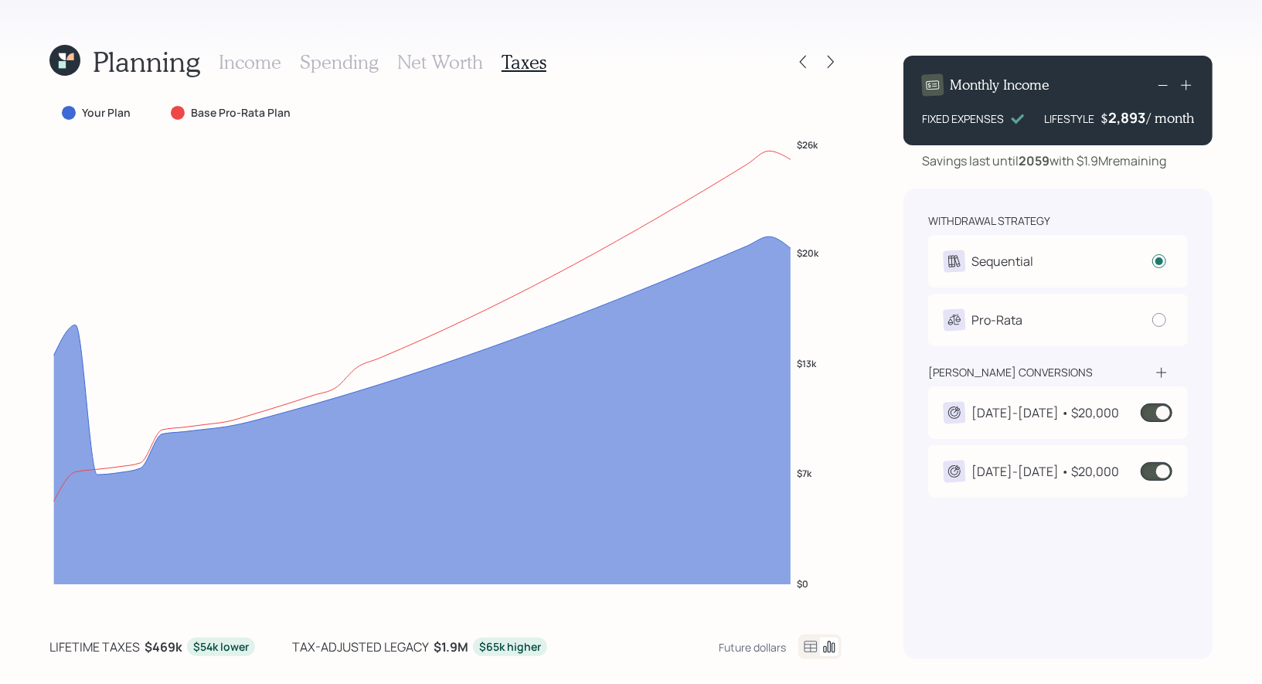
click at [1054, 476] on div "2025-2028 • $20,000" at bounding box center [1046, 471] width 148 height 19
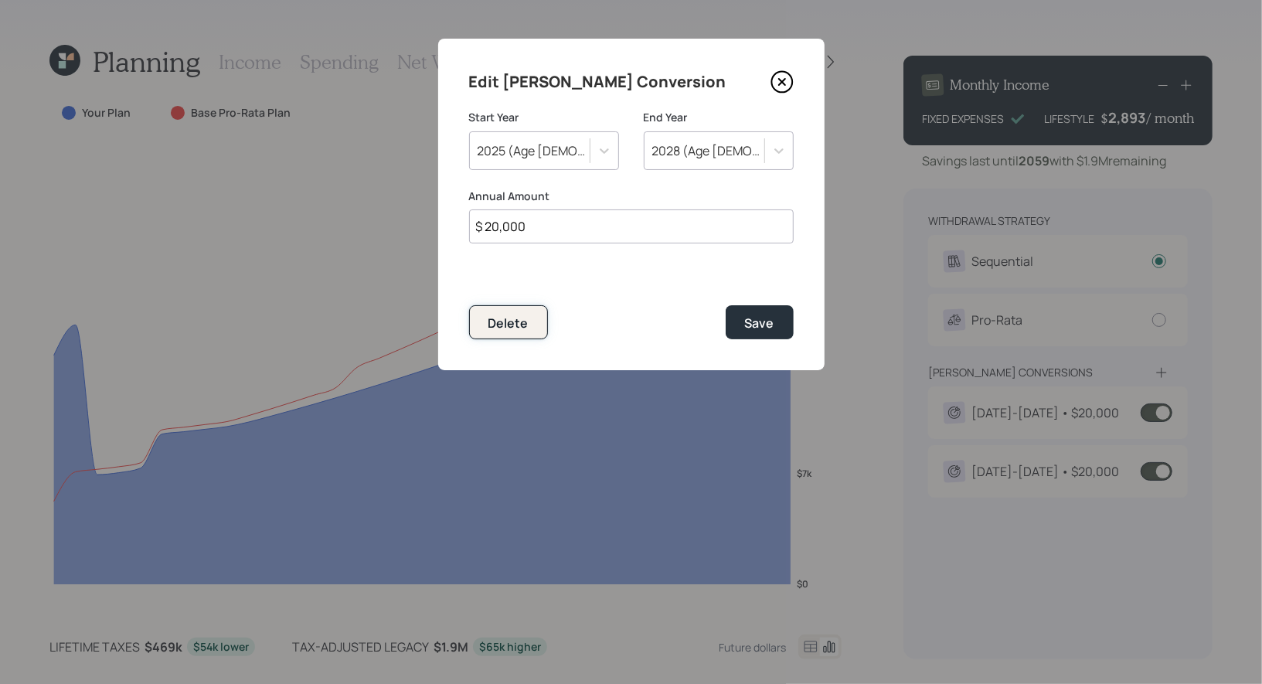
click at [515, 319] on div "Delete" at bounding box center [508, 323] width 40 height 17
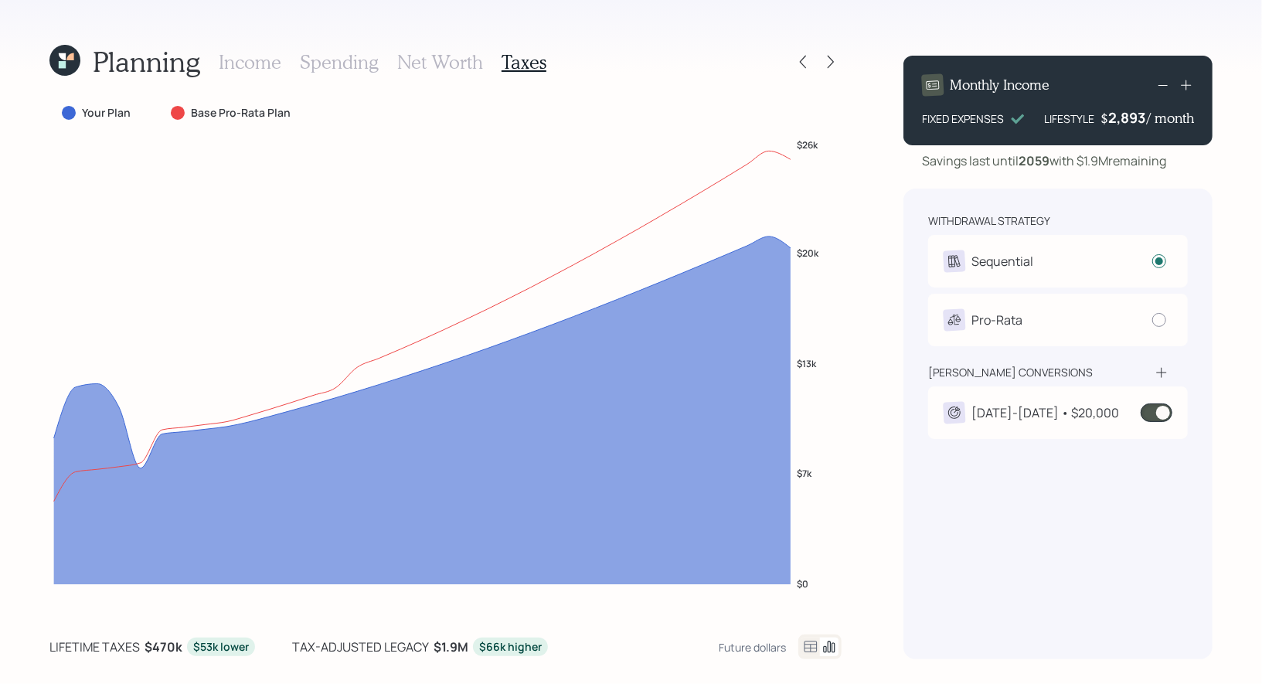
click at [1061, 415] on div "2025-2028 • $20,000" at bounding box center [1046, 412] width 148 height 19
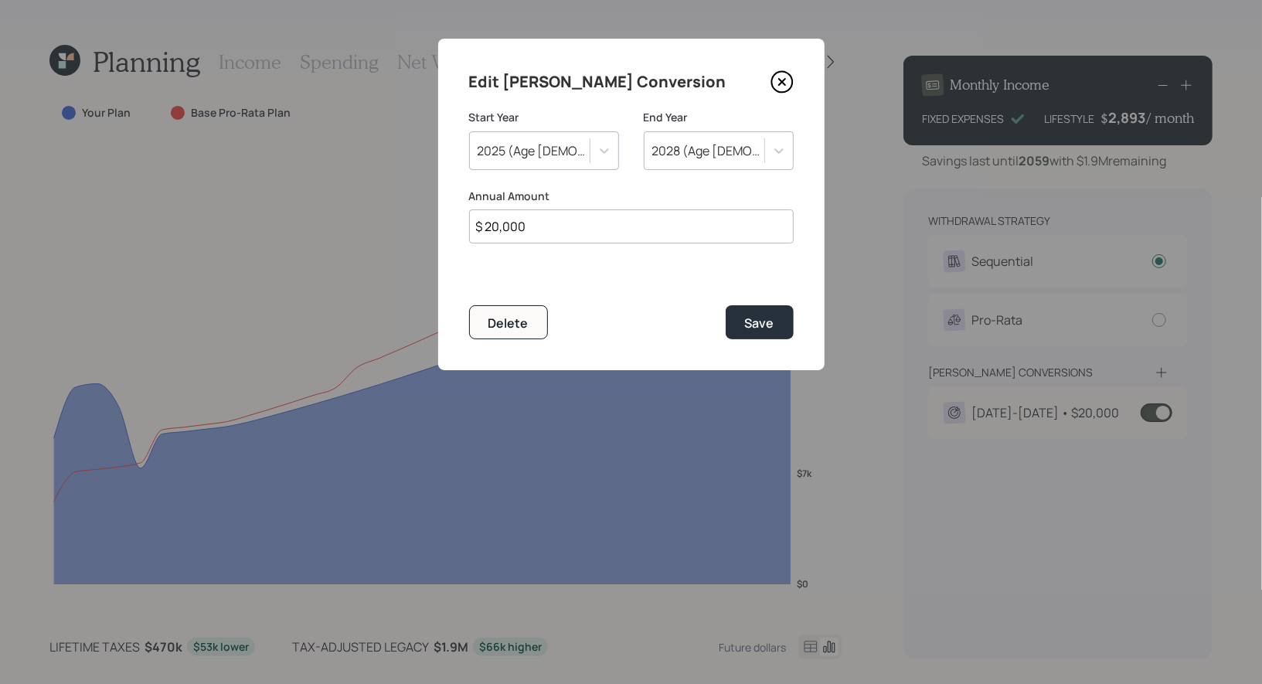
click at [539, 232] on input "$ 20,000" at bounding box center [631, 226] width 325 height 34
type input "$ 70,000"
click at [672, 152] on div "2028 (Age 64)" at bounding box center [709, 150] width 114 height 17
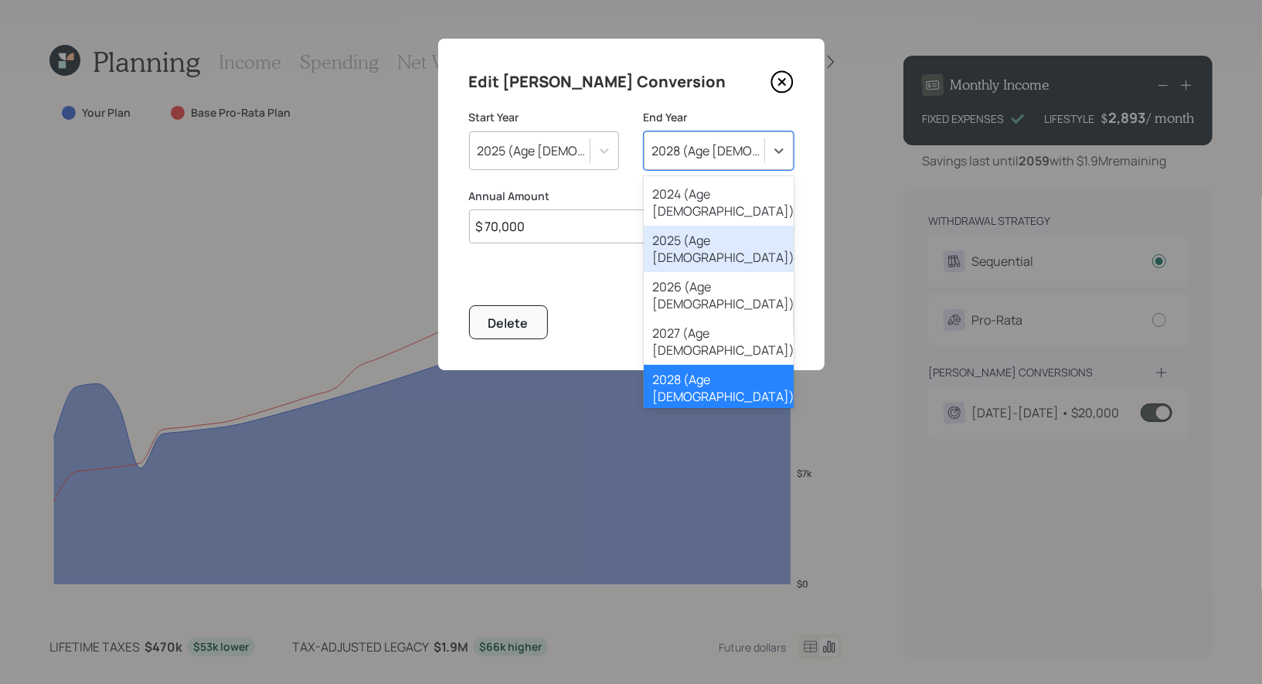
click at [676, 226] on div "2025 (Age 61)" at bounding box center [719, 249] width 150 height 46
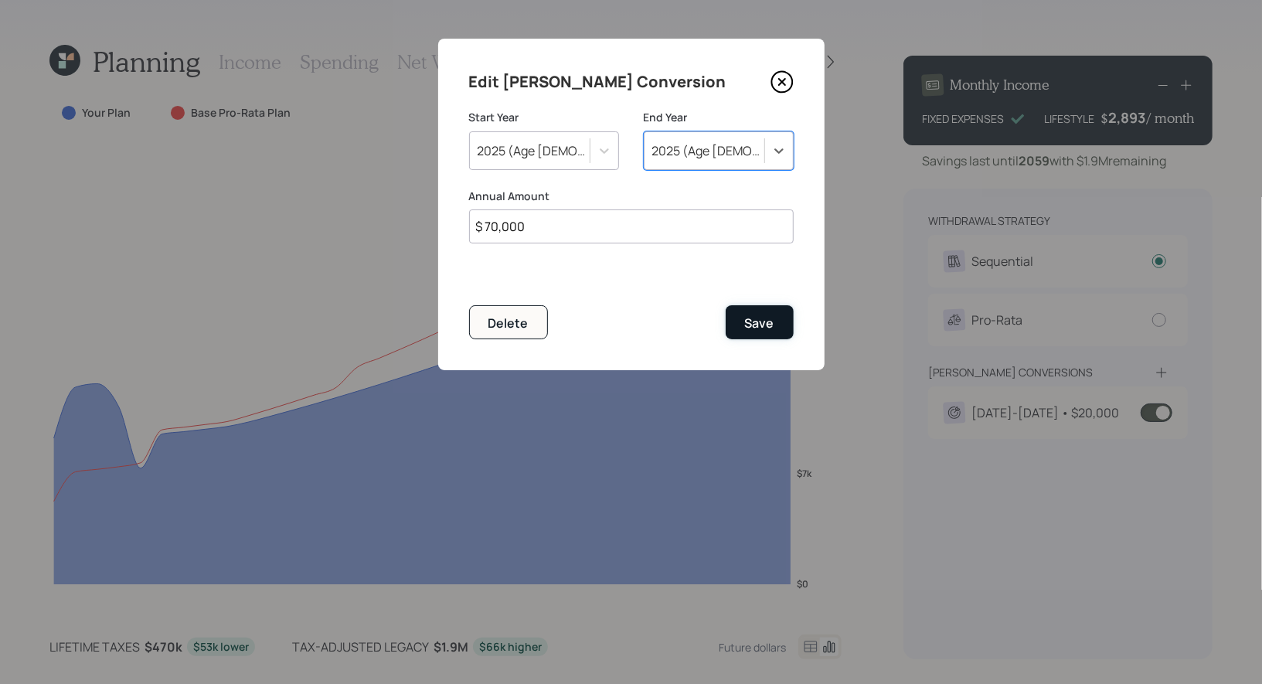
click at [764, 325] on div "Save" at bounding box center [759, 323] width 29 height 17
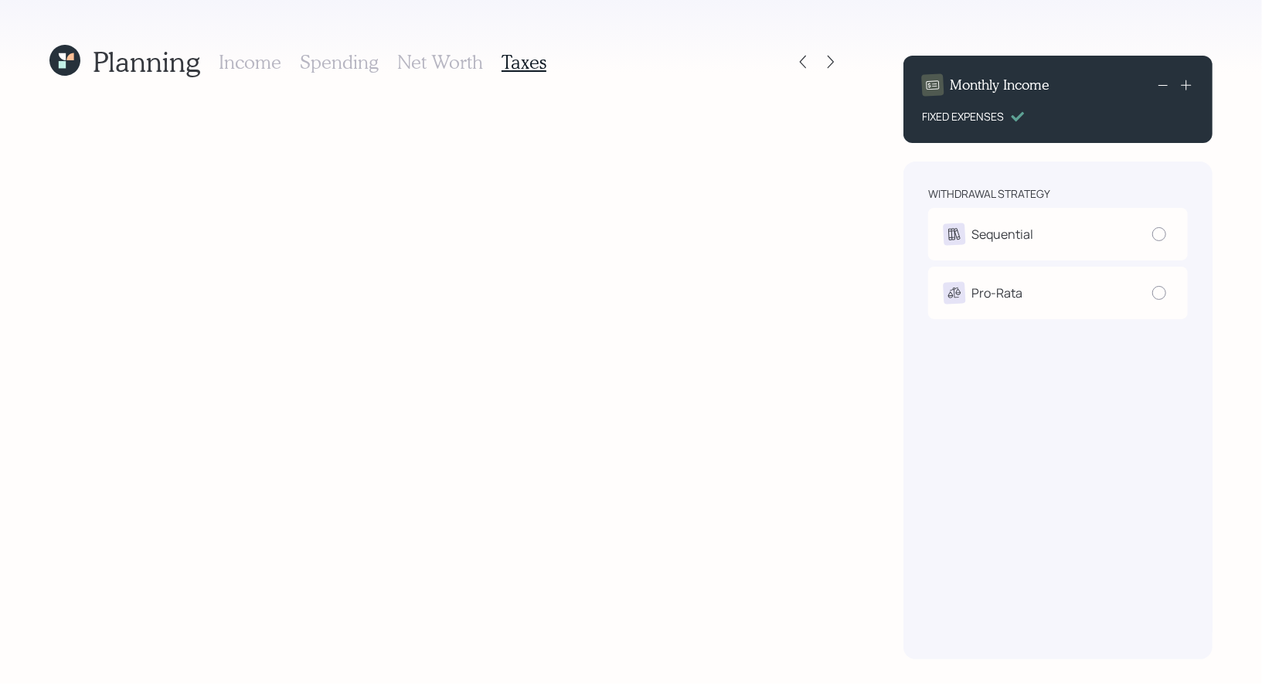
radio input "true"
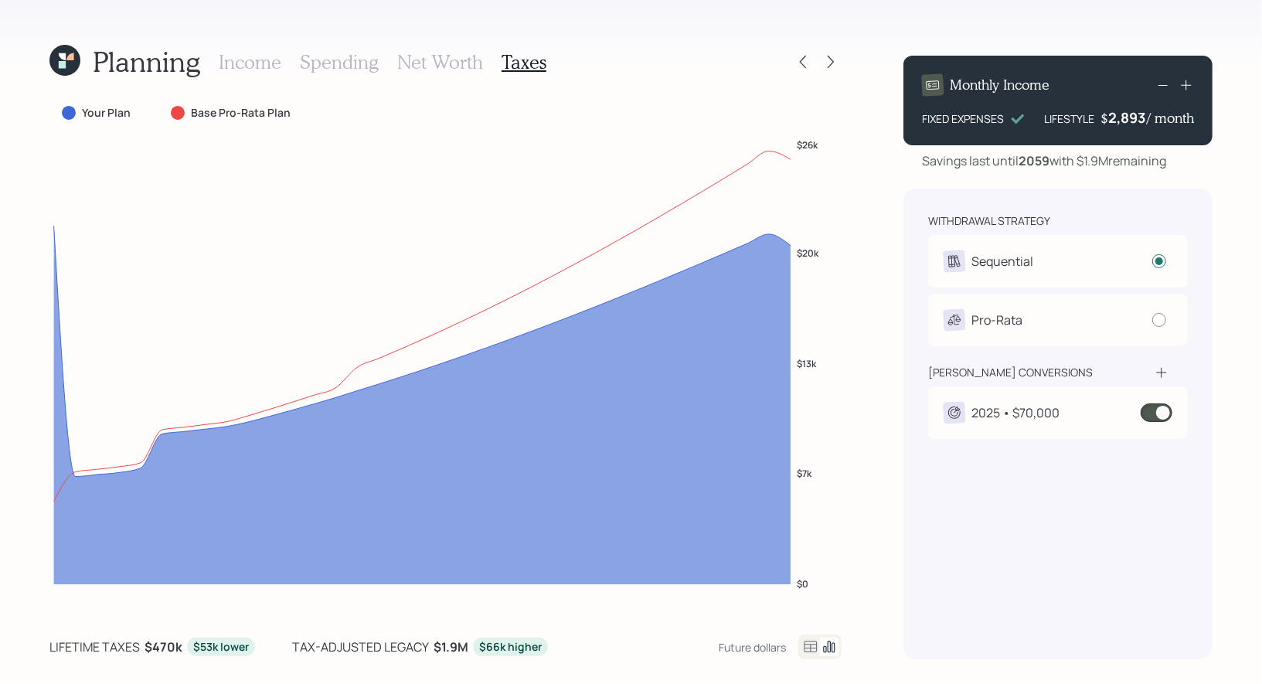
click at [62, 56] on icon at bounding box center [62, 56] width 7 height 7
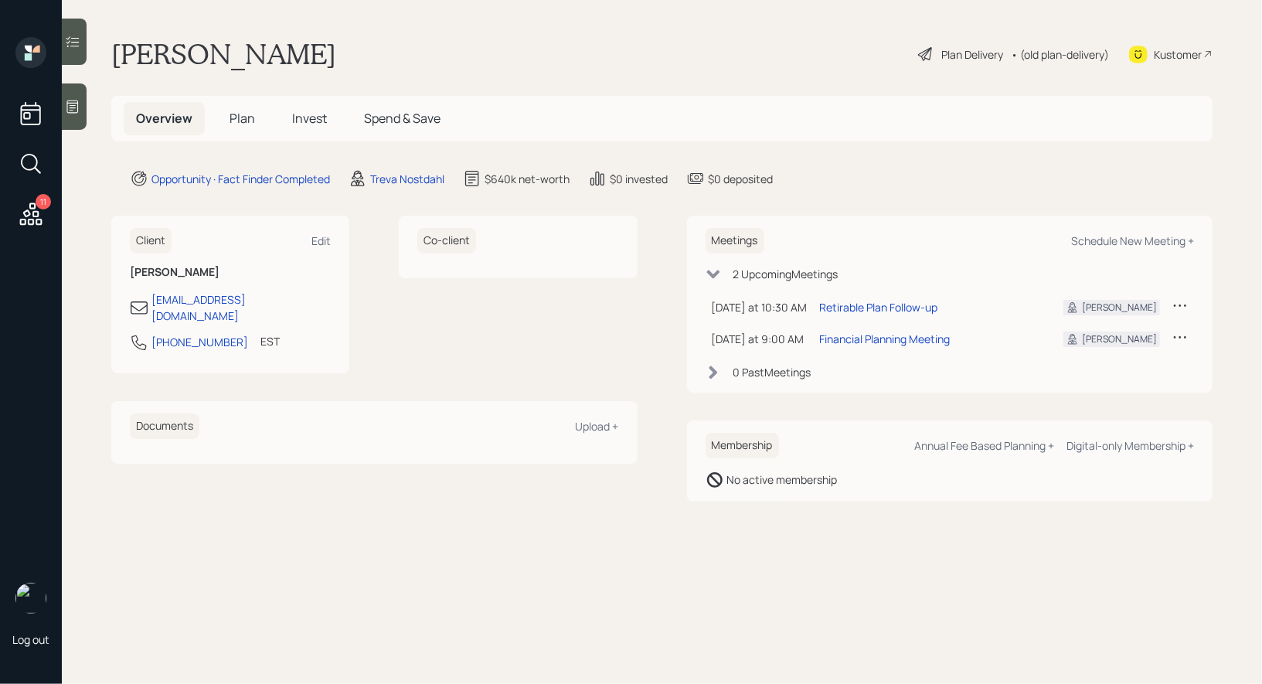
click at [251, 107] on h5 "Plan" at bounding box center [242, 118] width 50 height 33
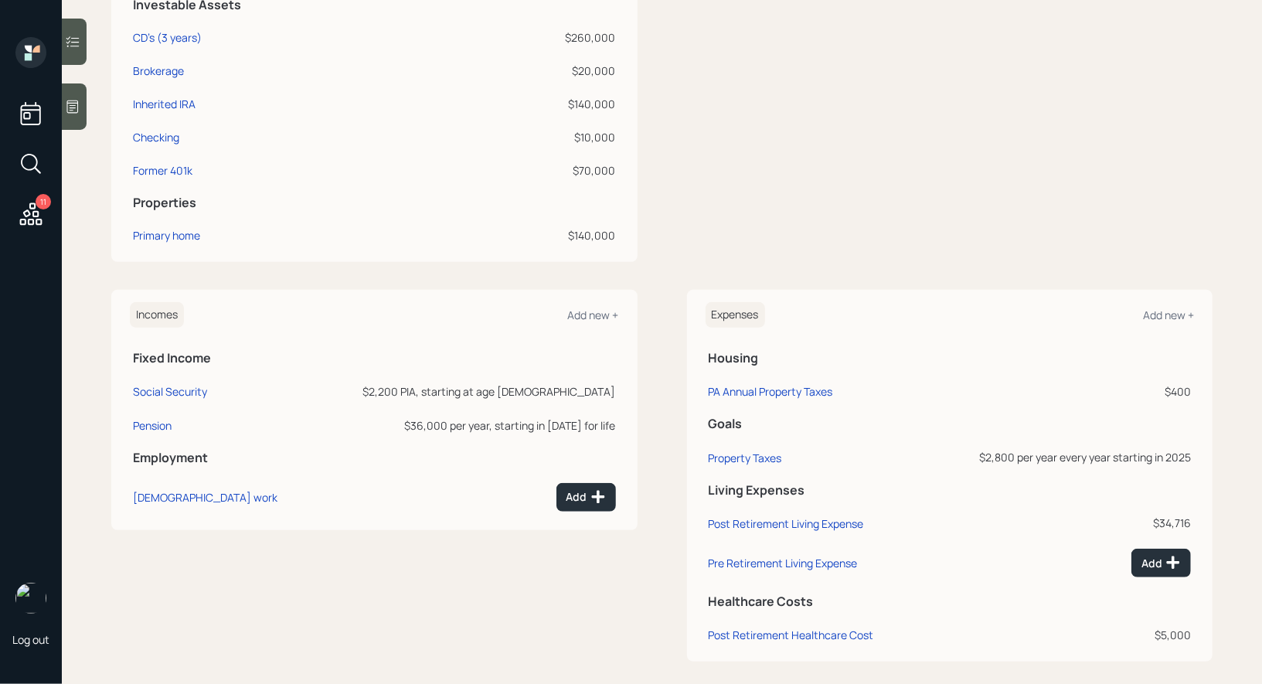
scroll to position [473, 0]
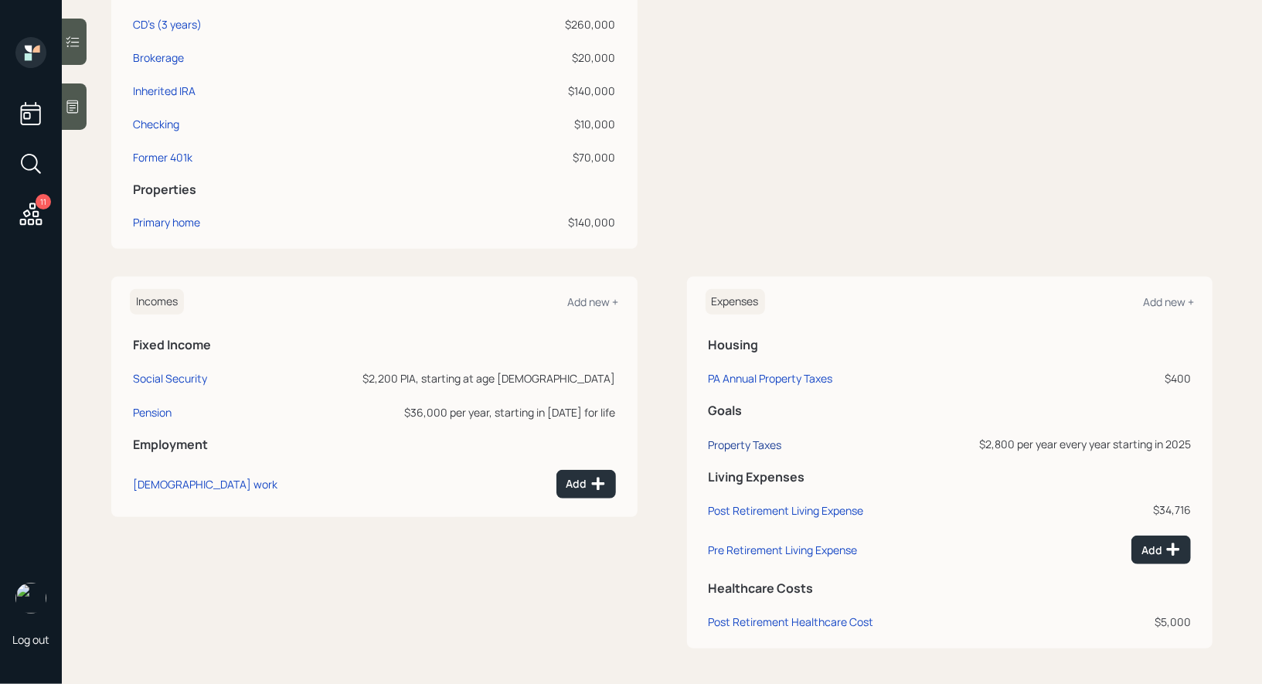
click at [744, 439] on div "Property Taxes" at bounding box center [745, 444] width 73 height 15
select select "1"
select select "2058"
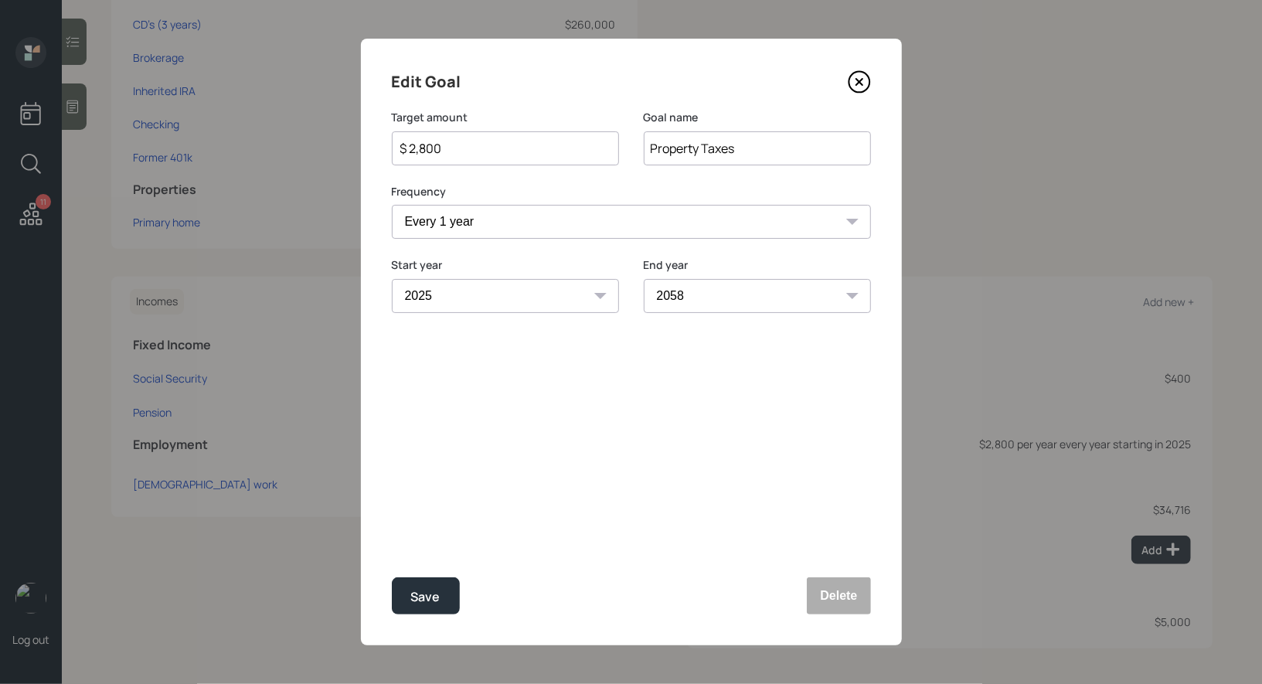
click at [762, 145] on input "Property Taxes" at bounding box center [757, 148] width 227 height 34
click at [423, 594] on div "Save" at bounding box center [425, 597] width 29 height 21
type input "Property Taxes"
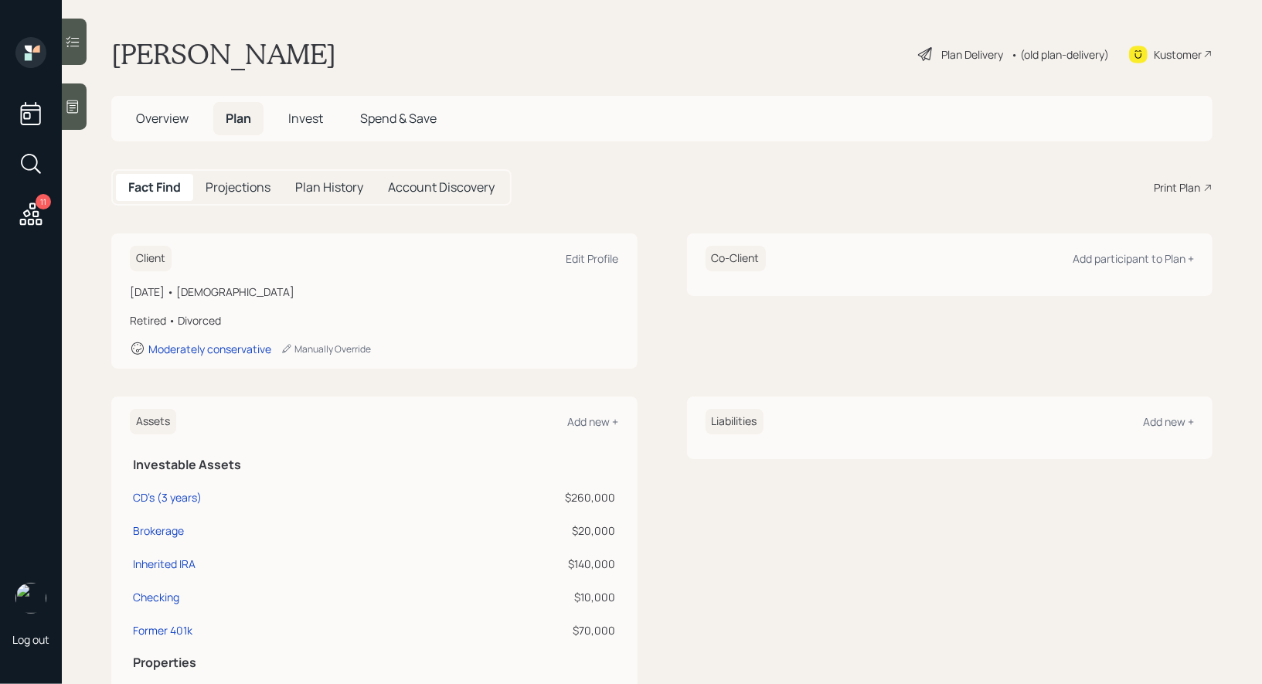
click at [957, 53] on div "Plan Delivery" at bounding box center [972, 54] width 62 height 16
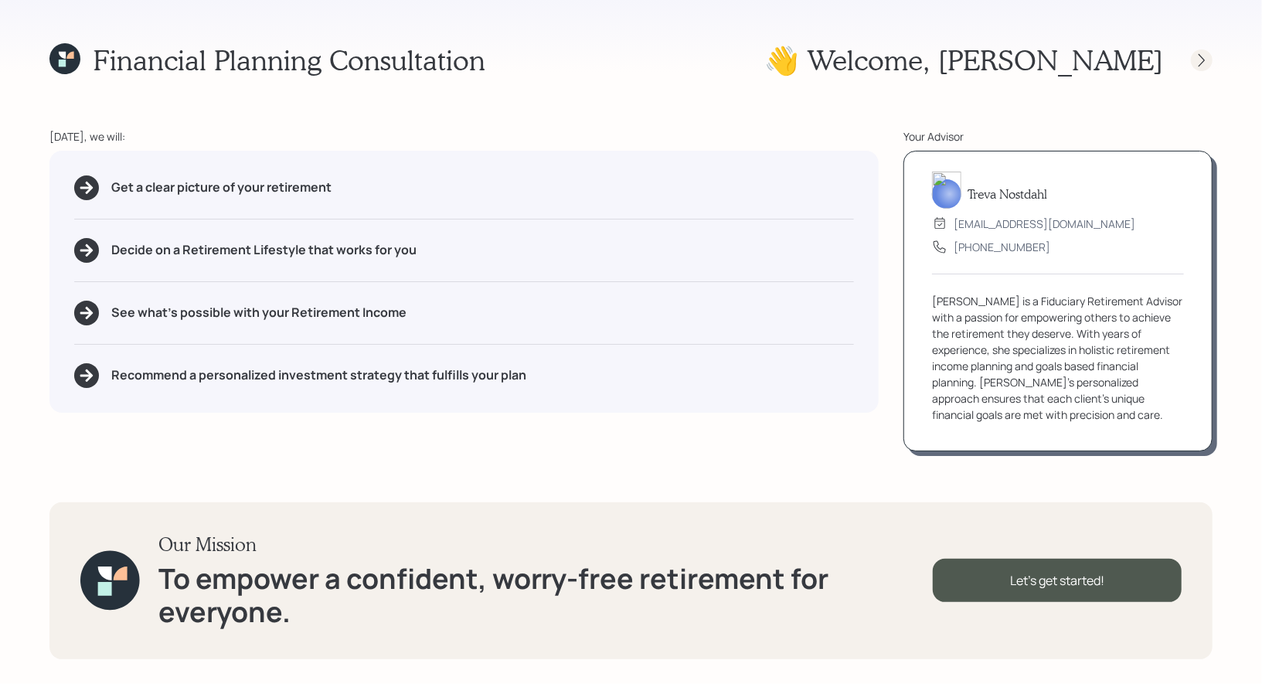
click at [1202, 59] on icon at bounding box center [1201, 60] width 15 height 15
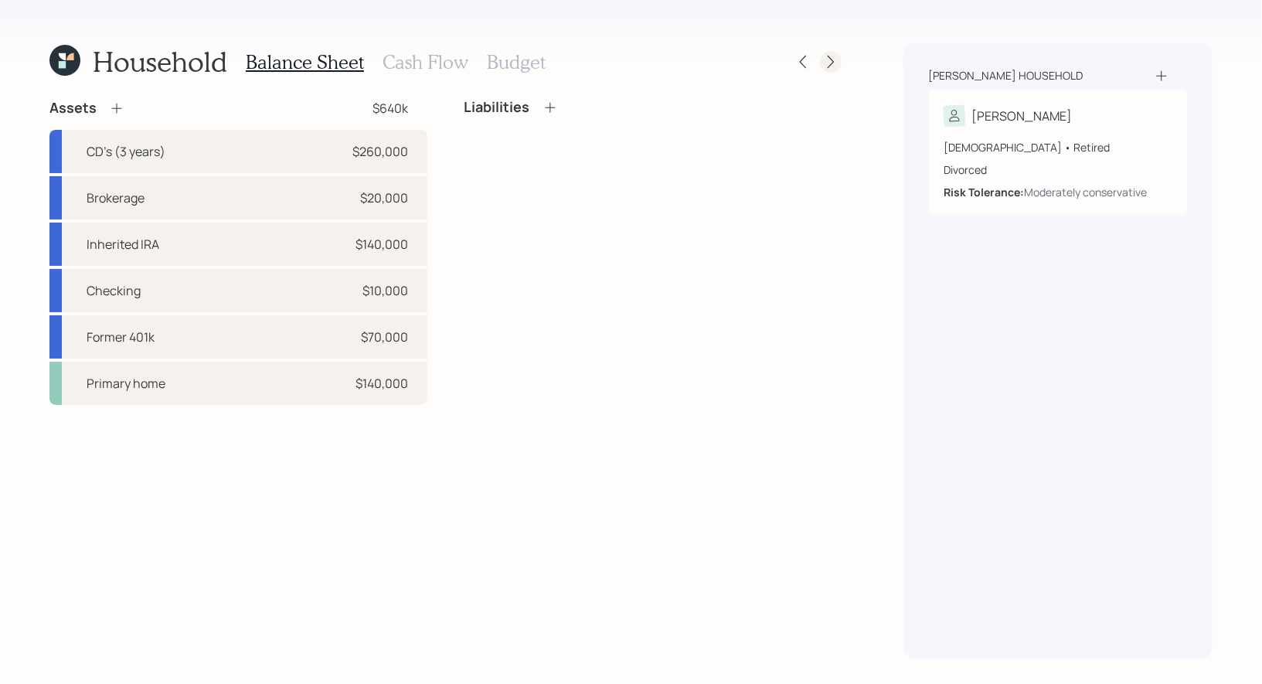
click at [829, 68] on icon at bounding box center [830, 61] width 15 height 15
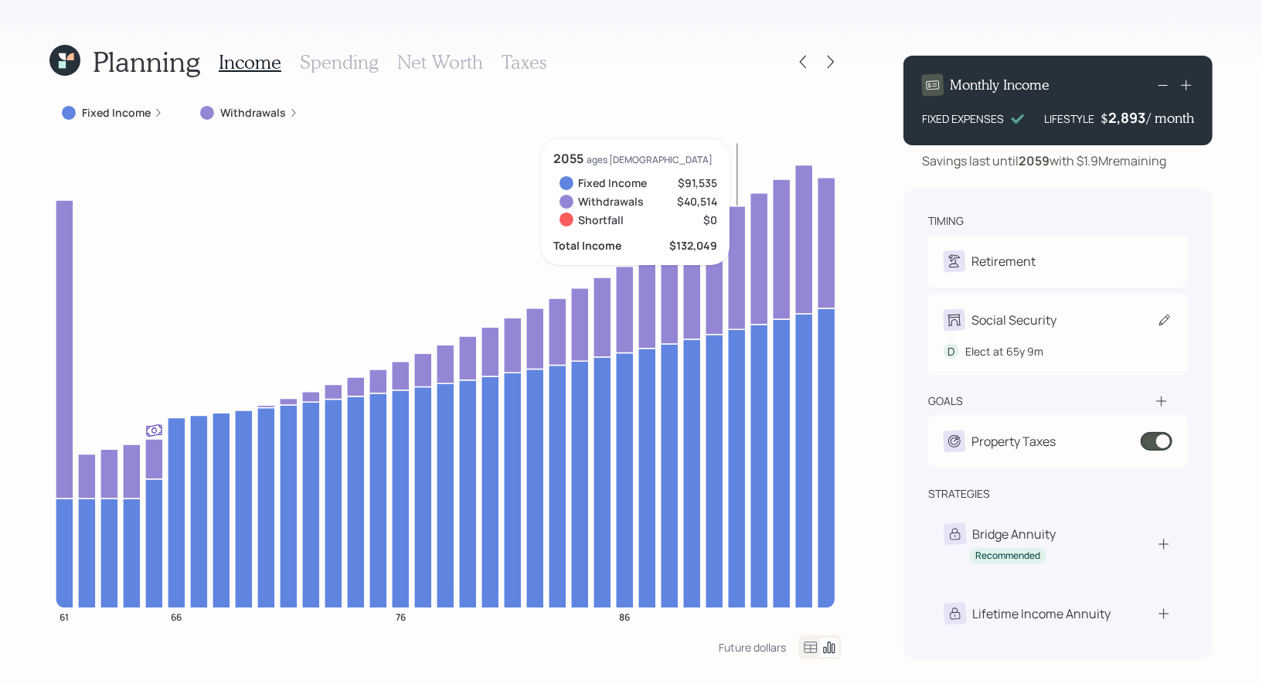
click at [1168, 321] on icon at bounding box center [1164, 319] width 15 height 15
select select "9"
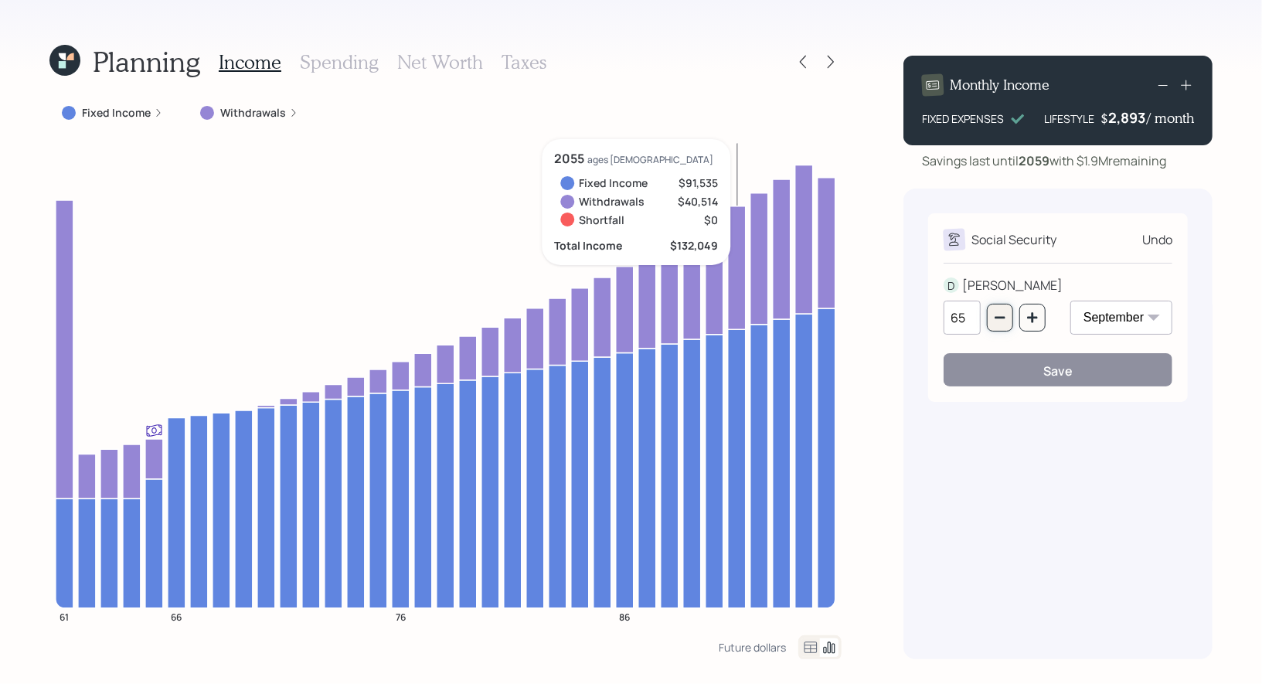
click at [1006, 323] on icon "button" at bounding box center [1000, 317] width 12 height 12
click at [1004, 323] on icon "button" at bounding box center [1000, 317] width 12 height 12
type input "63"
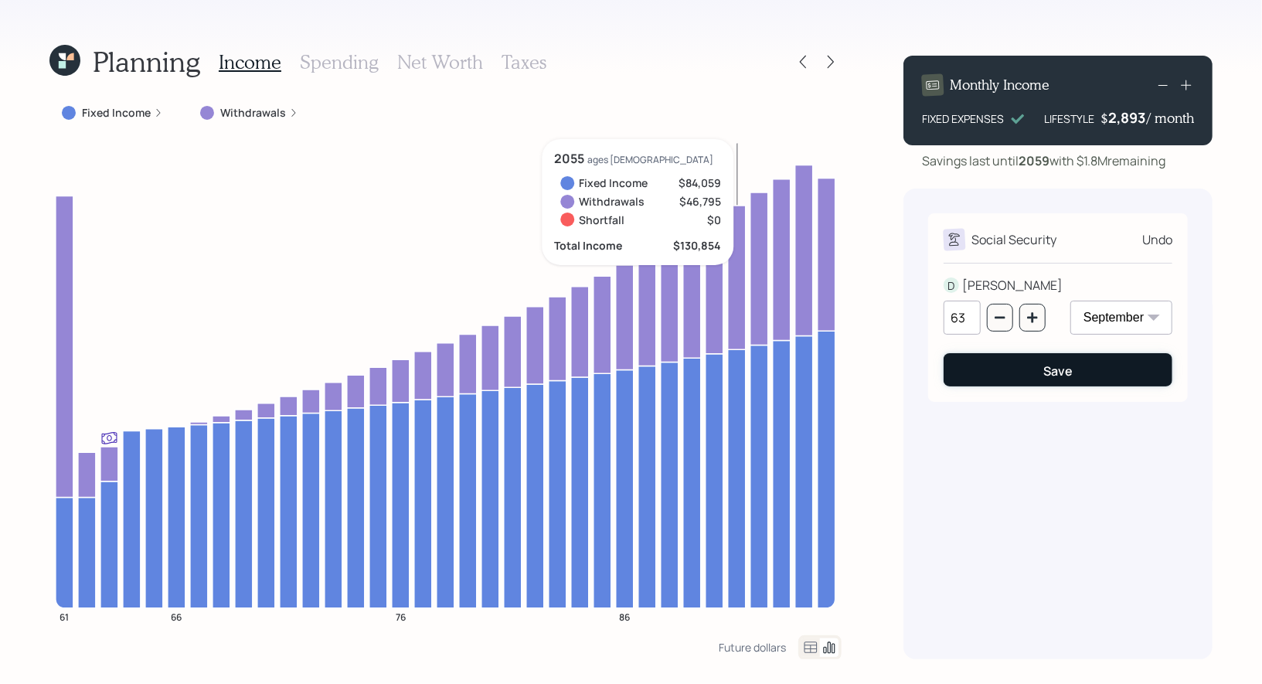
click at [1006, 380] on button "Save" at bounding box center [1058, 369] width 229 height 33
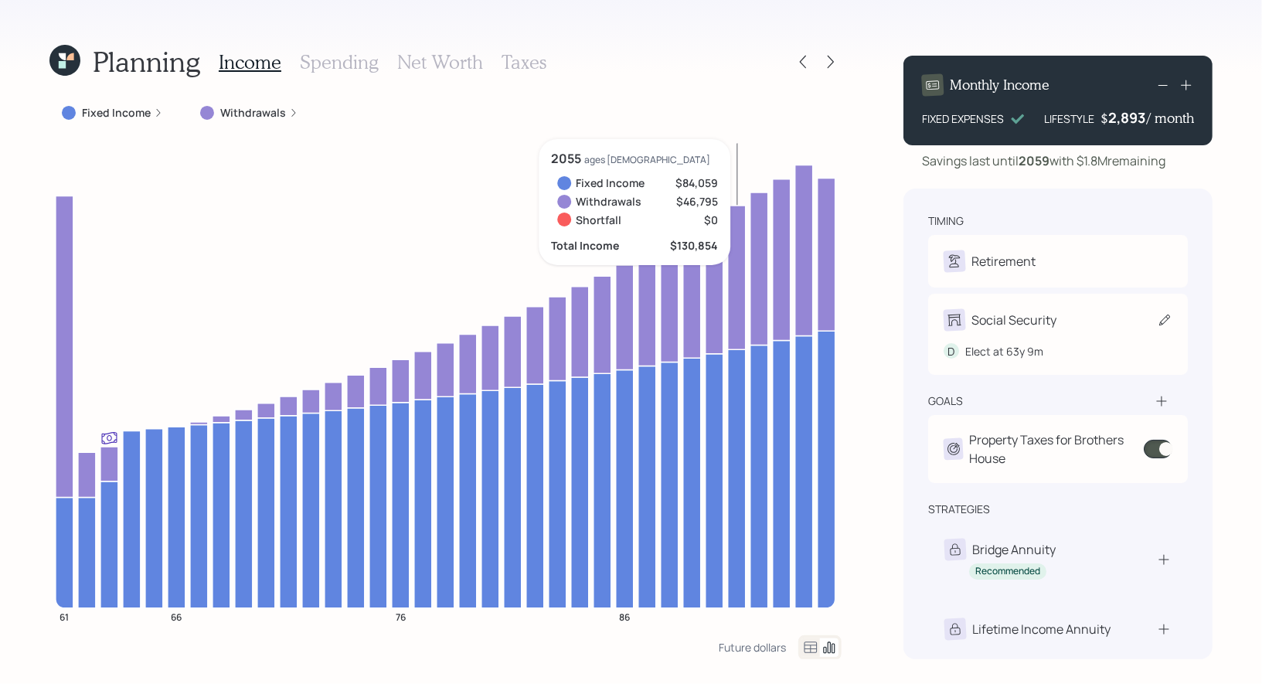
click at [1168, 322] on icon at bounding box center [1164, 319] width 15 height 15
select select "9"
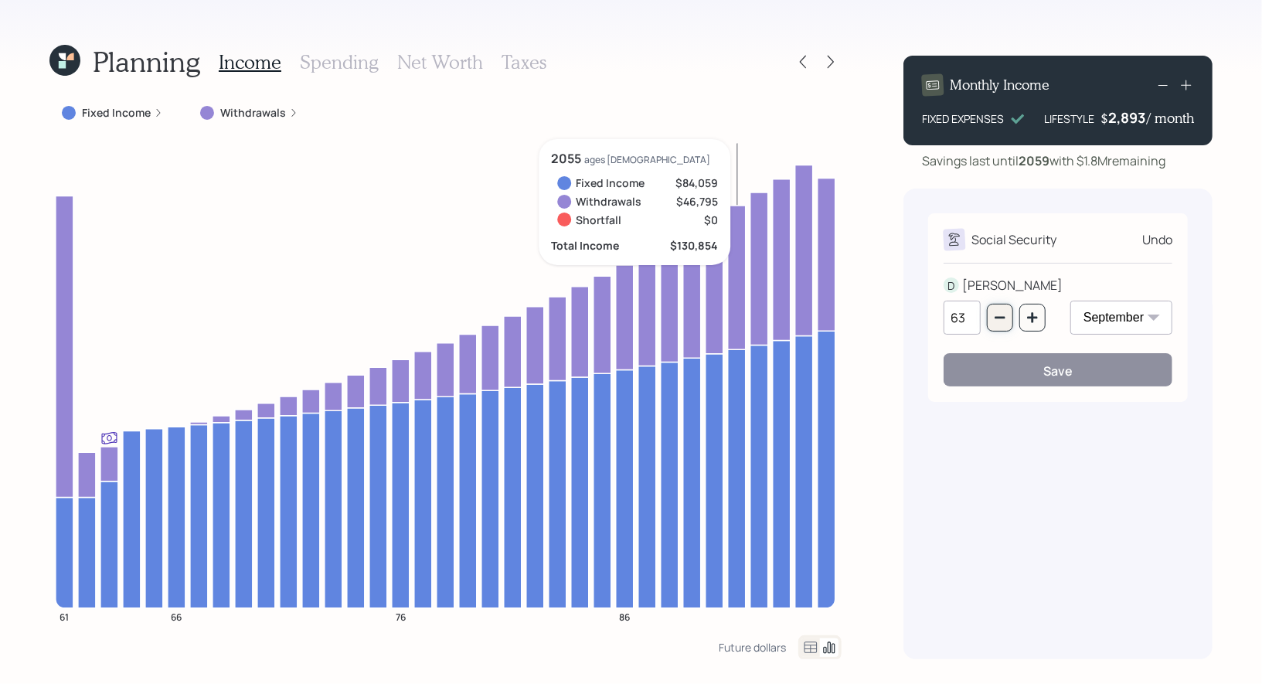
click at [999, 315] on icon "button" at bounding box center [1000, 317] width 12 height 12
type input "62"
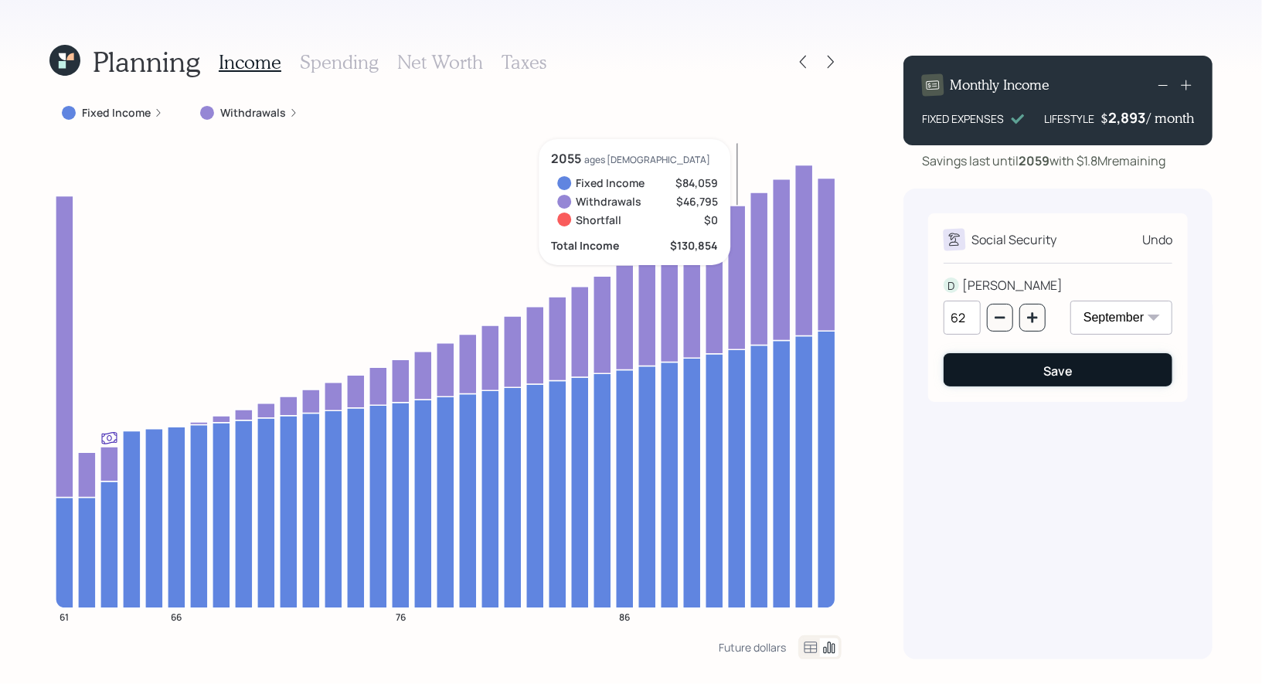
click at [998, 371] on button "Save" at bounding box center [1058, 369] width 229 height 33
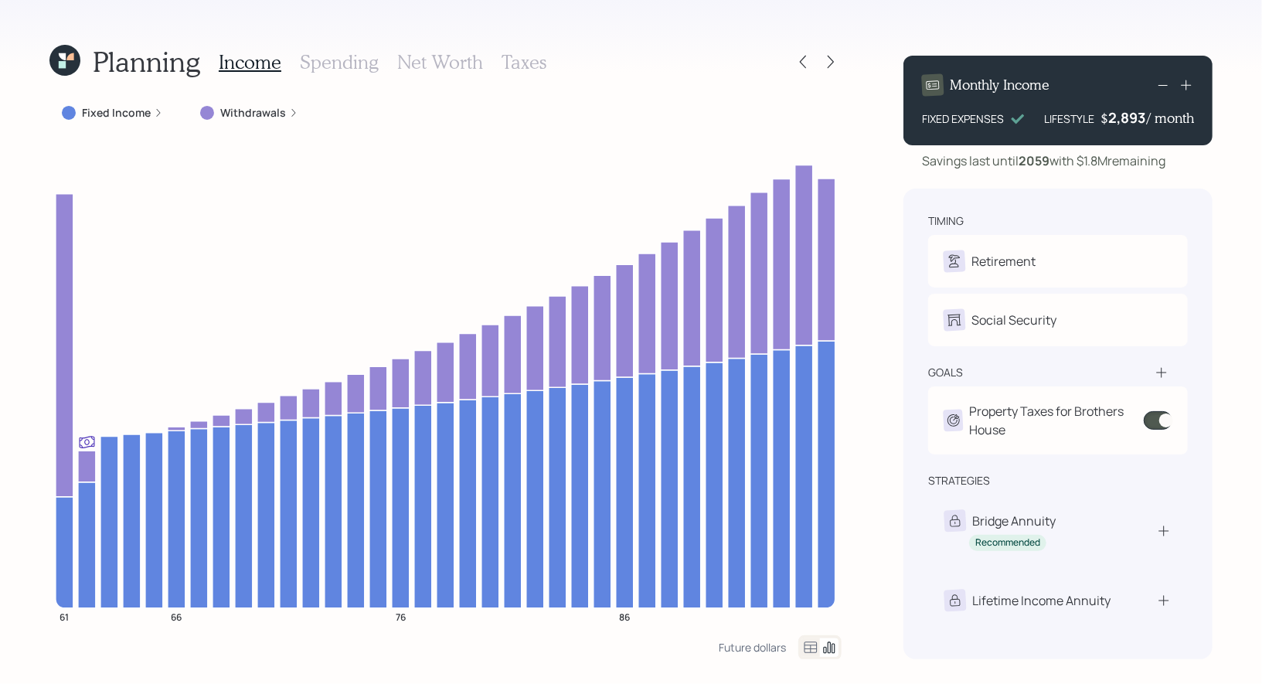
click at [446, 63] on h3 "Net Worth" at bounding box center [440, 62] width 86 height 22
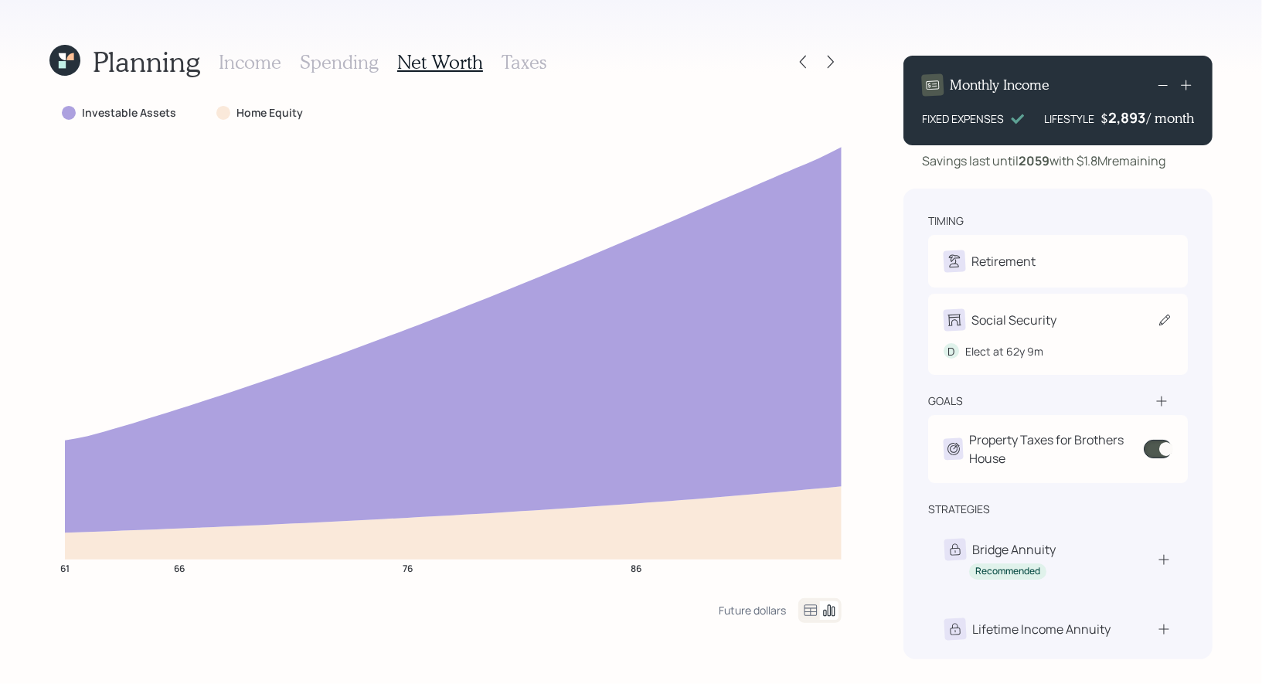
click at [1161, 320] on icon at bounding box center [1164, 319] width 15 height 15
select select "9"
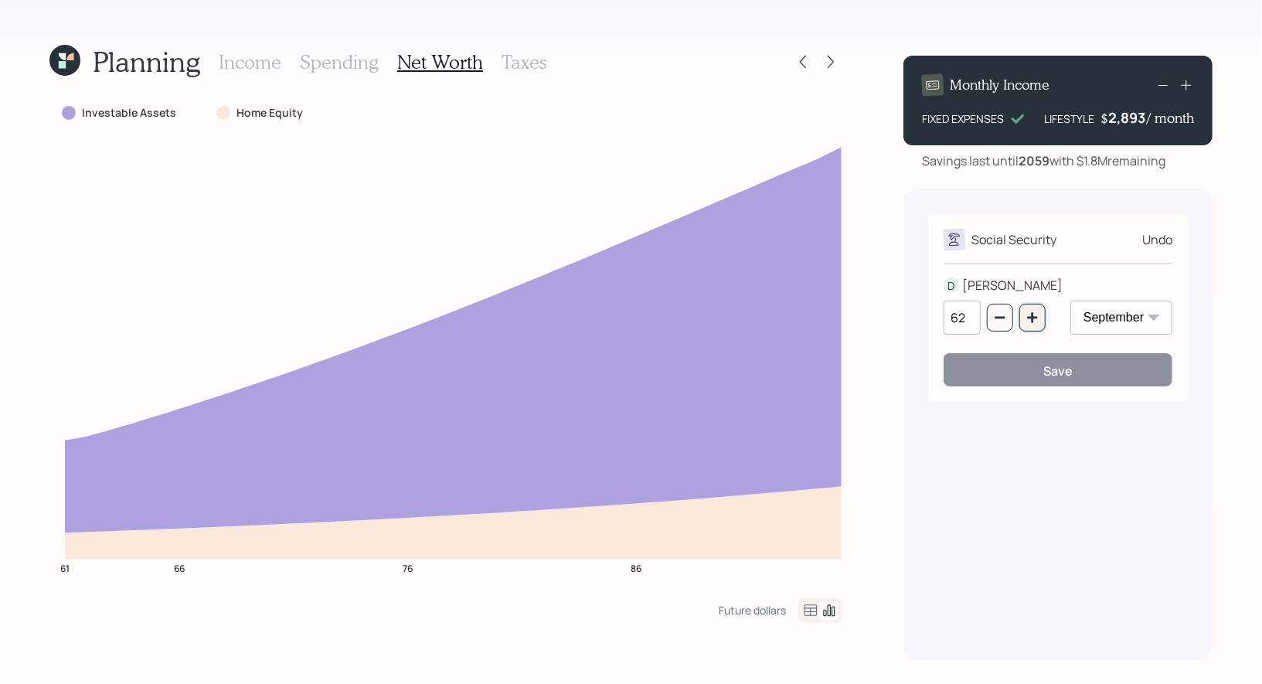
click at [1031, 317] on icon "button" at bounding box center [1032, 317] width 10 height 10
type input "65"
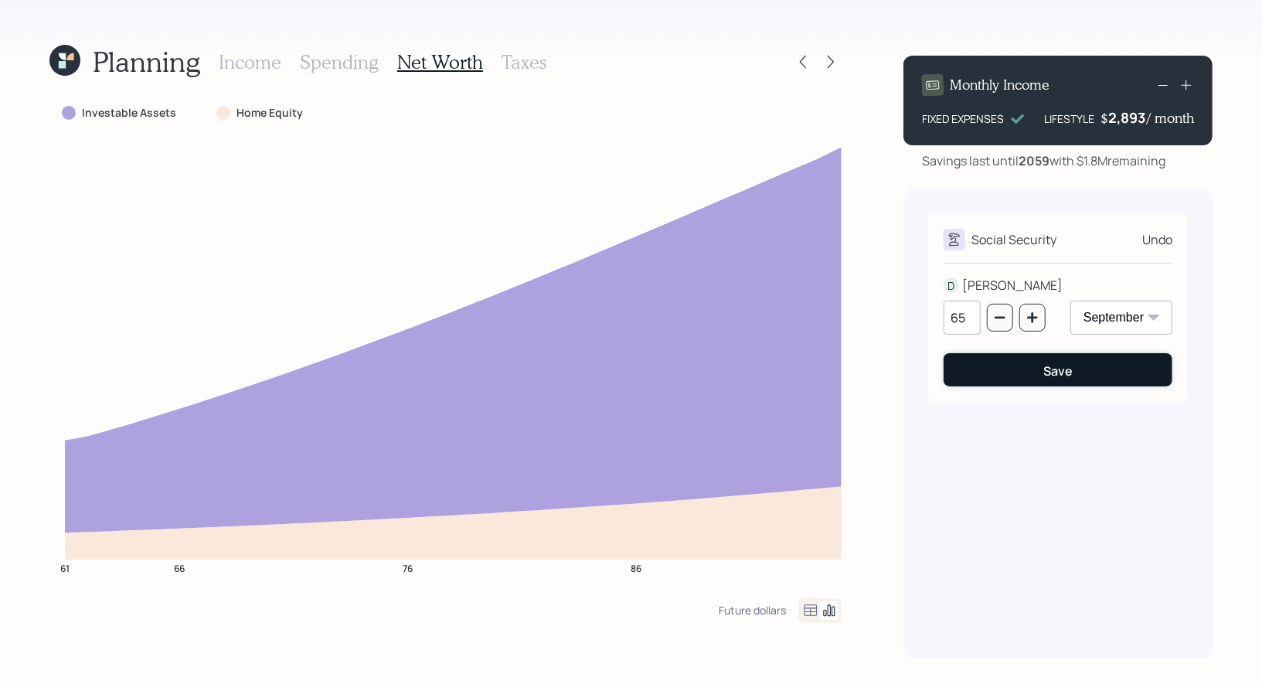
click at [1025, 371] on button "Save" at bounding box center [1058, 369] width 229 height 33
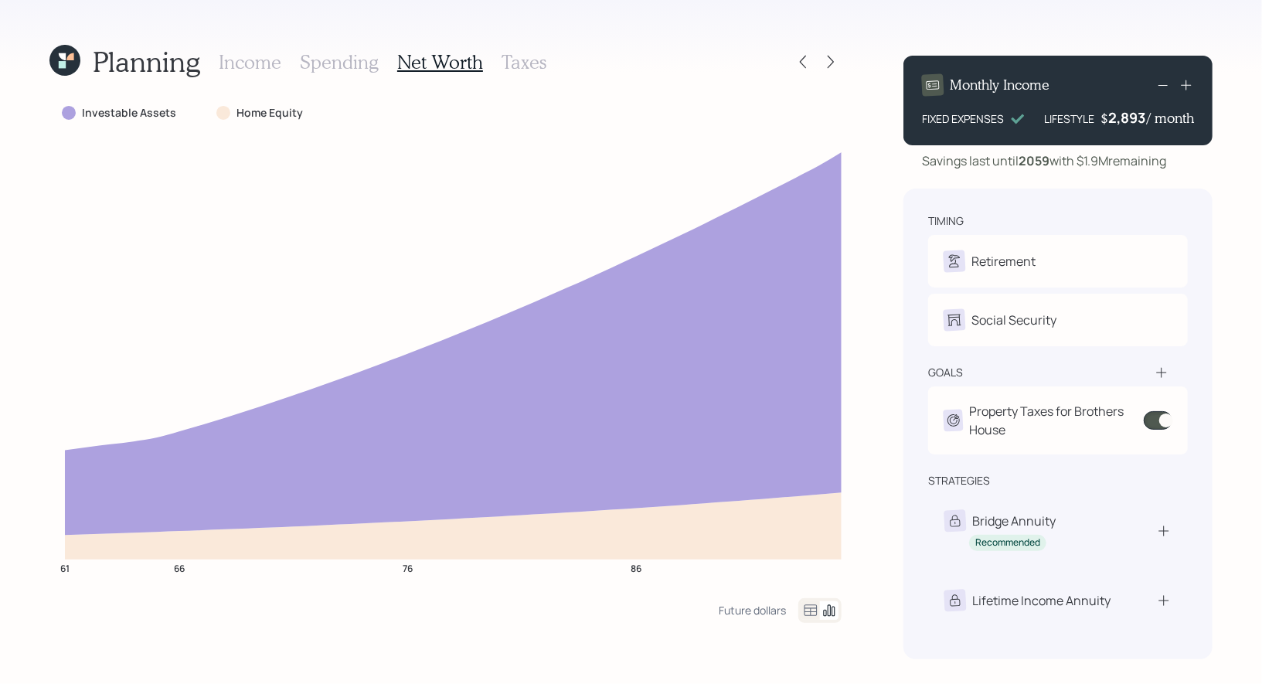
click at [516, 64] on h3 "Taxes" at bounding box center [524, 62] width 45 height 22
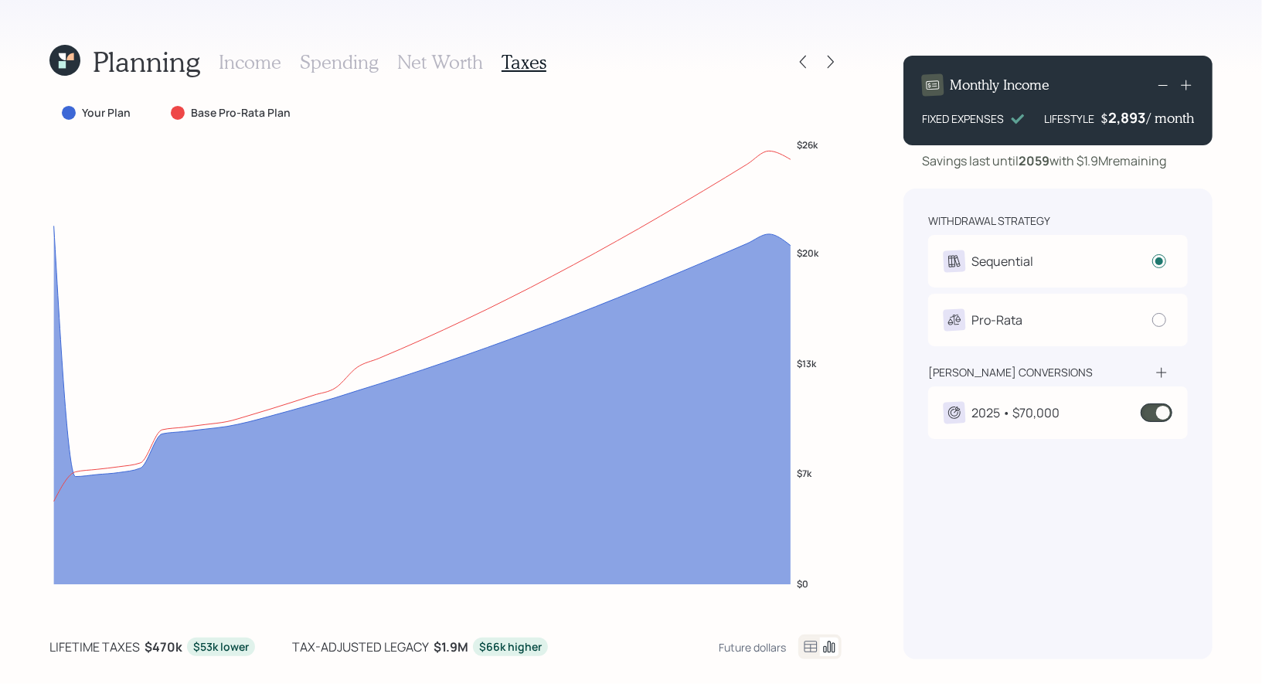
click at [1087, 410] on div "2025 • $70,000" at bounding box center [1058, 413] width 229 height 22
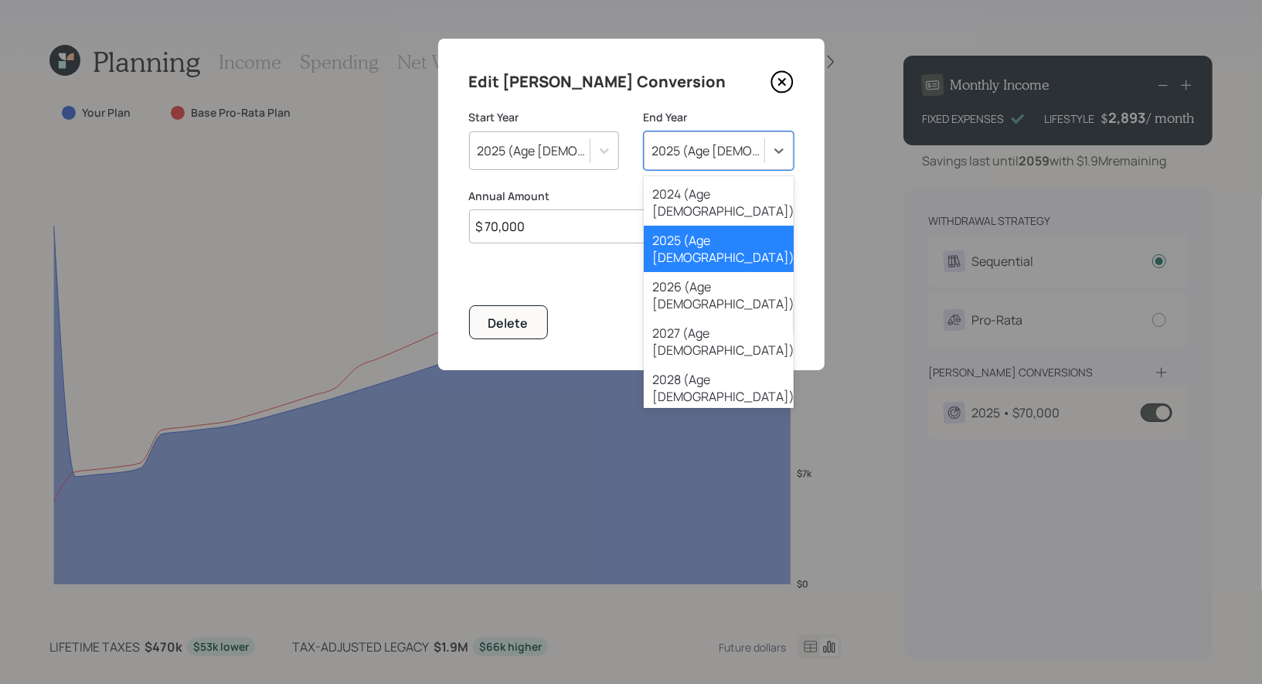
click at [703, 149] on div "2025 (Age 61)" at bounding box center [709, 150] width 114 height 17
click at [692, 318] on div "2027 (Age 63)" at bounding box center [719, 341] width 150 height 46
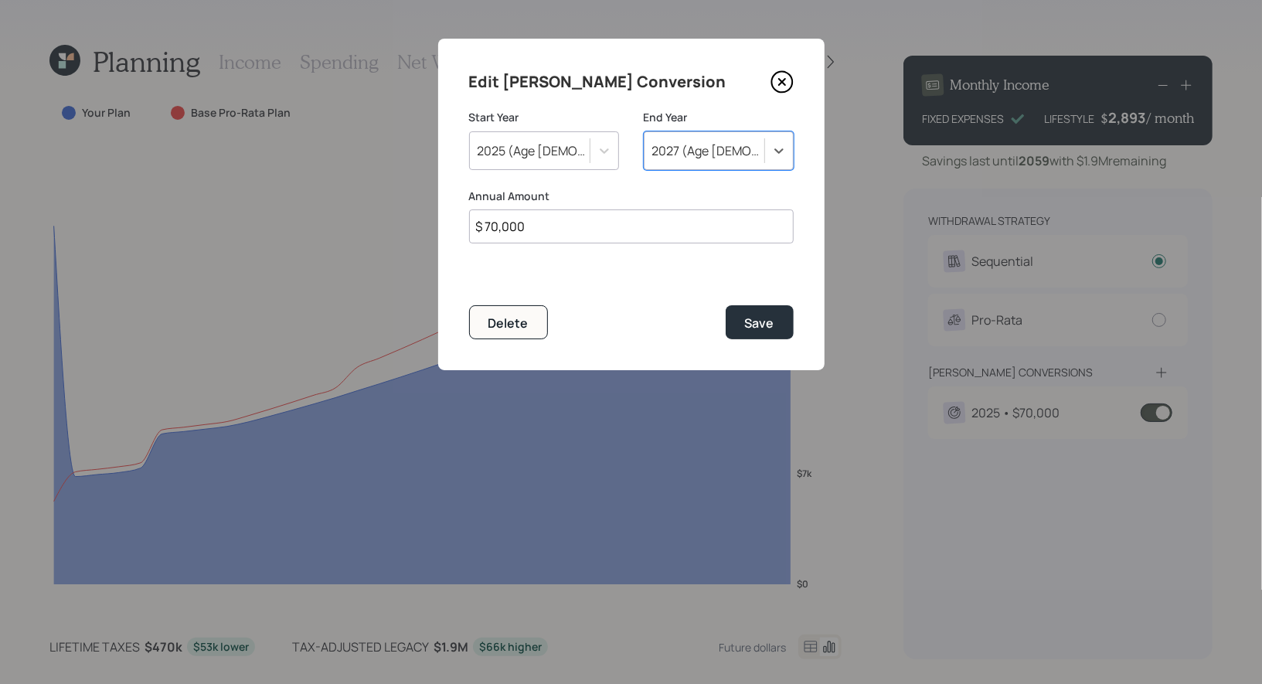
click at [556, 232] on input "$ 70,000" at bounding box center [631, 226] width 325 height 34
type input "$ 24,000"
click at [774, 328] on button "Save" at bounding box center [760, 321] width 68 height 33
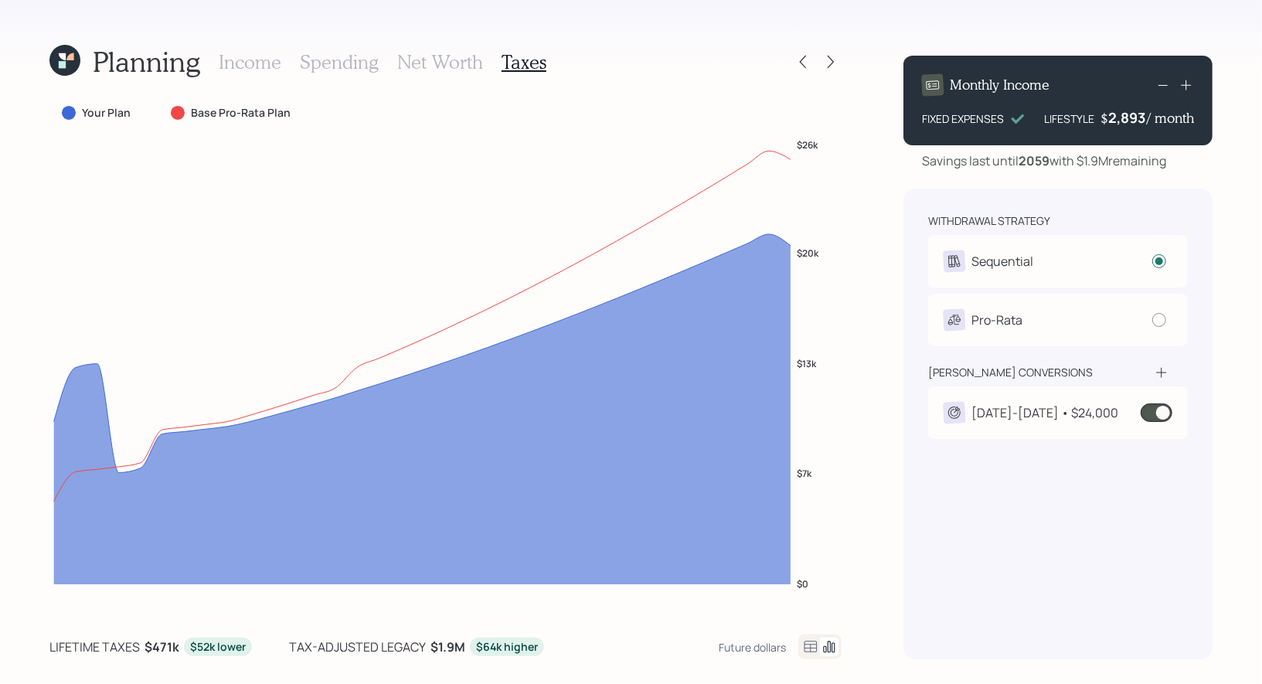
click at [437, 53] on h3 "Net Worth" at bounding box center [440, 62] width 86 height 22
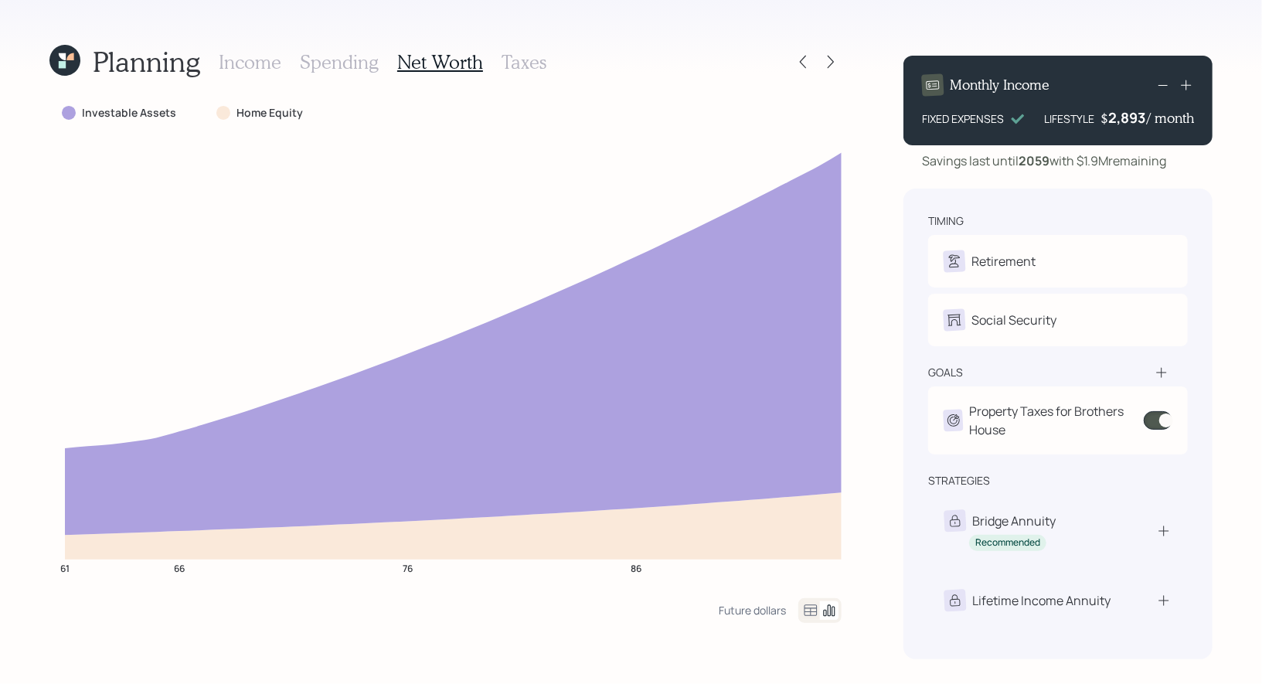
click at [58, 58] on icon at bounding box center [64, 60] width 31 height 31
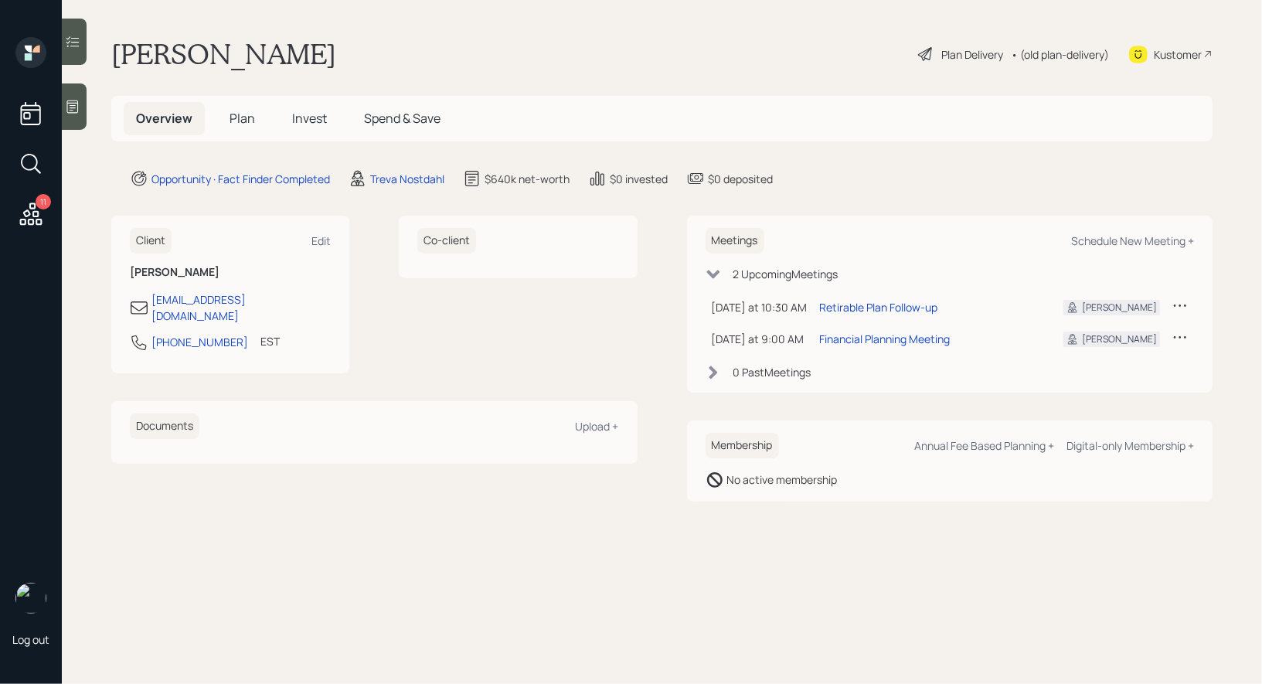
click at [243, 122] on span "Plan" at bounding box center [243, 118] width 26 height 17
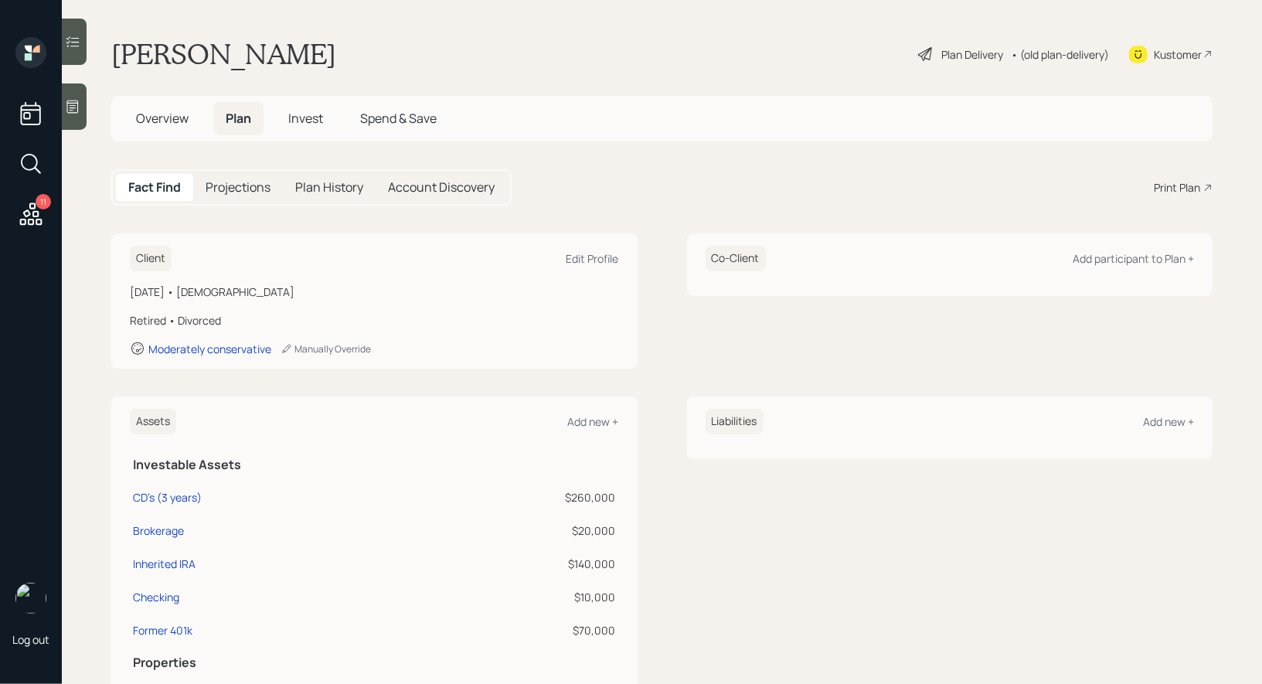
click at [1186, 185] on div "Print Plan" at bounding box center [1177, 187] width 46 height 16
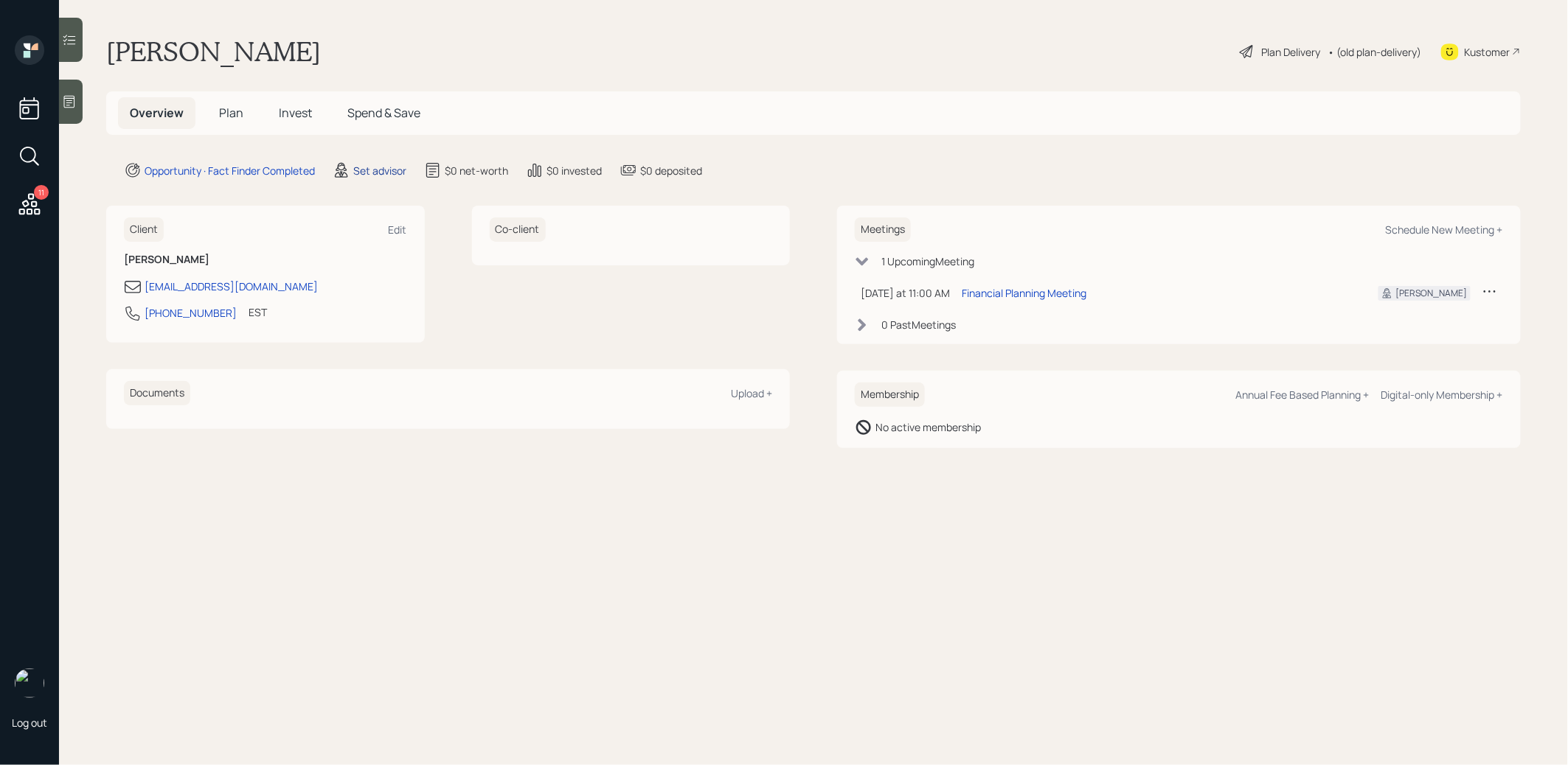
click at [383, 169] on div "Set advisor" at bounding box center [380, 171] width 53 height 15
